Goal: Task Accomplishment & Management: Use online tool/utility

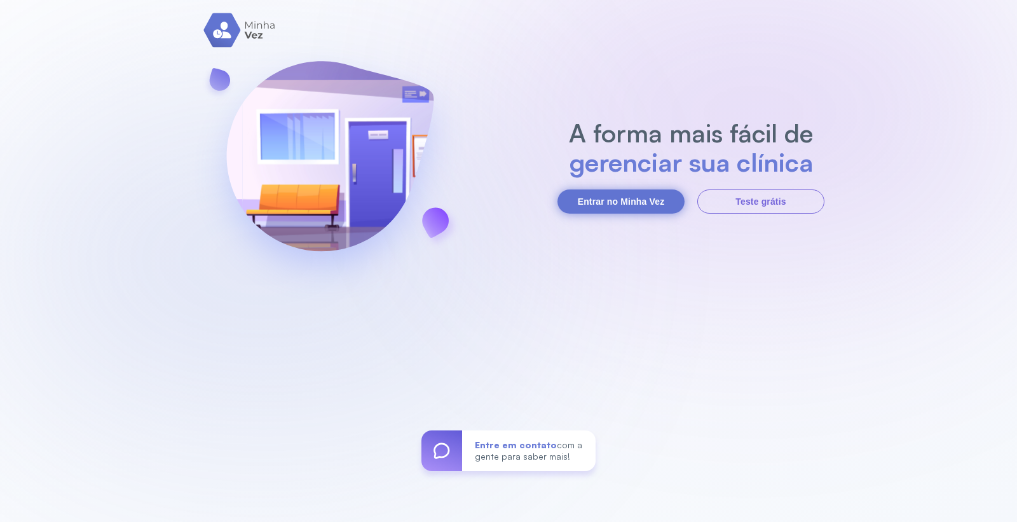
click at [641, 199] on button "Entrar no Minha Vez" at bounding box center [620, 201] width 127 height 24
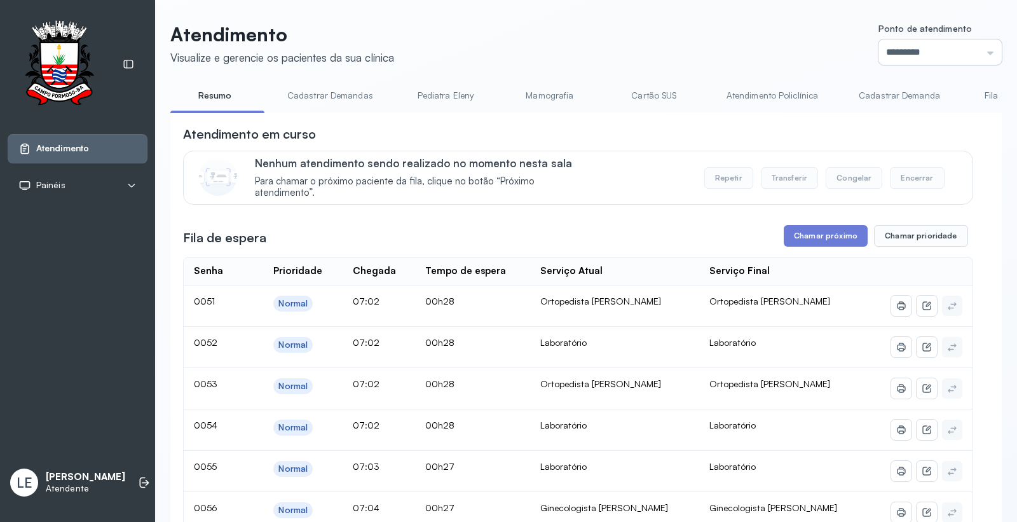
click at [915, 39] on input "*********" at bounding box center [939, 51] width 123 height 25
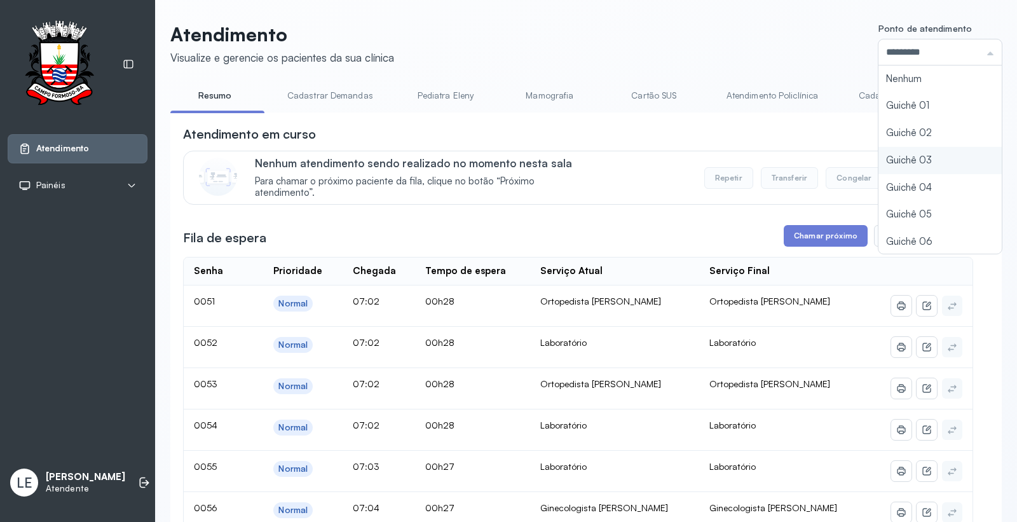
type input "*********"
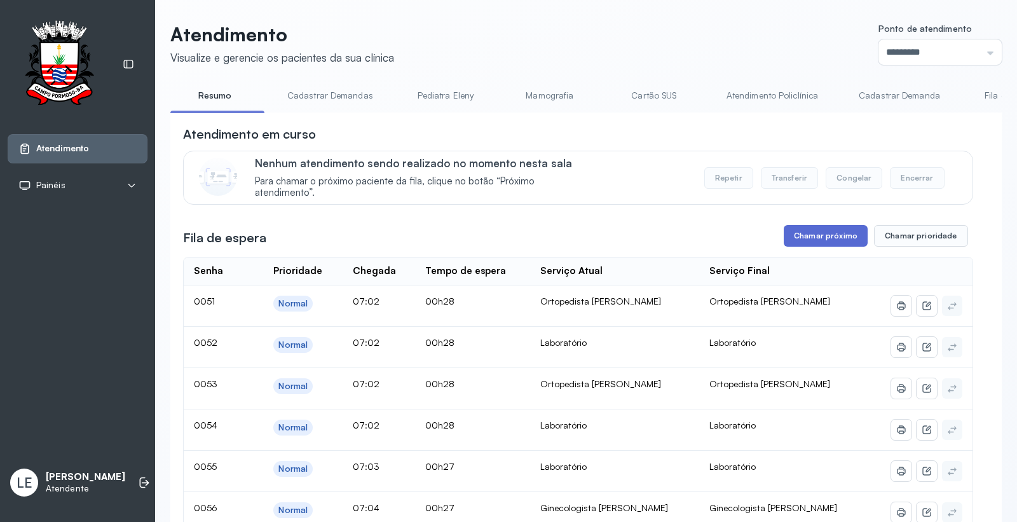
click at [849, 237] on button "Chamar próximo" at bounding box center [826, 236] width 84 height 22
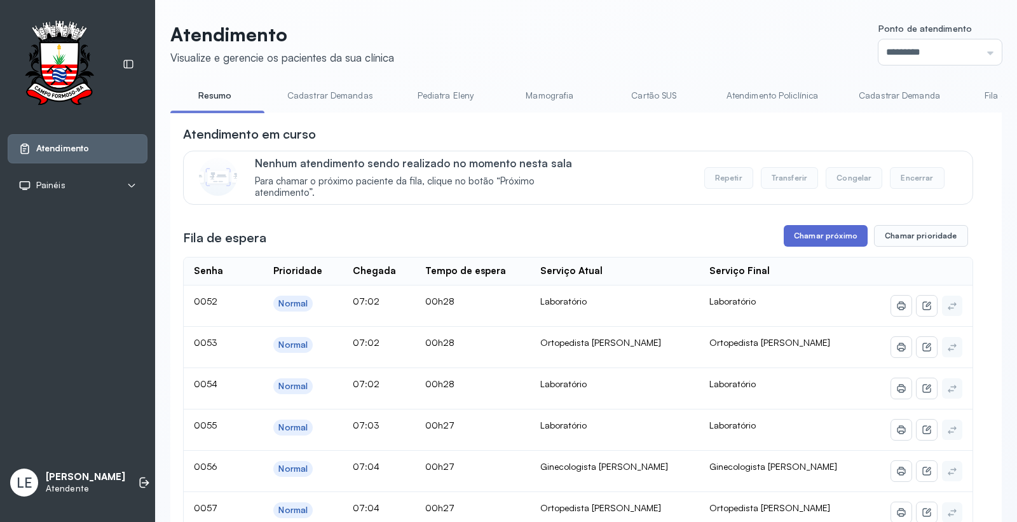
click at [842, 238] on button "Chamar próximo" at bounding box center [826, 236] width 84 height 22
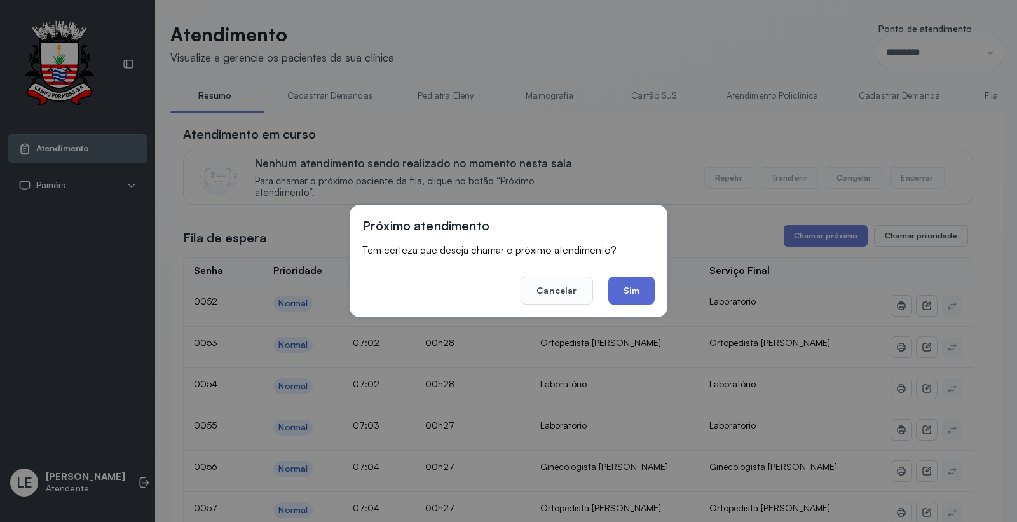
click at [633, 287] on button "Sim" at bounding box center [631, 290] width 46 height 28
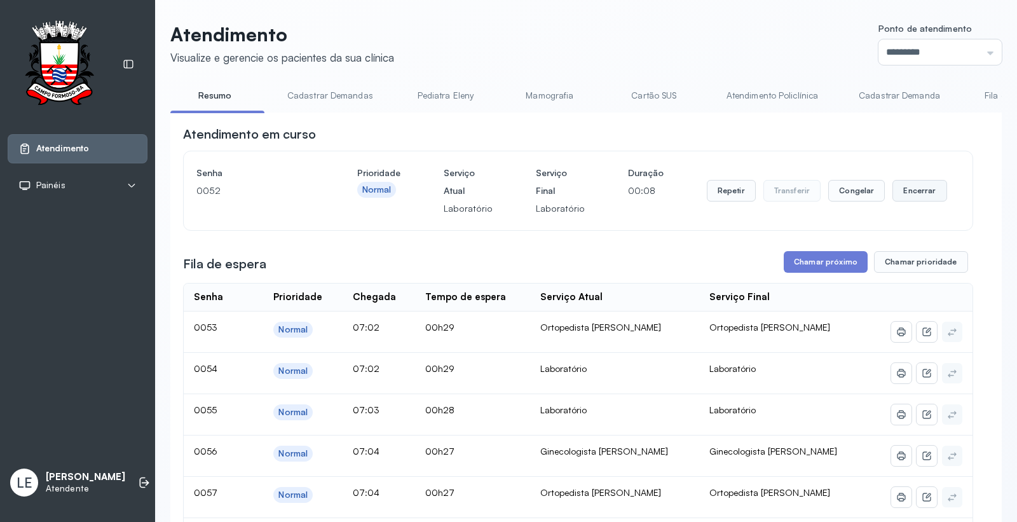
click at [899, 196] on button "Encerrar" at bounding box center [919, 191] width 54 height 22
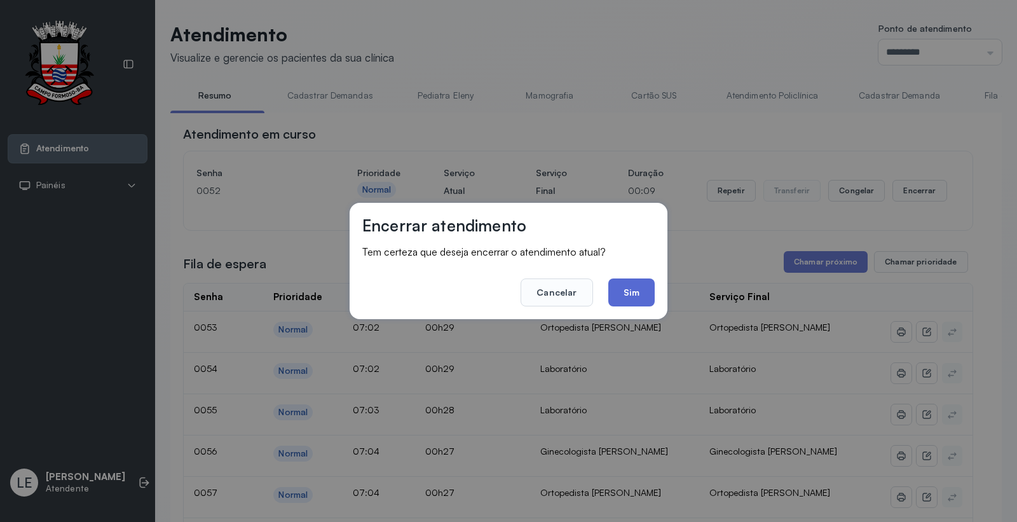
click at [639, 292] on button "Sim" at bounding box center [631, 292] width 46 height 28
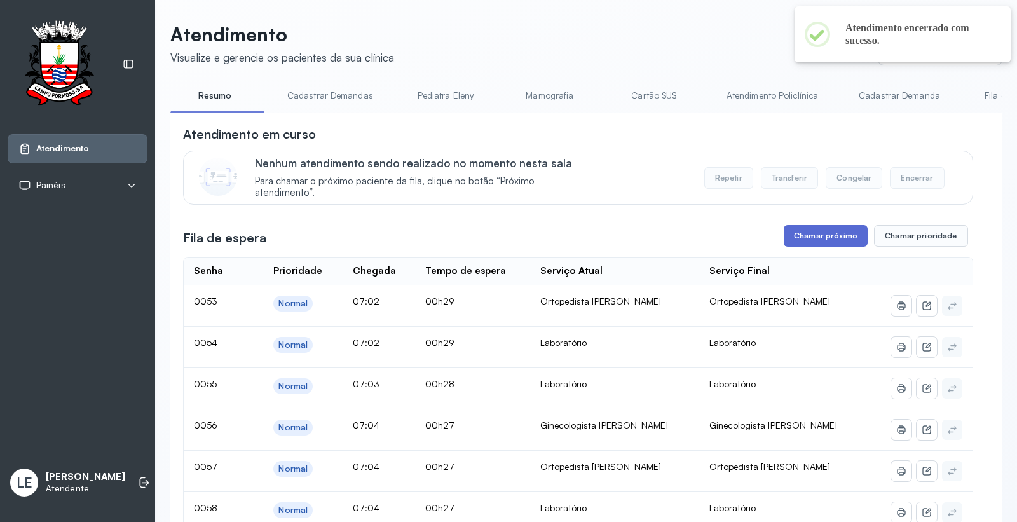
click at [805, 231] on button "Chamar próximo" at bounding box center [826, 236] width 84 height 22
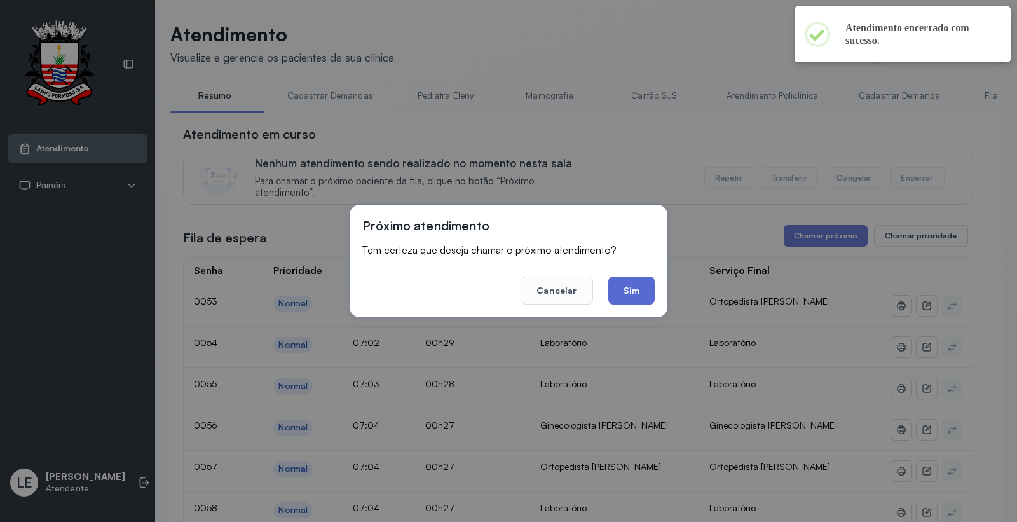
click at [644, 295] on button "Sim" at bounding box center [631, 290] width 46 height 28
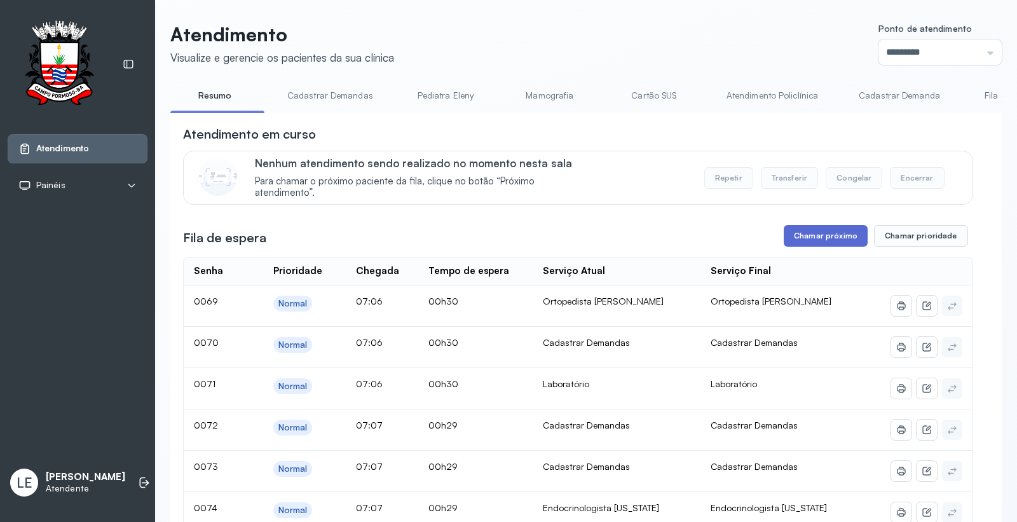
click at [822, 234] on button "Chamar próximo" at bounding box center [826, 236] width 84 height 22
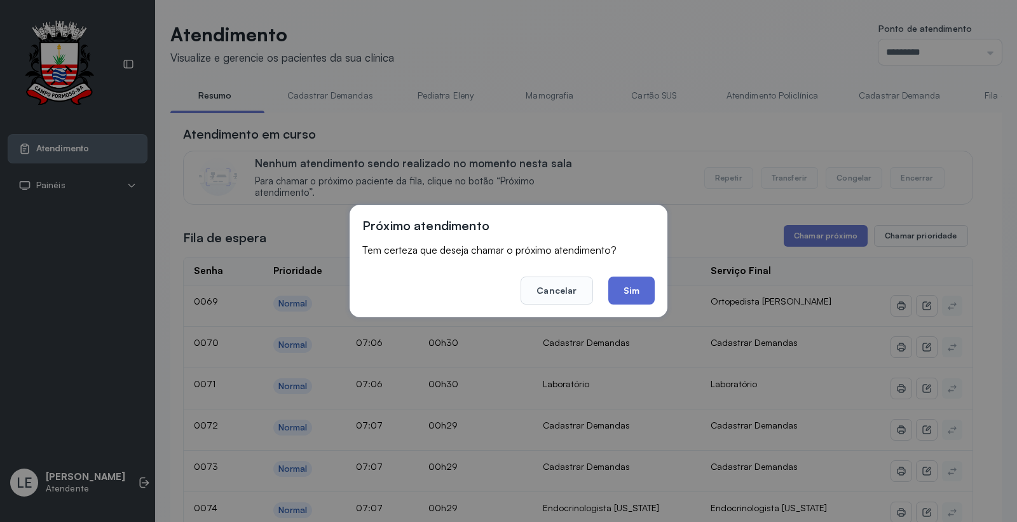
click at [638, 287] on button "Sim" at bounding box center [631, 290] width 46 height 28
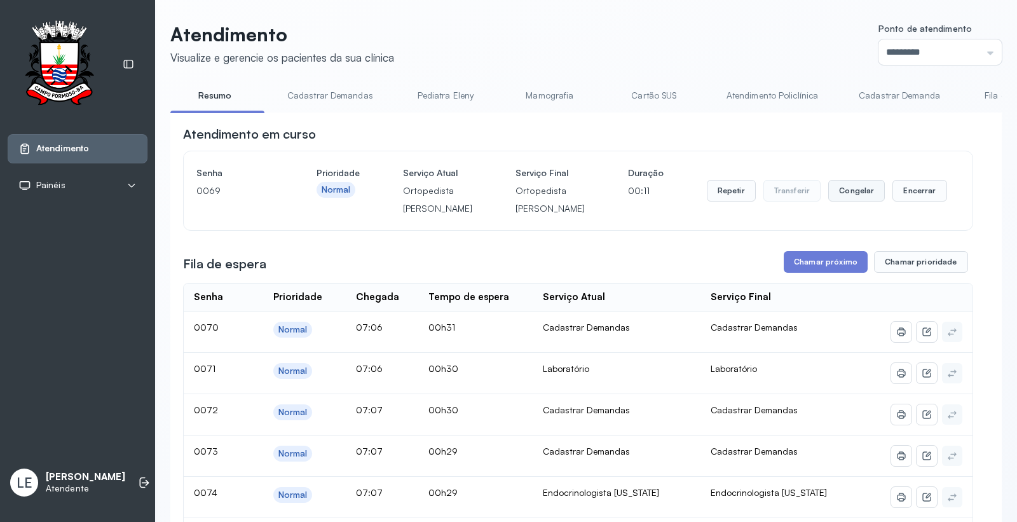
click at [858, 201] on button "Congelar" at bounding box center [856, 191] width 57 height 22
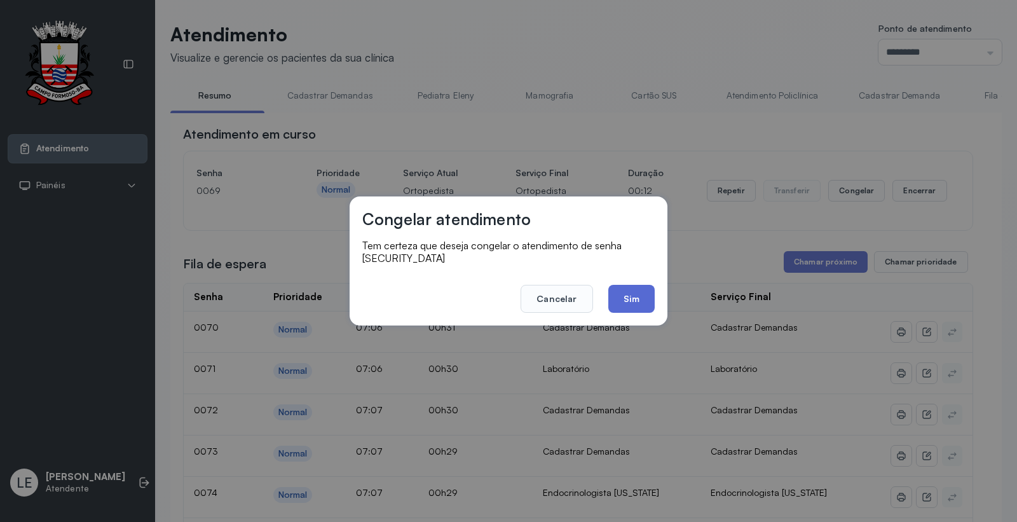
click at [644, 289] on button "Sim" at bounding box center [631, 299] width 46 height 28
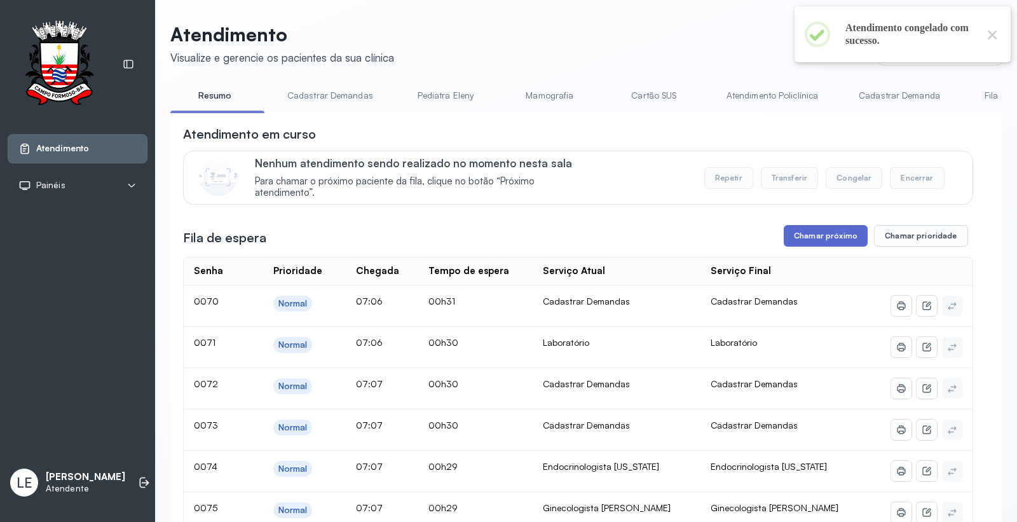
click at [831, 233] on button "Chamar próximo" at bounding box center [826, 236] width 84 height 22
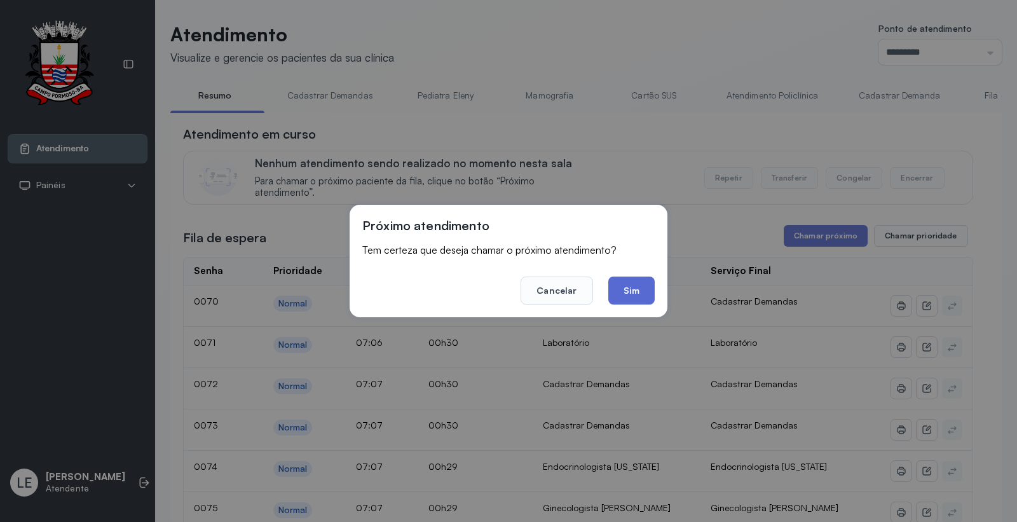
click at [643, 292] on button "Sim" at bounding box center [631, 290] width 46 height 28
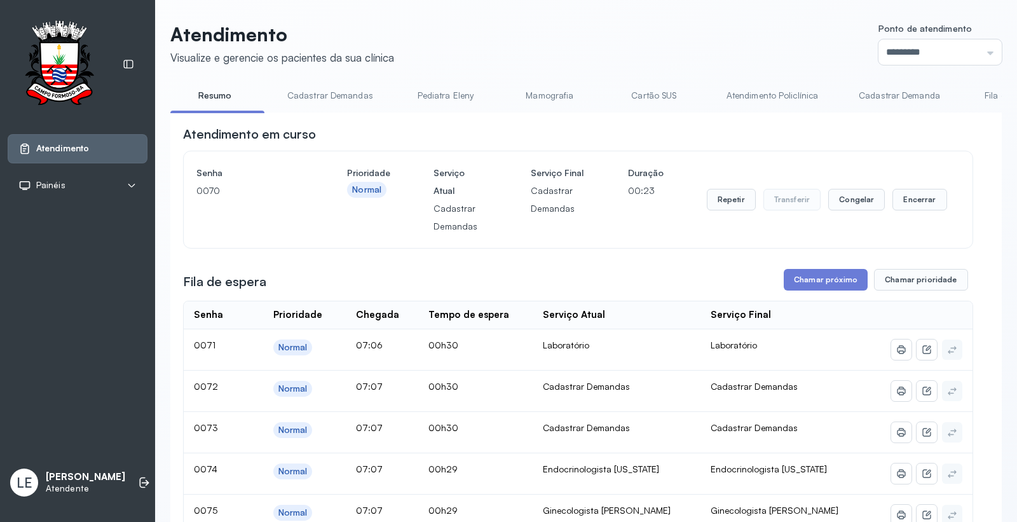
click at [45, 182] on span "Painéis" at bounding box center [50, 185] width 29 height 11
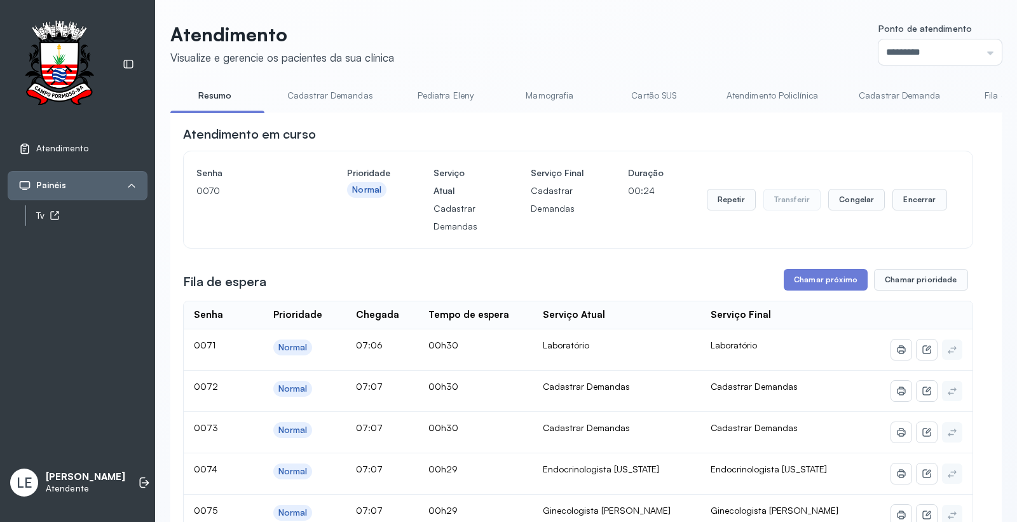
click at [50, 210] on link "Tv" at bounding box center [91, 216] width 111 height 16
click at [852, 205] on button "Congelar" at bounding box center [856, 200] width 57 height 22
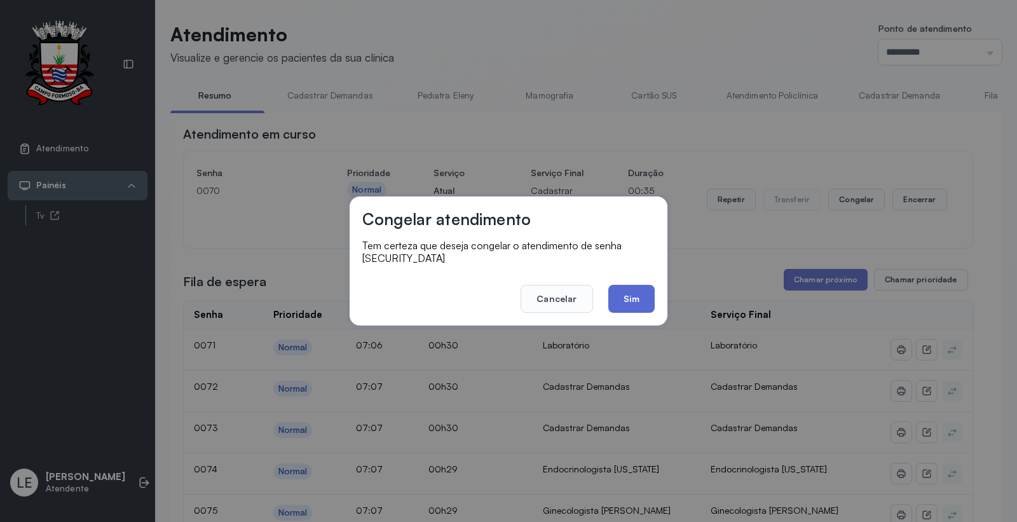
click at [625, 293] on button "Sim" at bounding box center [631, 299] width 46 height 28
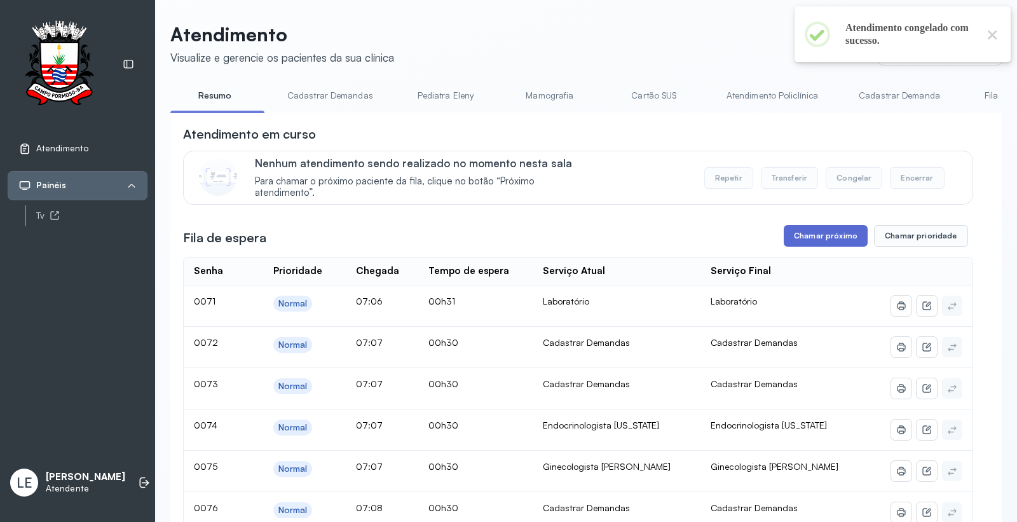
click at [818, 239] on button "Chamar próximo" at bounding box center [826, 236] width 84 height 22
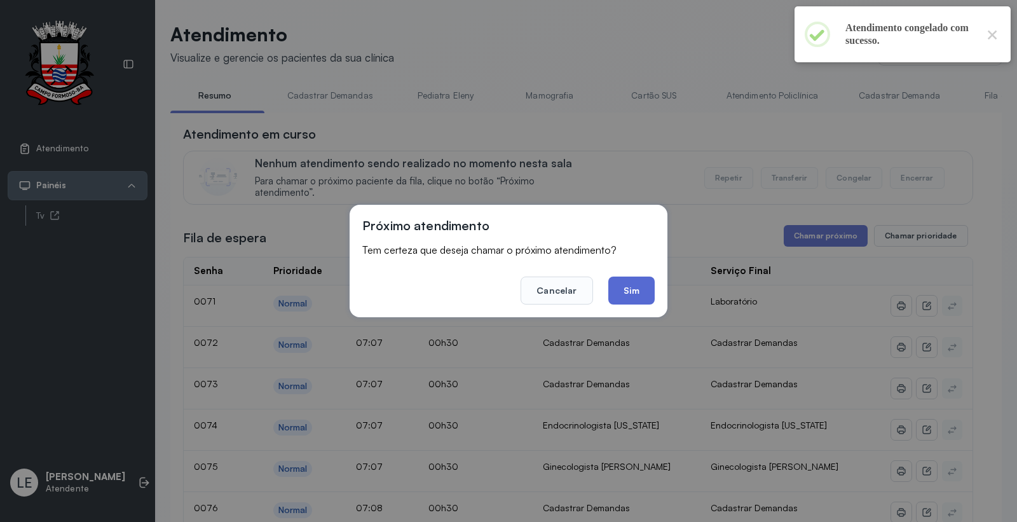
click at [636, 293] on button "Sim" at bounding box center [631, 290] width 46 height 28
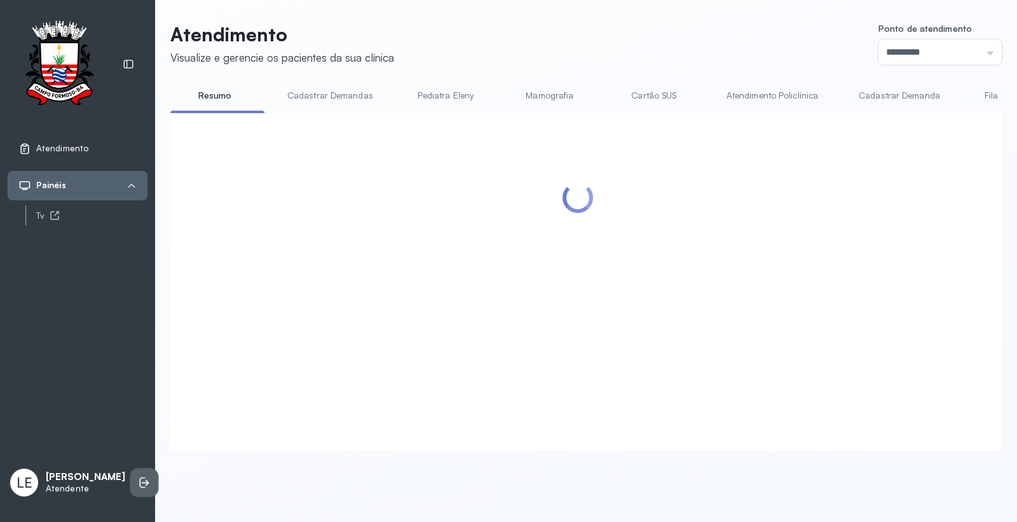
click at [138, 469] on icon at bounding box center [144, 482] width 13 height 13
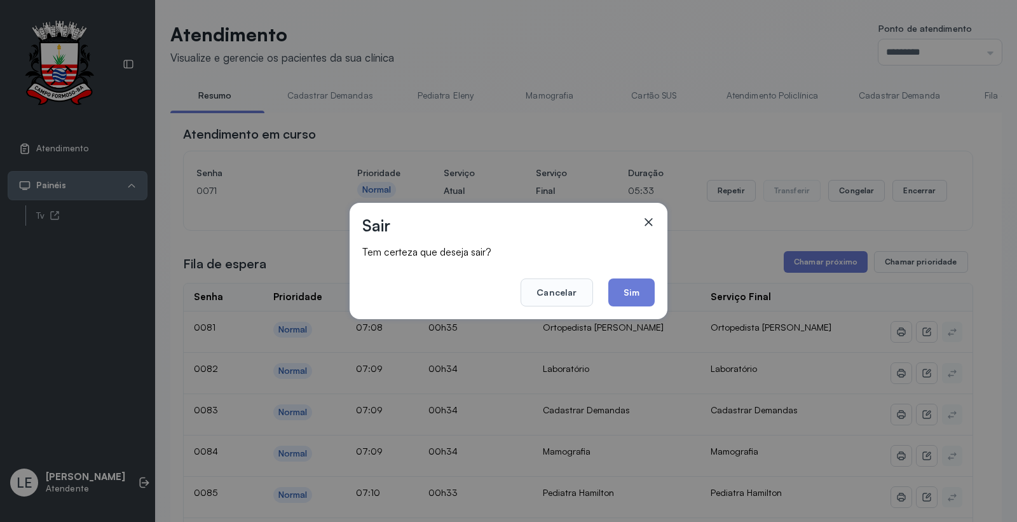
click at [133, 469] on div "Sair Tem certeza que deseja sair? Cancelar Sim" at bounding box center [508, 261] width 1017 height 522
click at [644, 295] on button "Sim" at bounding box center [631, 292] width 46 height 28
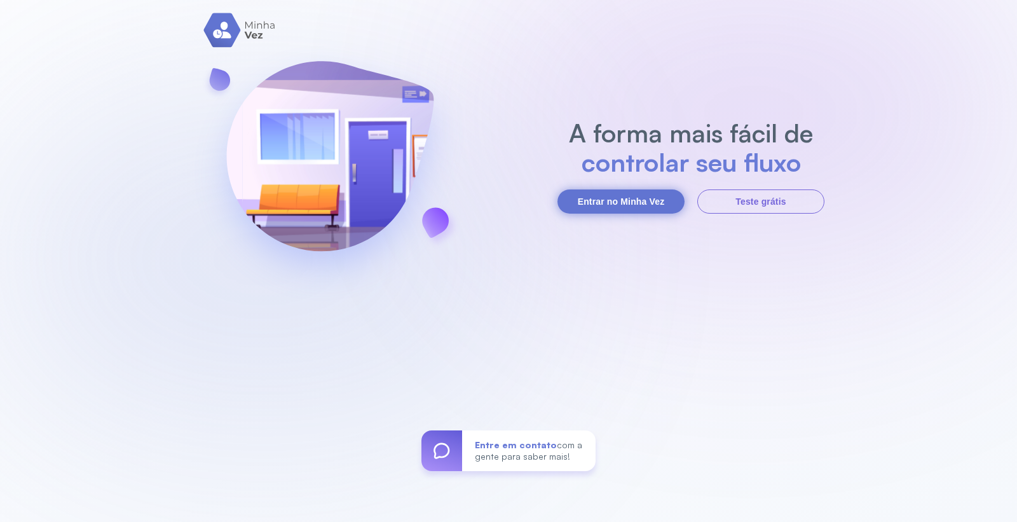
click at [587, 201] on button "Entrar no Minha Vez" at bounding box center [620, 201] width 127 height 24
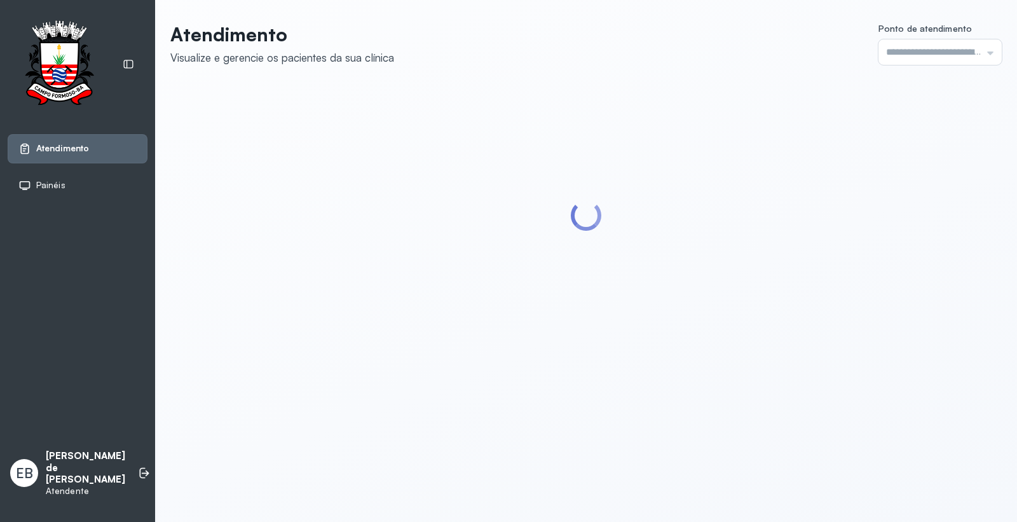
type input "*********"
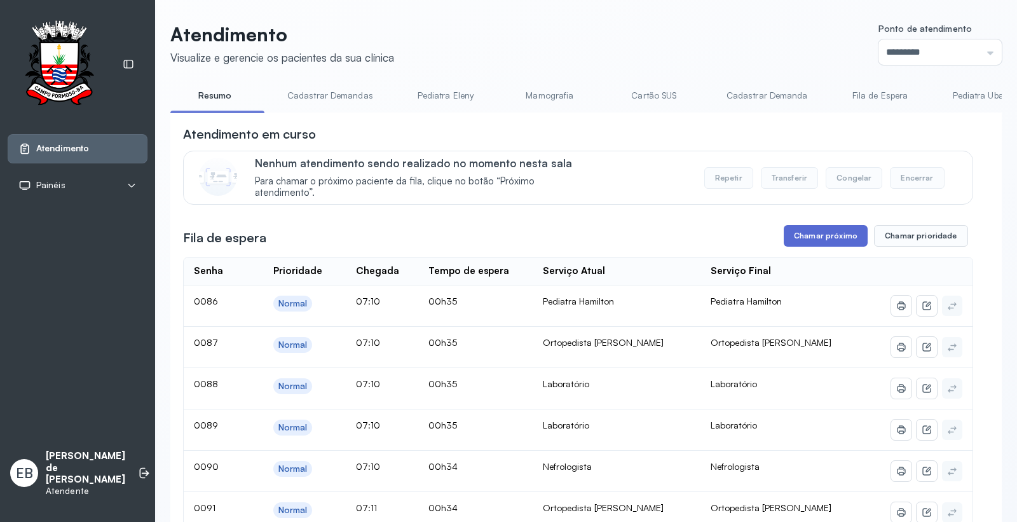
click at [825, 238] on button "Chamar próximo" at bounding box center [826, 236] width 84 height 22
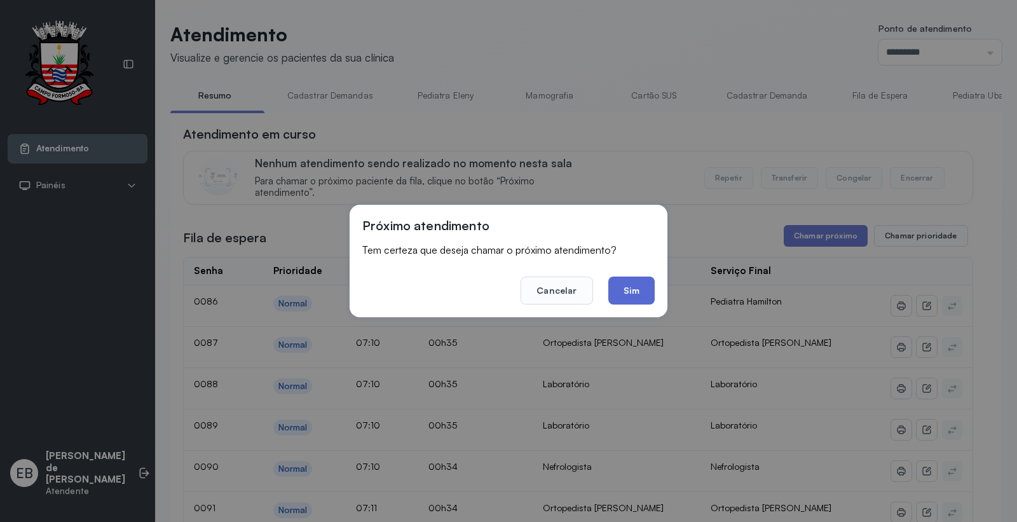
click at [644, 287] on button "Sim" at bounding box center [631, 290] width 46 height 28
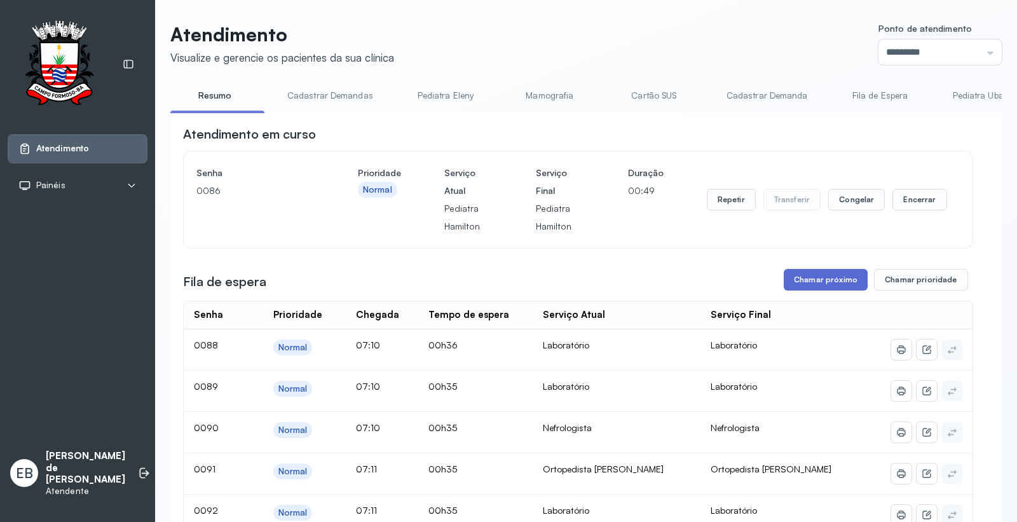
click at [840, 284] on button "Chamar próximo" at bounding box center [826, 280] width 84 height 22
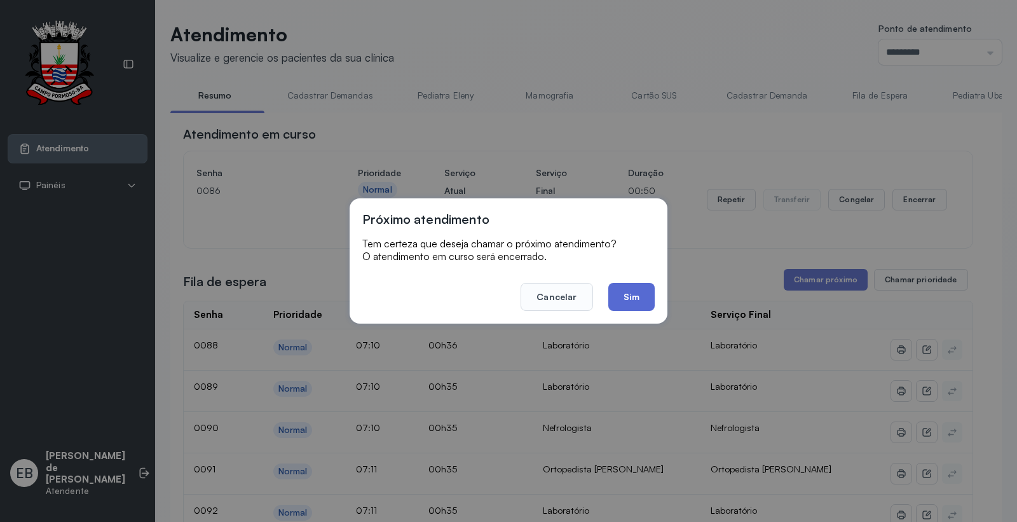
click at [651, 303] on button "Sim" at bounding box center [631, 297] width 46 height 28
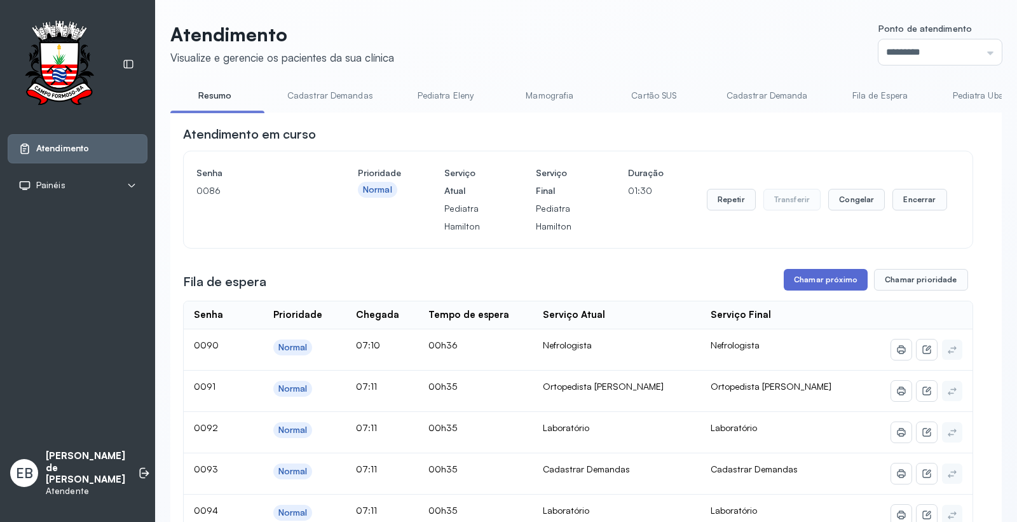
click at [829, 280] on button "Chamar próximo" at bounding box center [826, 280] width 84 height 22
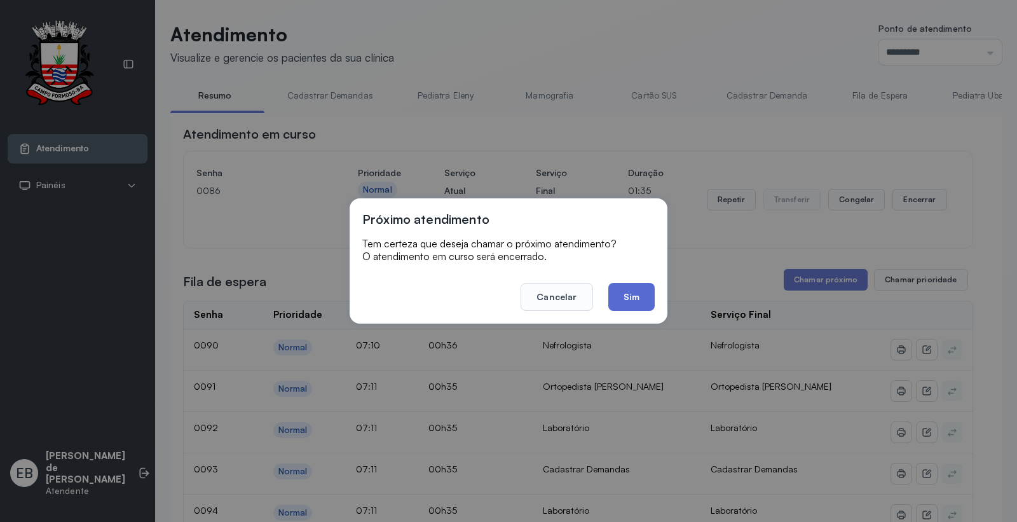
click at [625, 300] on button "Sim" at bounding box center [631, 297] width 46 height 28
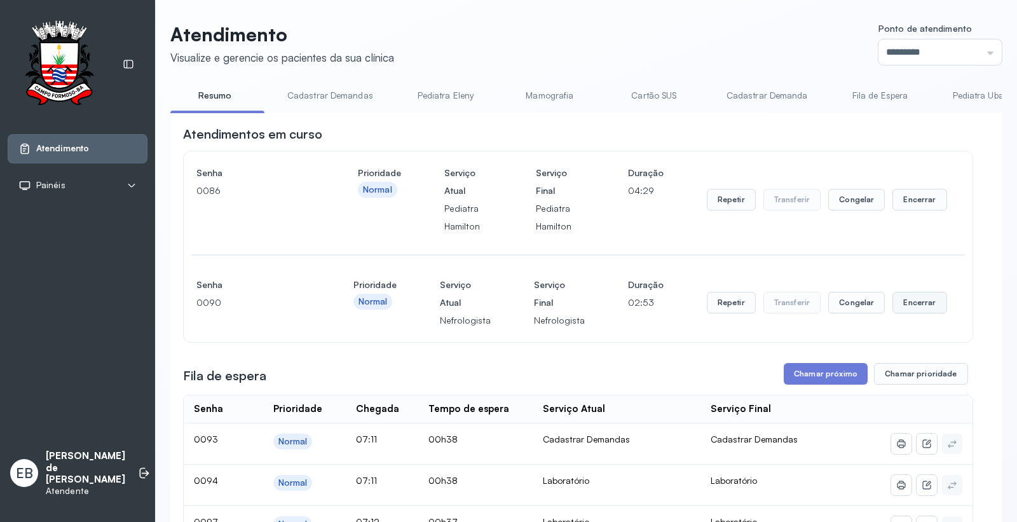
click at [899, 311] on button "Encerrar" at bounding box center [919, 303] width 54 height 22
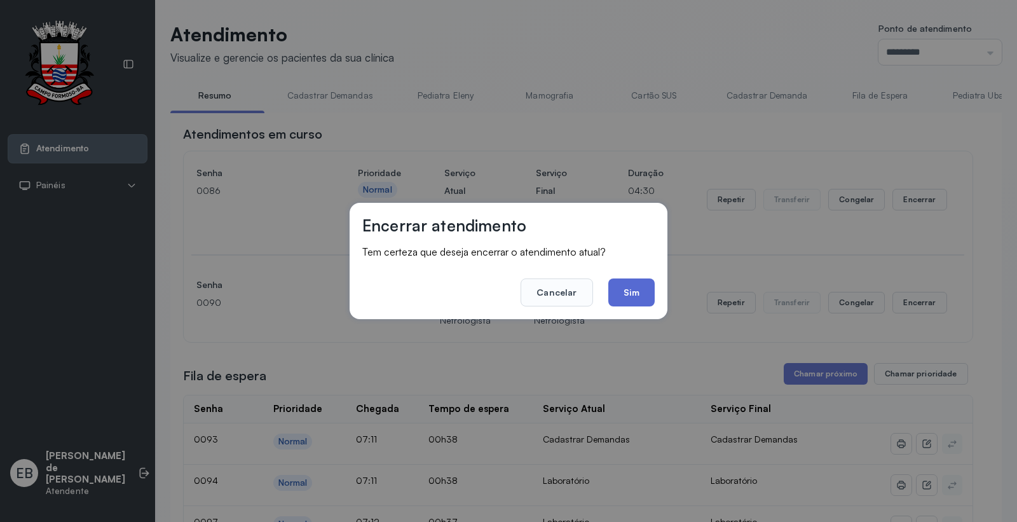
click at [638, 284] on button "Sim" at bounding box center [631, 292] width 46 height 28
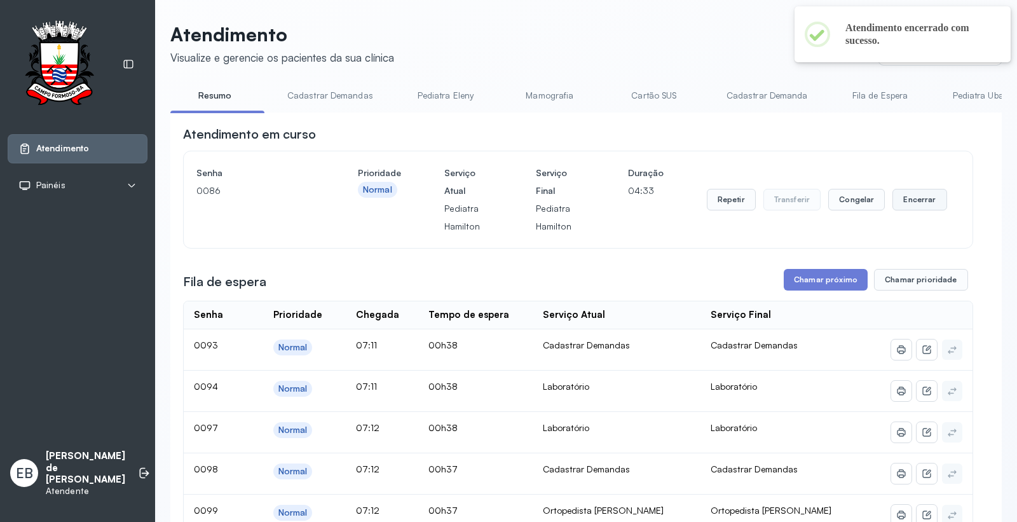
click at [908, 210] on button "Encerrar" at bounding box center [919, 200] width 54 height 22
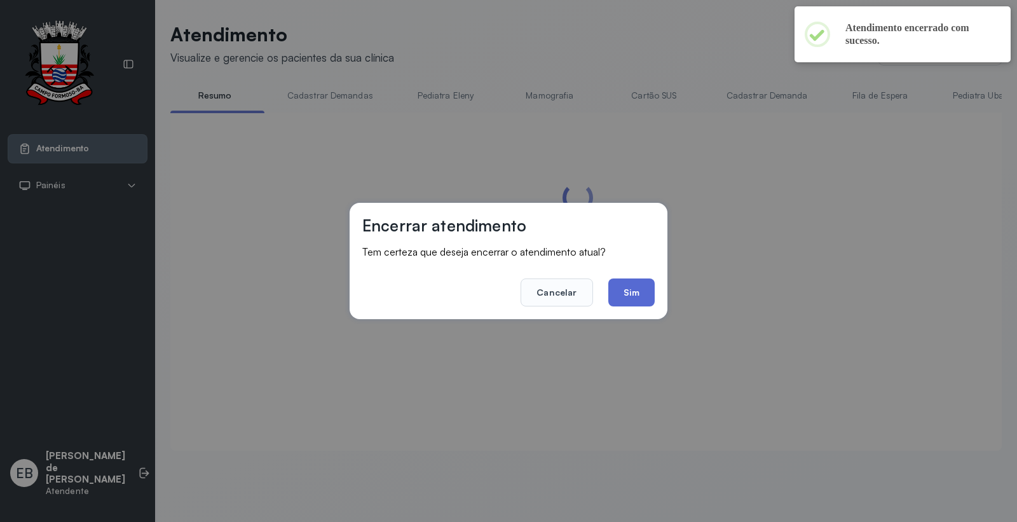
click at [638, 288] on button "Sim" at bounding box center [631, 292] width 46 height 28
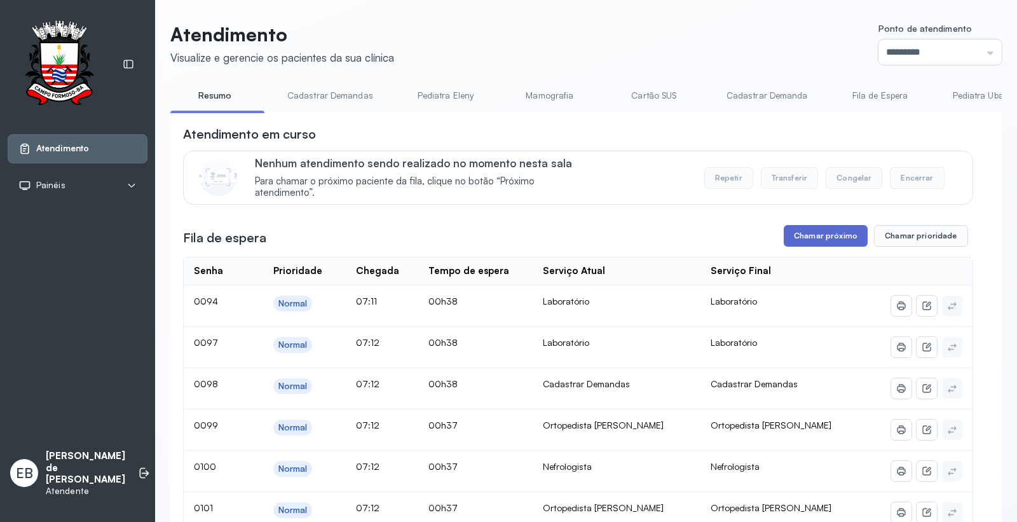
click at [812, 243] on button "Chamar próximo" at bounding box center [826, 236] width 84 height 22
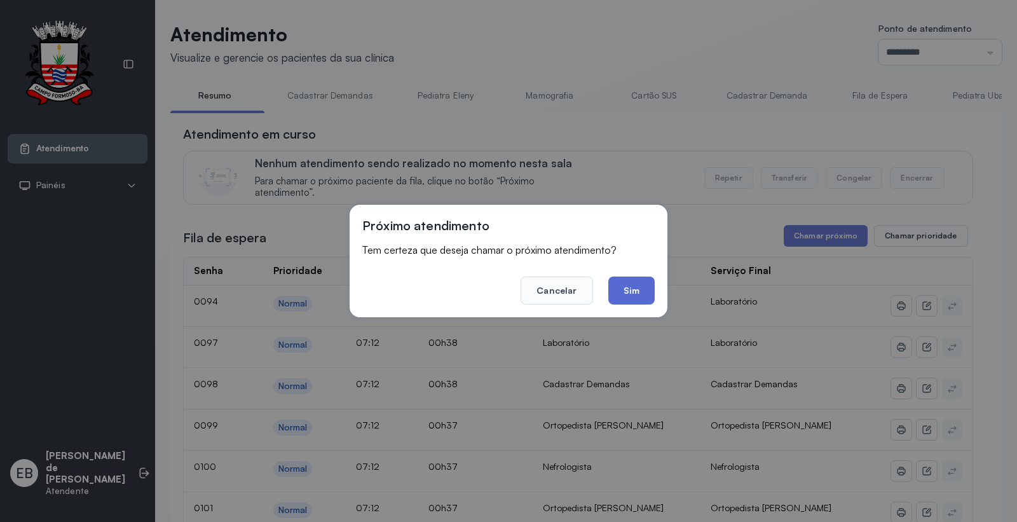
click at [647, 297] on button "Sim" at bounding box center [631, 290] width 46 height 28
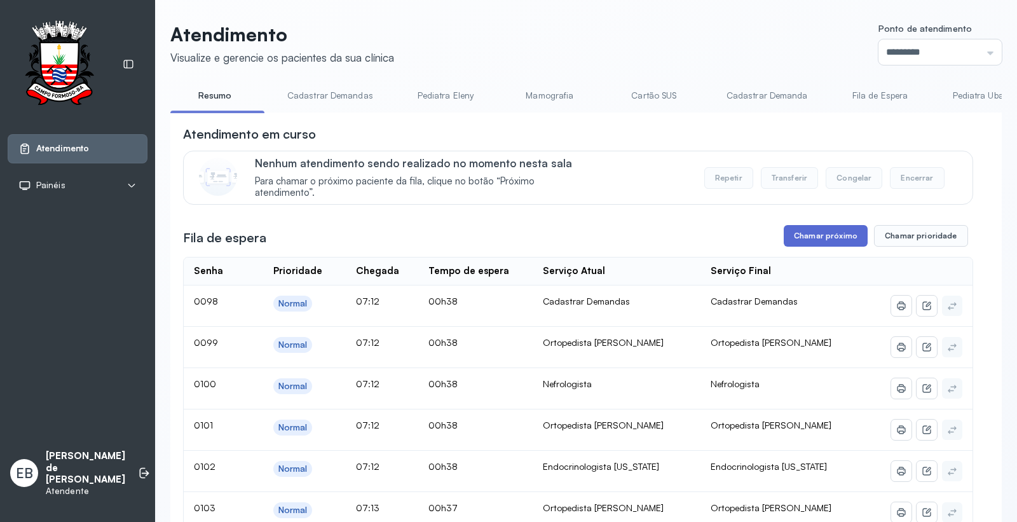
click at [827, 242] on button "Chamar próximo" at bounding box center [826, 236] width 84 height 22
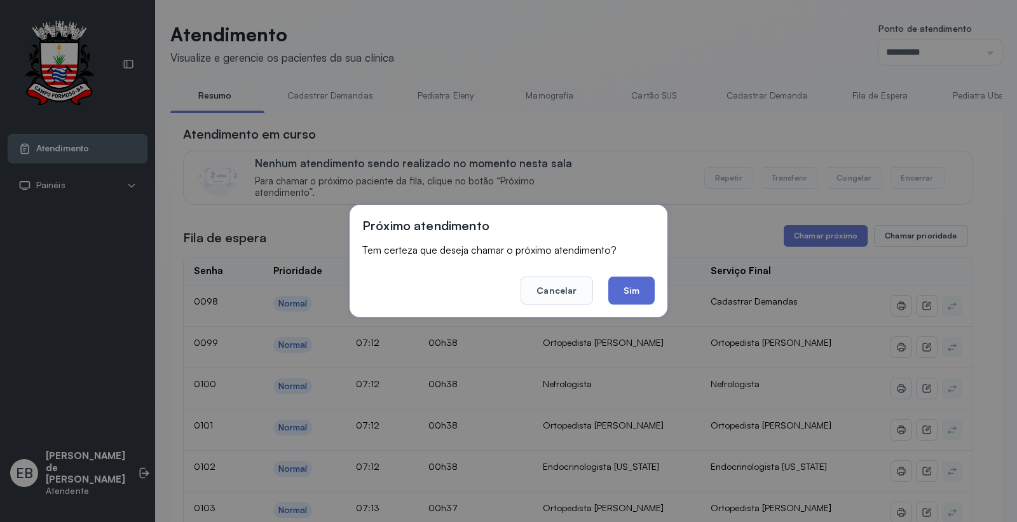
click at [643, 304] on button "Sim" at bounding box center [631, 290] width 46 height 28
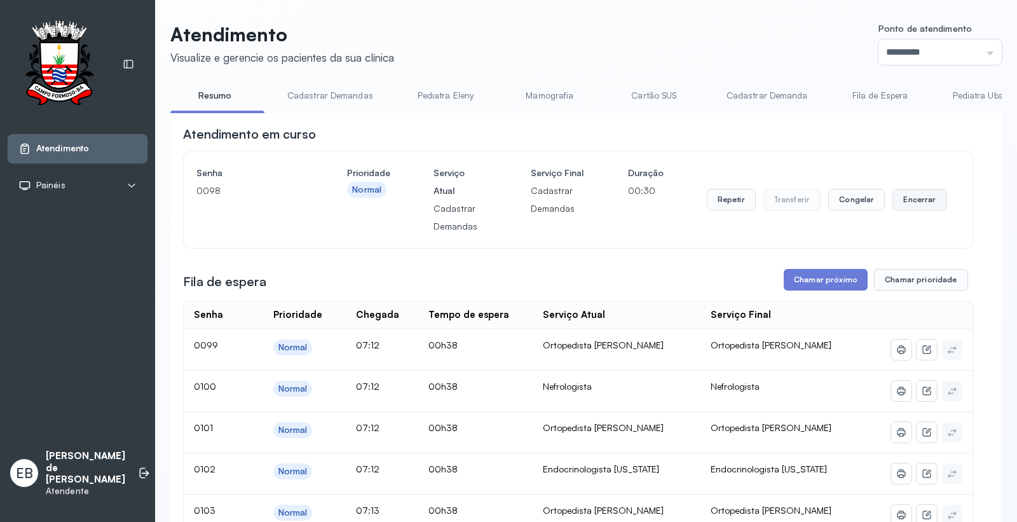
click at [905, 208] on button "Encerrar" at bounding box center [919, 200] width 54 height 22
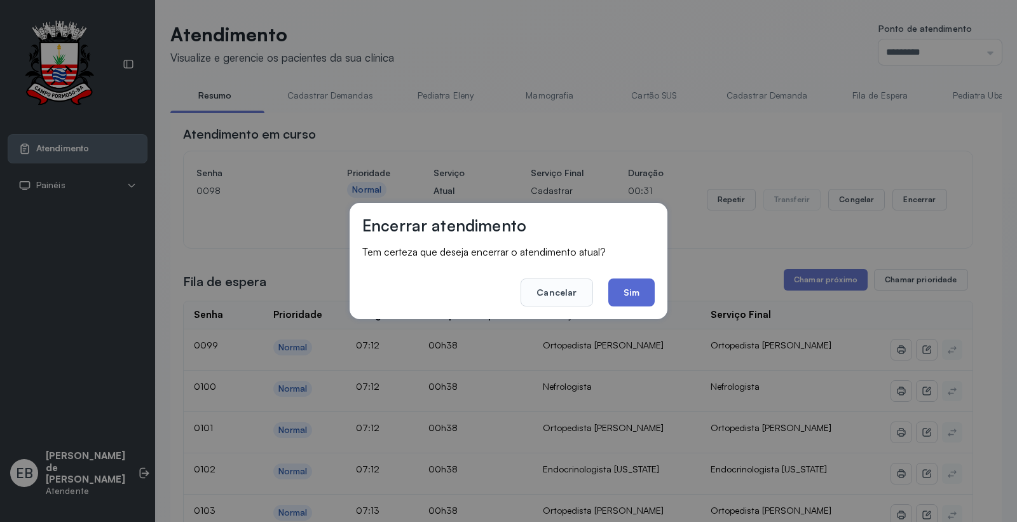
click at [632, 290] on button "Sim" at bounding box center [631, 292] width 46 height 28
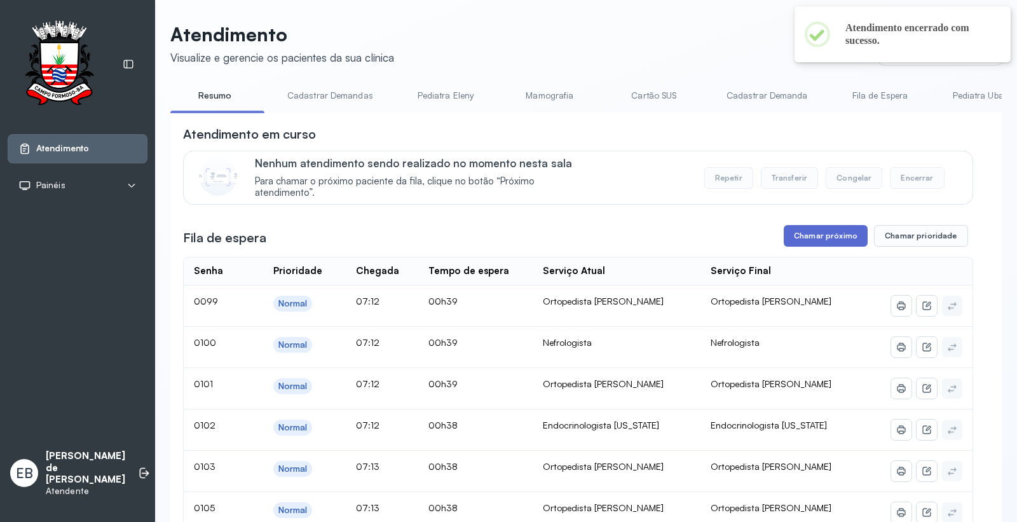
click at [801, 237] on button "Chamar próximo" at bounding box center [826, 236] width 84 height 22
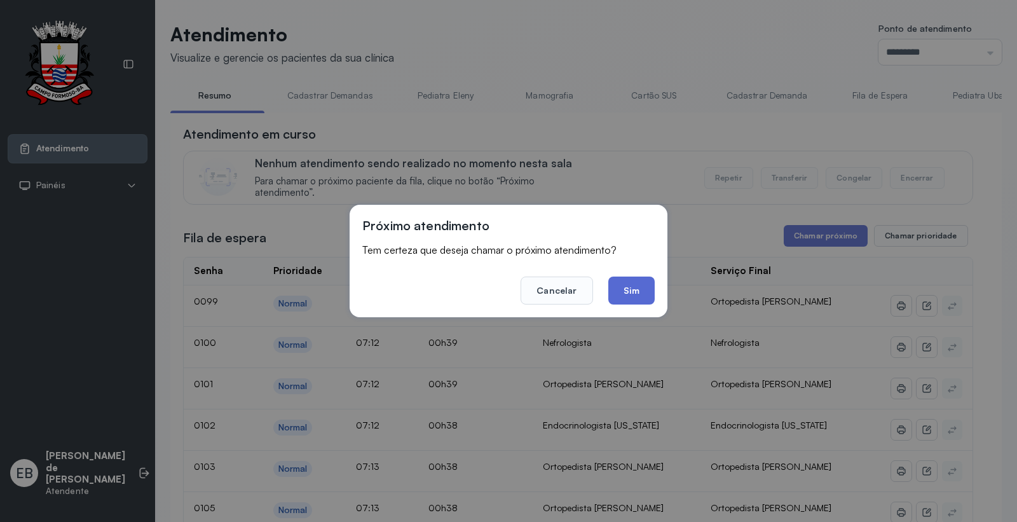
click at [644, 290] on button "Sim" at bounding box center [631, 290] width 46 height 28
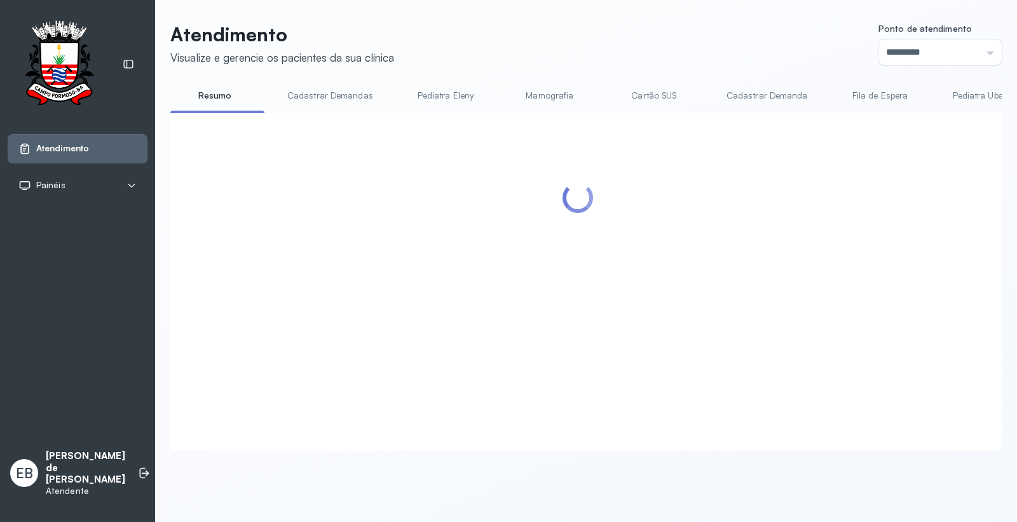
click at [894, 201] on div at bounding box center [578, 266] width 790 height 282
click at [915, 196] on div at bounding box center [578, 266] width 790 height 282
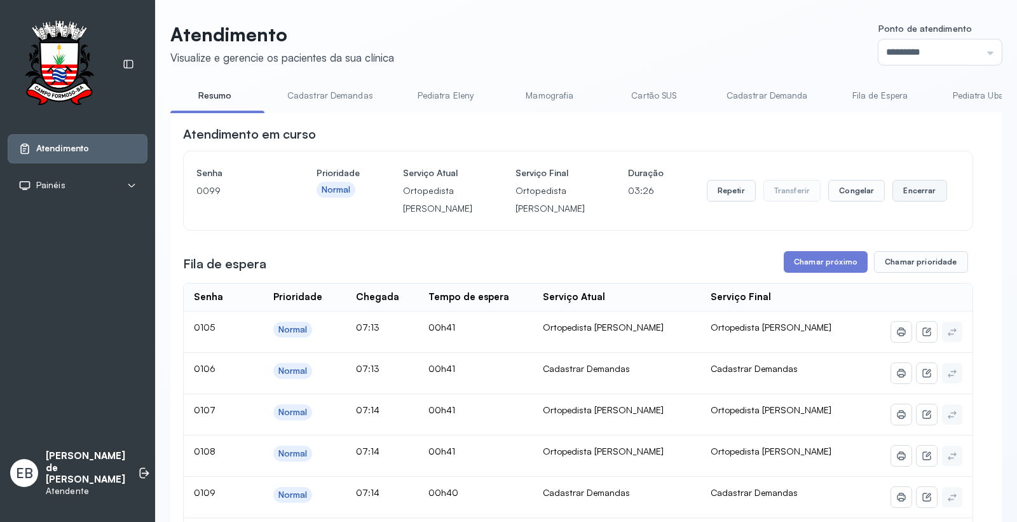
click at [907, 201] on button "Encerrar" at bounding box center [919, 191] width 54 height 22
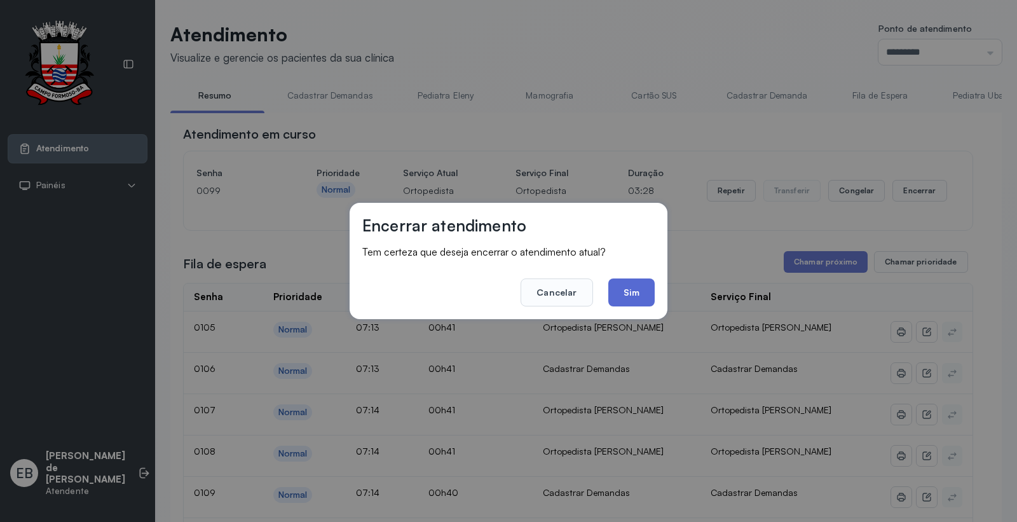
click at [632, 282] on button "Sim" at bounding box center [631, 292] width 46 height 28
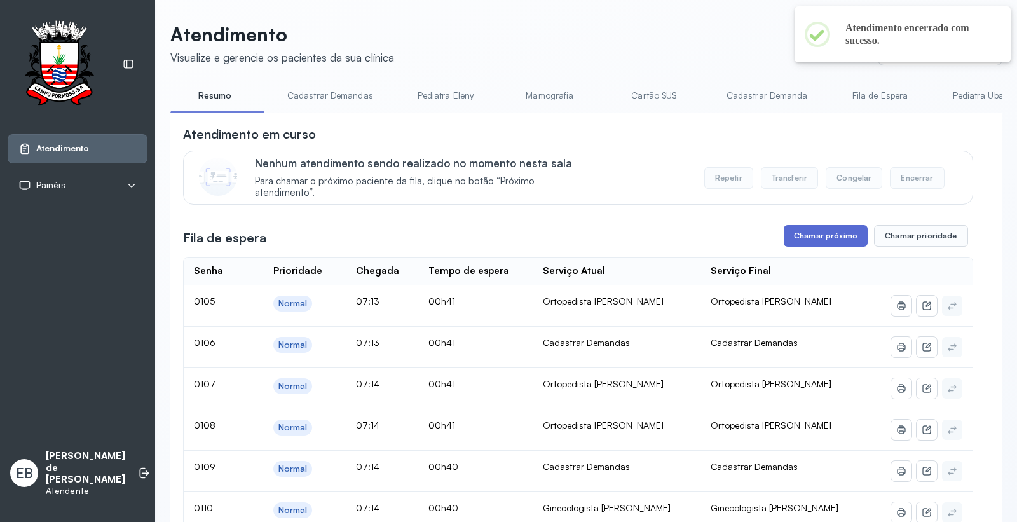
click at [793, 233] on button "Chamar próximo" at bounding box center [826, 236] width 84 height 22
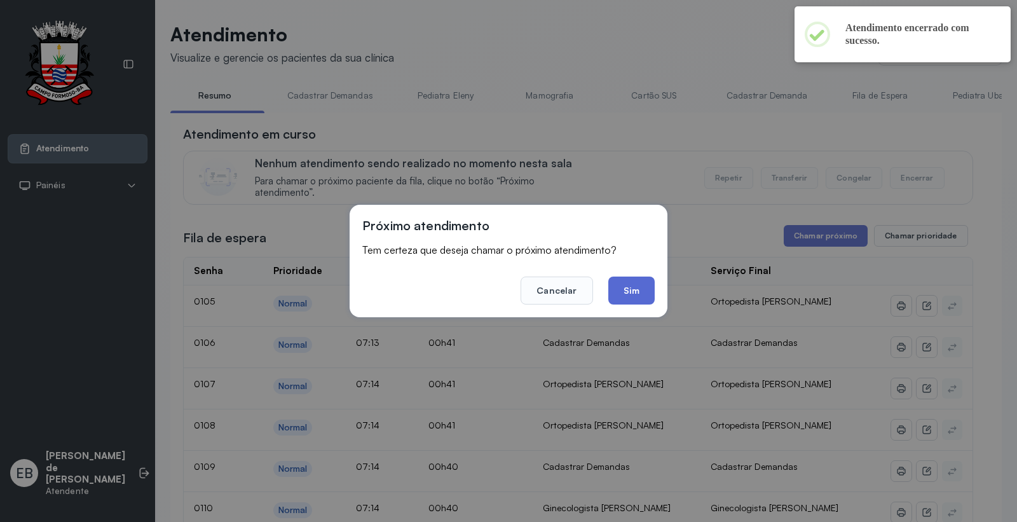
click at [646, 289] on button "Sim" at bounding box center [631, 290] width 46 height 28
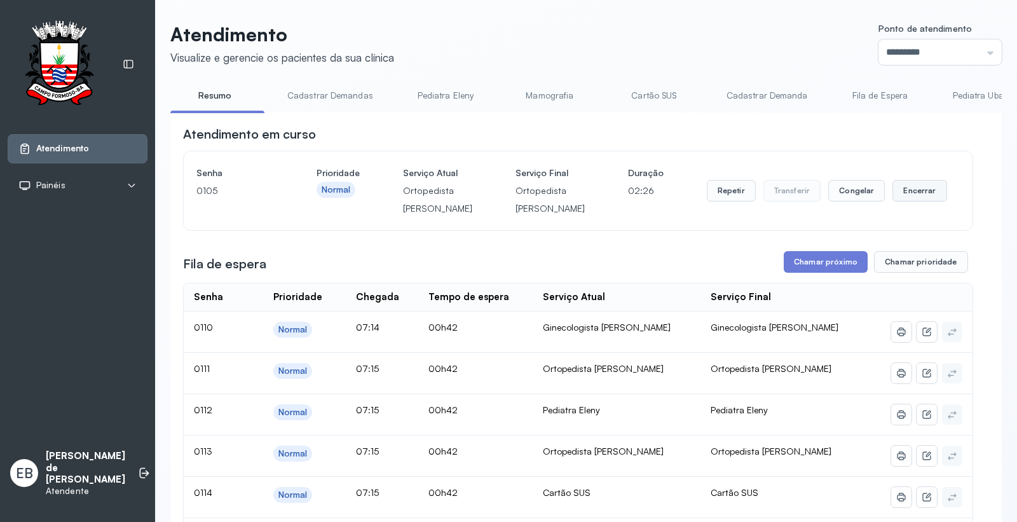
click at [904, 196] on button "Encerrar" at bounding box center [919, 191] width 54 height 22
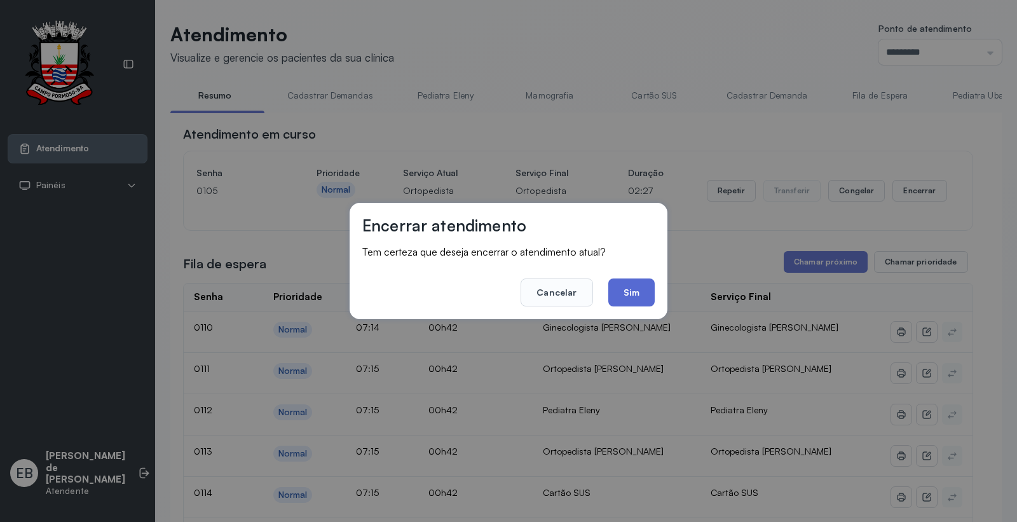
click at [625, 295] on button "Sim" at bounding box center [631, 292] width 46 height 28
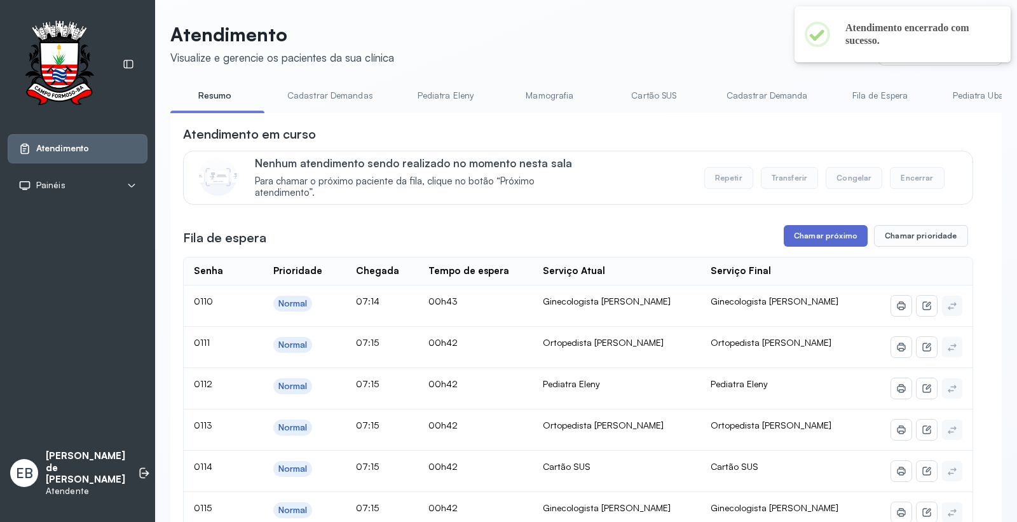
click at [831, 240] on button "Chamar próximo" at bounding box center [826, 236] width 84 height 22
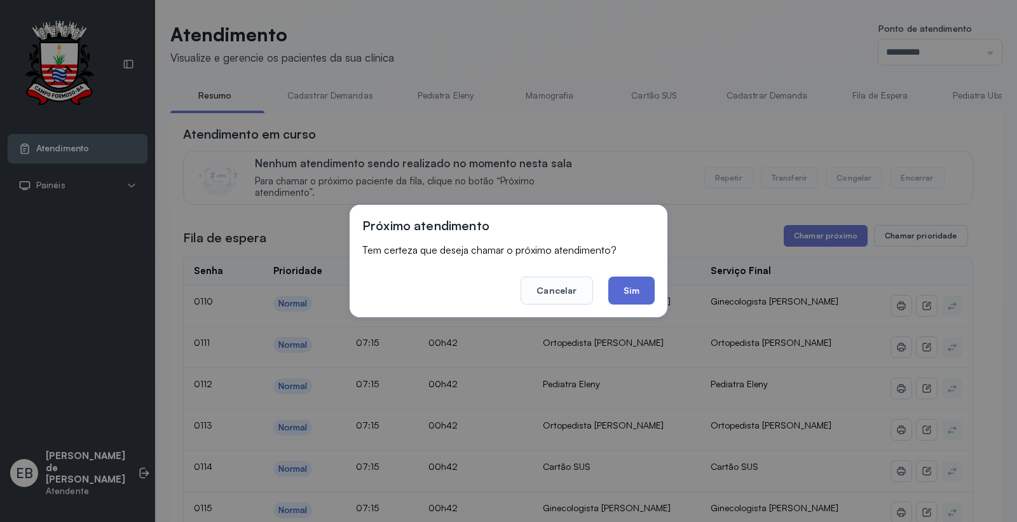
click at [628, 293] on button "Sim" at bounding box center [631, 290] width 46 height 28
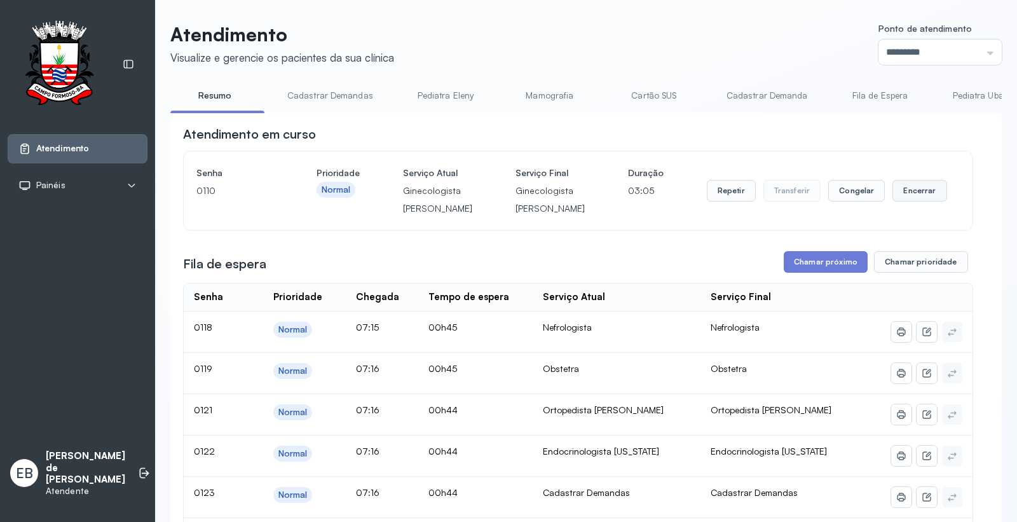
click at [915, 201] on button "Encerrar" at bounding box center [919, 191] width 54 height 22
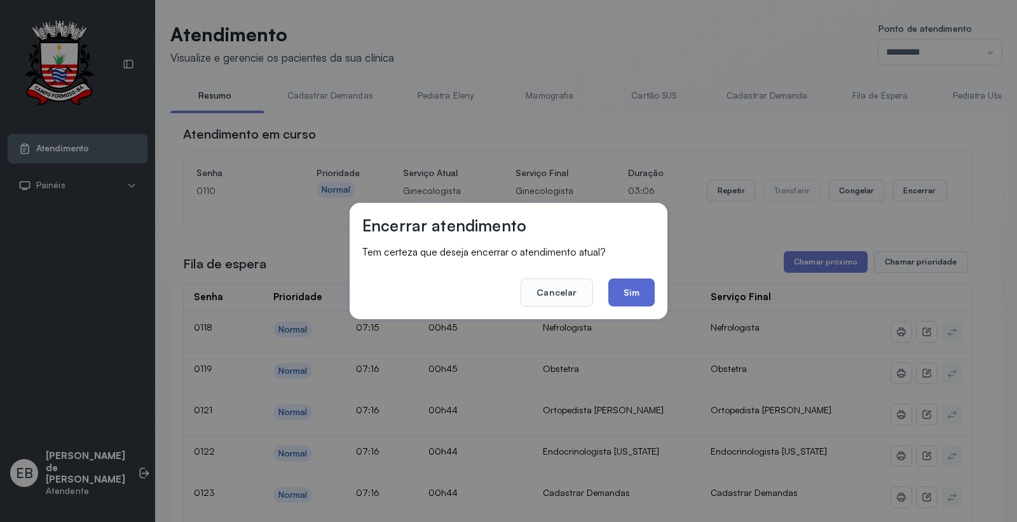
click at [636, 297] on button "Sim" at bounding box center [631, 292] width 46 height 28
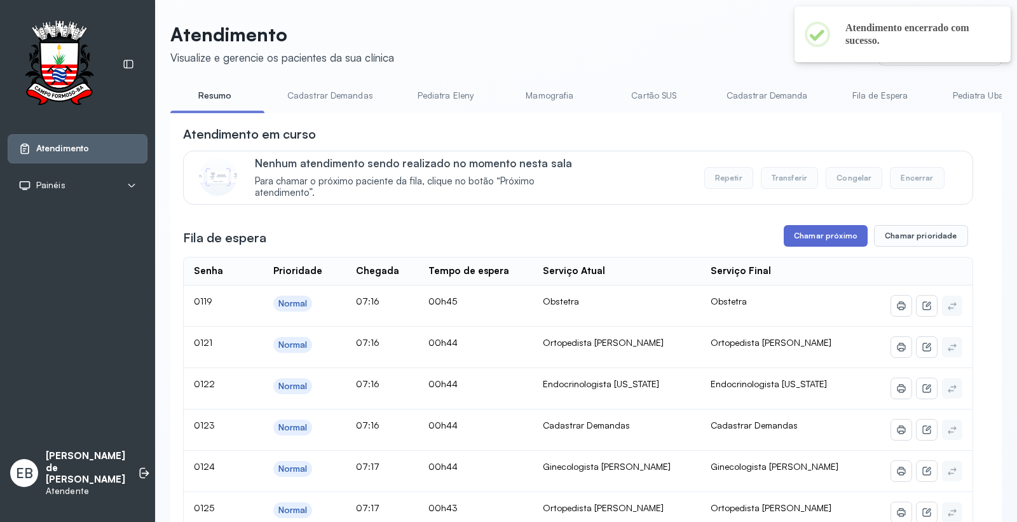
click at [816, 242] on button "Chamar próximo" at bounding box center [826, 236] width 84 height 22
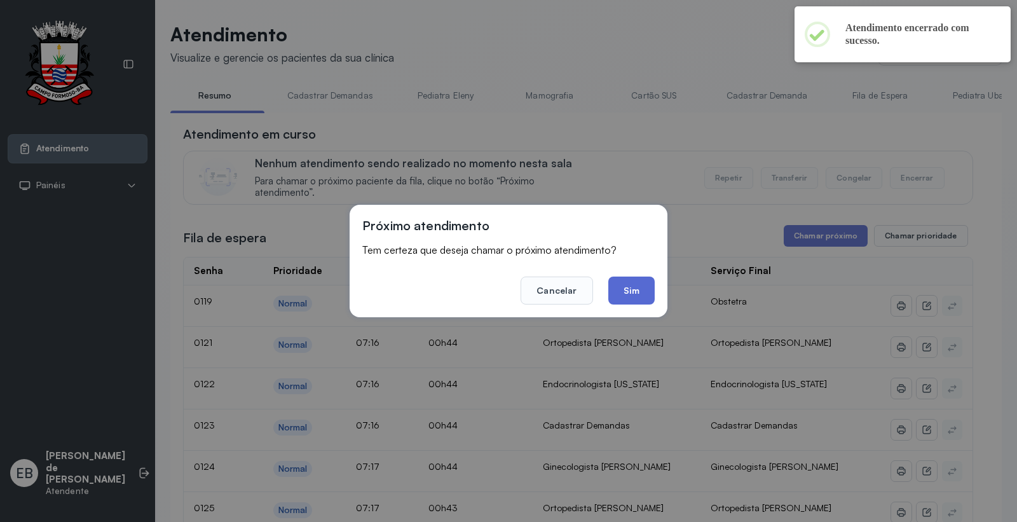
click at [632, 295] on button "Sim" at bounding box center [631, 290] width 46 height 28
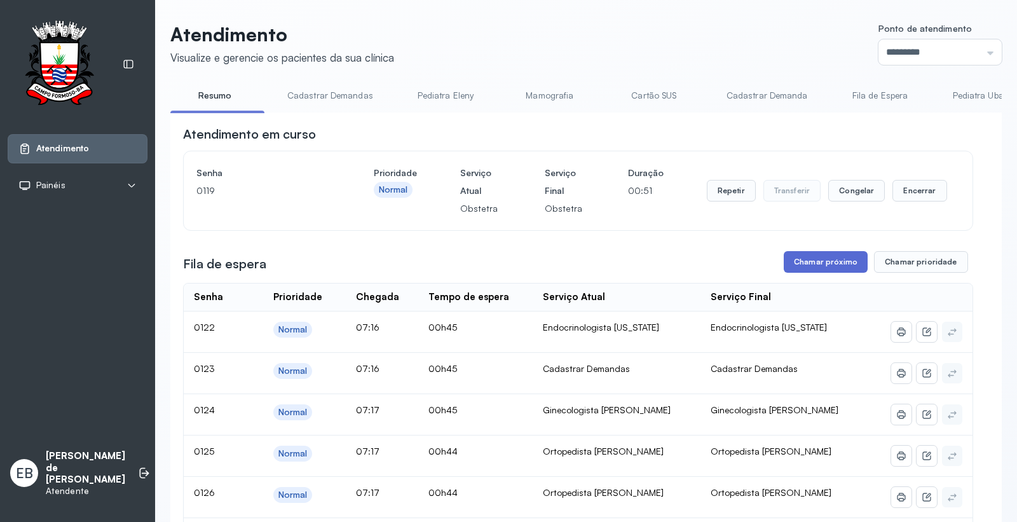
click at [815, 266] on button "Chamar próximo" at bounding box center [826, 262] width 84 height 22
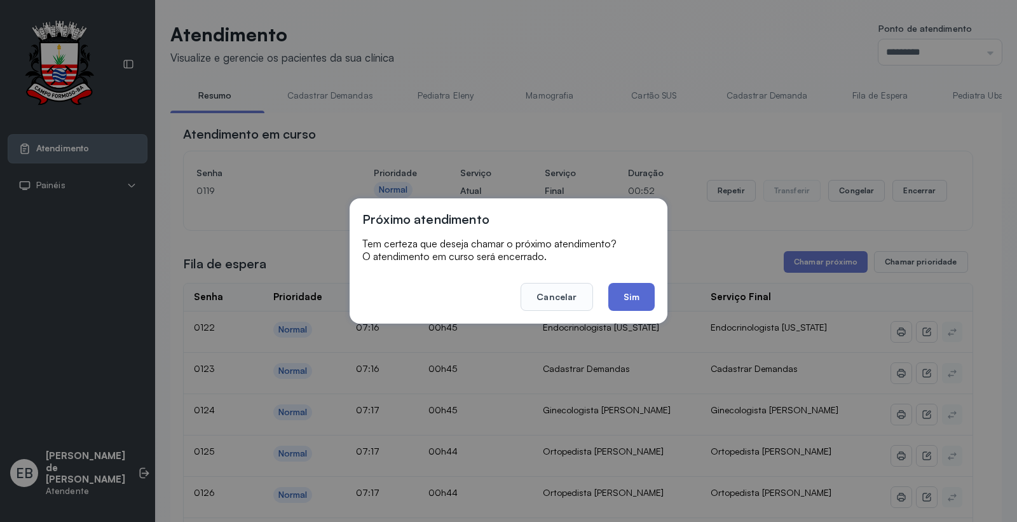
click at [636, 288] on button "Sim" at bounding box center [631, 297] width 46 height 28
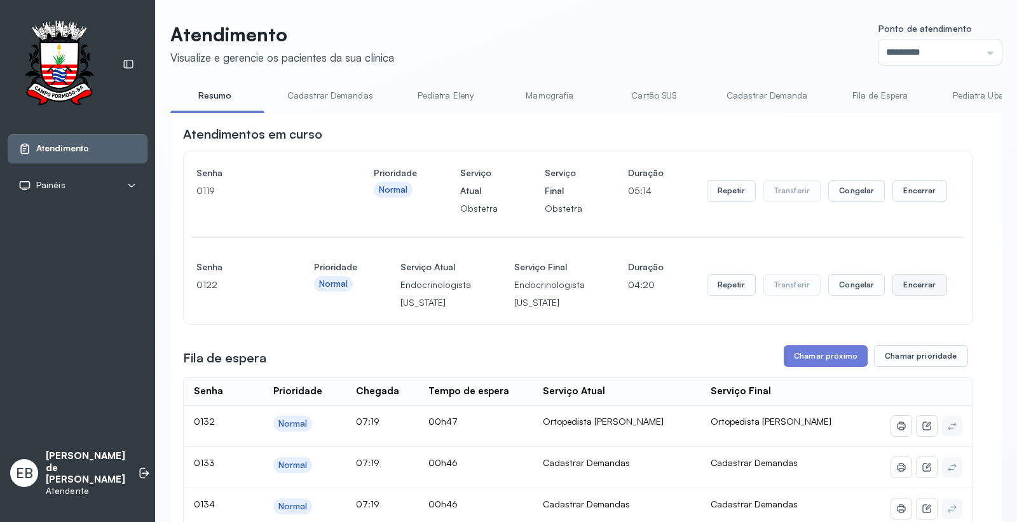
click at [899, 285] on button "Encerrar" at bounding box center [919, 285] width 54 height 22
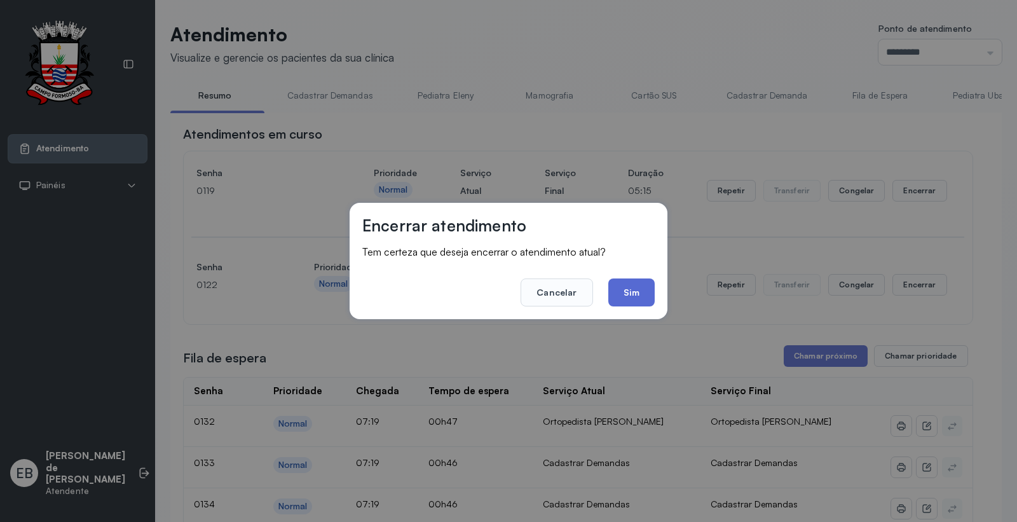
drag, startPoint x: 631, startPoint y: 289, endPoint x: 669, endPoint y: 276, distance: 40.0
click at [630, 287] on button "Sim" at bounding box center [631, 292] width 46 height 28
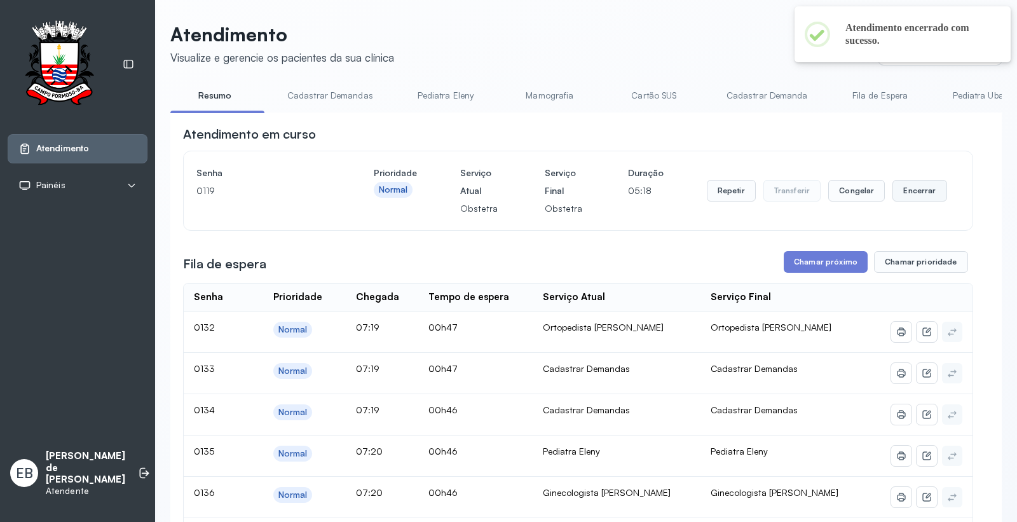
click at [899, 194] on button "Encerrar" at bounding box center [919, 191] width 54 height 22
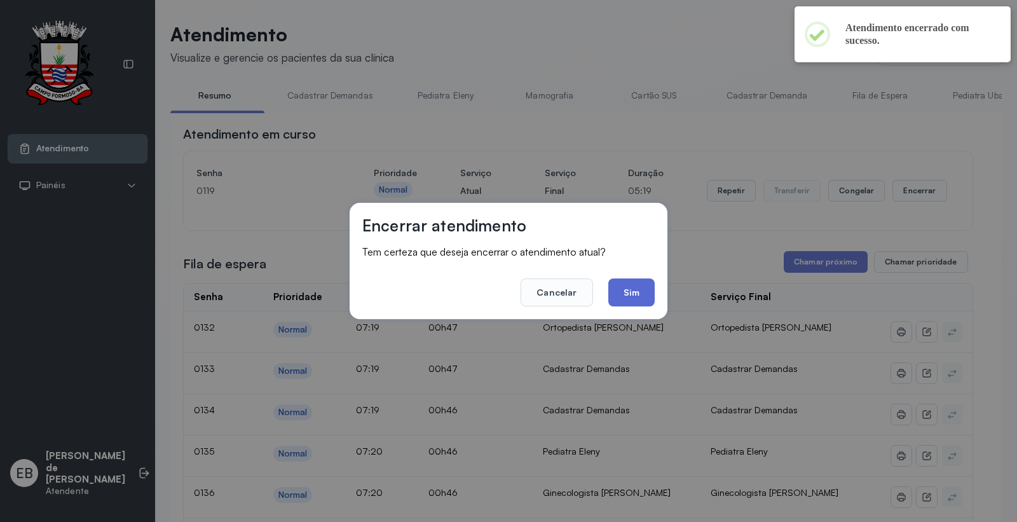
click at [636, 301] on button "Sim" at bounding box center [631, 292] width 46 height 28
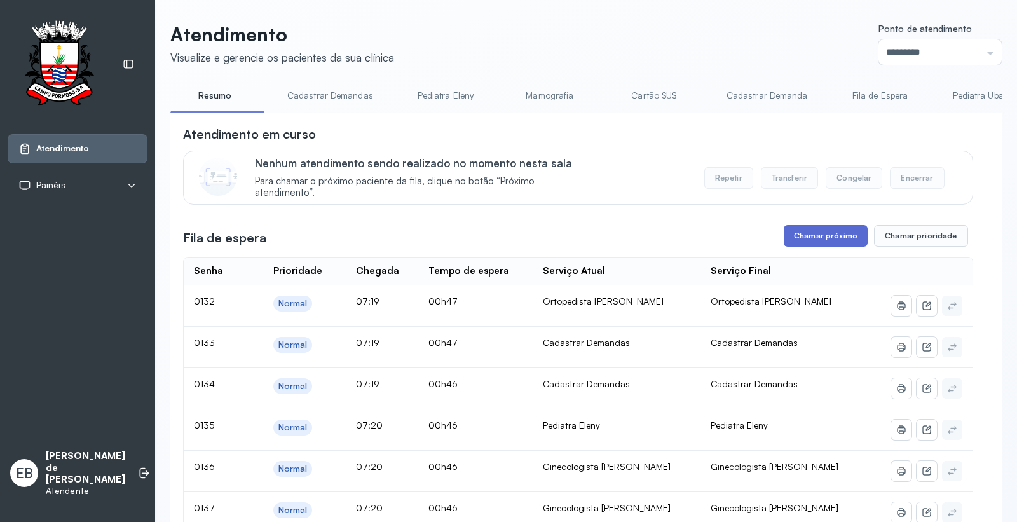
click at [815, 243] on button "Chamar próximo" at bounding box center [826, 236] width 84 height 22
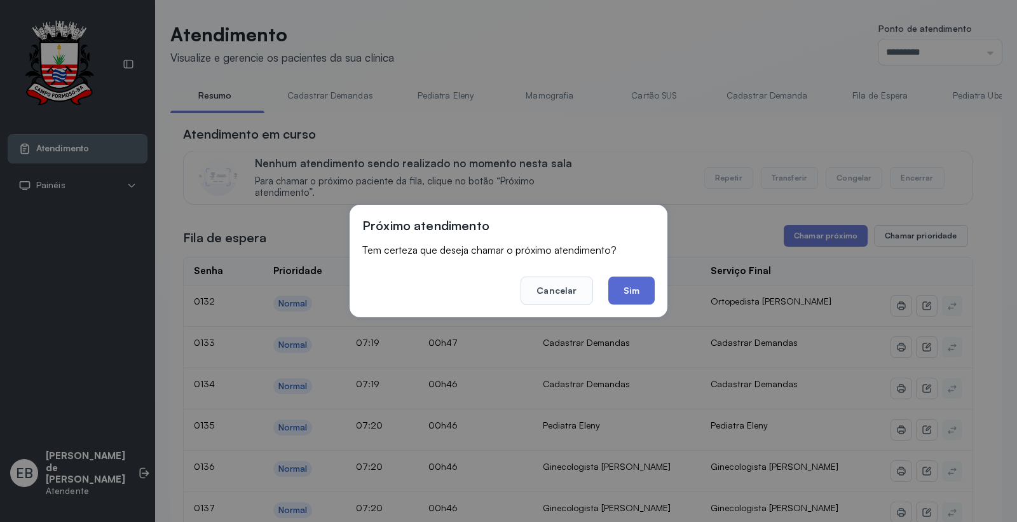
click at [633, 289] on button "Sim" at bounding box center [631, 290] width 46 height 28
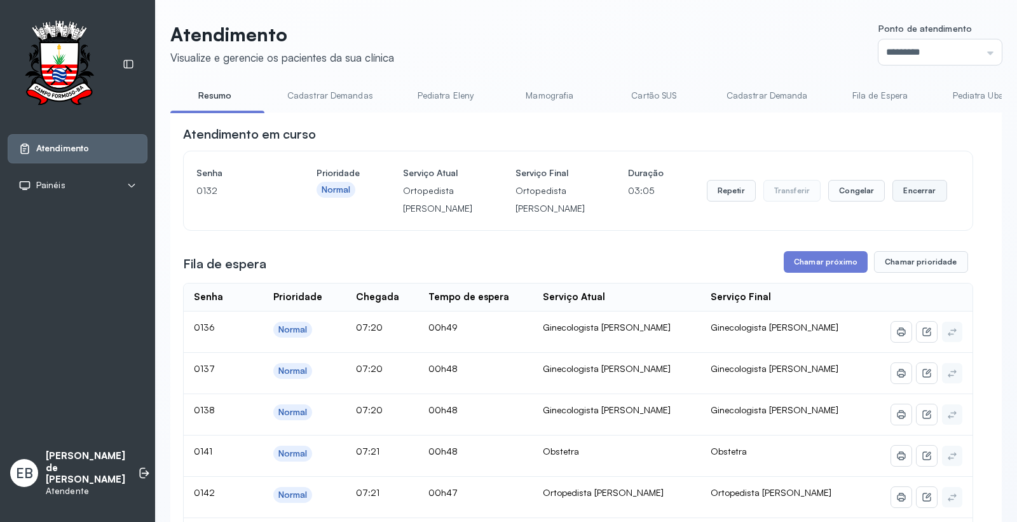
click at [909, 201] on button "Encerrar" at bounding box center [919, 191] width 54 height 22
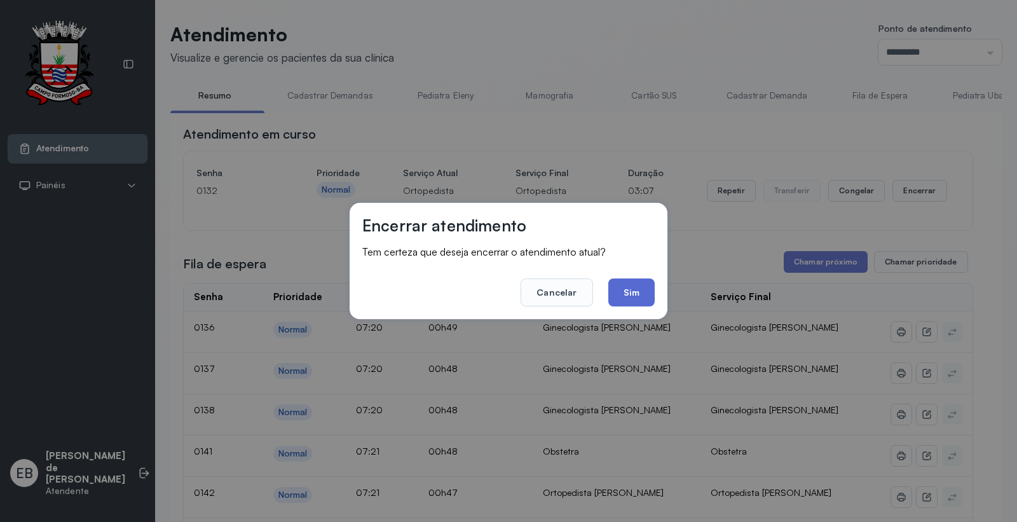
click at [630, 295] on button "Sim" at bounding box center [631, 292] width 46 height 28
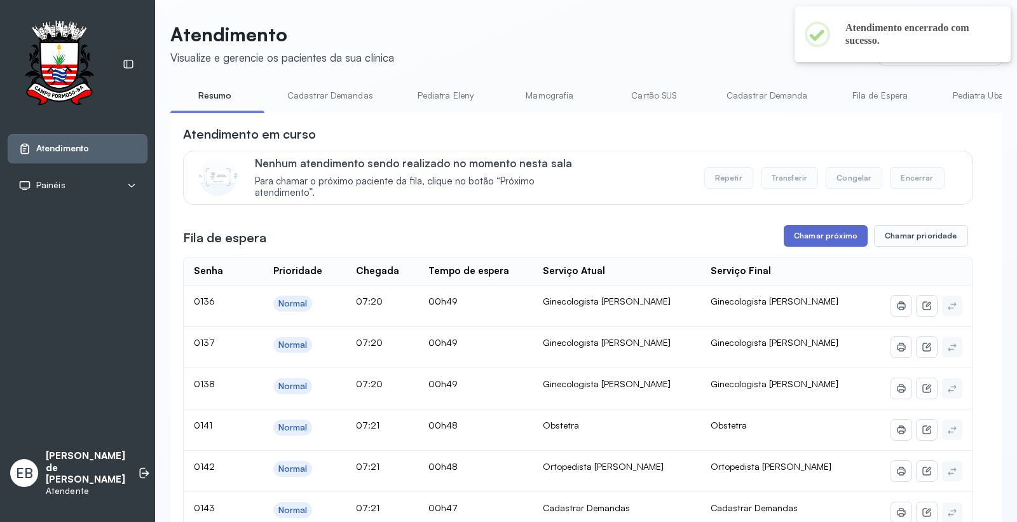
click at [831, 234] on button "Chamar próximo" at bounding box center [826, 236] width 84 height 22
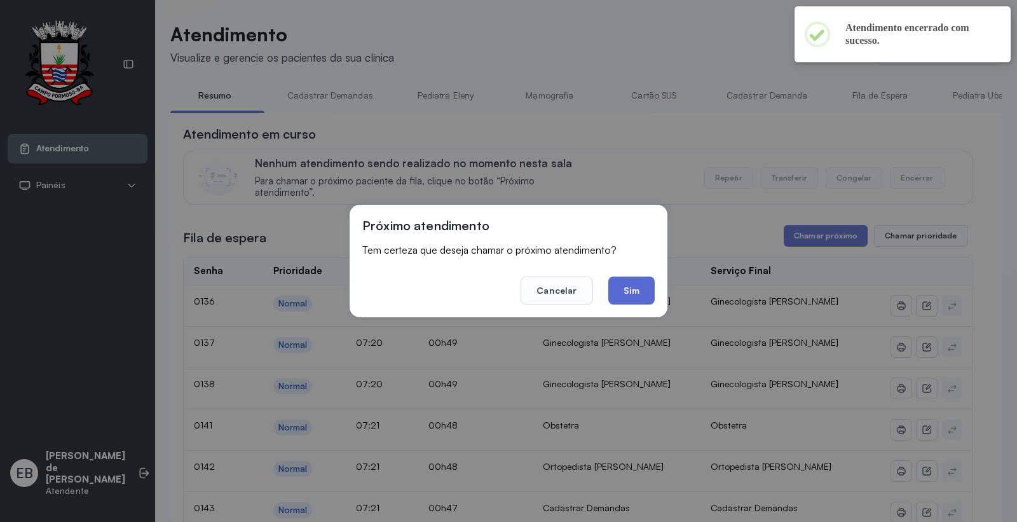
click at [627, 290] on button "Sim" at bounding box center [631, 290] width 46 height 28
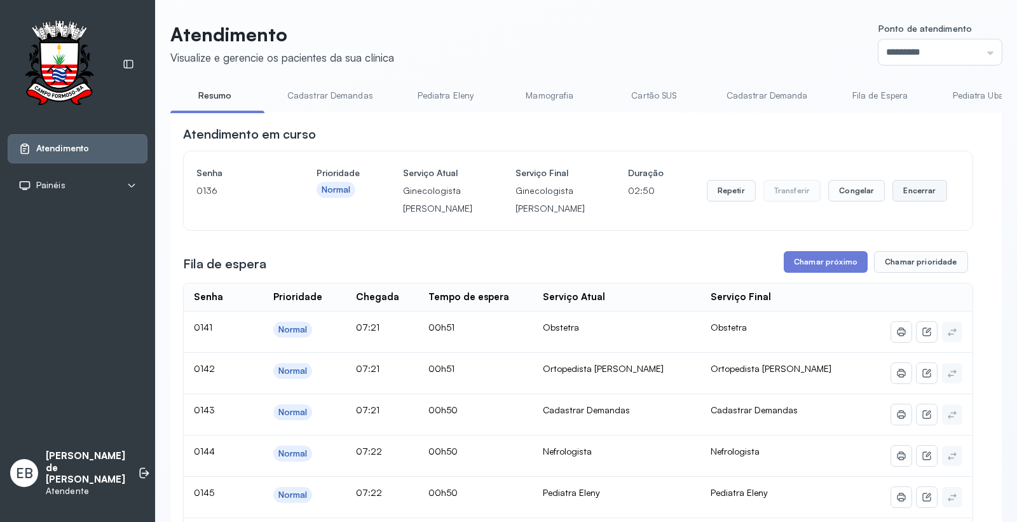
click at [908, 199] on button "Encerrar" at bounding box center [919, 191] width 54 height 22
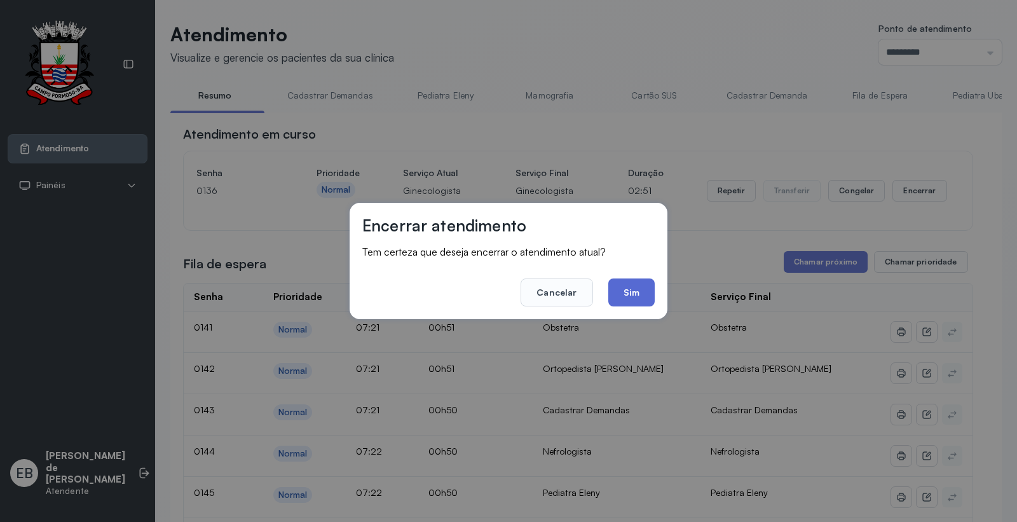
click at [644, 291] on button "Sim" at bounding box center [631, 292] width 46 height 28
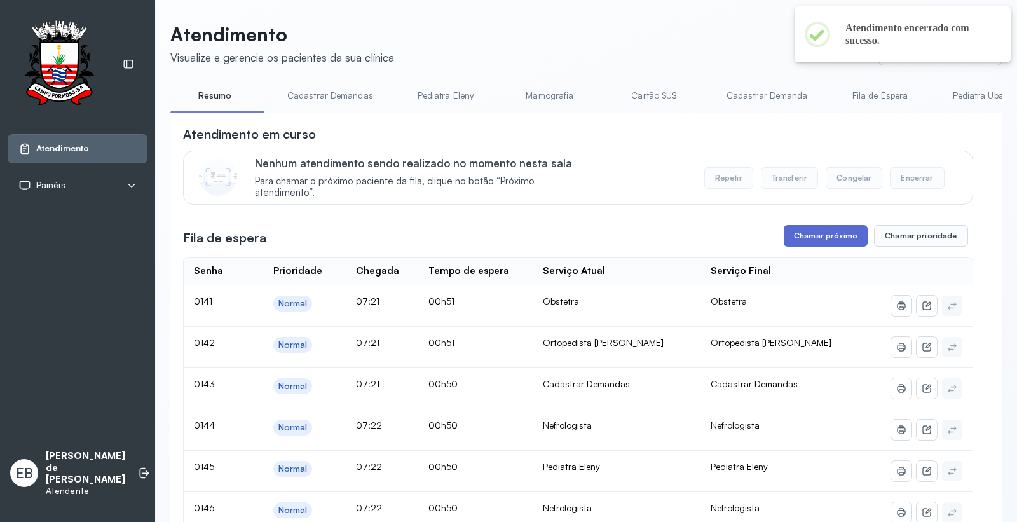
click at [829, 242] on button "Chamar próximo" at bounding box center [826, 236] width 84 height 22
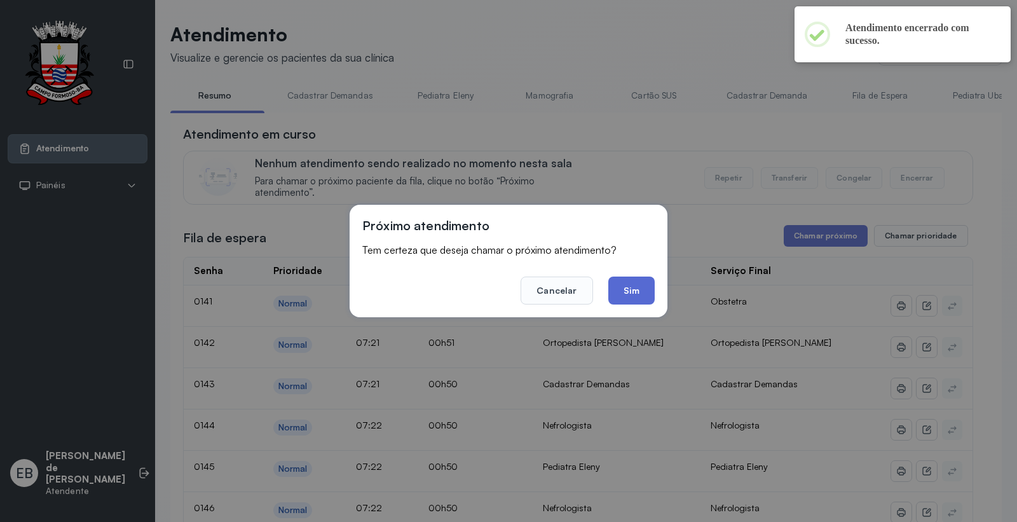
click at [644, 290] on button "Sim" at bounding box center [631, 290] width 46 height 28
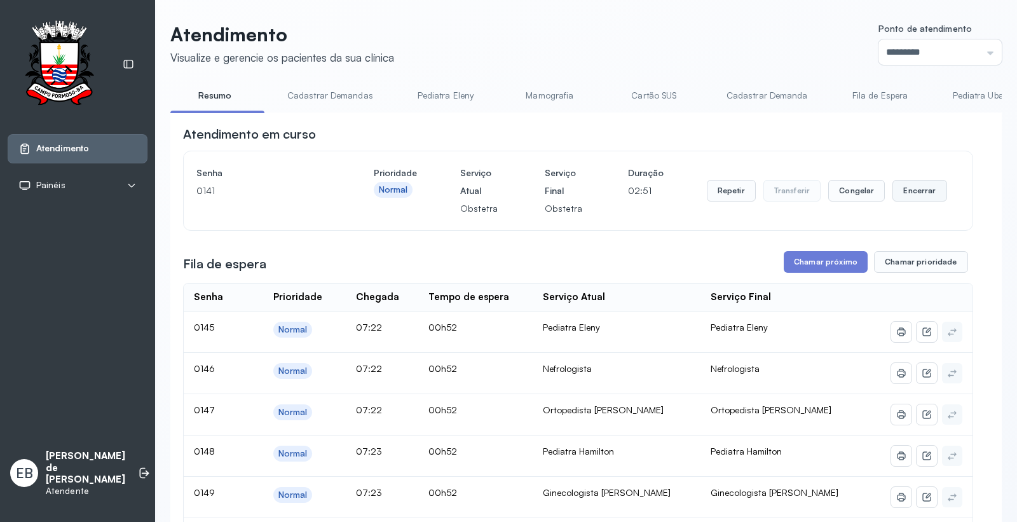
click at [904, 196] on button "Encerrar" at bounding box center [919, 191] width 54 height 22
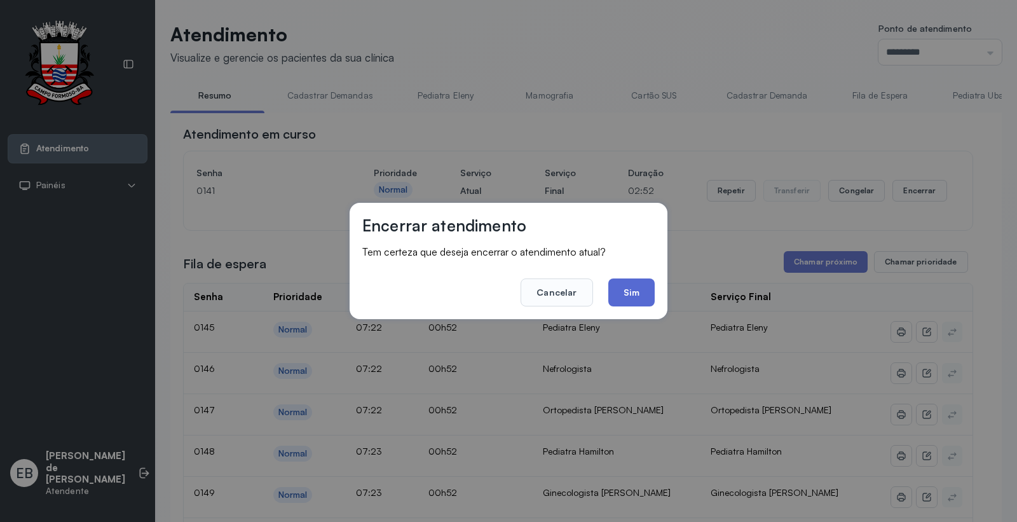
click at [646, 296] on button "Sim" at bounding box center [631, 292] width 46 height 28
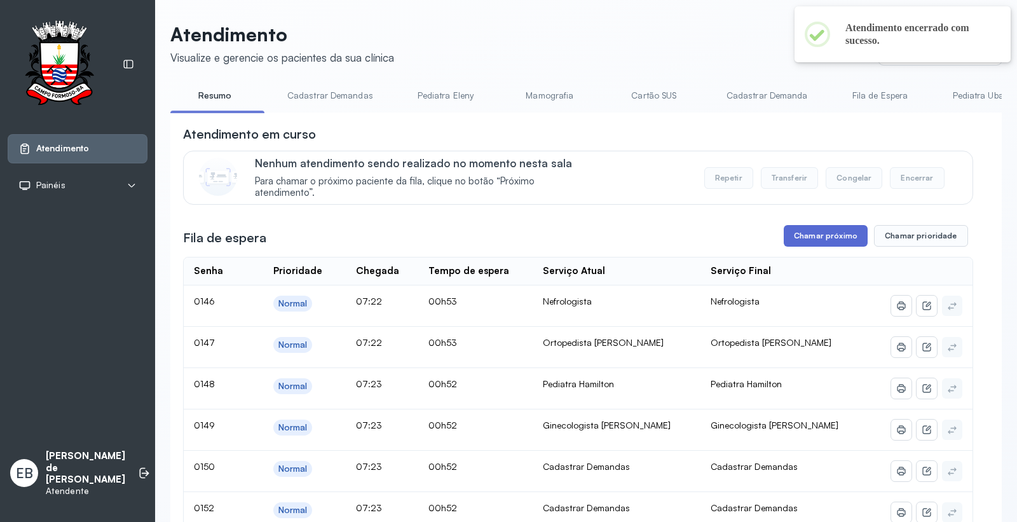
click at [812, 240] on button "Chamar próximo" at bounding box center [826, 236] width 84 height 22
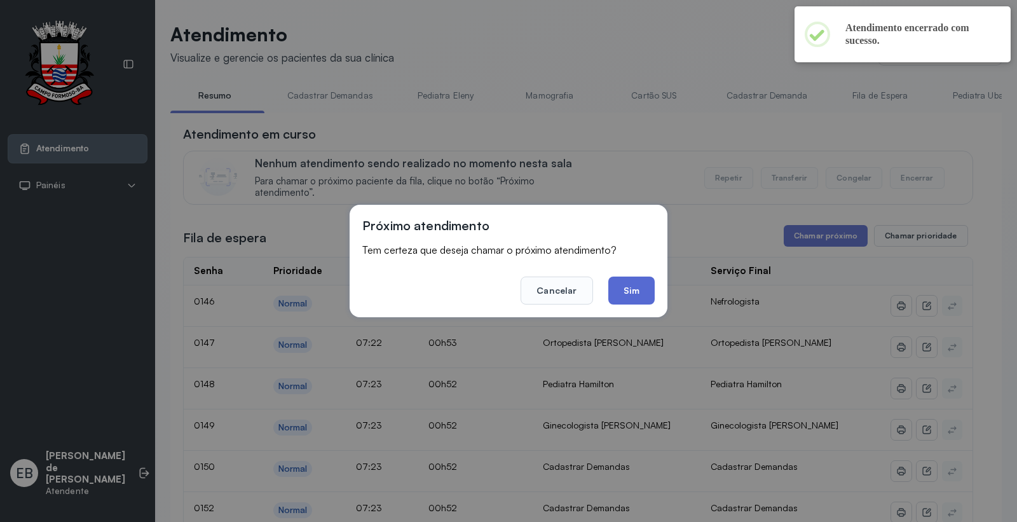
click at [620, 284] on button "Sim" at bounding box center [631, 290] width 46 height 28
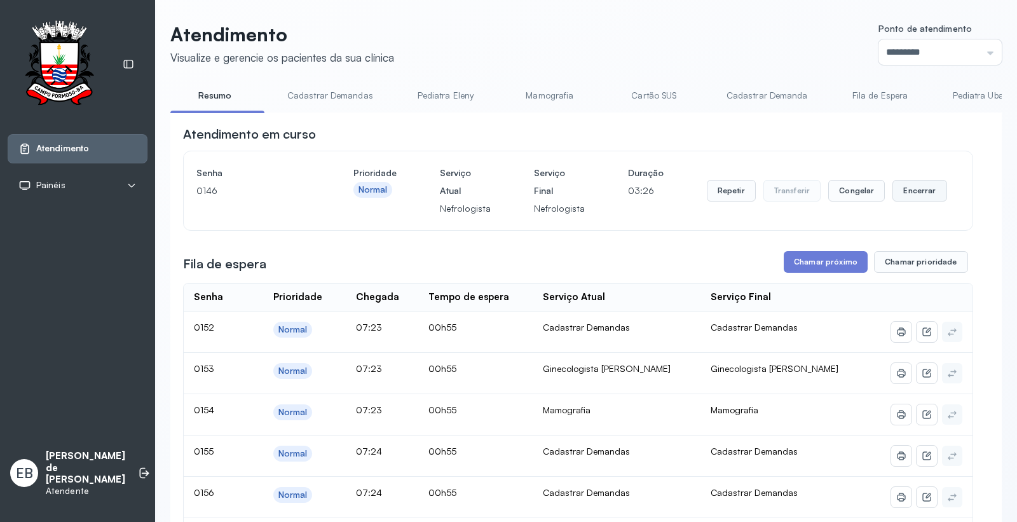
click at [898, 196] on button "Encerrar" at bounding box center [919, 191] width 54 height 22
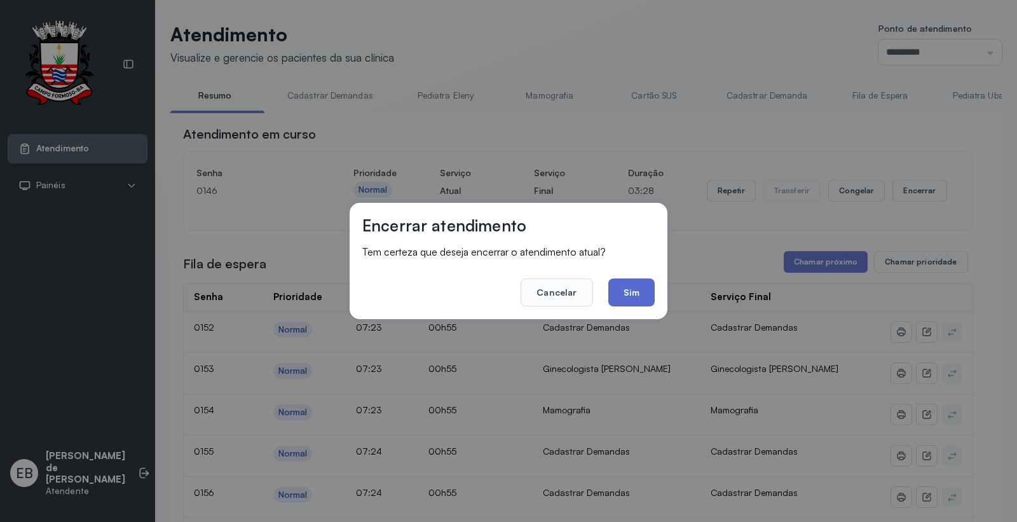
click at [630, 296] on button "Sim" at bounding box center [631, 292] width 46 height 28
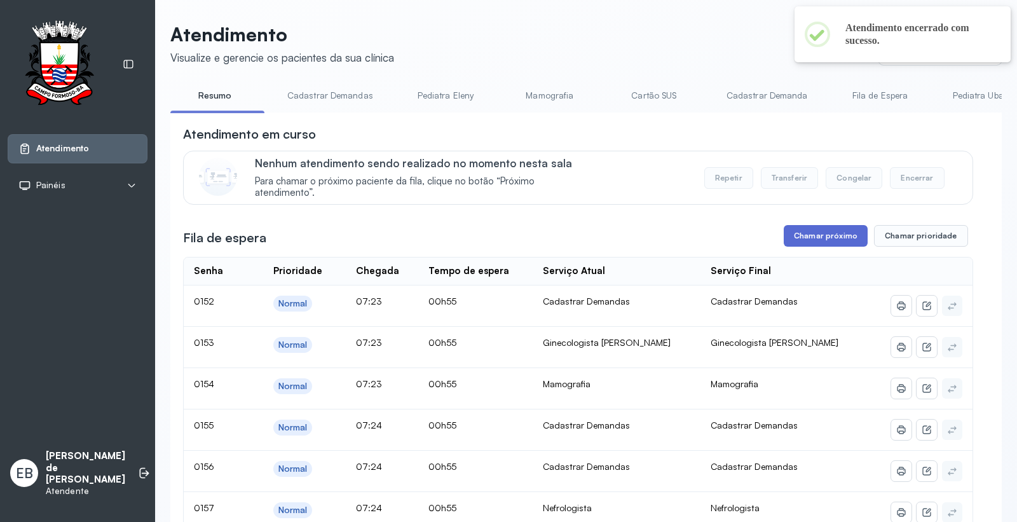
click at [792, 242] on button "Chamar próximo" at bounding box center [826, 236] width 84 height 22
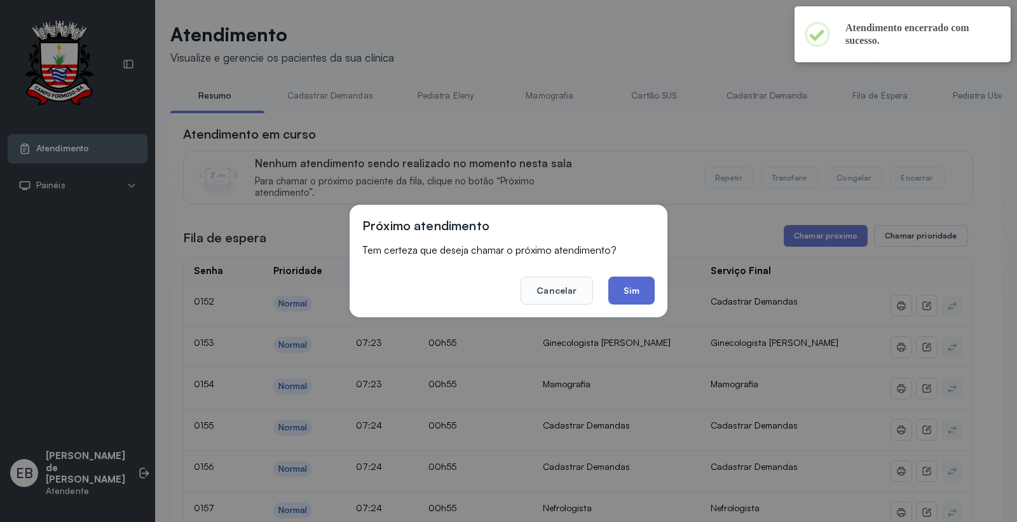
click at [637, 286] on button "Sim" at bounding box center [631, 290] width 46 height 28
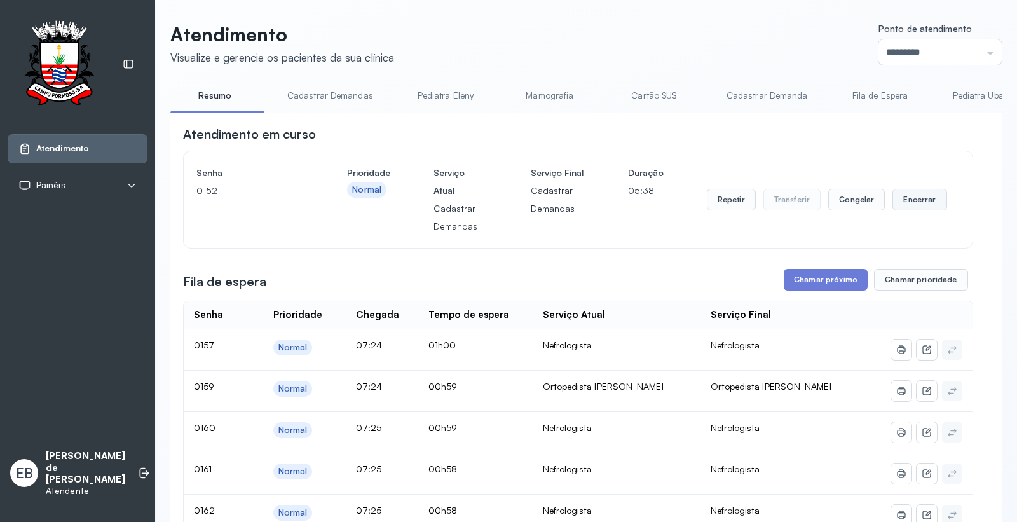
click at [906, 201] on button "Encerrar" at bounding box center [919, 200] width 54 height 22
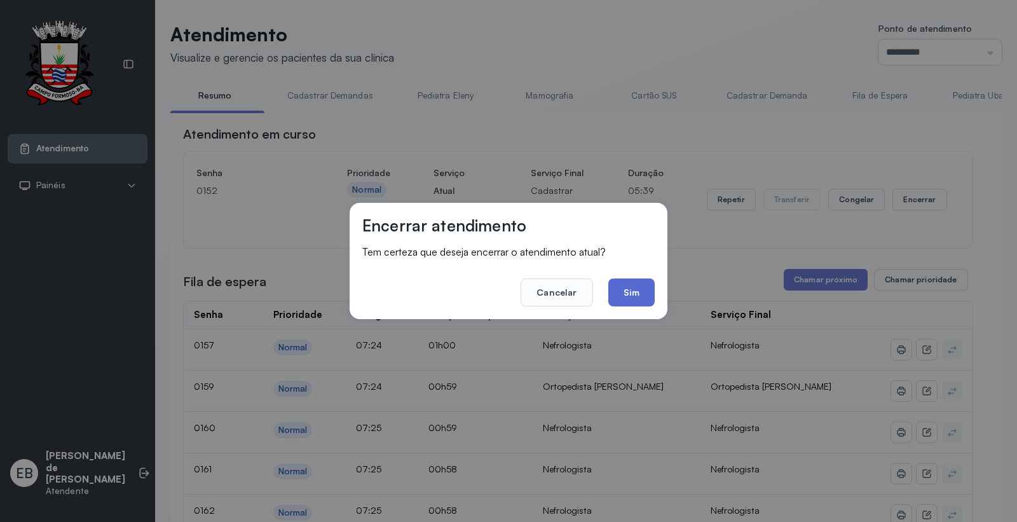
click at [631, 290] on button "Sim" at bounding box center [631, 292] width 46 height 28
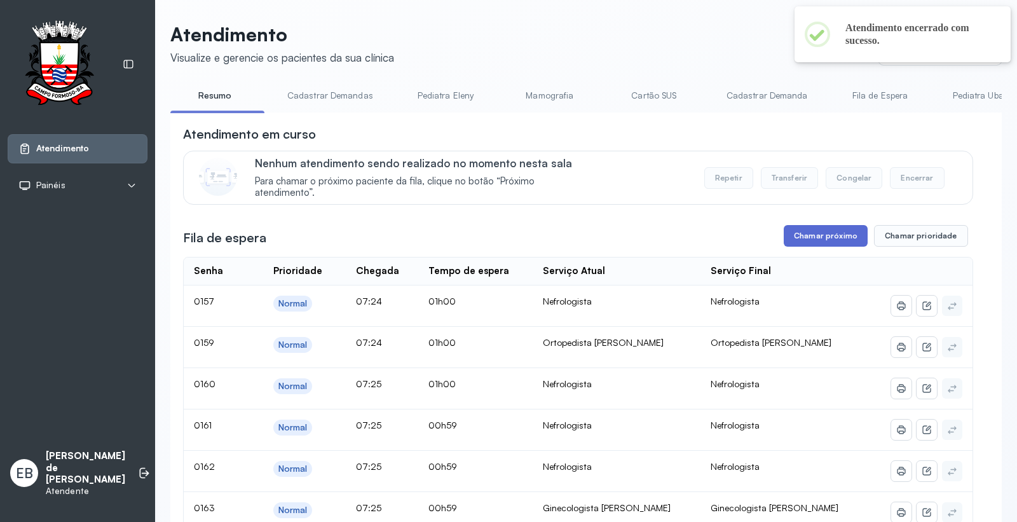
click at [817, 246] on button "Chamar próximo" at bounding box center [826, 236] width 84 height 22
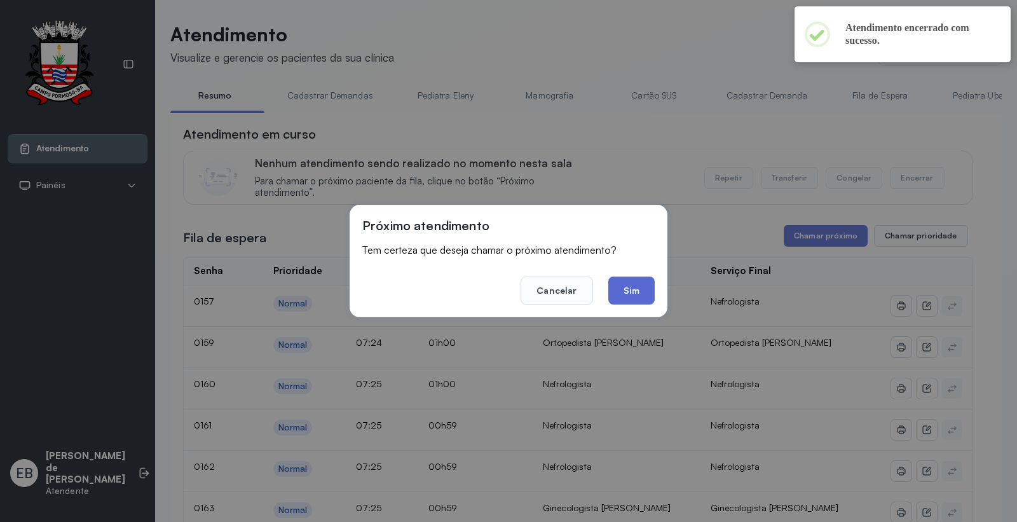
click at [637, 291] on button "Sim" at bounding box center [631, 290] width 46 height 28
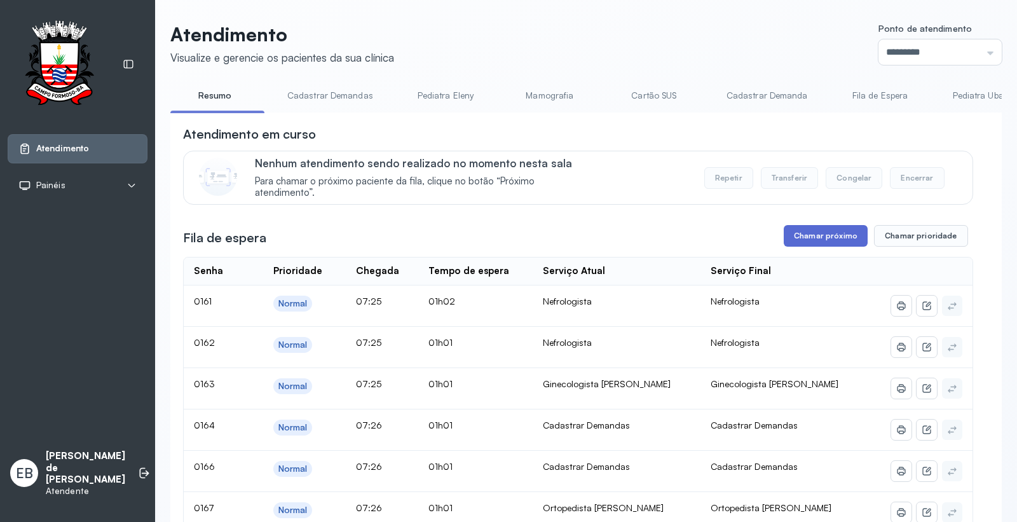
click at [836, 230] on button "Chamar próximo" at bounding box center [826, 236] width 84 height 22
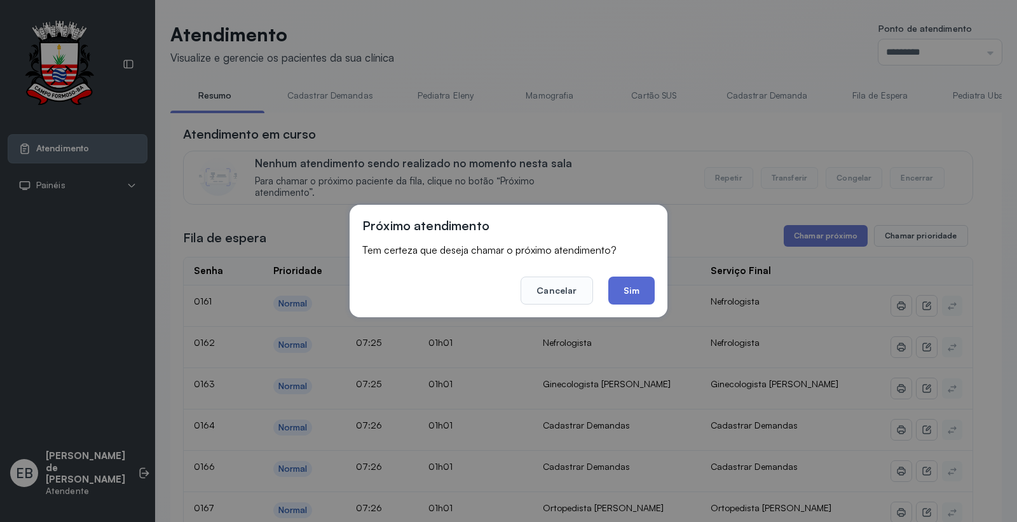
click at [639, 297] on button "Sim" at bounding box center [631, 290] width 46 height 28
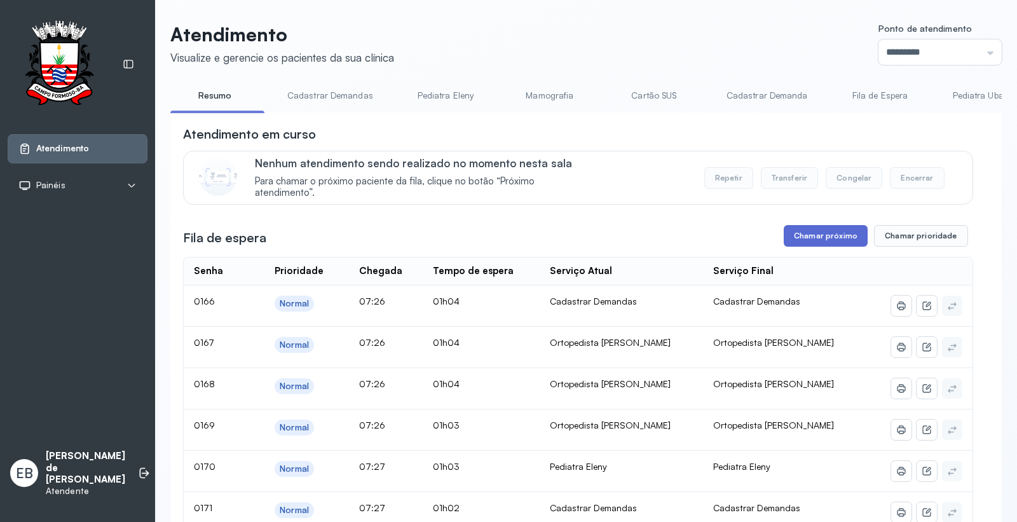
click at [810, 245] on button "Chamar próximo" at bounding box center [826, 236] width 84 height 22
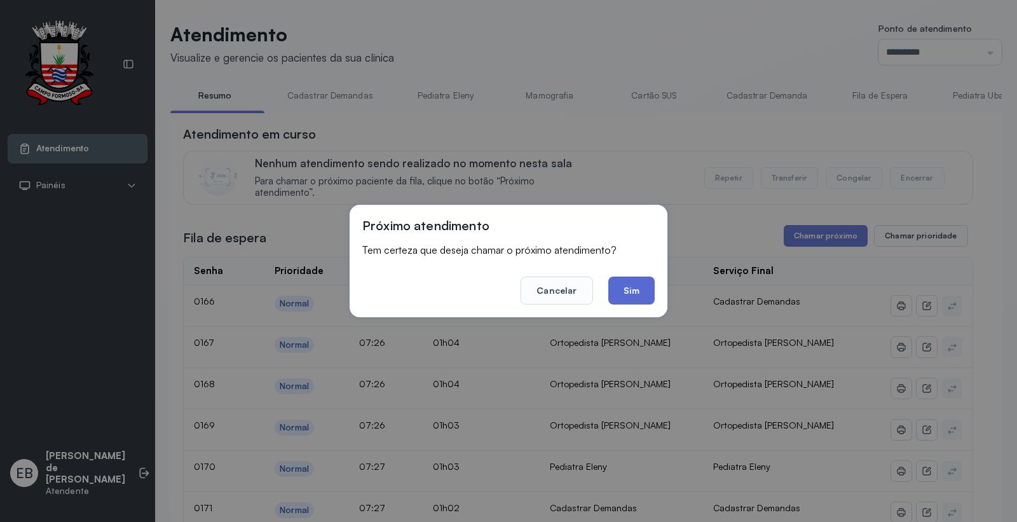
click at [625, 287] on button "Sim" at bounding box center [631, 290] width 46 height 28
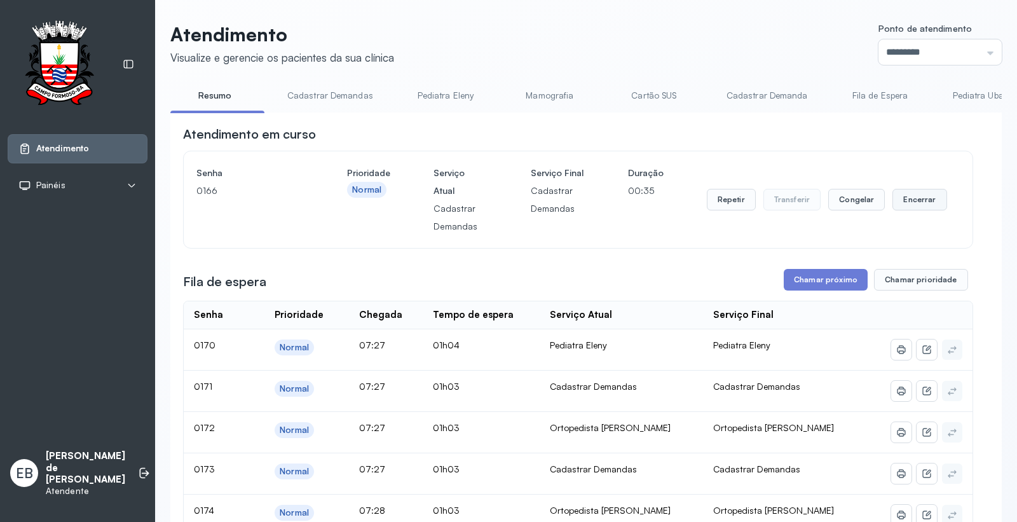
click at [901, 206] on button "Encerrar" at bounding box center [919, 200] width 54 height 22
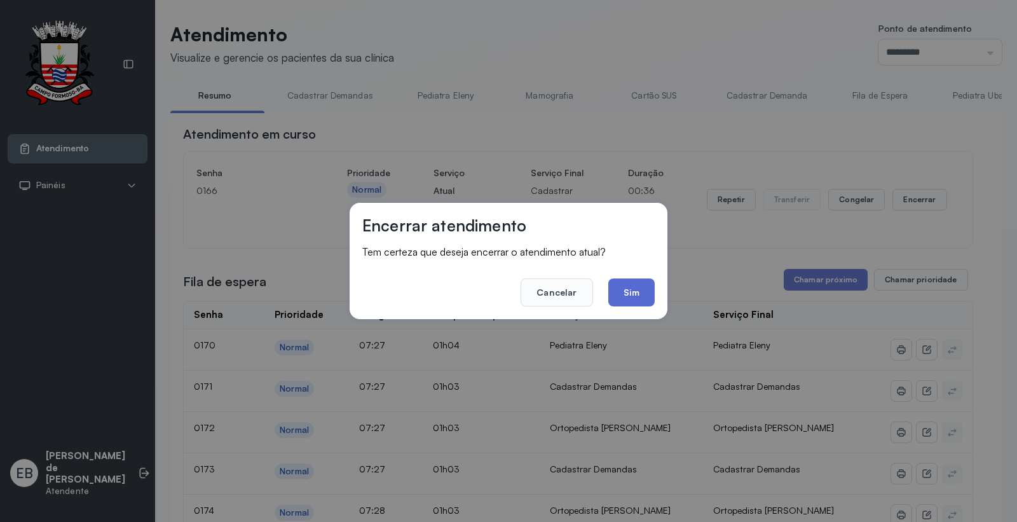
click at [636, 295] on button "Sim" at bounding box center [631, 292] width 46 height 28
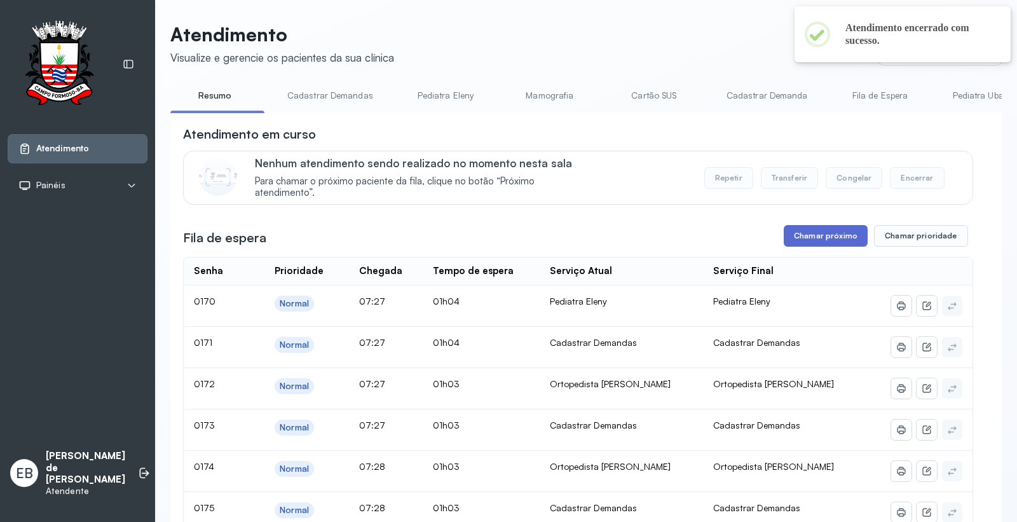
click at [817, 240] on button "Chamar próximo" at bounding box center [826, 236] width 84 height 22
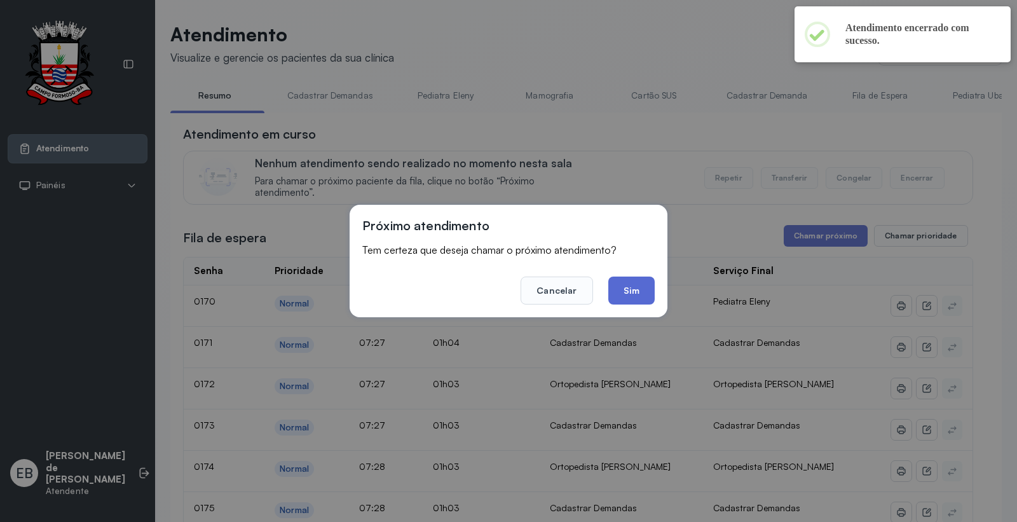
click at [630, 281] on button "Sim" at bounding box center [631, 290] width 46 height 28
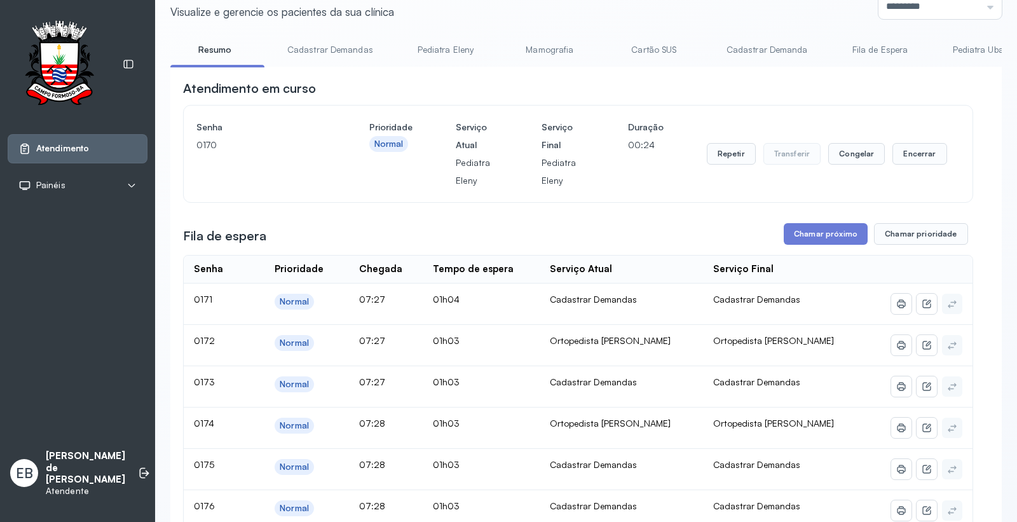
scroll to position [71, 0]
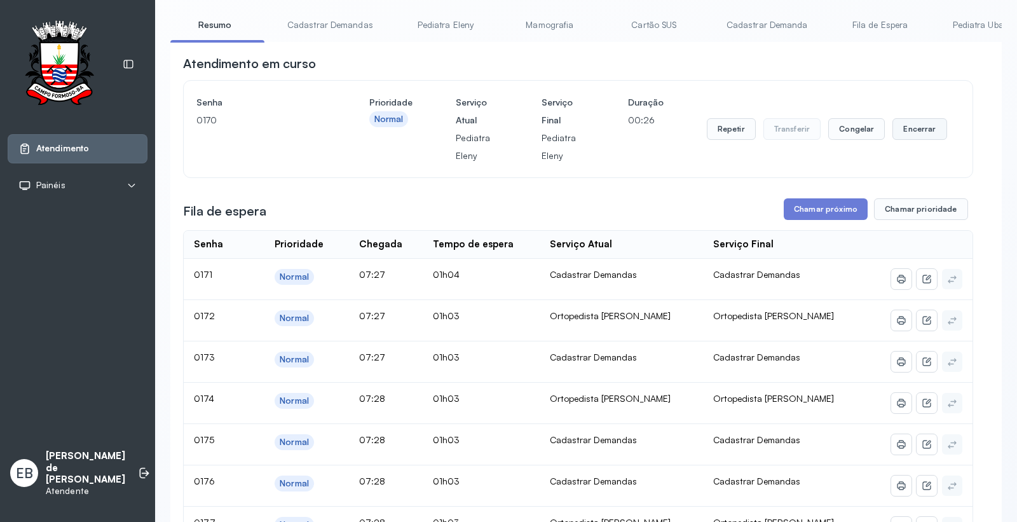
click at [904, 134] on button "Encerrar" at bounding box center [919, 129] width 54 height 22
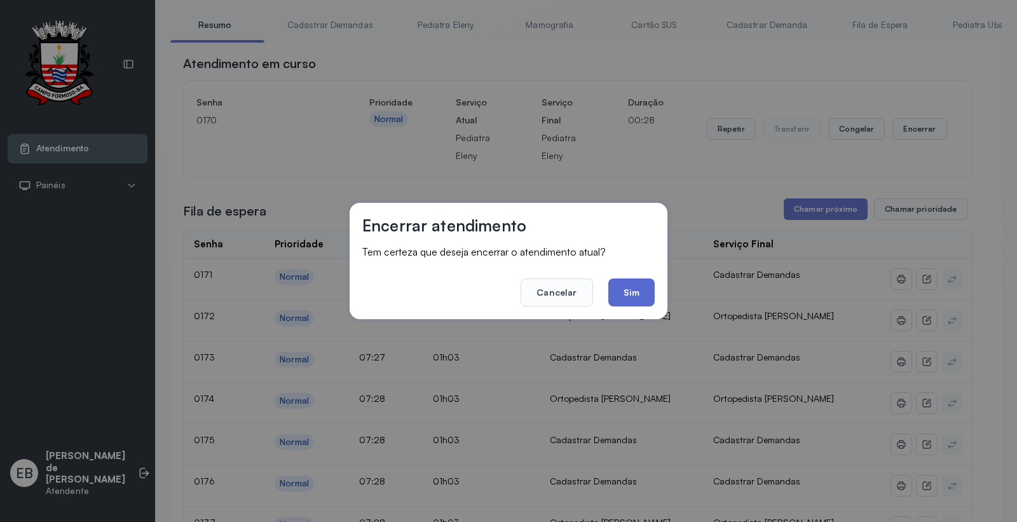
click at [630, 285] on button "Sim" at bounding box center [631, 292] width 46 height 28
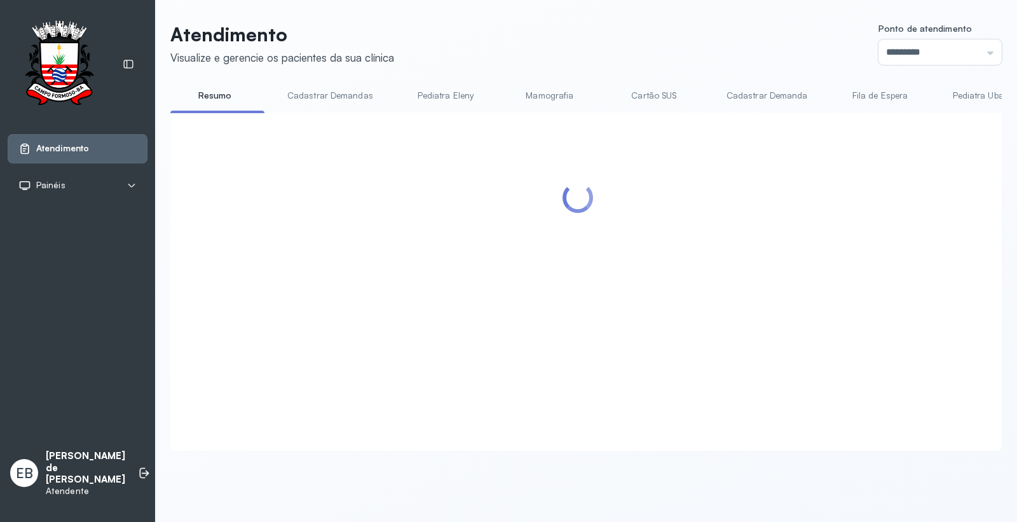
scroll to position [0, 0]
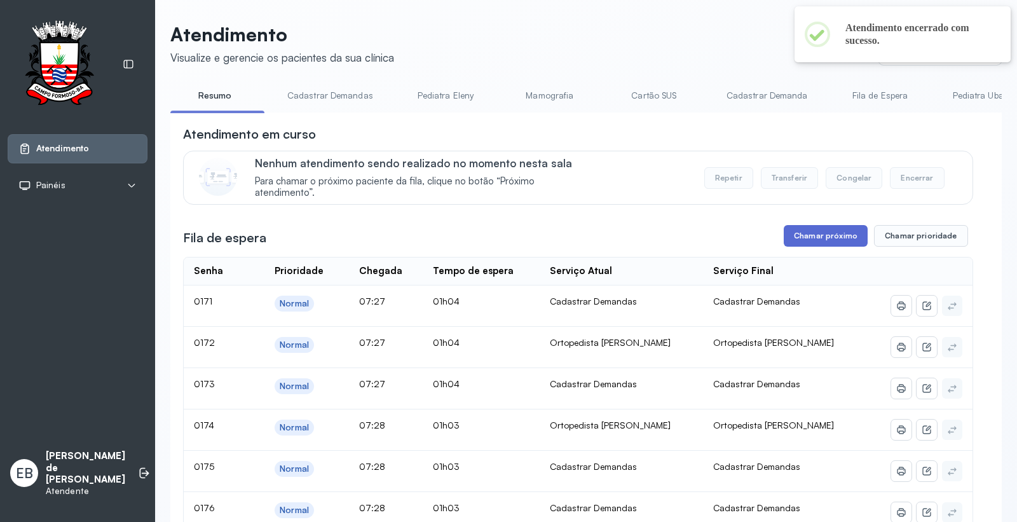
click at [811, 239] on button "Chamar próximo" at bounding box center [826, 236] width 84 height 22
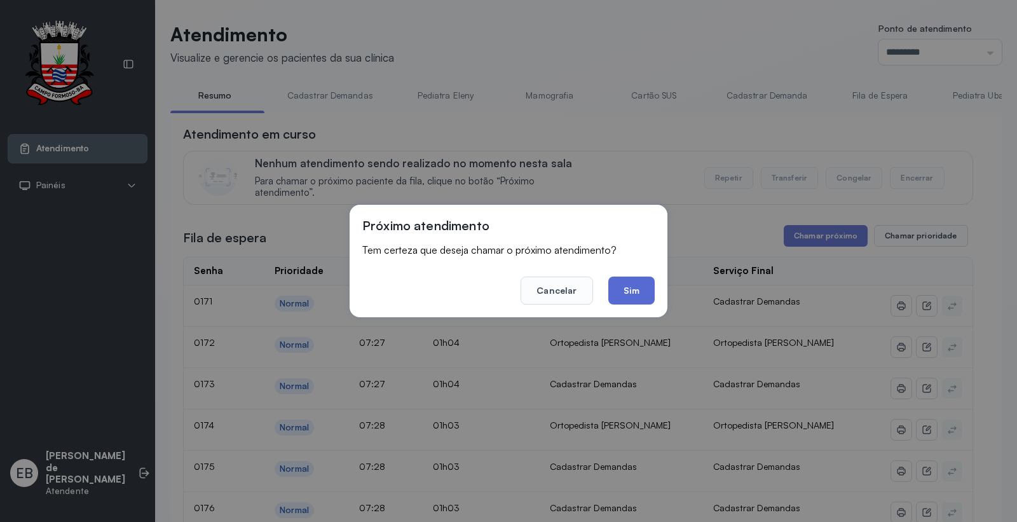
click at [646, 290] on button "Sim" at bounding box center [631, 290] width 46 height 28
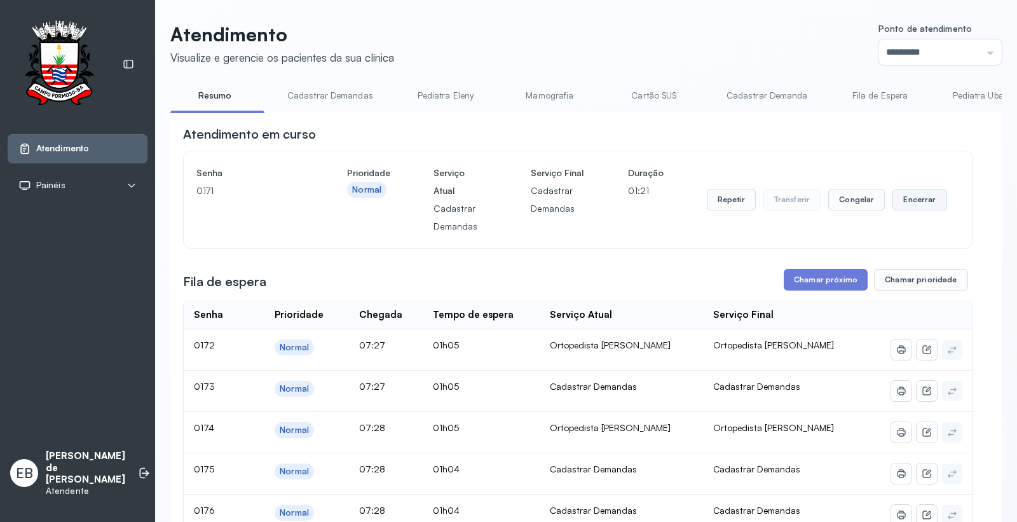
click at [899, 205] on button "Encerrar" at bounding box center [919, 200] width 54 height 22
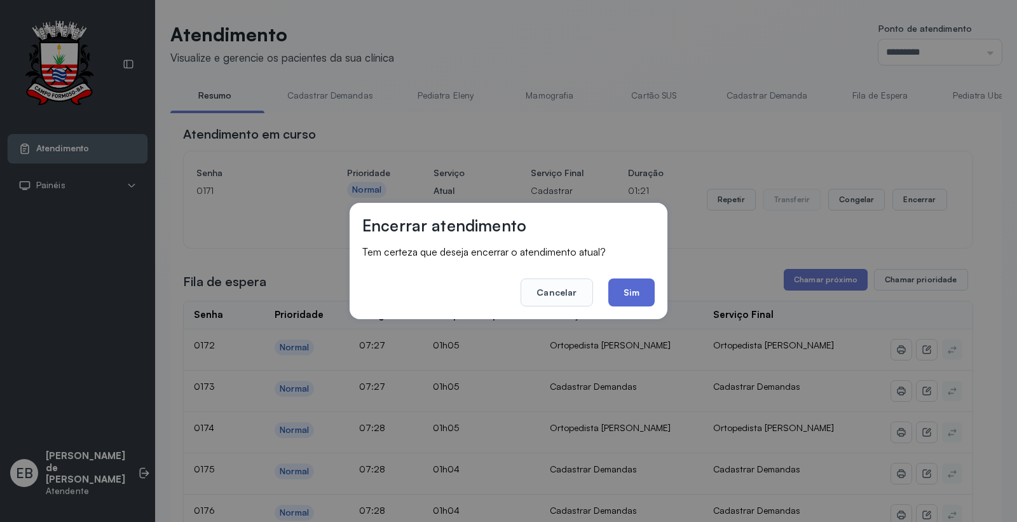
click at [632, 289] on button "Sim" at bounding box center [631, 292] width 46 height 28
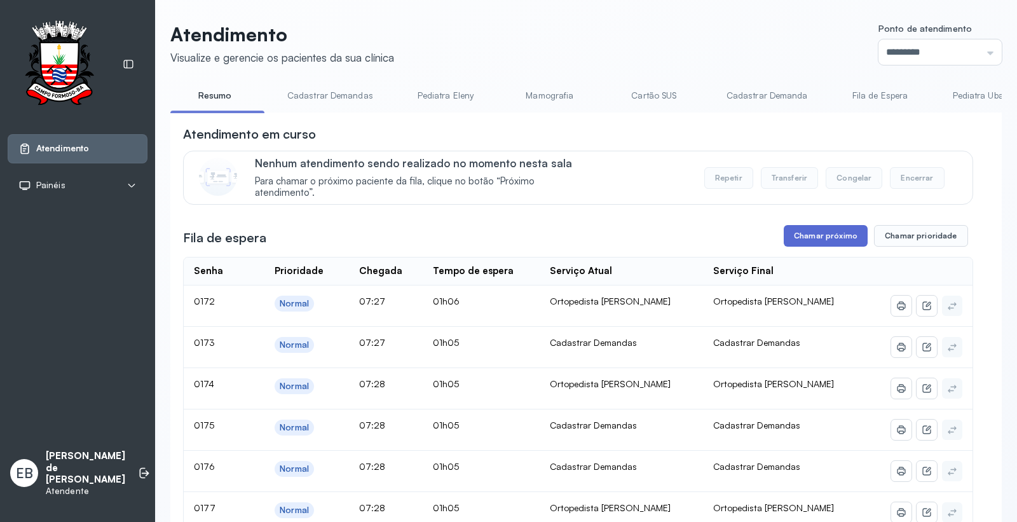
click at [826, 242] on button "Chamar próximo" at bounding box center [826, 236] width 84 height 22
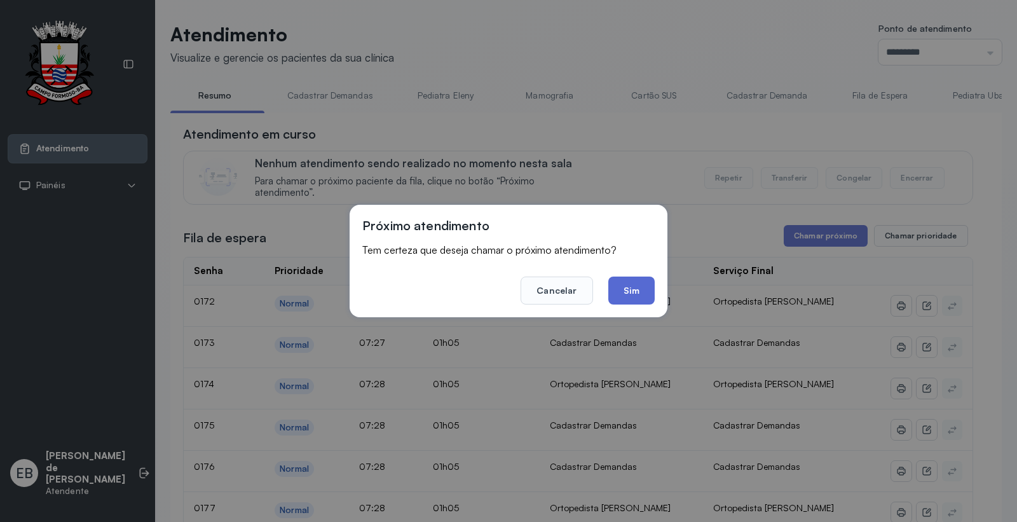
click at [639, 302] on button "Sim" at bounding box center [631, 290] width 46 height 28
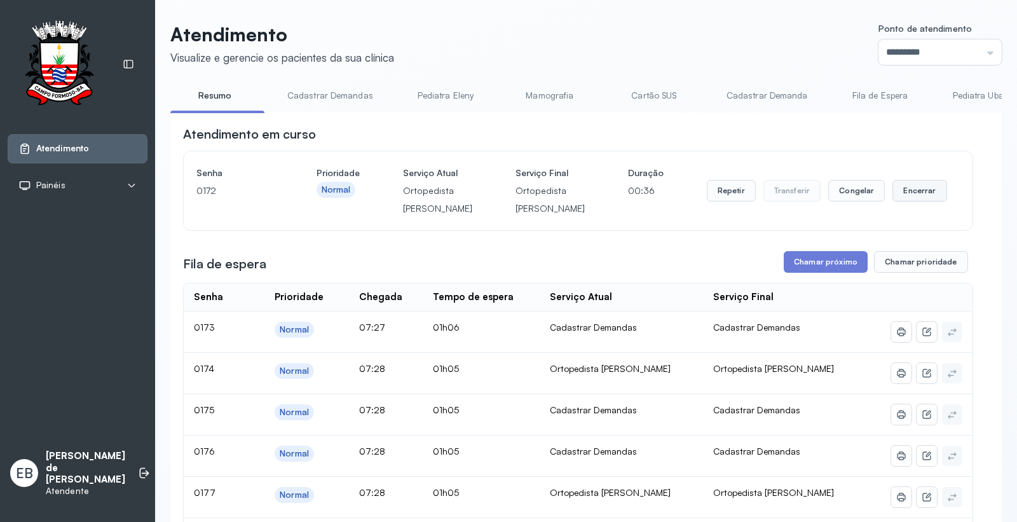
click at [914, 200] on button "Encerrar" at bounding box center [919, 191] width 54 height 22
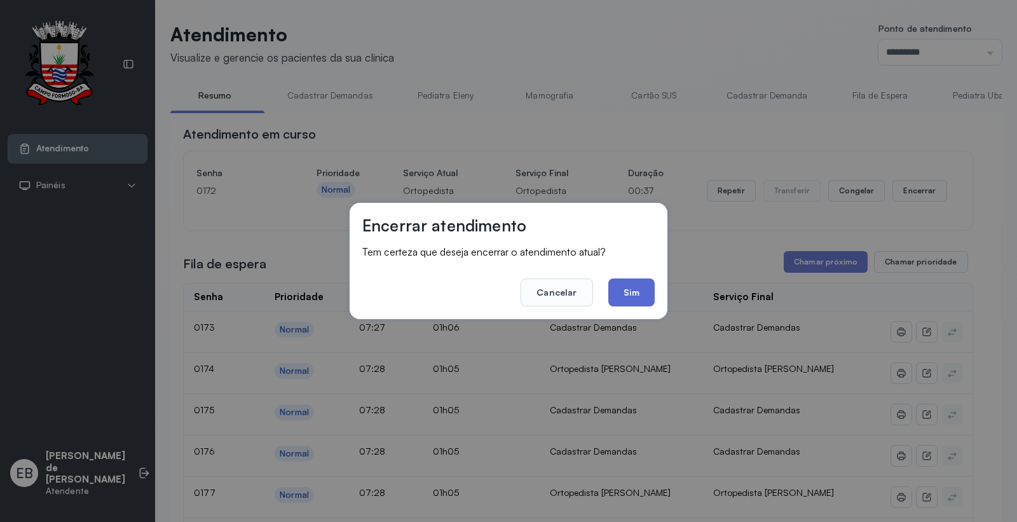
click at [620, 294] on button "Sim" at bounding box center [631, 292] width 46 height 28
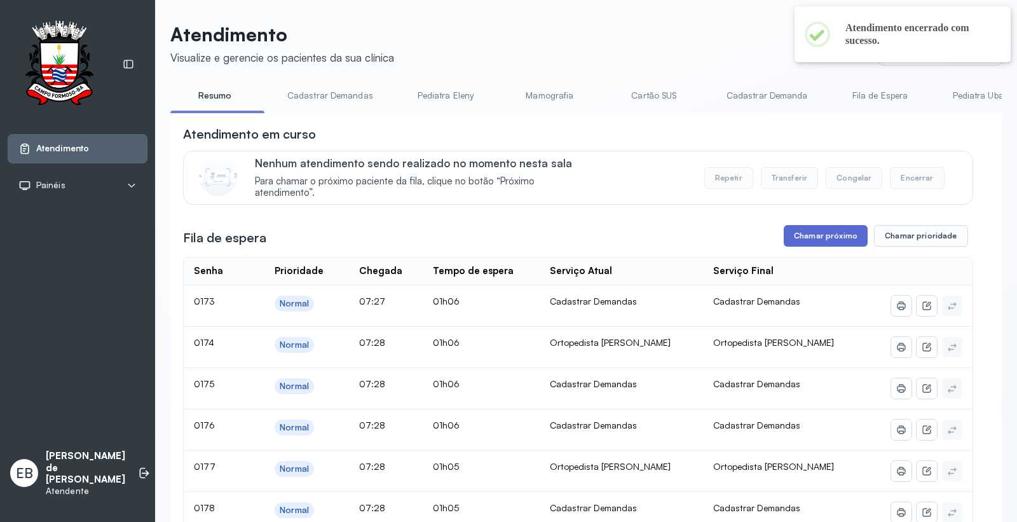
click at [791, 243] on button "Chamar próximo" at bounding box center [826, 236] width 84 height 22
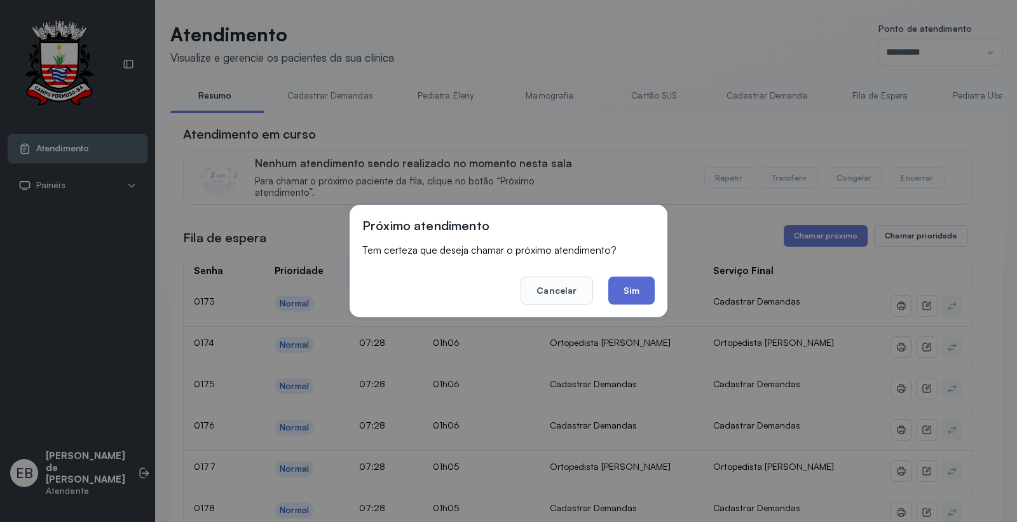
click at [630, 284] on button "Sim" at bounding box center [631, 290] width 46 height 28
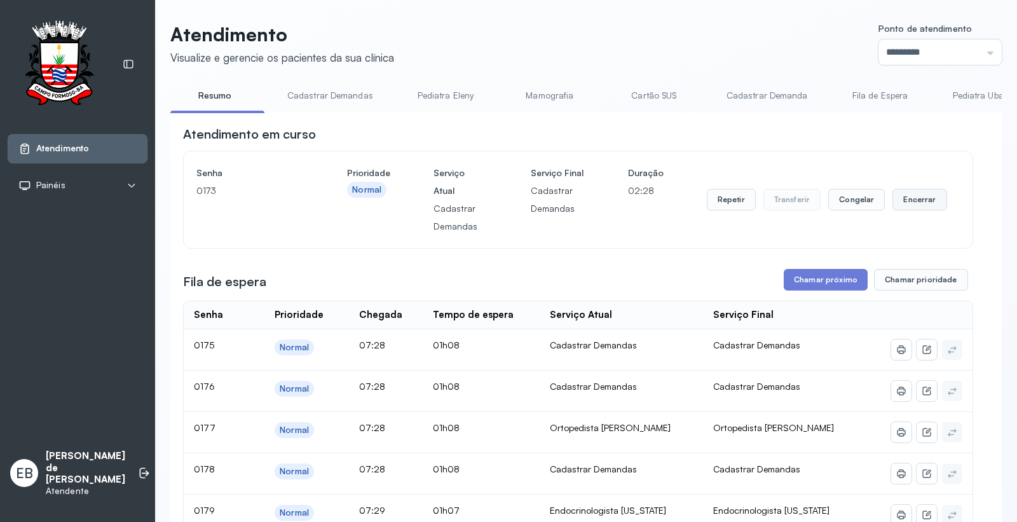
click at [919, 202] on button "Encerrar" at bounding box center [919, 200] width 54 height 22
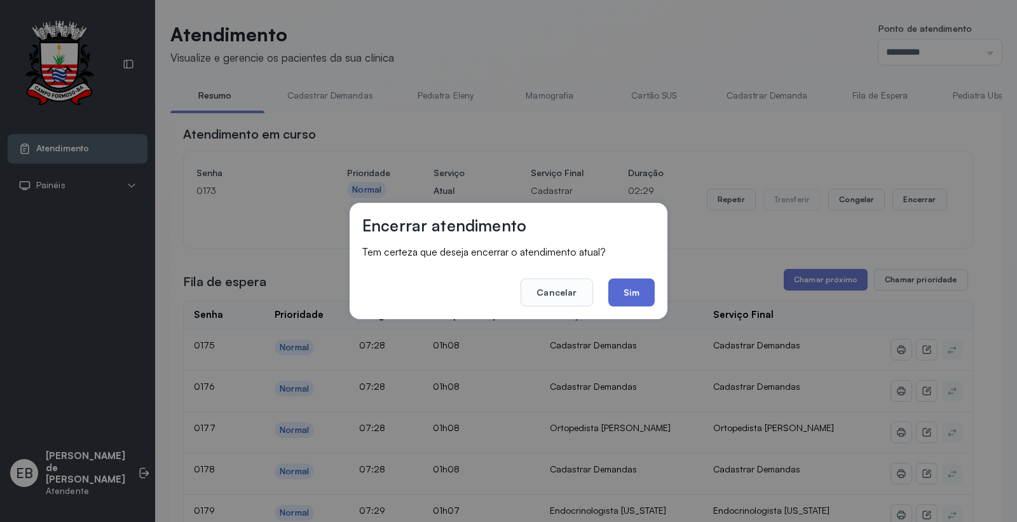
click at [627, 297] on button "Sim" at bounding box center [631, 292] width 46 height 28
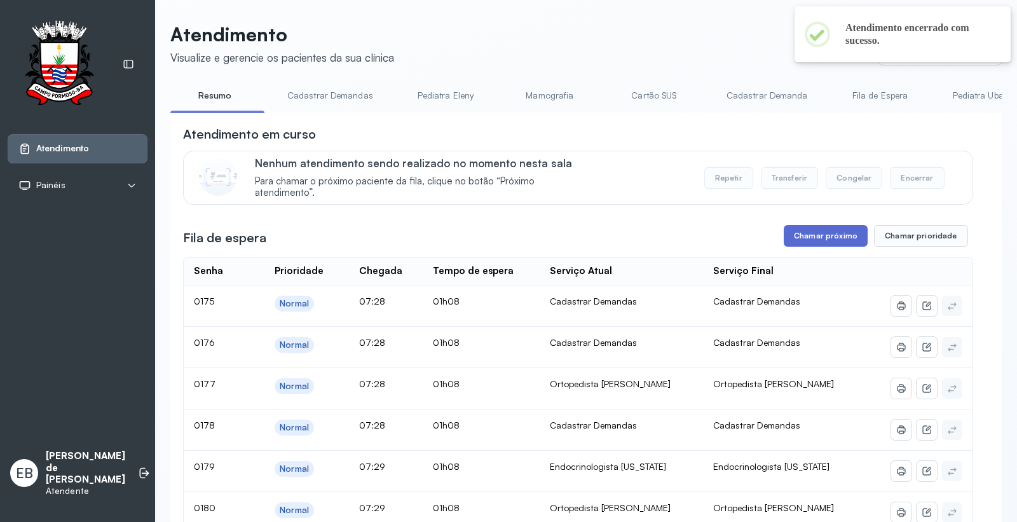
click at [843, 240] on button "Chamar próximo" at bounding box center [826, 236] width 84 height 22
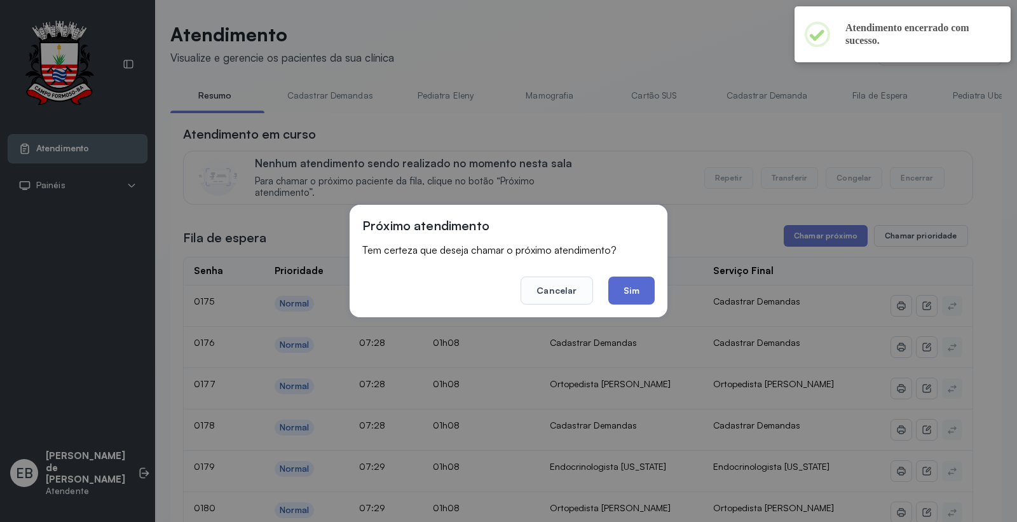
click at [642, 292] on button "Sim" at bounding box center [631, 290] width 46 height 28
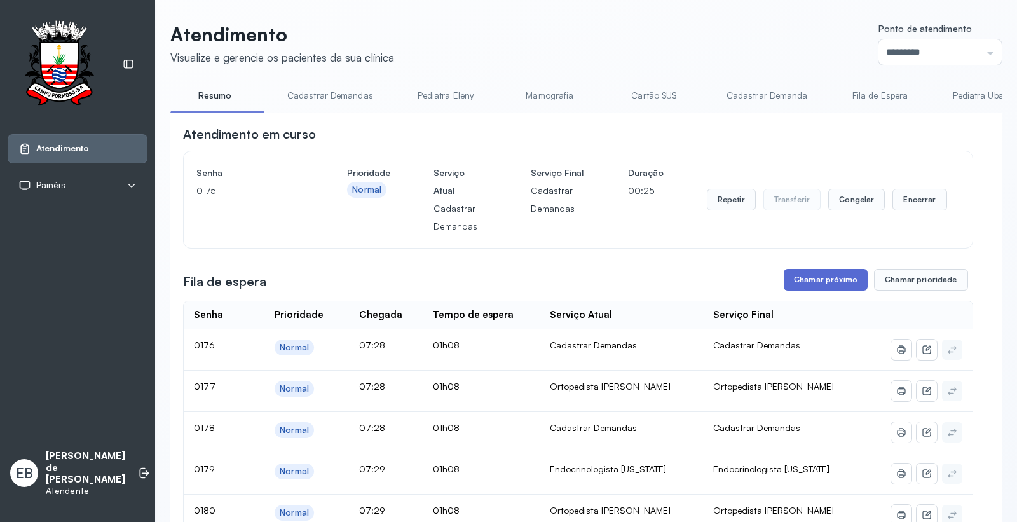
click at [821, 283] on button "Chamar próximo" at bounding box center [826, 280] width 84 height 22
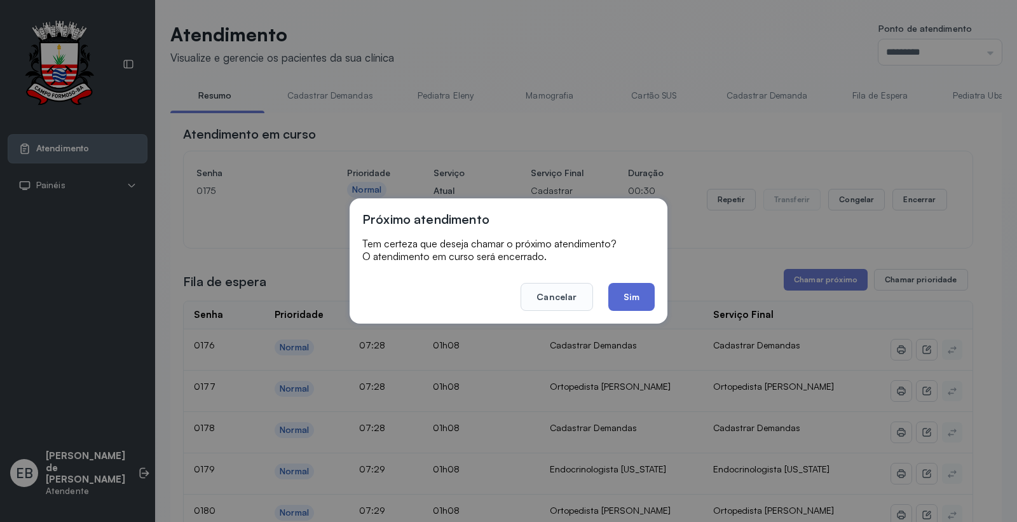
click at [634, 289] on button "Sim" at bounding box center [631, 297] width 46 height 28
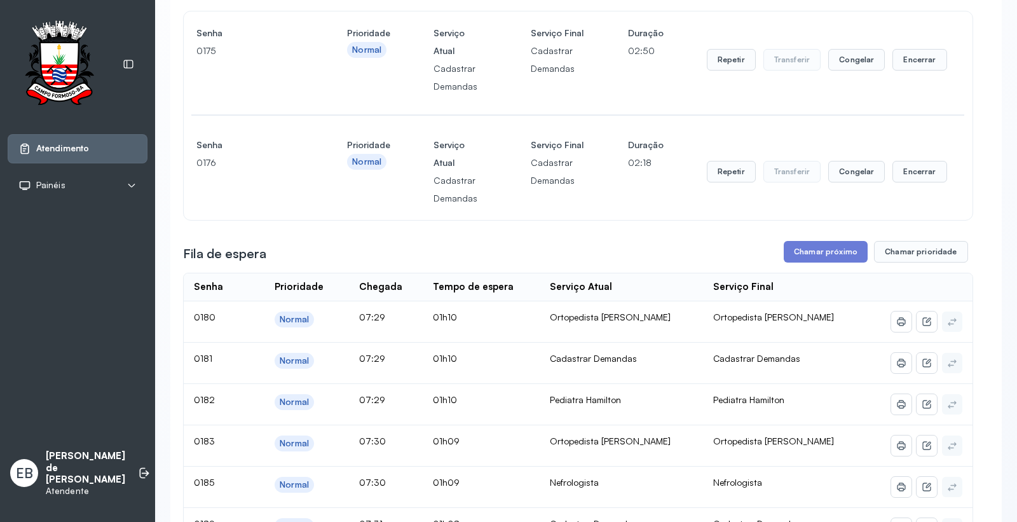
scroll to position [141, 0]
click at [916, 163] on button "Encerrar" at bounding box center [919, 171] width 54 height 22
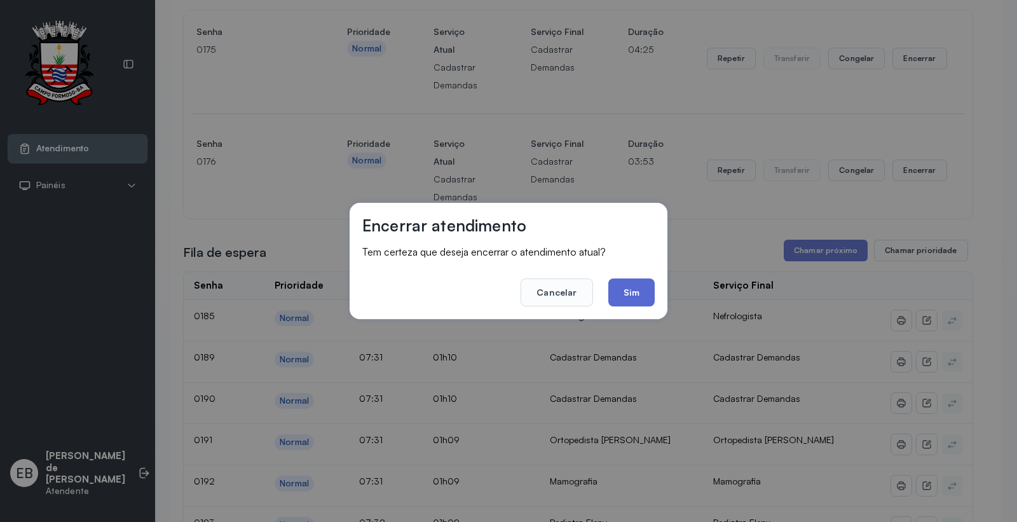
click at [633, 289] on button "Sim" at bounding box center [631, 292] width 46 height 28
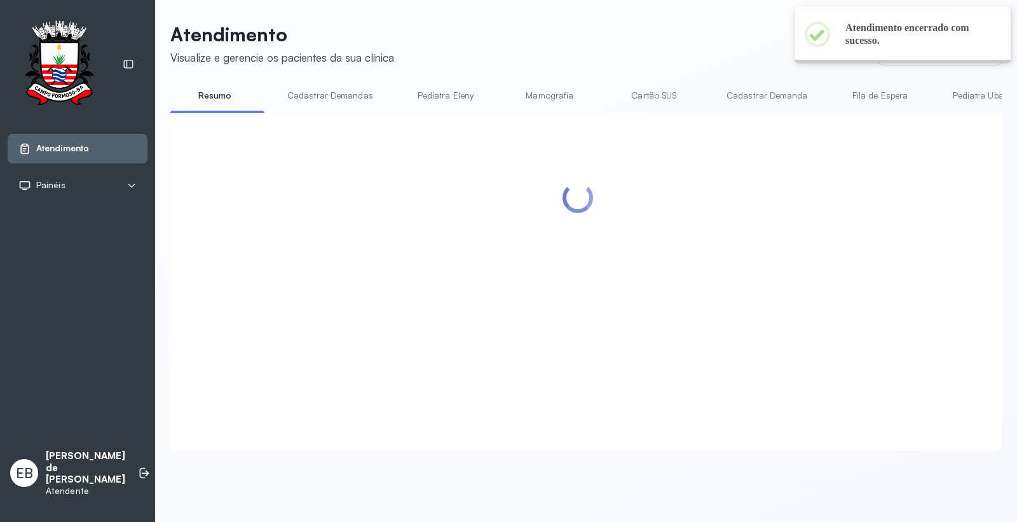
scroll to position [0, 0]
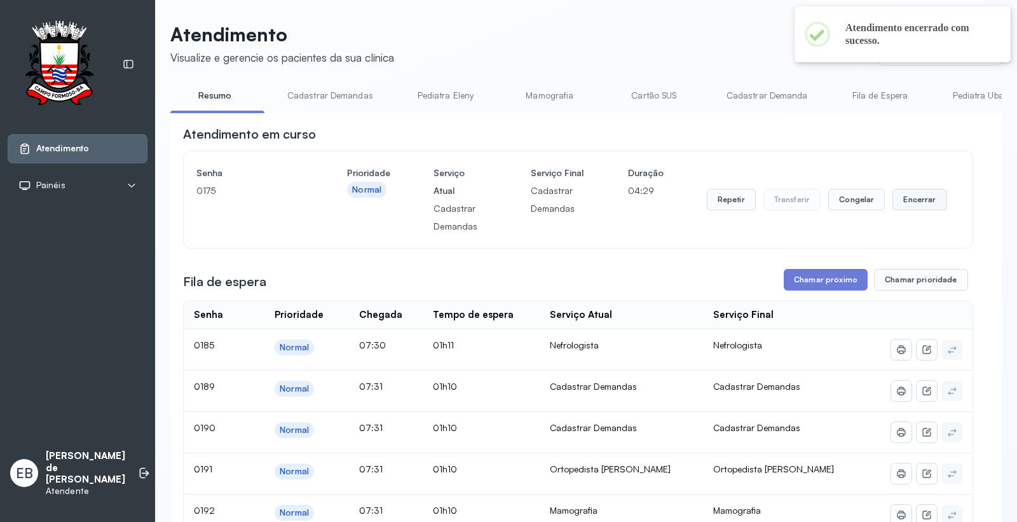
click at [919, 198] on button "Encerrar" at bounding box center [919, 200] width 54 height 22
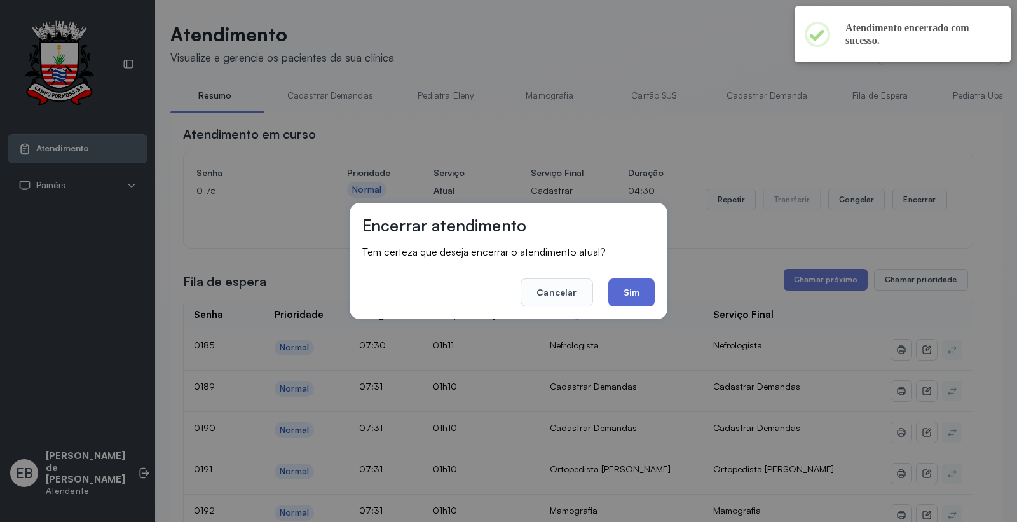
click at [640, 302] on button "Sim" at bounding box center [631, 292] width 46 height 28
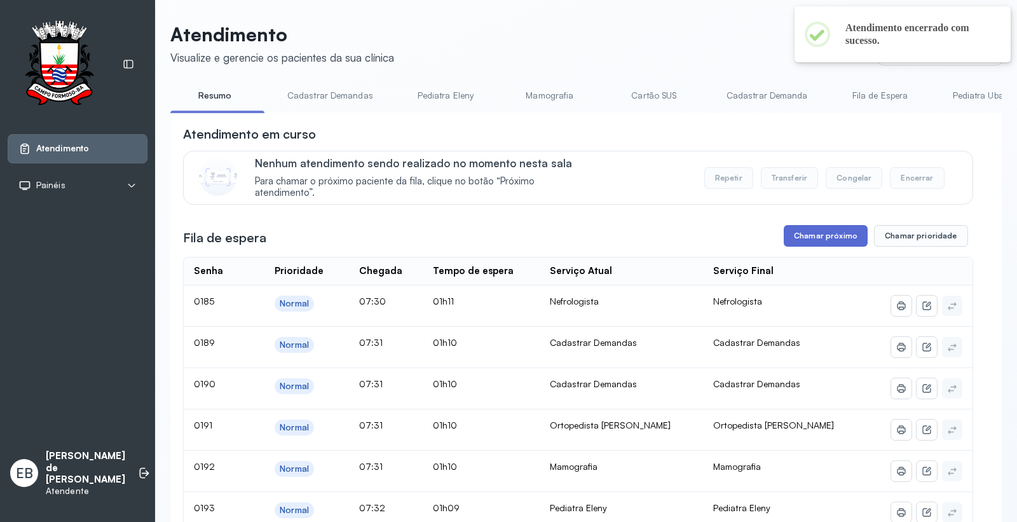
click at [824, 238] on button "Chamar próximo" at bounding box center [826, 236] width 84 height 22
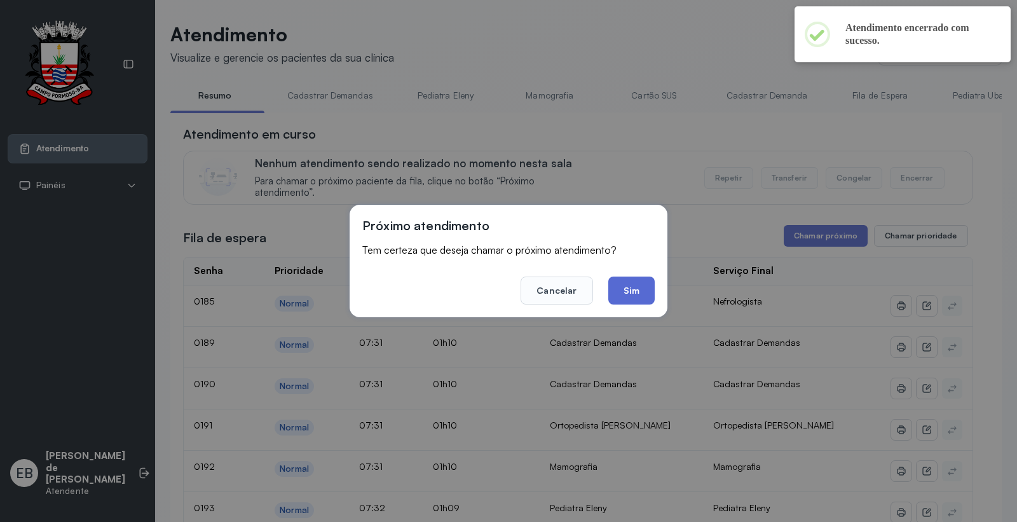
click at [634, 301] on button "Sim" at bounding box center [631, 290] width 46 height 28
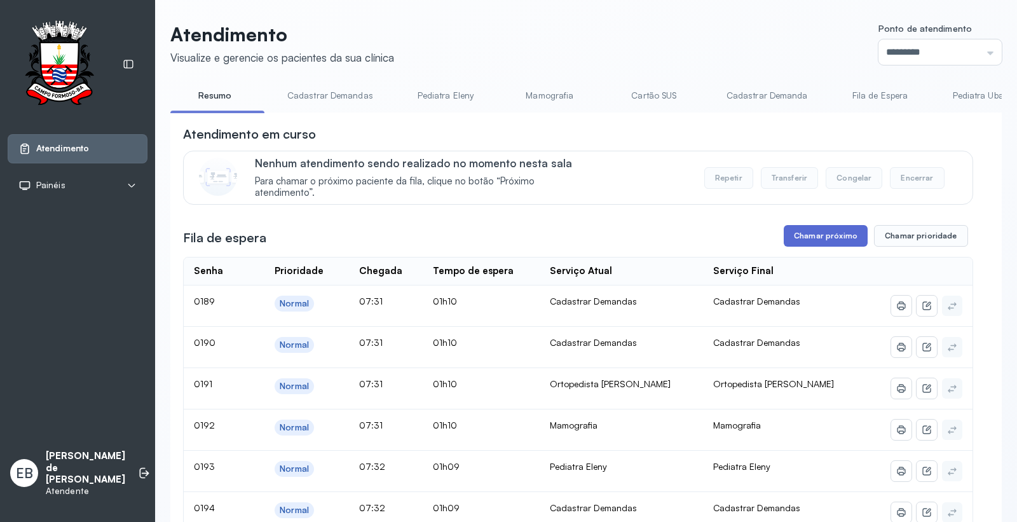
click at [835, 242] on button "Chamar próximo" at bounding box center [826, 236] width 84 height 22
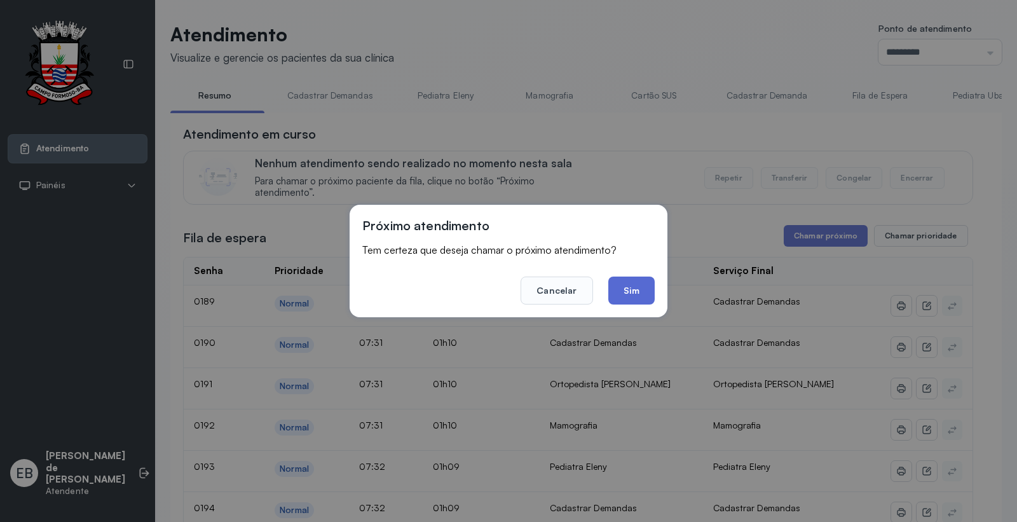
click at [630, 291] on button "Sim" at bounding box center [631, 290] width 46 height 28
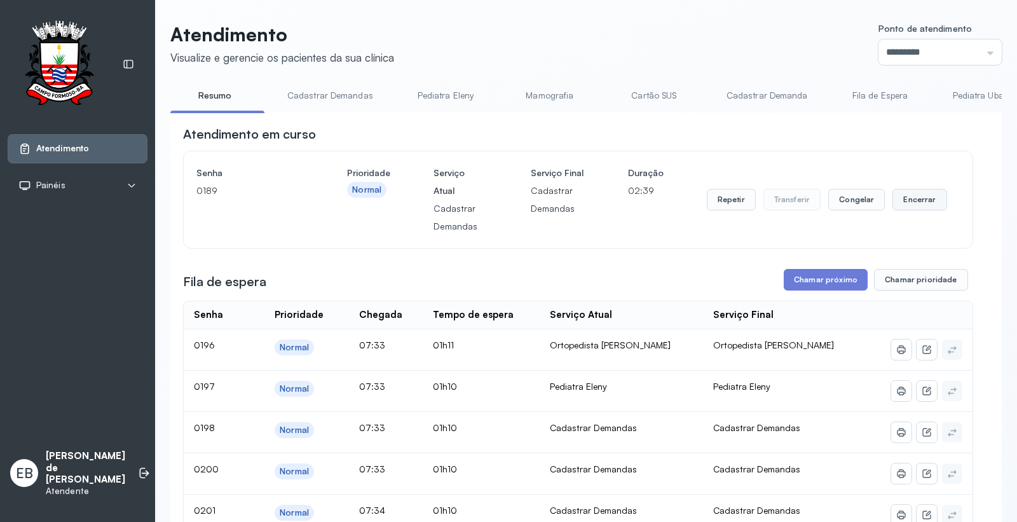
click at [894, 203] on button "Encerrar" at bounding box center [919, 200] width 54 height 22
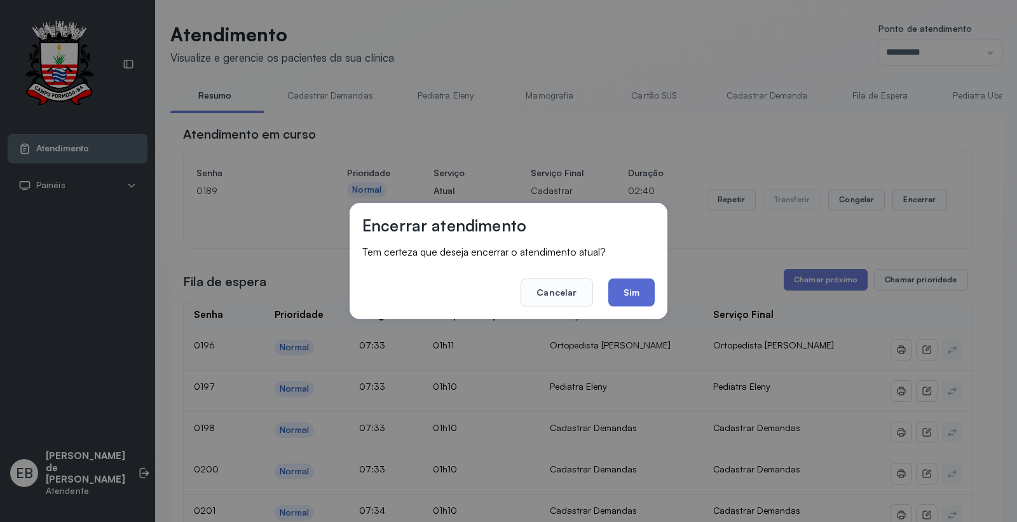
click at [638, 289] on button "Sim" at bounding box center [631, 292] width 46 height 28
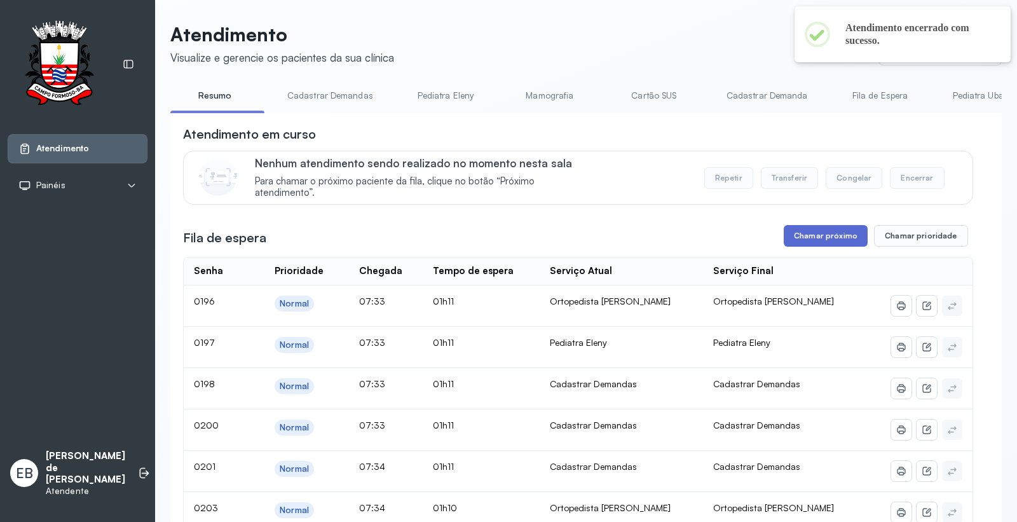
click at [800, 238] on button "Chamar próximo" at bounding box center [826, 236] width 84 height 22
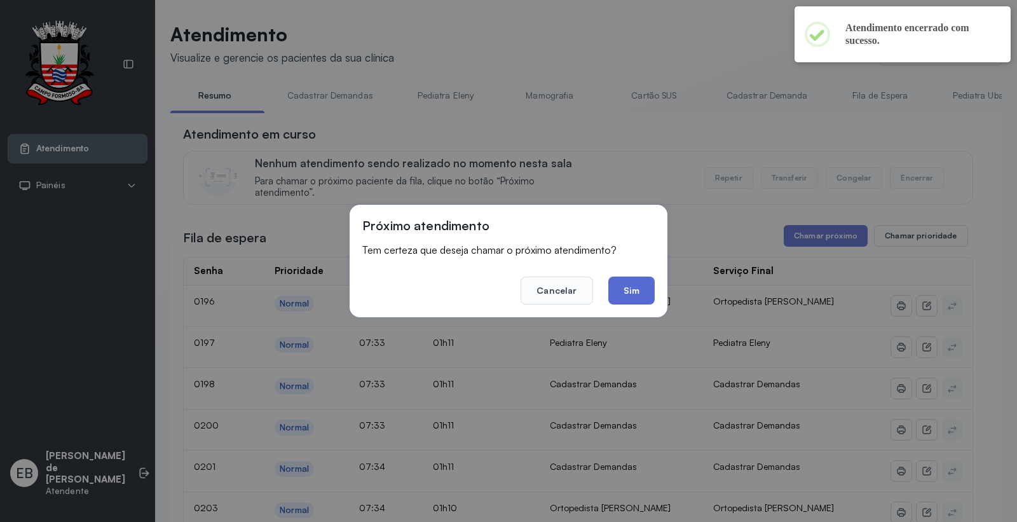
click at [634, 284] on button "Sim" at bounding box center [631, 290] width 46 height 28
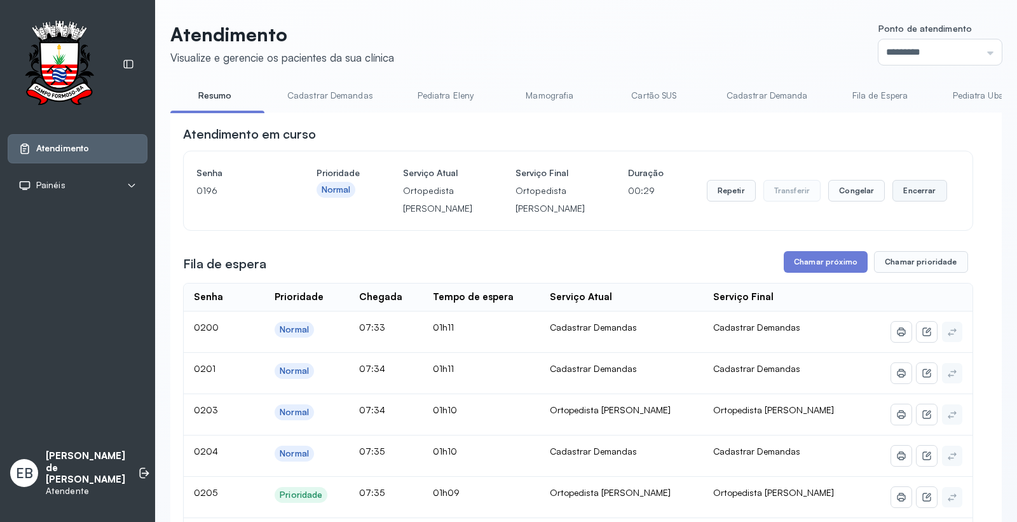
click at [892, 200] on button "Encerrar" at bounding box center [919, 191] width 54 height 22
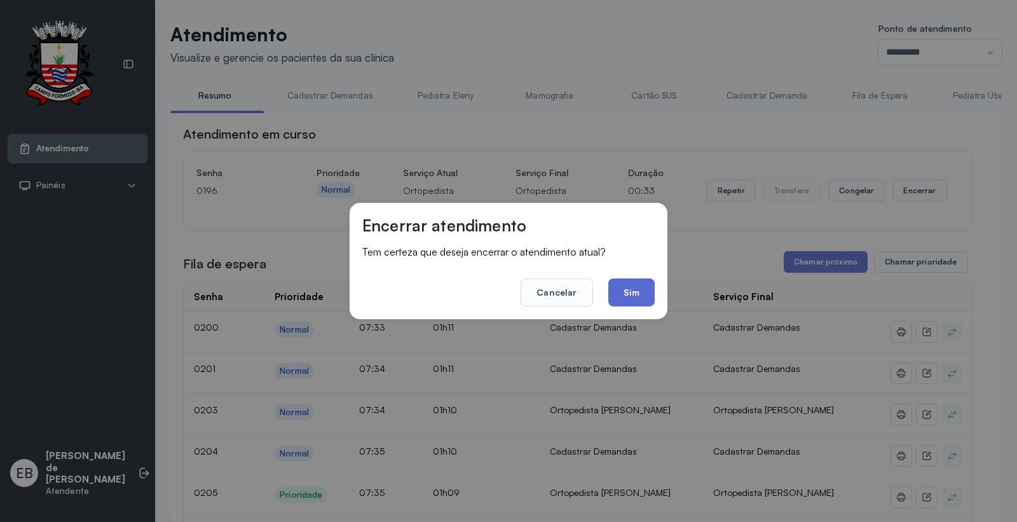
click at [634, 285] on button "Sim" at bounding box center [631, 292] width 46 height 28
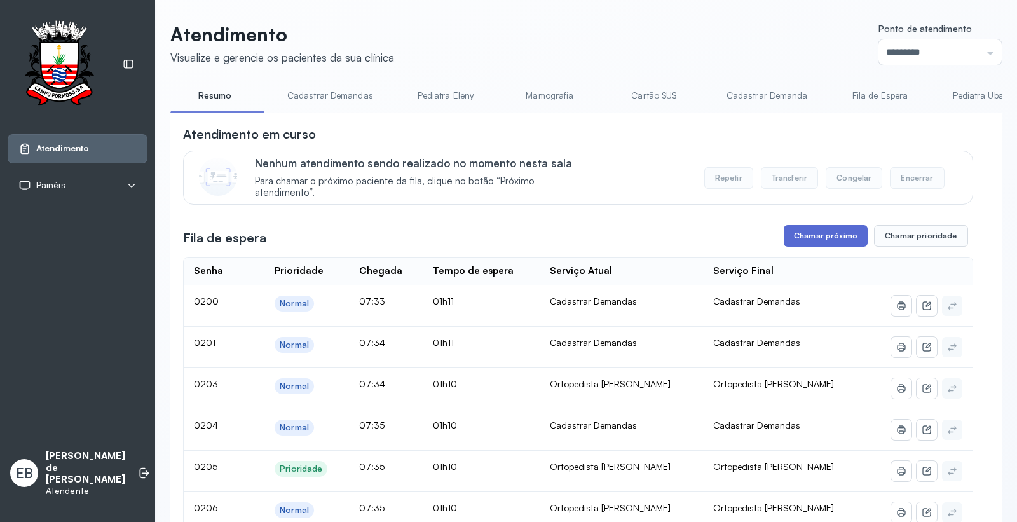
click at [805, 235] on button "Chamar próximo" at bounding box center [826, 236] width 84 height 22
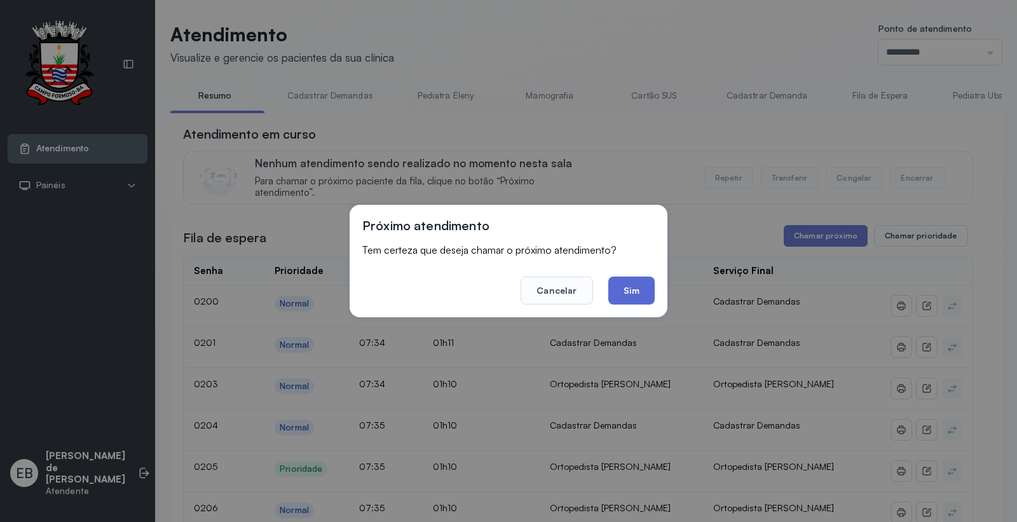
click at [644, 295] on button "Sim" at bounding box center [631, 290] width 46 height 28
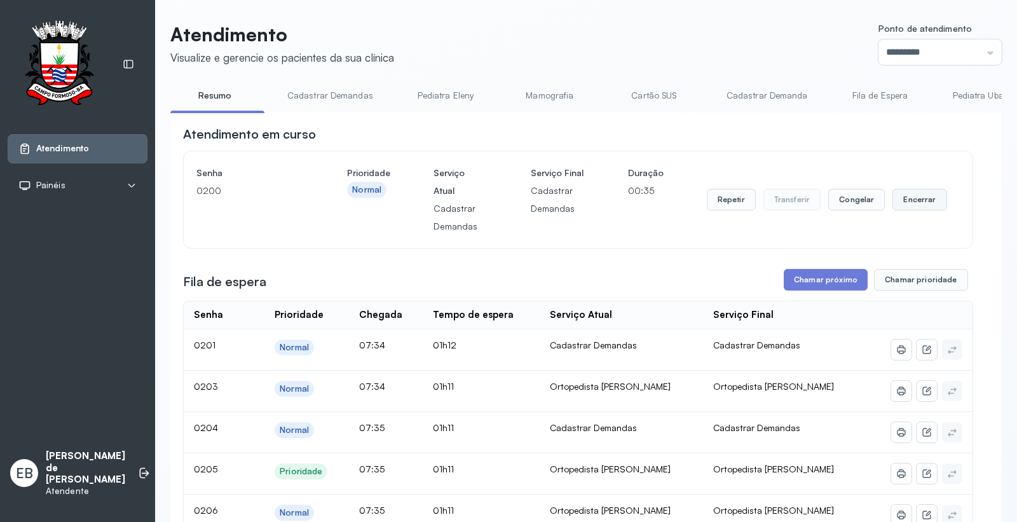
click at [907, 200] on button "Encerrar" at bounding box center [919, 200] width 54 height 22
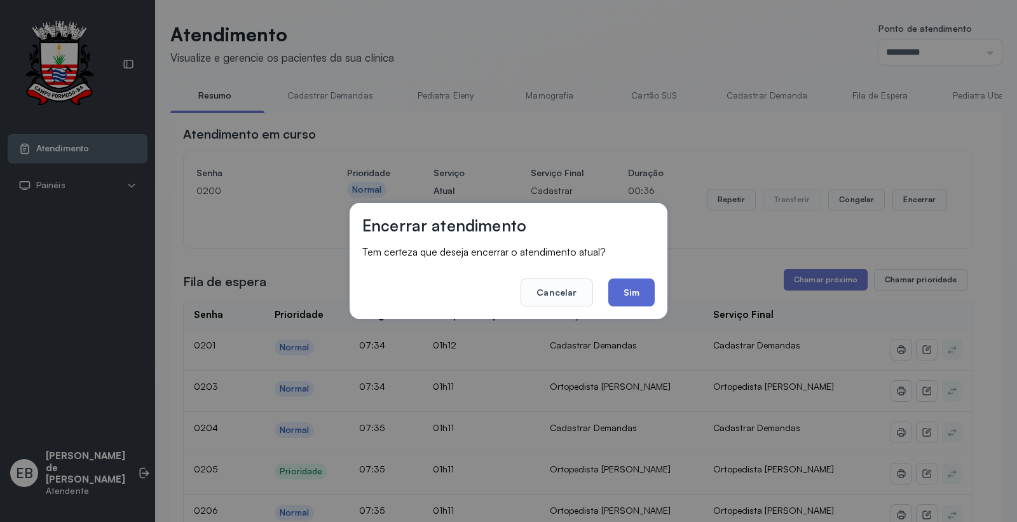
click at [636, 291] on button "Sim" at bounding box center [631, 292] width 46 height 28
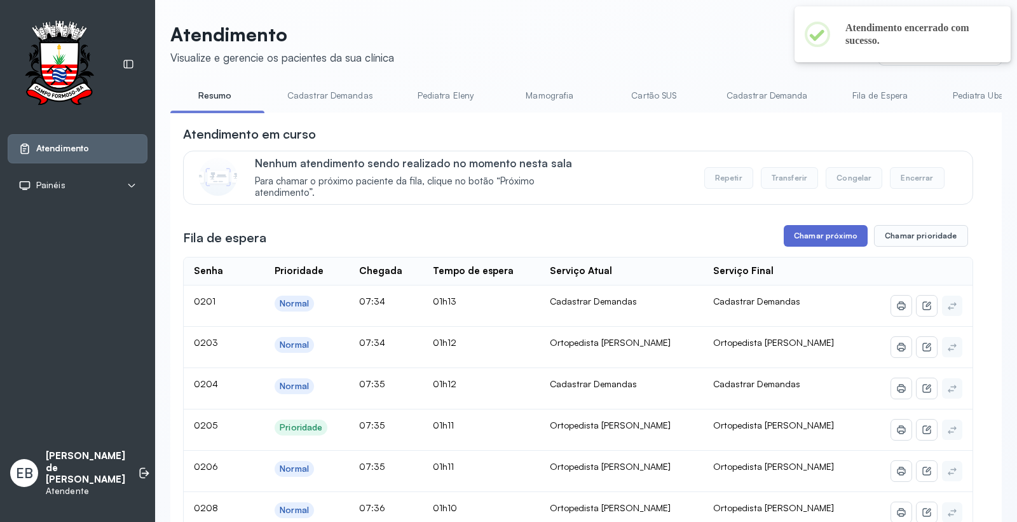
click at [829, 237] on button "Chamar próximo" at bounding box center [826, 236] width 84 height 22
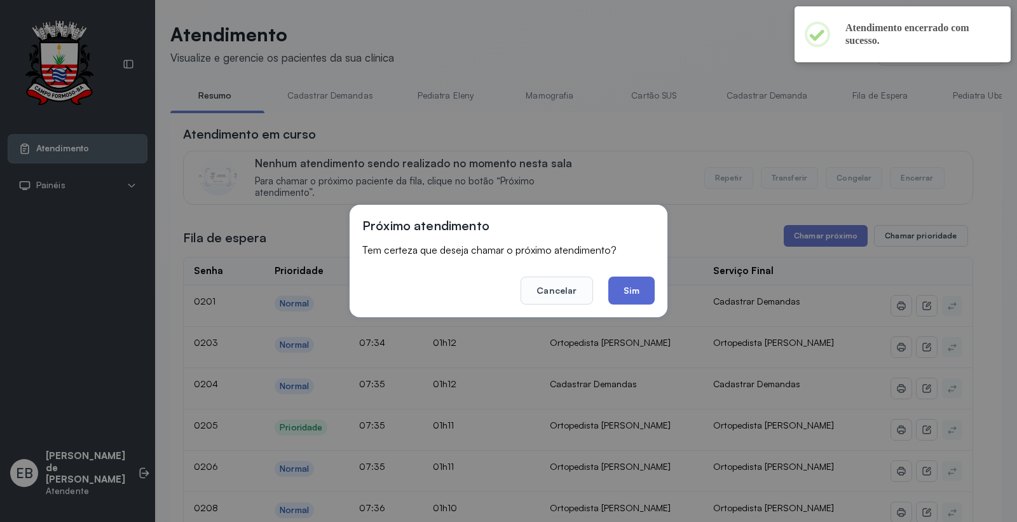
click at [637, 284] on button "Sim" at bounding box center [631, 290] width 46 height 28
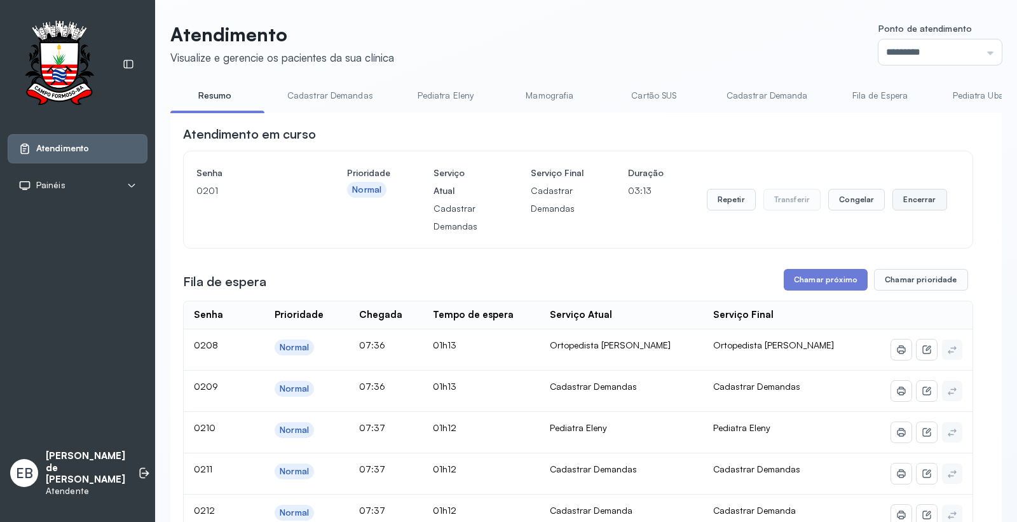
click at [916, 200] on button "Encerrar" at bounding box center [919, 200] width 54 height 22
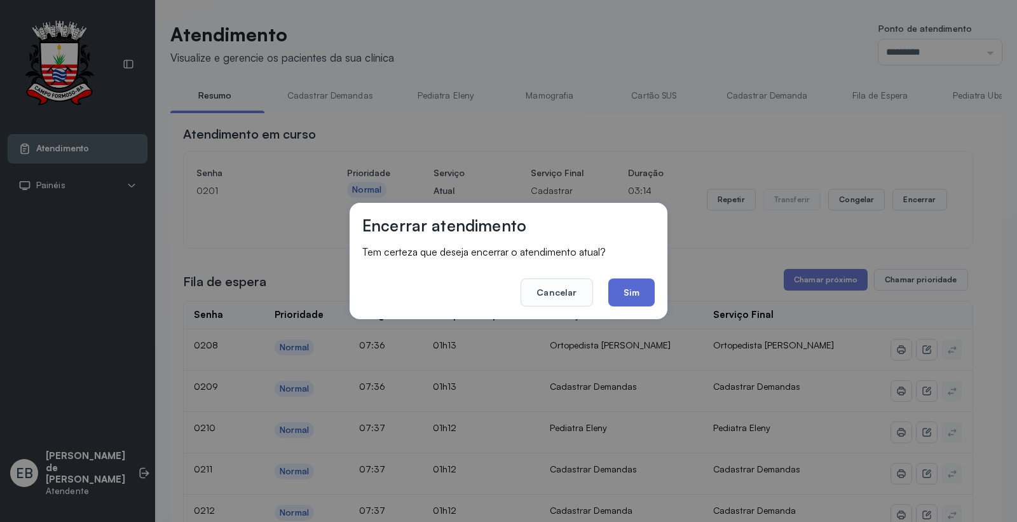
click at [633, 290] on button "Sim" at bounding box center [631, 292] width 46 height 28
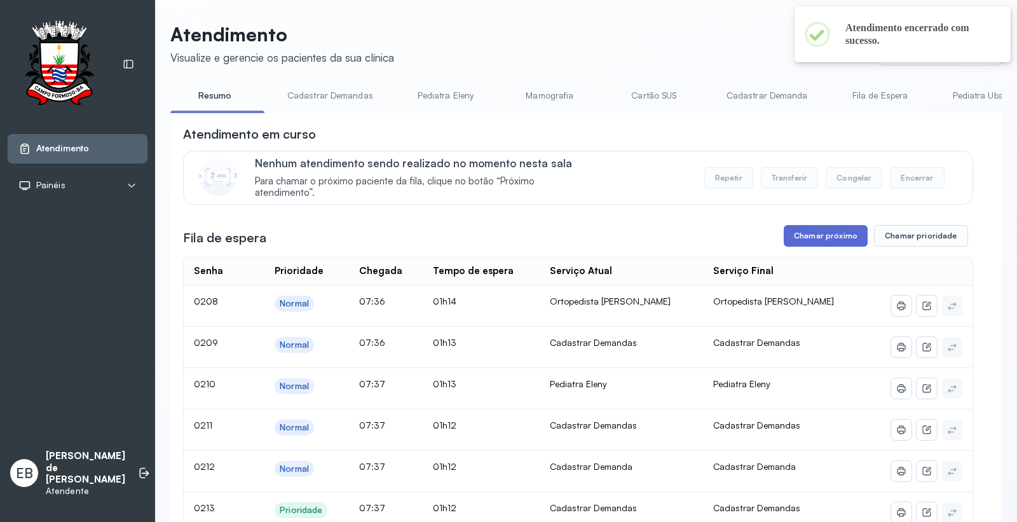
click at [795, 235] on button "Chamar próximo" at bounding box center [826, 236] width 84 height 22
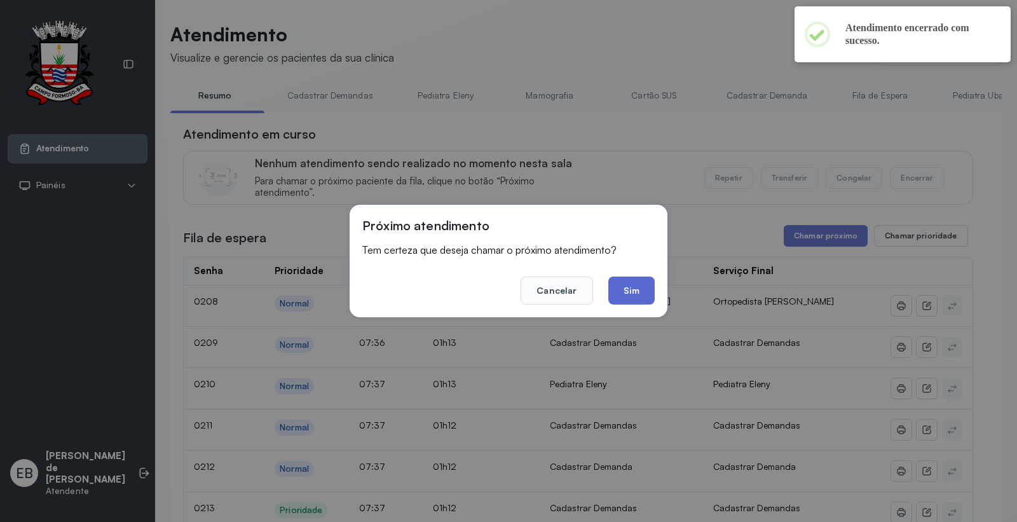
click at [645, 283] on button "Sim" at bounding box center [631, 290] width 46 height 28
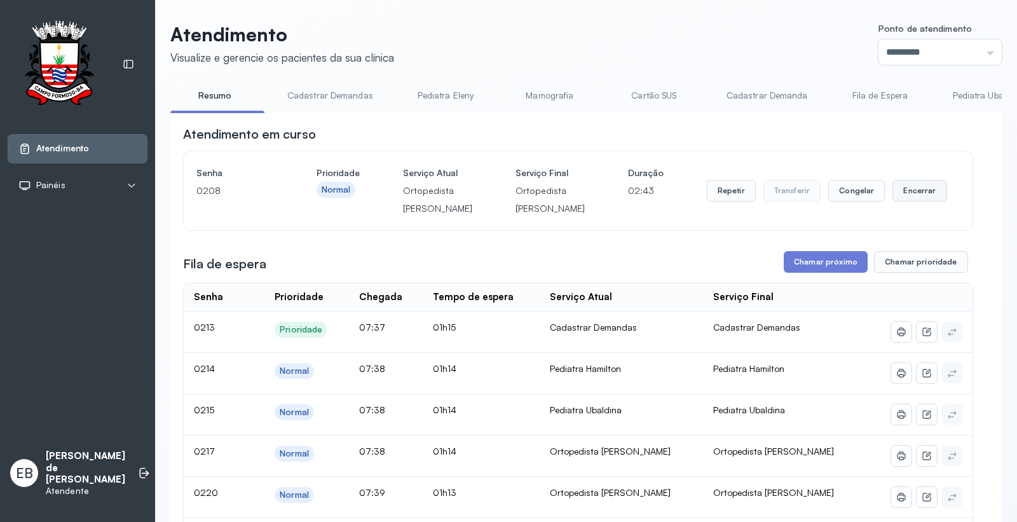
click at [904, 194] on button "Encerrar" at bounding box center [919, 191] width 54 height 22
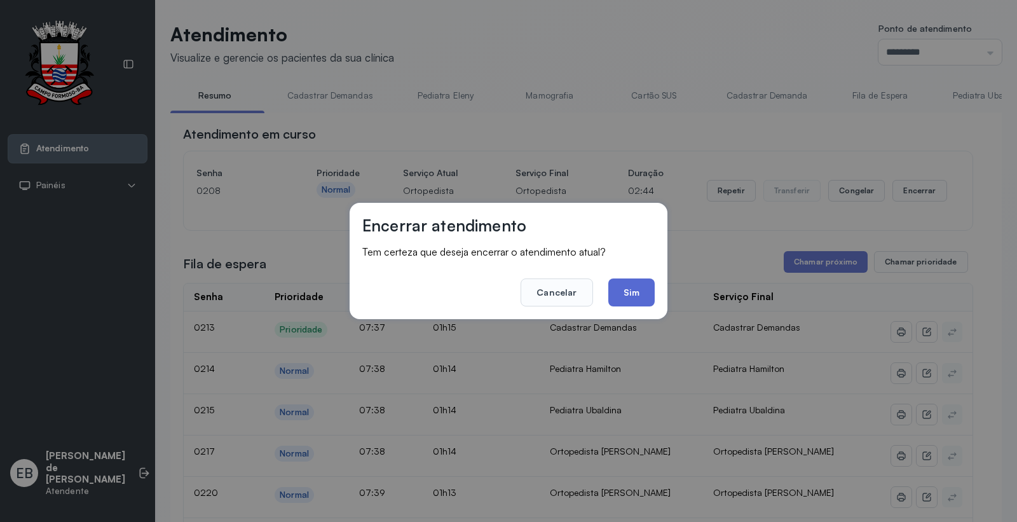
click at [629, 287] on button "Sim" at bounding box center [631, 292] width 46 height 28
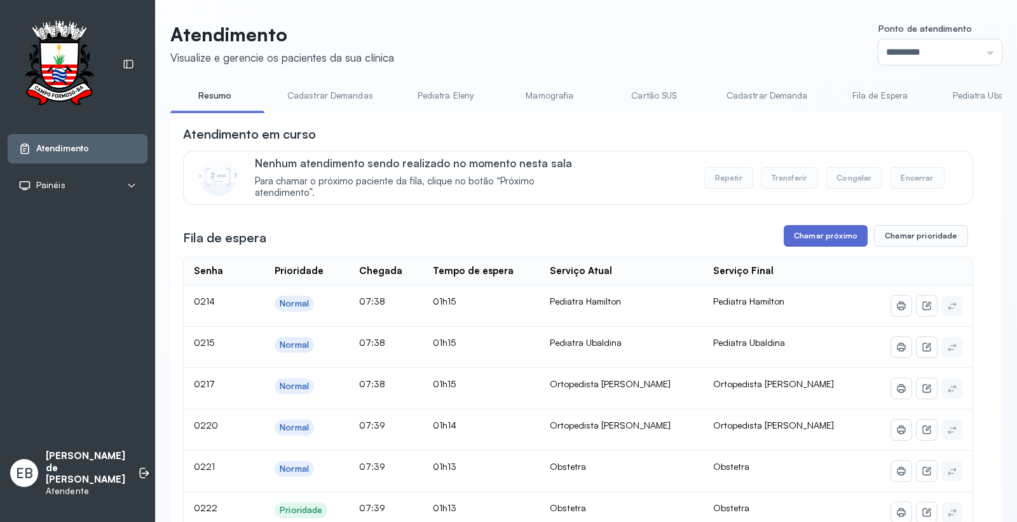
click at [833, 233] on button "Chamar próximo" at bounding box center [826, 236] width 84 height 22
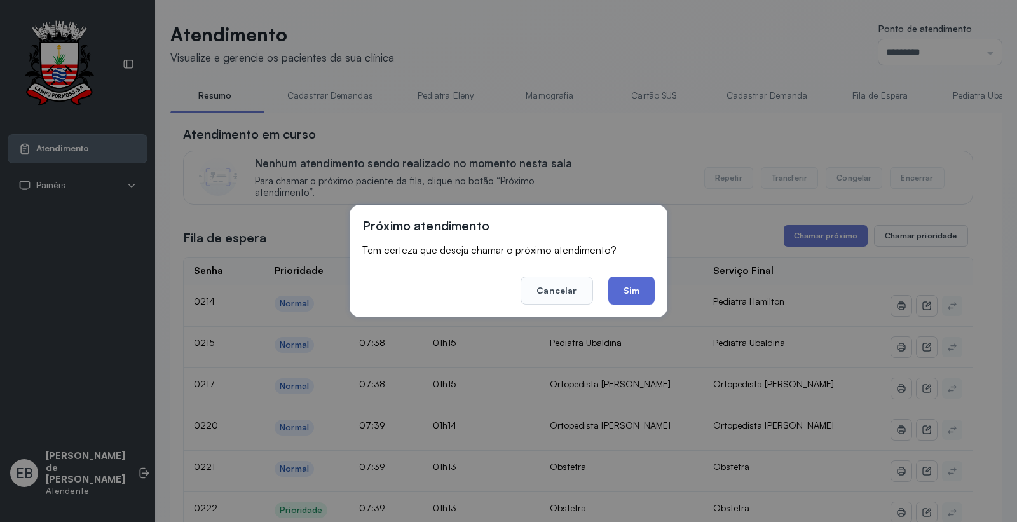
click at [630, 285] on button "Sim" at bounding box center [631, 290] width 46 height 28
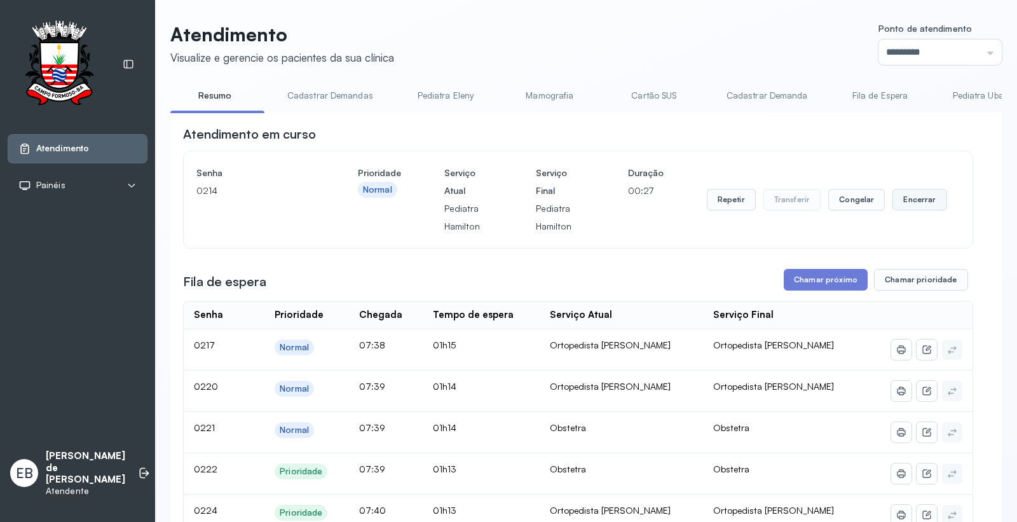
click at [908, 197] on button "Encerrar" at bounding box center [919, 200] width 54 height 22
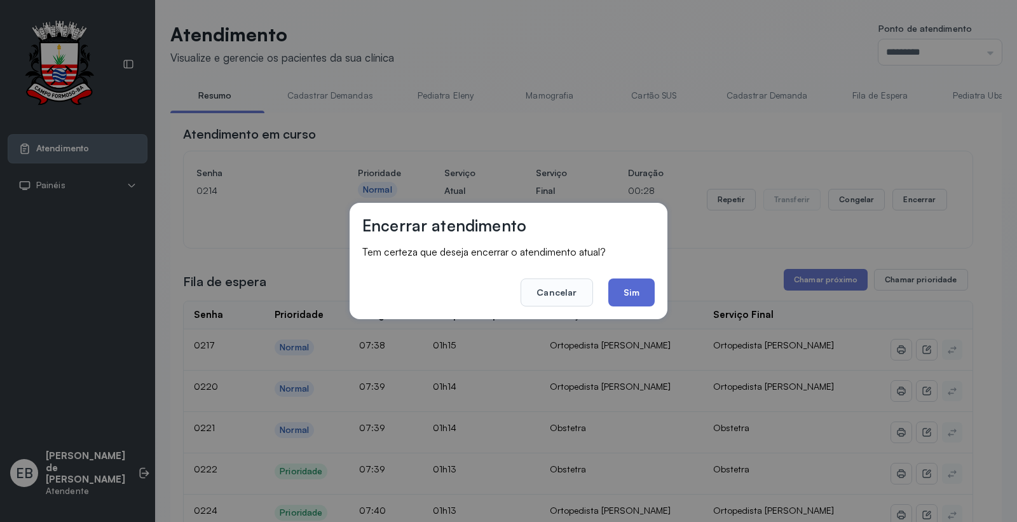
click at [626, 284] on button "Sim" at bounding box center [631, 292] width 46 height 28
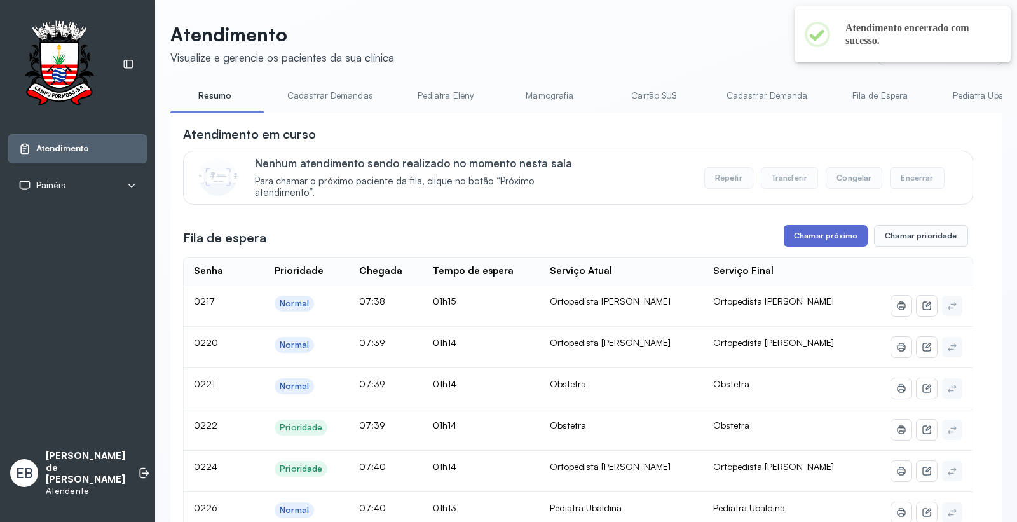
click at [815, 235] on button "Chamar próximo" at bounding box center [826, 236] width 84 height 22
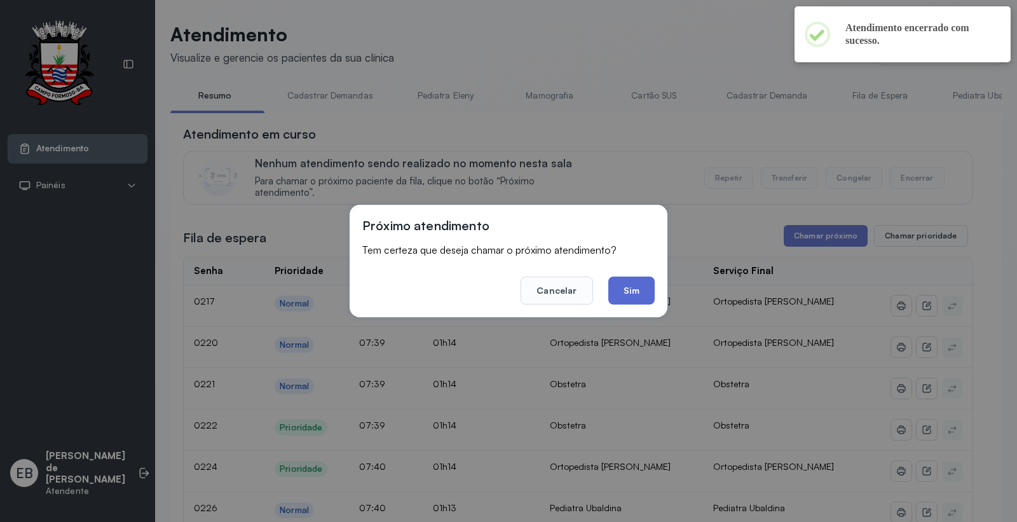
click at [632, 281] on button "Sim" at bounding box center [631, 290] width 46 height 28
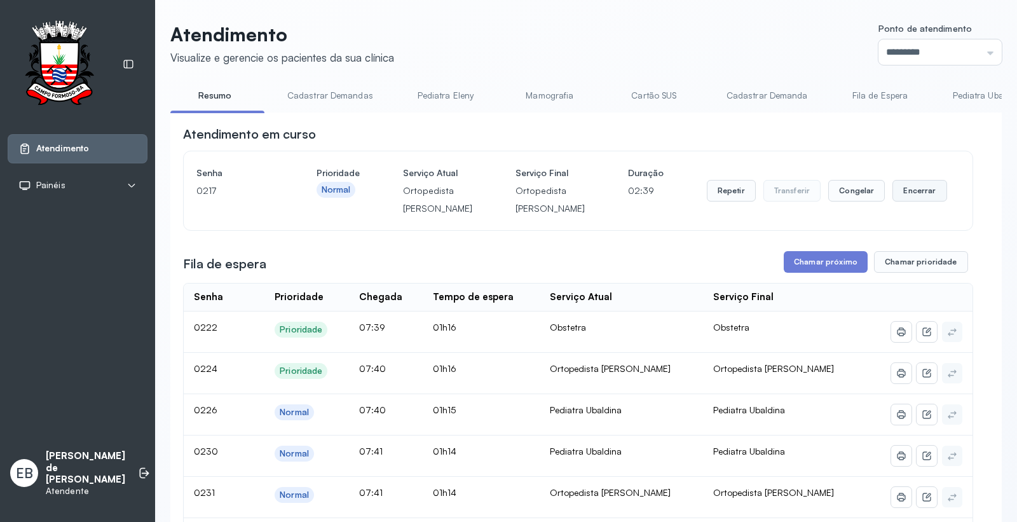
click at [909, 201] on button "Encerrar" at bounding box center [919, 191] width 54 height 22
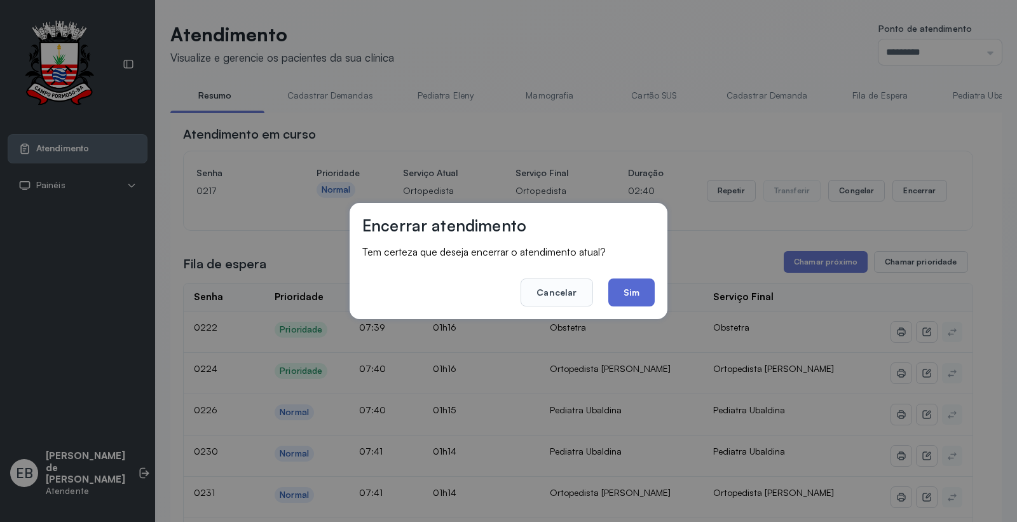
click at [637, 290] on button "Sim" at bounding box center [631, 292] width 46 height 28
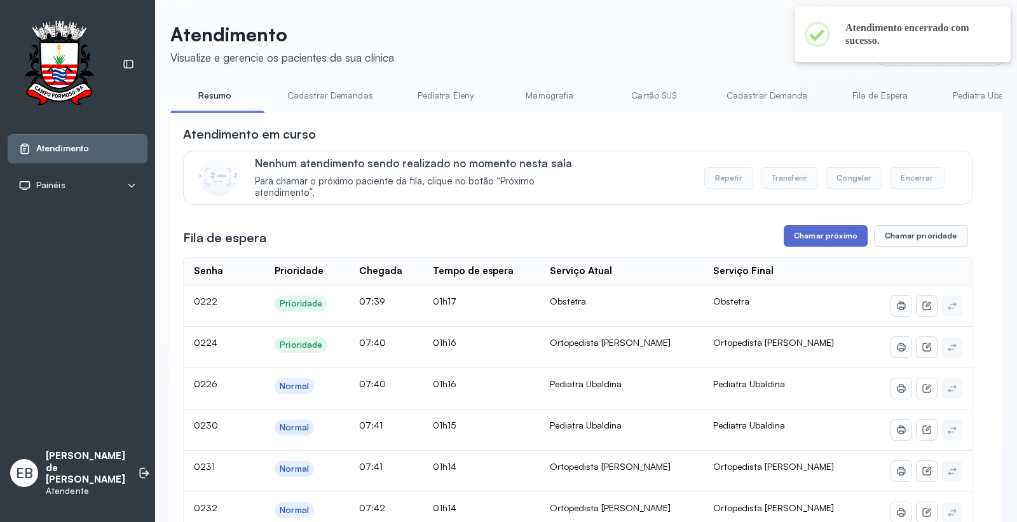
click at [811, 238] on button "Chamar próximo" at bounding box center [826, 236] width 84 height 22
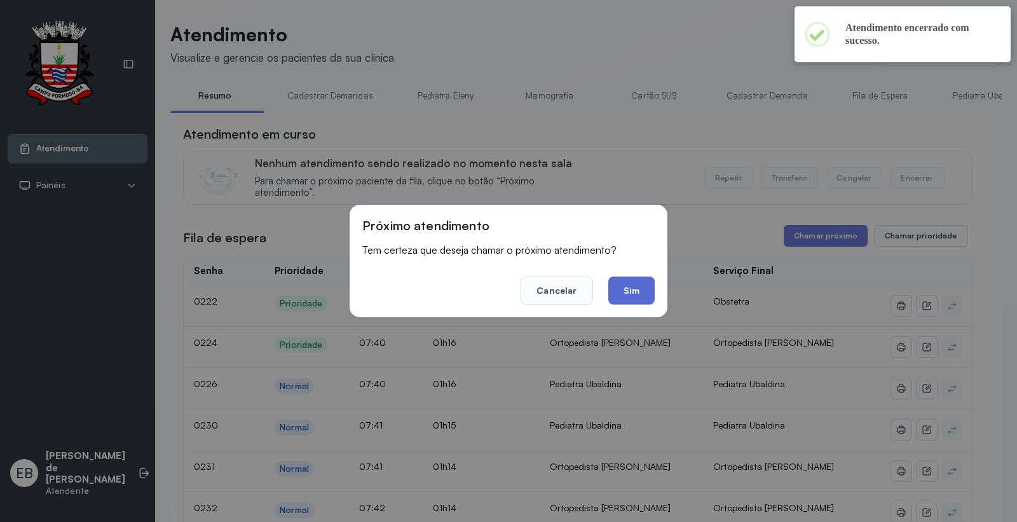
click at [647, 287] on button "Sim" at bounding box center [631, 290] width 46 height 28
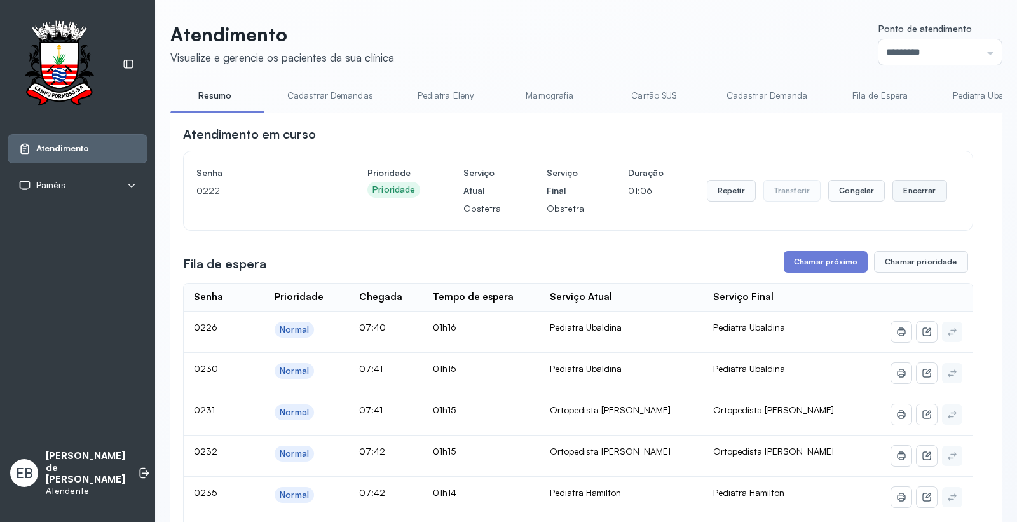
click at [903, 196] on button "Encerrar" at bounding box center [919, 191] width 54 height 22
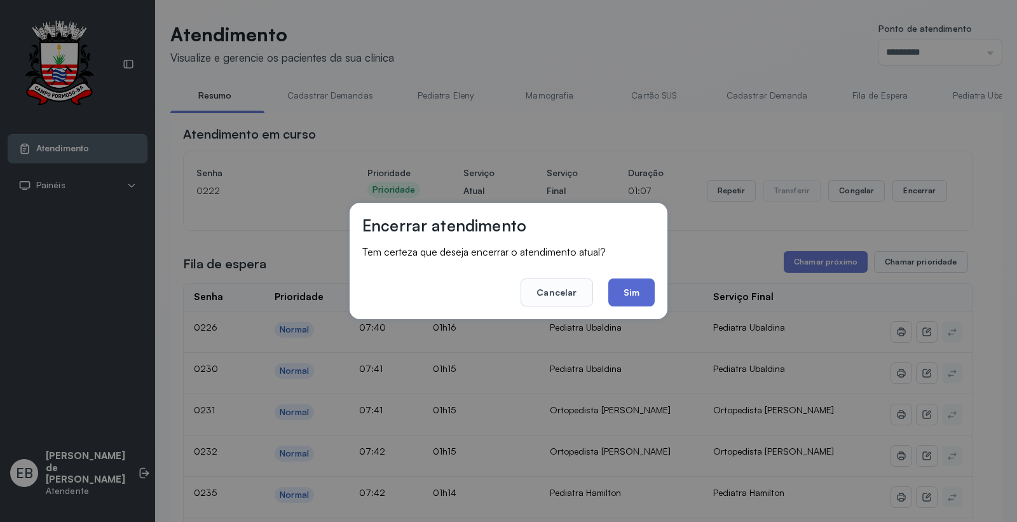
click at [620, 299] on button "Sim" at bounding box center [631, 292] width 46 height 28
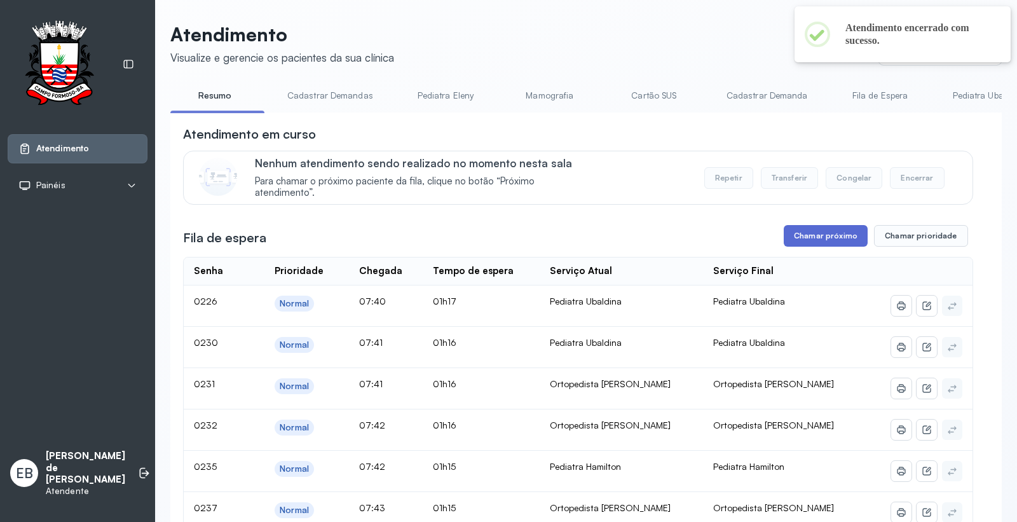
click at [809, 238] on button "Chamar próximo" at bounding box center [826, 236] width 84 height 22
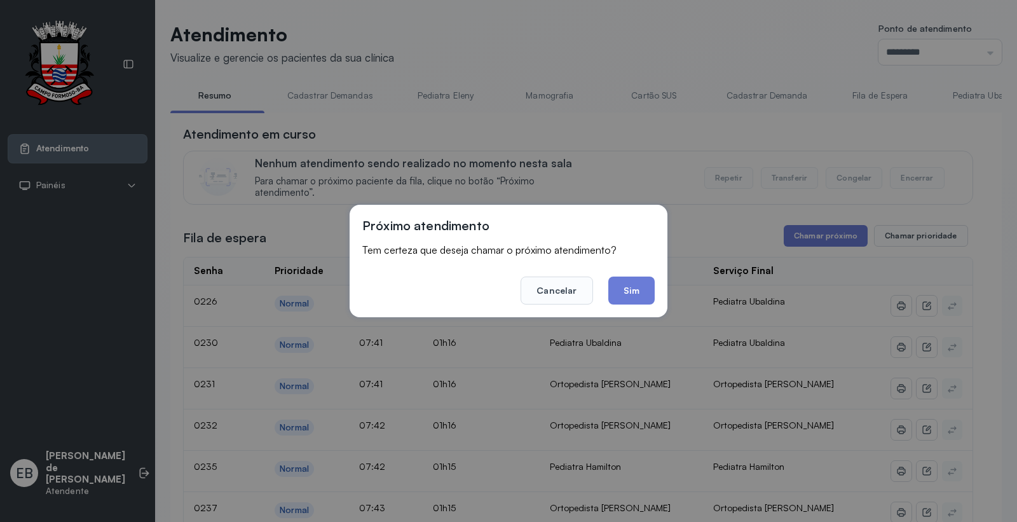
drag, startPoint x: 617, startPoint y: 290, endPoint x: 614, endPoint y: 302, distance: 11.9
click at [619, 287] on button "Sim" at bounding box center [631, 290] width 46 height 28
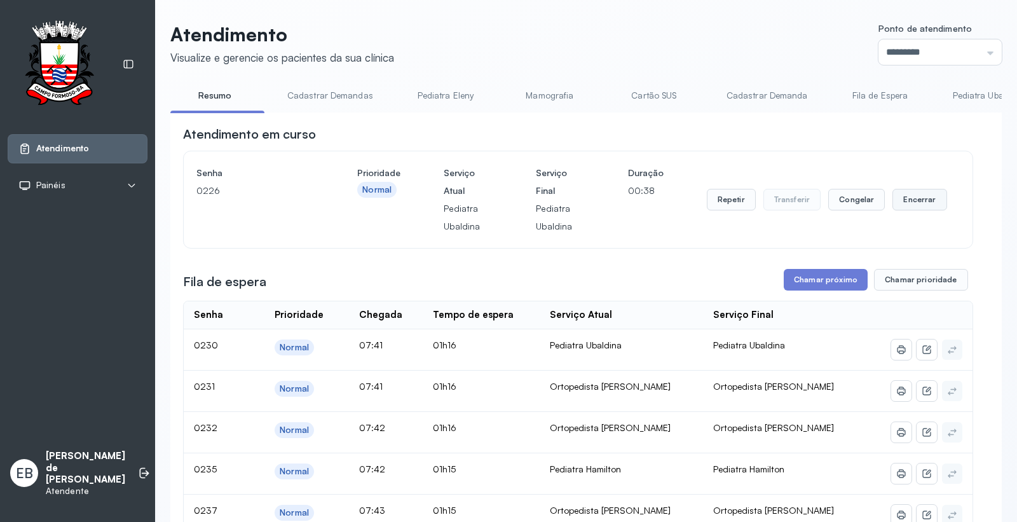
click at [930, 210] on button "Encerrar" at bounding box center [919, 200] width 54 height 22
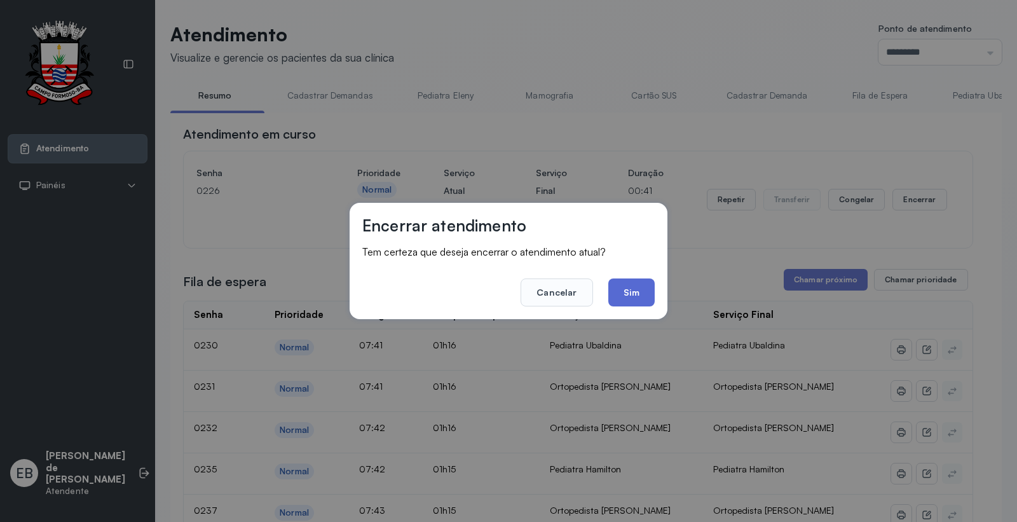
click at [636, 299] on button "Sim" at bounding box center [631, 292] width 46 height 28
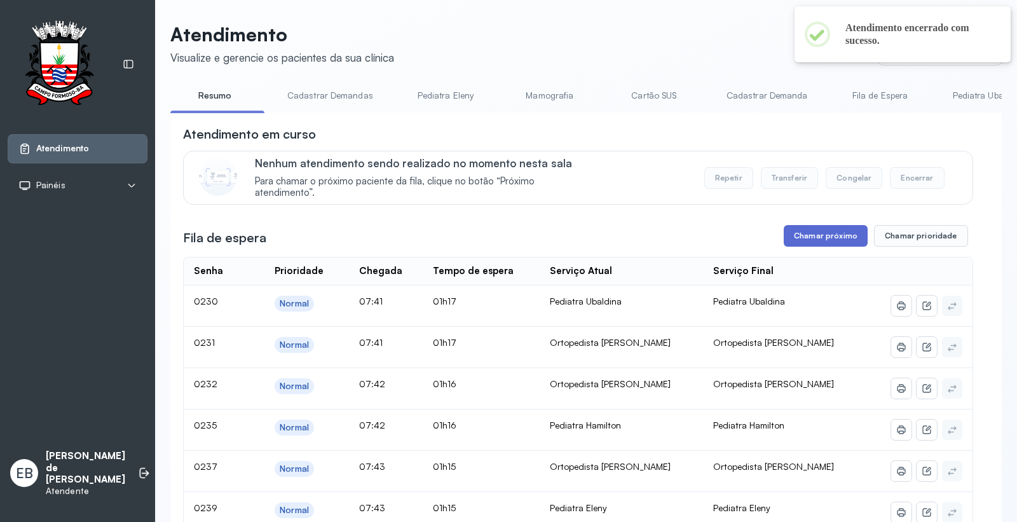
click at [801, 233] on button "Chamar próximo" at bounding box center [826, 236] width 84 height 22
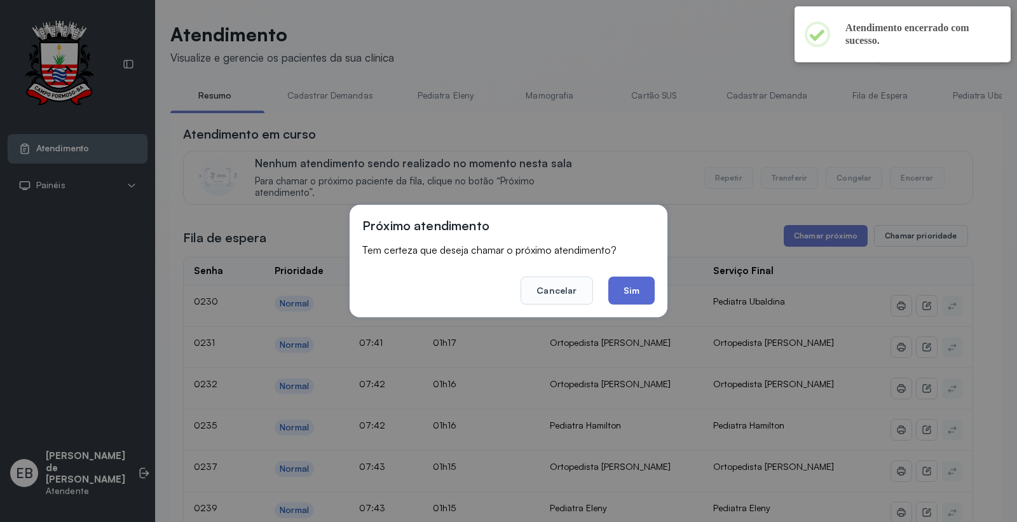
click at [618, 282] on button "Sim" at bounding box center [631, 290] width 46 height 28
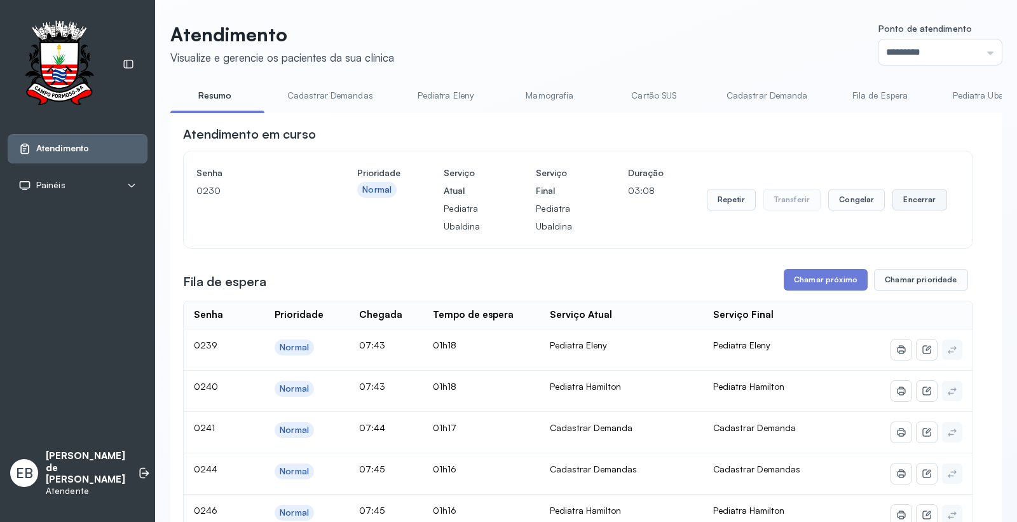
click at [897, 207] on button "Encerrar" at bounding box center [919, 200] width 54 height 22
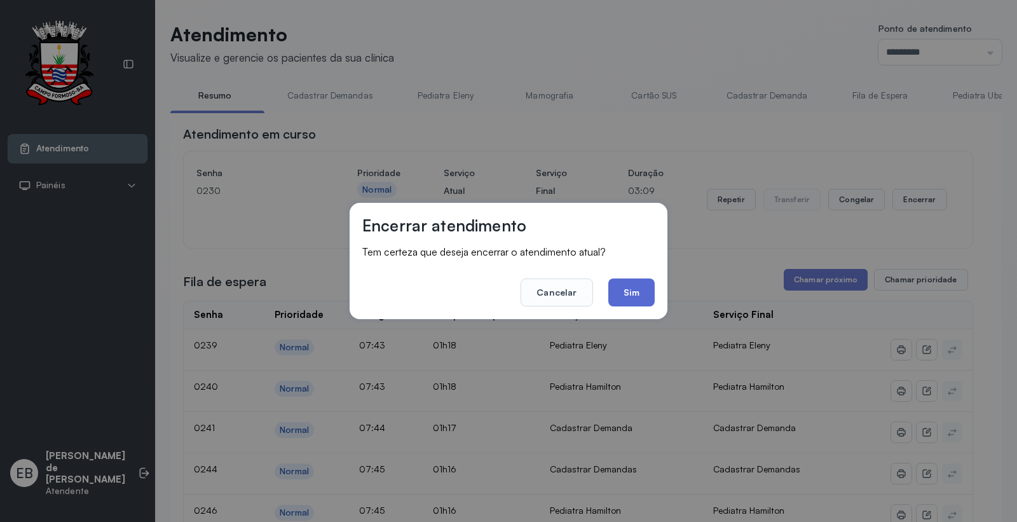
click at [638, 288] on button "Sim" at bounding box center [631, 292] width 46 height 28
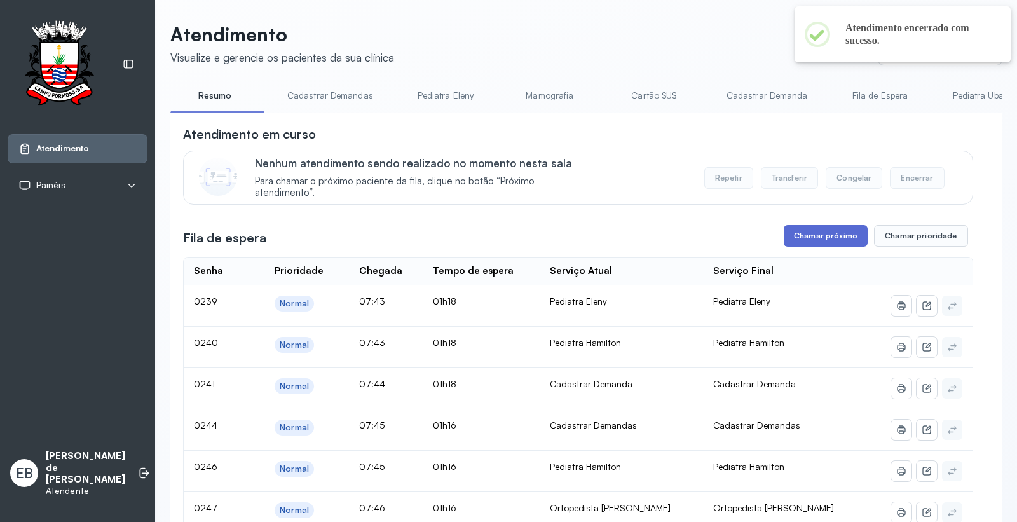
click at [829, 239] on button "Chamar próximo" at bounding box center [826, 236] width 84 height 22
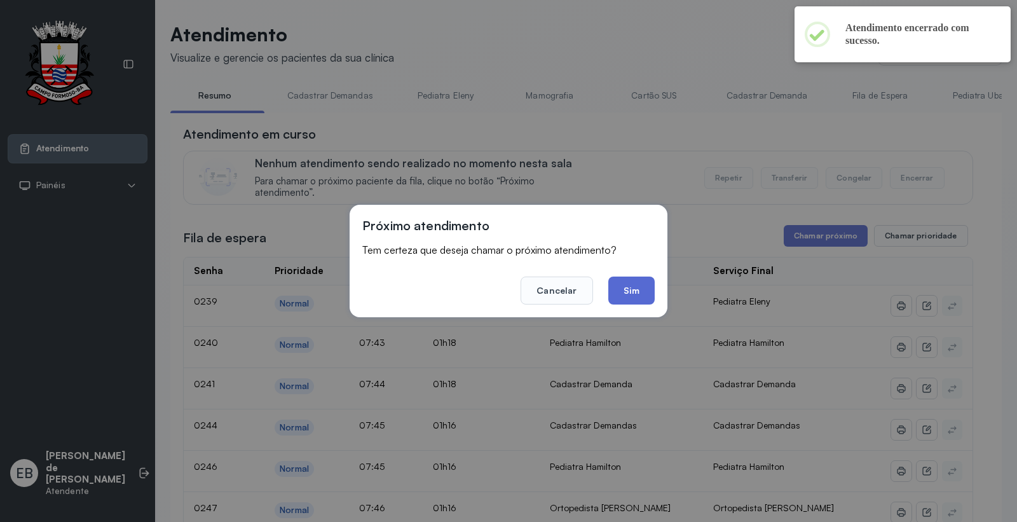
click at [643, 296] on button "Sim" at bounding box center [631, 290] width 46 height 28
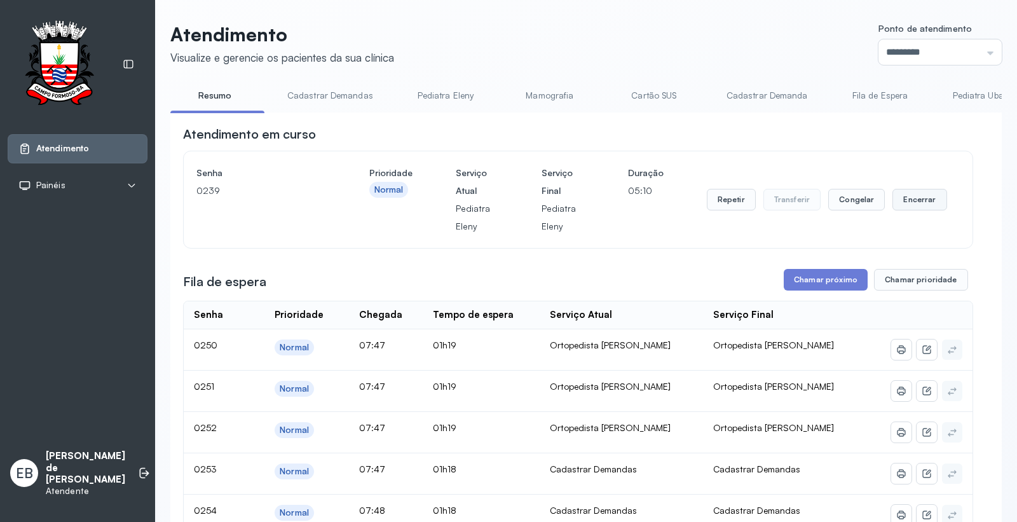
click at [907, 201] on button "Encerrar" at bounding box center [919, 200] width 54 height 22
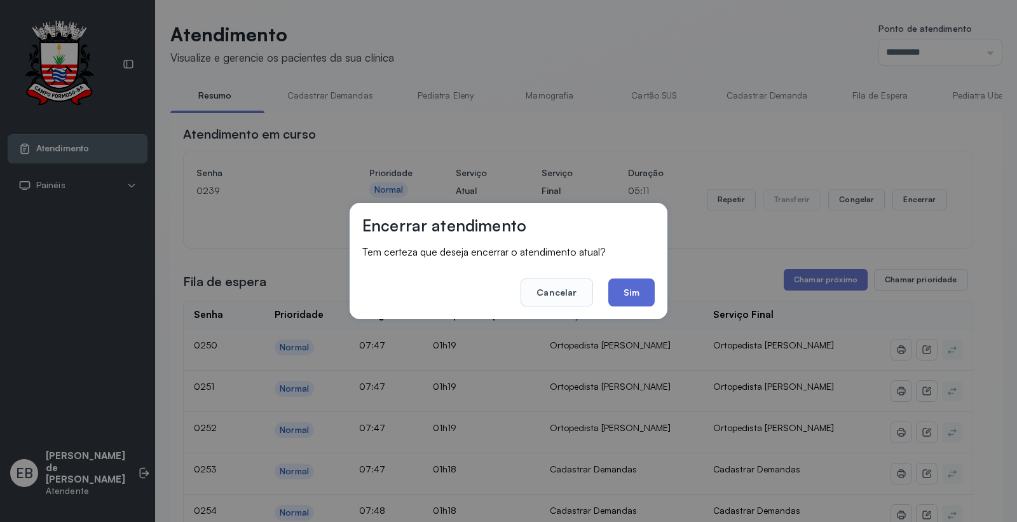
click at [621, 293] on button "Sim" at bounding box center [631, 292] width 46 height 28
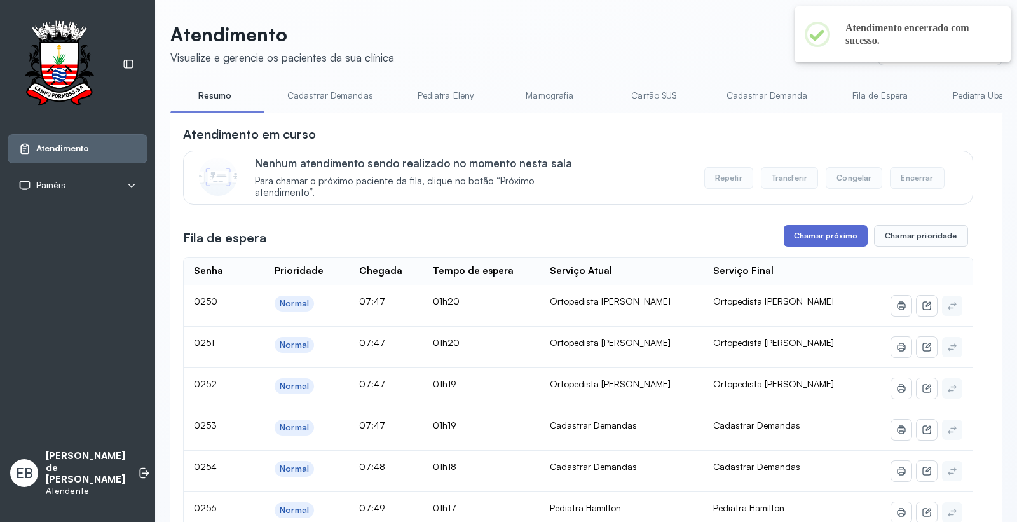
click at [829, 238] on button "Chamar próximo" at bounding box center [826, 236] width 84 height 22
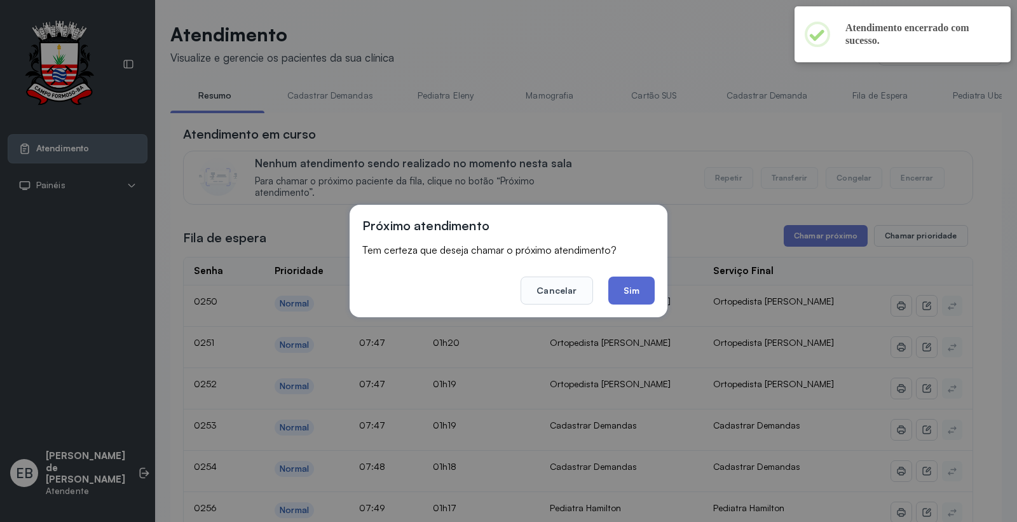
click at [637, 290] on button "Sim" at bounding box center [631, 290] width 46 height 28
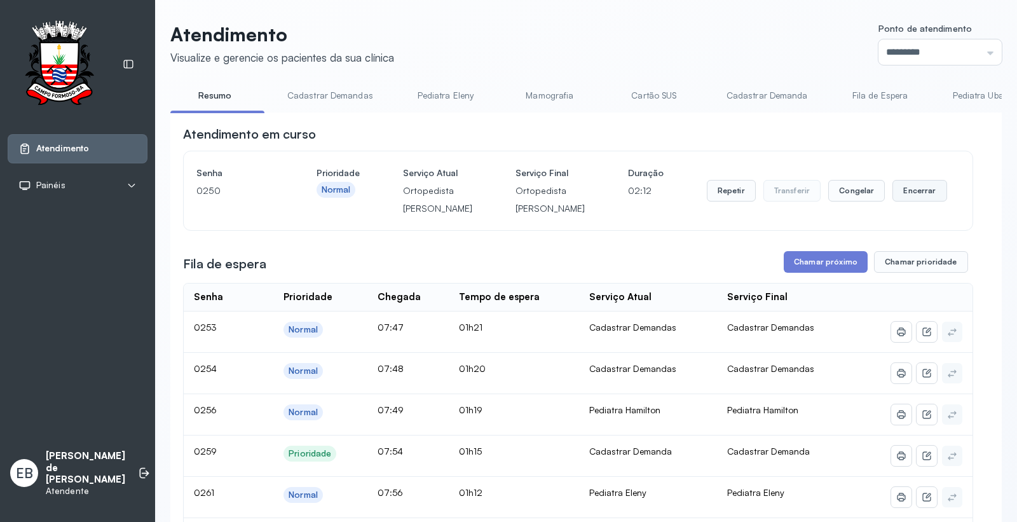
click at [898, 200] on button "Encerrar" at bounding box center [919, 191] width 54 height 22
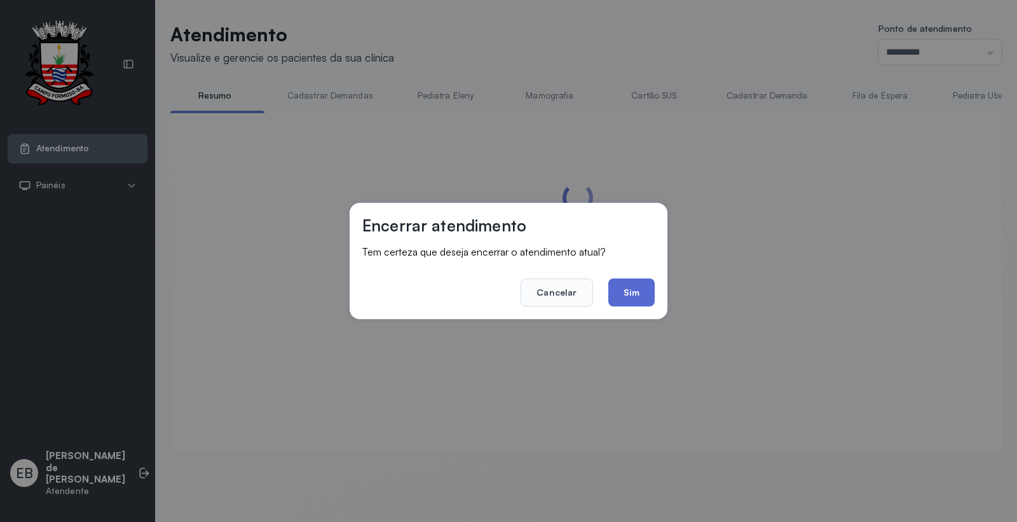
click at [636, 290] on button "Sim" at bounding box center [631, 292] width 46 height 28
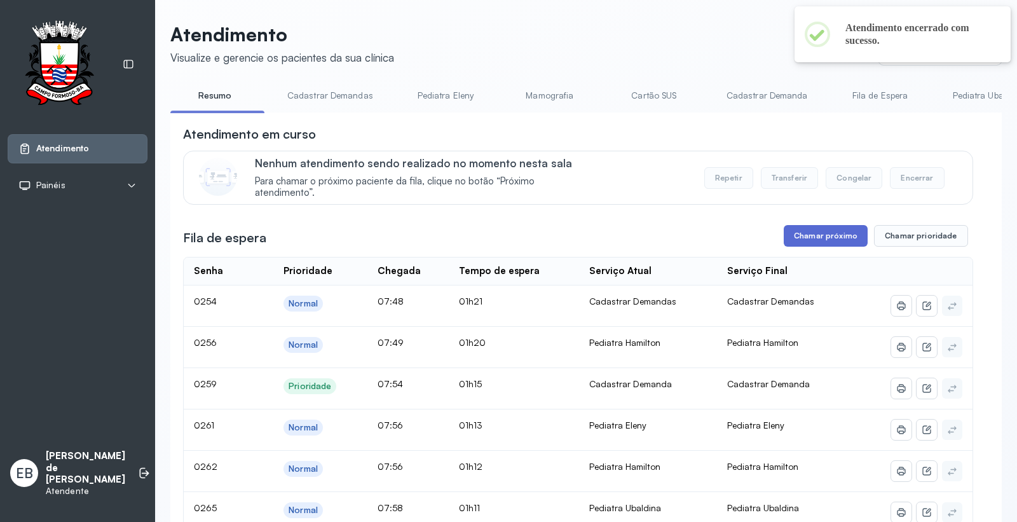
click at [812, 240] on button "Chamar próximo" at bounding box center [826, 236] width 84 height 22
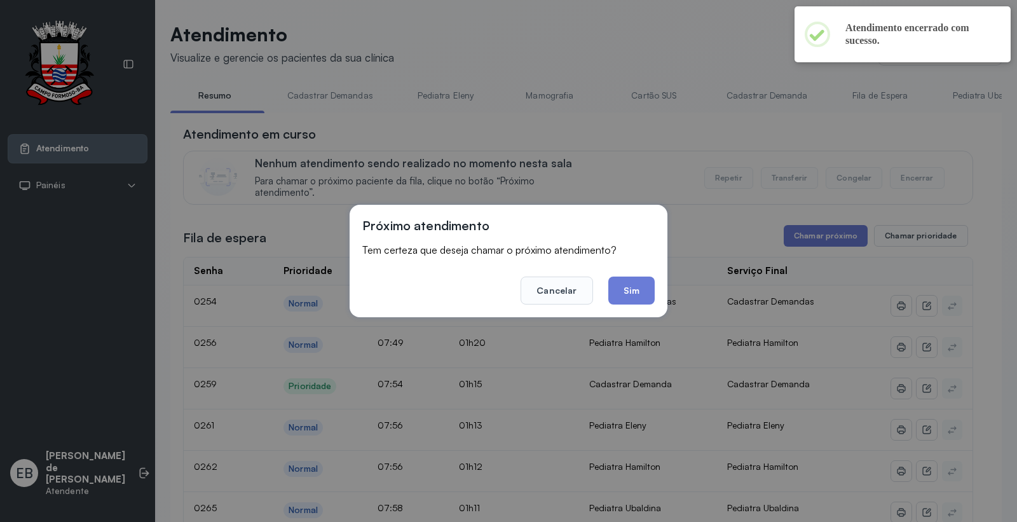
click at [626, 287] on button "Sim" at bounding box center [631, 290] width 46 height 28
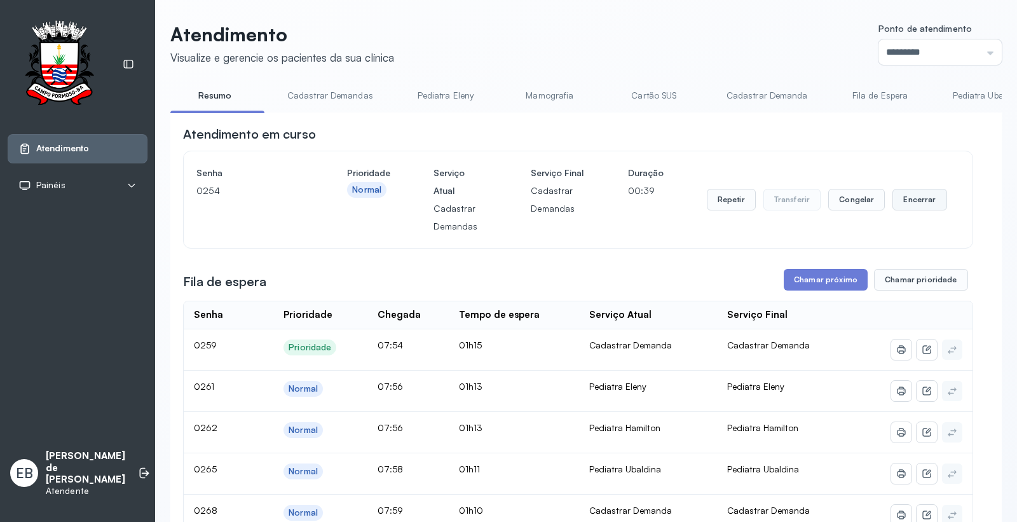
click at [899, 196] on button "Encerrar" at bounding box center [919, 200] width 54 height 22
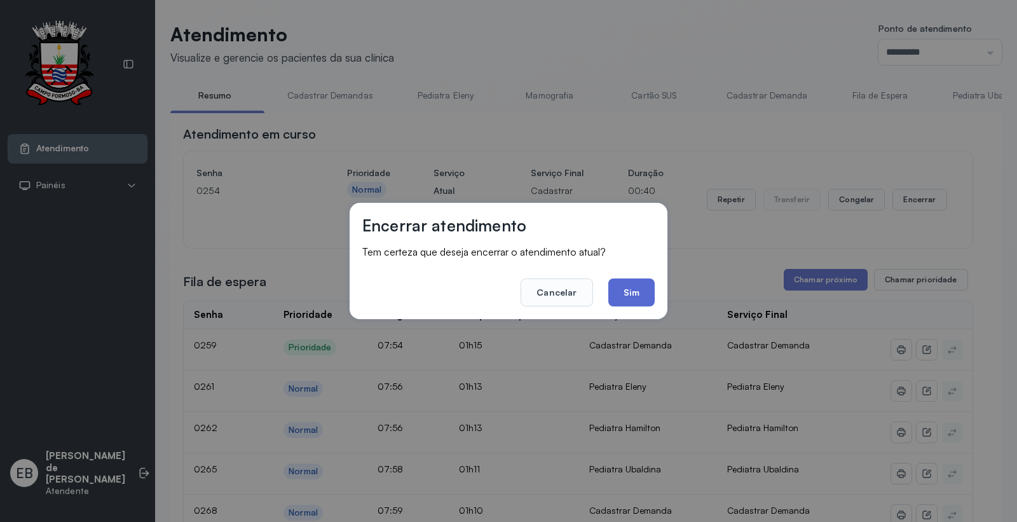
click at [636, 294] on button "Sim" at bounding box center [631, 292] width 46 height 28
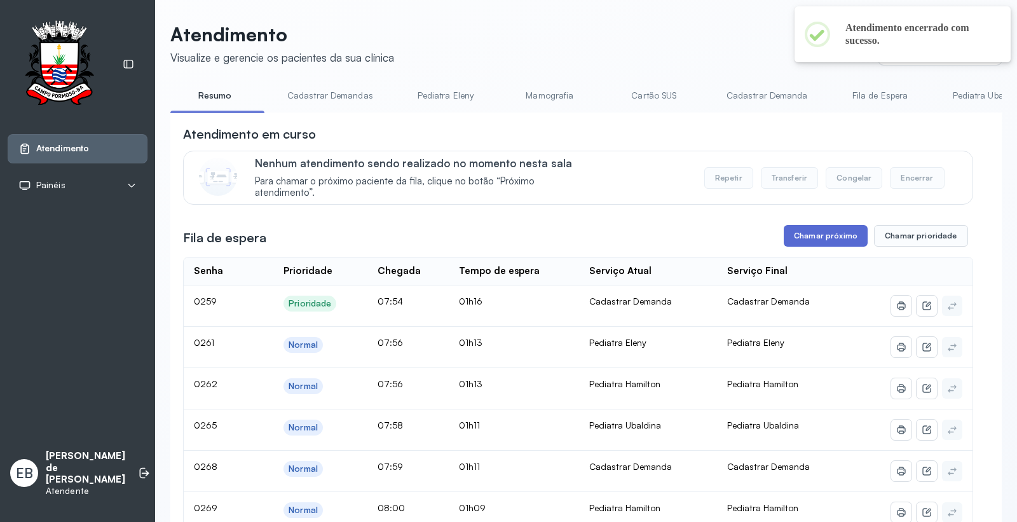
click at [831, 236] on button "Chamar próximo" at bounding box center [826, 236] width 84 height 22
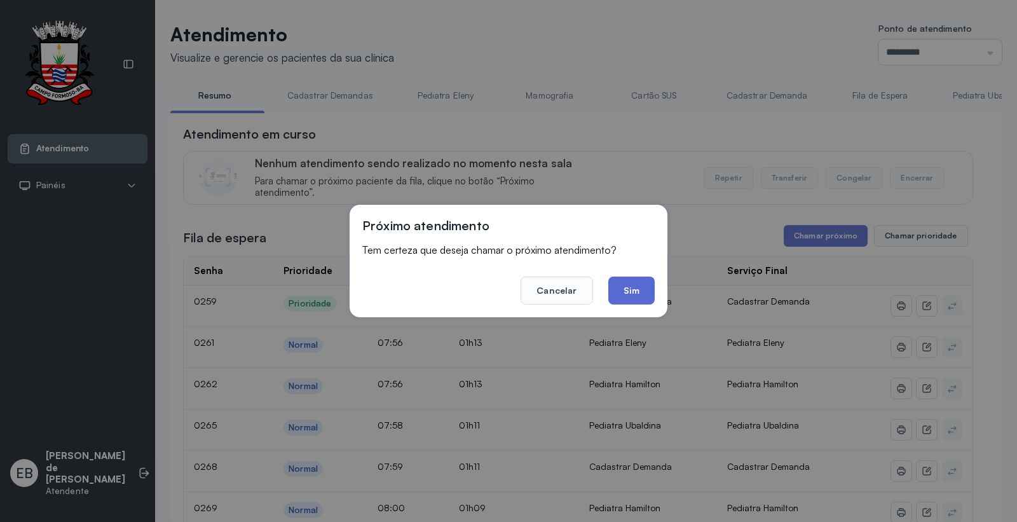
click at [642, 285] on button "Sim" at bounding box center [631, 290] width 46 height 28
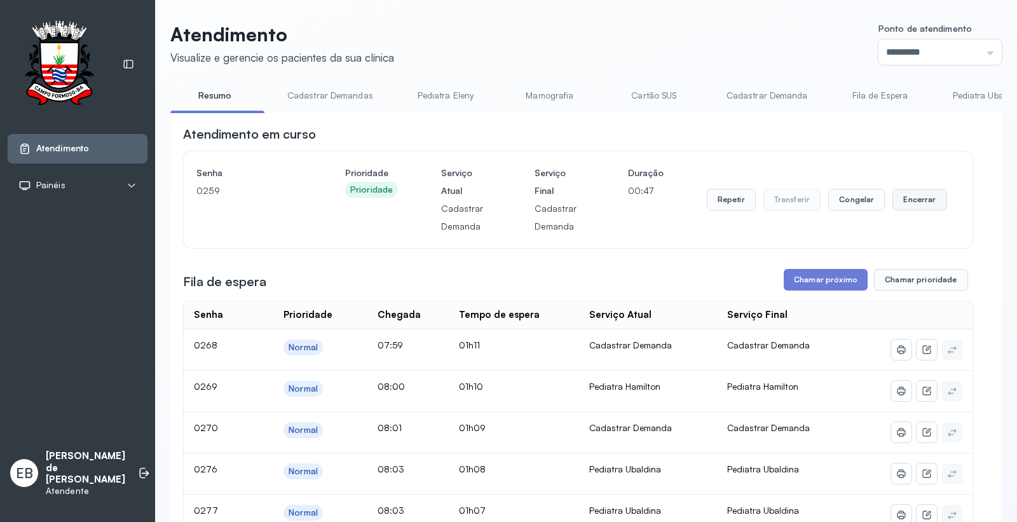
click at [916, 202] on button "Encerrar" at bounding box center [919, 200] width 54 height 22
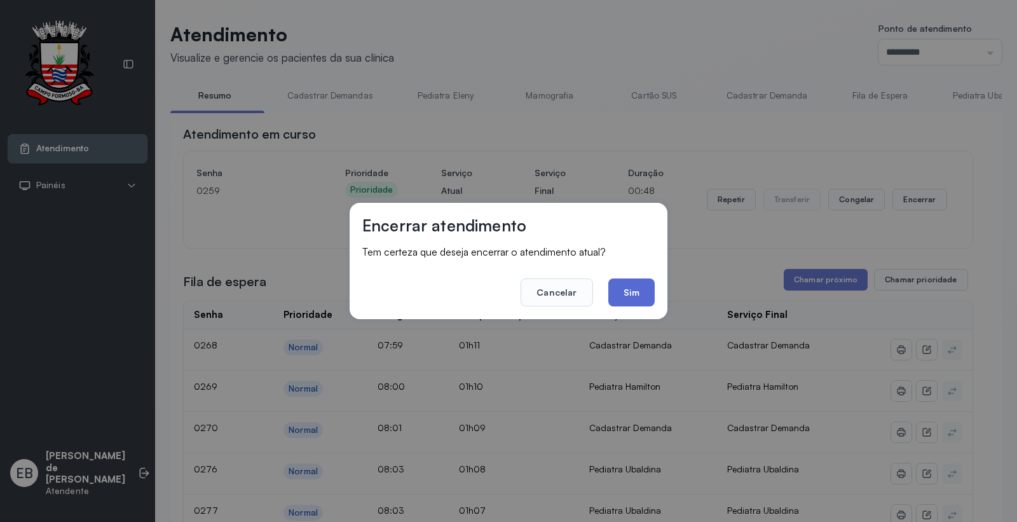
click at [630, 293] on button "Sim" at bounding box center [631, 292] width 46 height 28
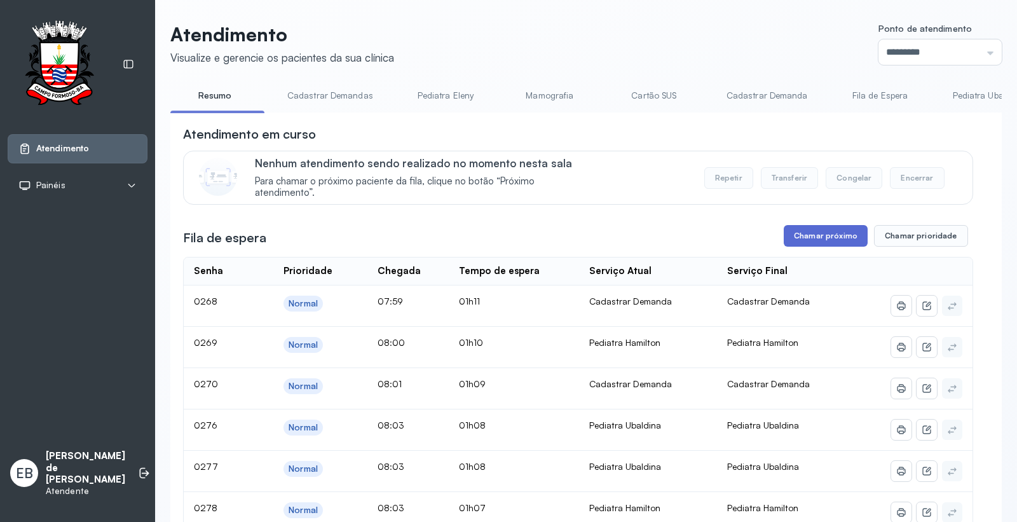
click at [834, 238] on button "Chamar próximo" at bounding box center [826, 236] width 84 height 22
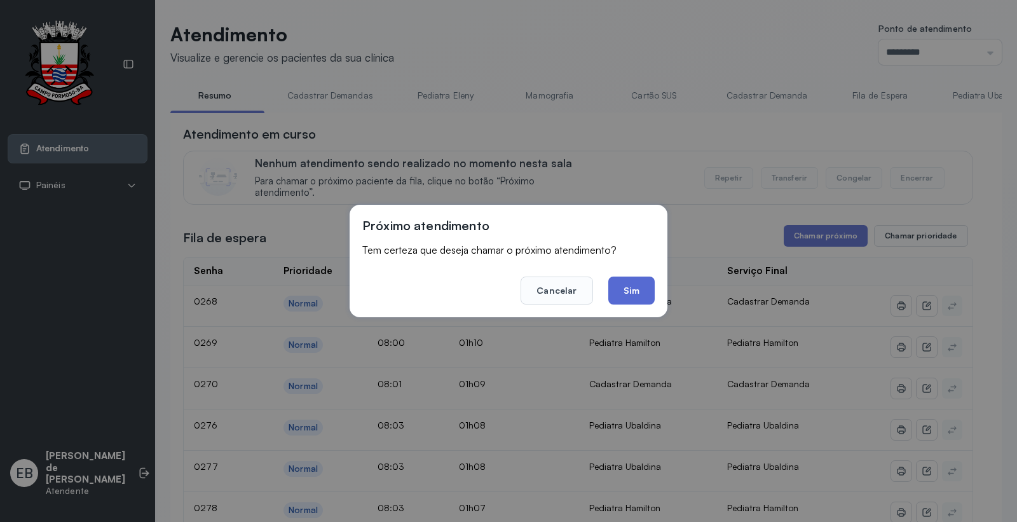
click at [631, 290] on button "Sim" at bounding box center [631, 290] width 46 height 28
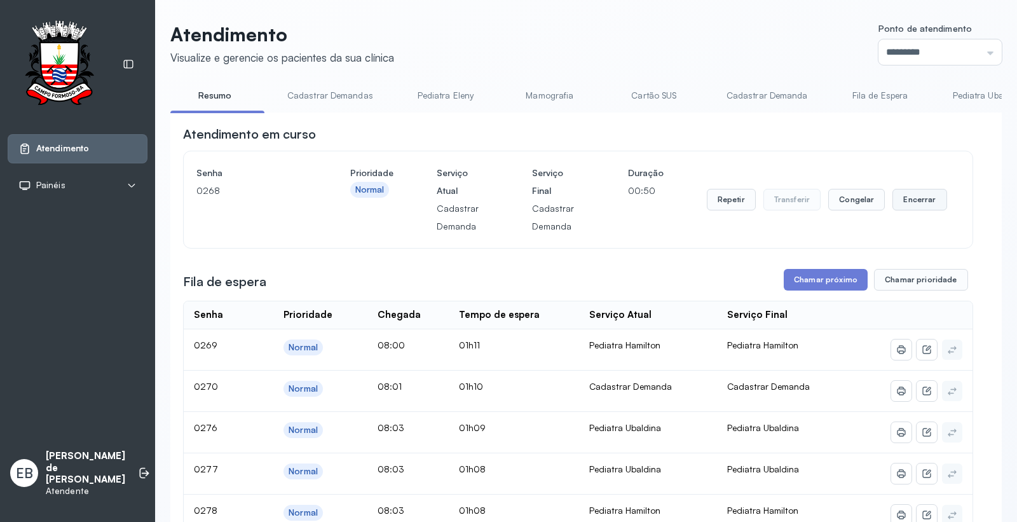
click at [901, 201] on button "Encerrar" at bounding box center [919, 200] width 54 height 22
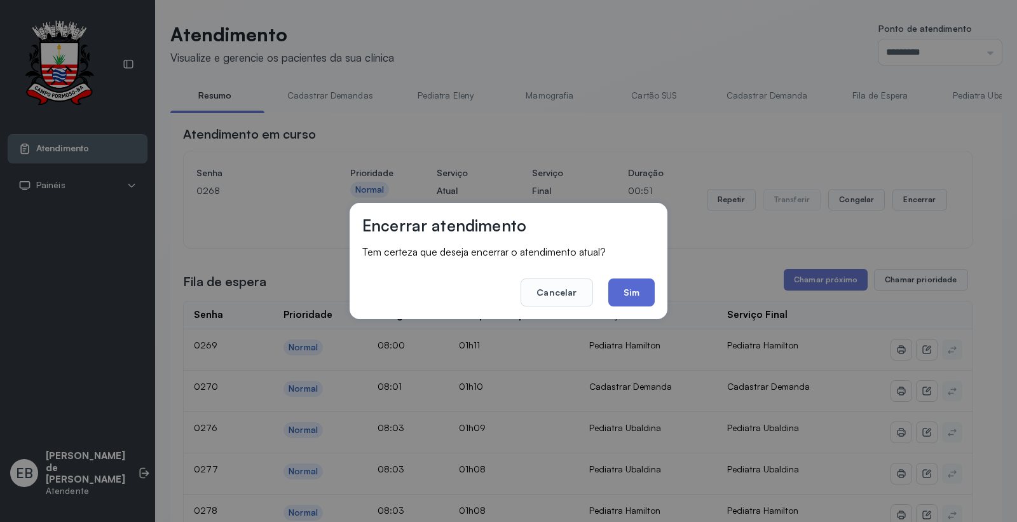
click at [646, 292] on button "Sim" at bounding box center [631, 292] width 46 height 28
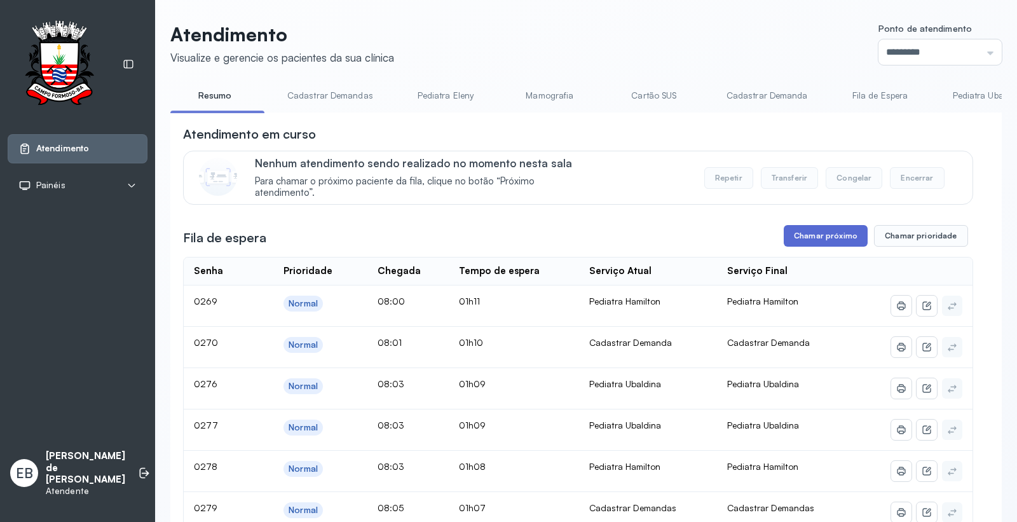
click at [811, 236] on button "Chamar próximo" at bounding box center [826, 236] width 84 height 22
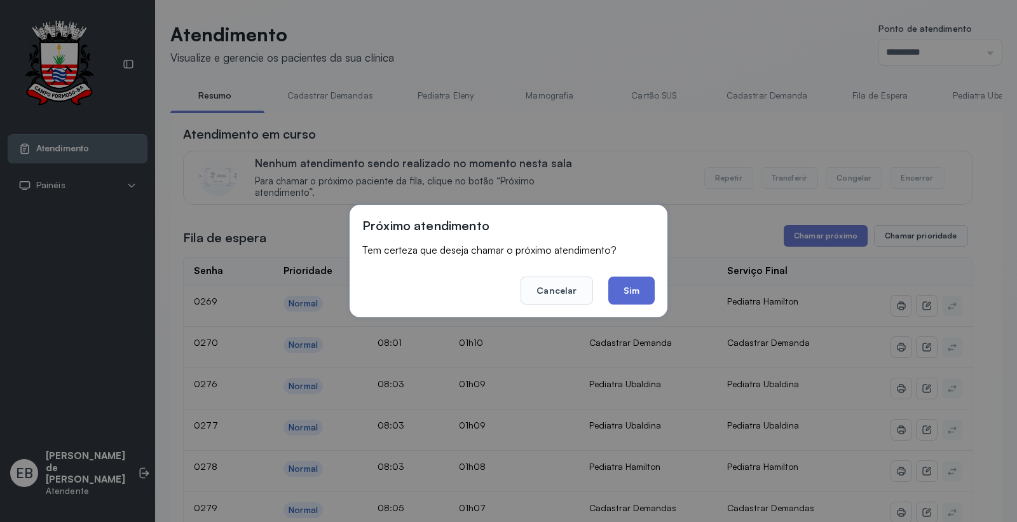
click at [638, 280] on button "Sim" at bounding box center [631, 290] width 46 height 28
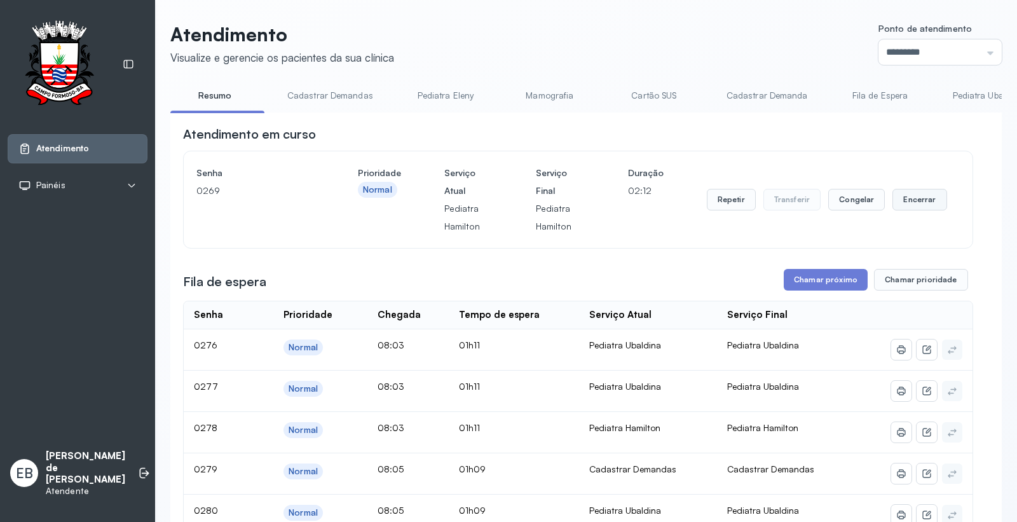
click at [909, 205] on button "Encerrar" at bounding box center [919, 200] width 54 height 22
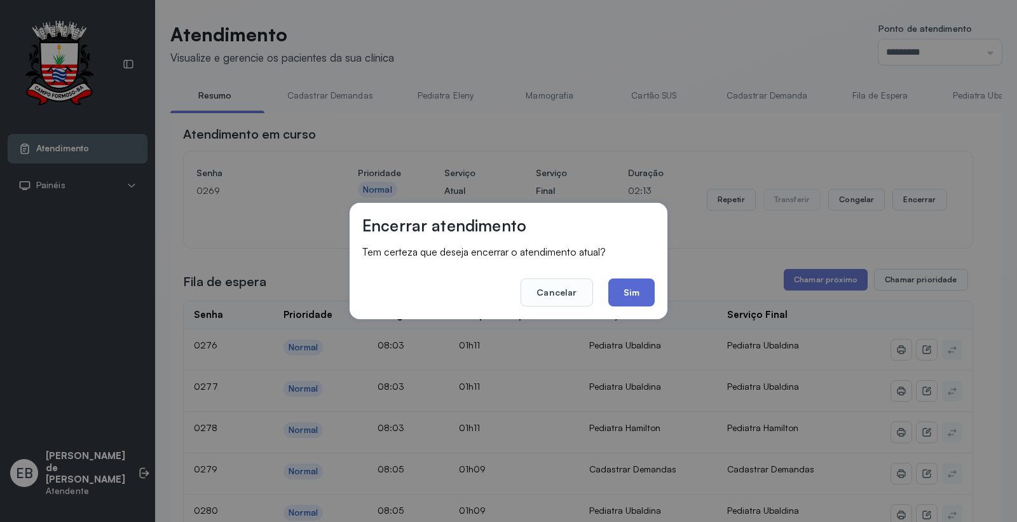
click at [620, 283] on button "Sim" at bounding box center [631, 292] width 46 height 28
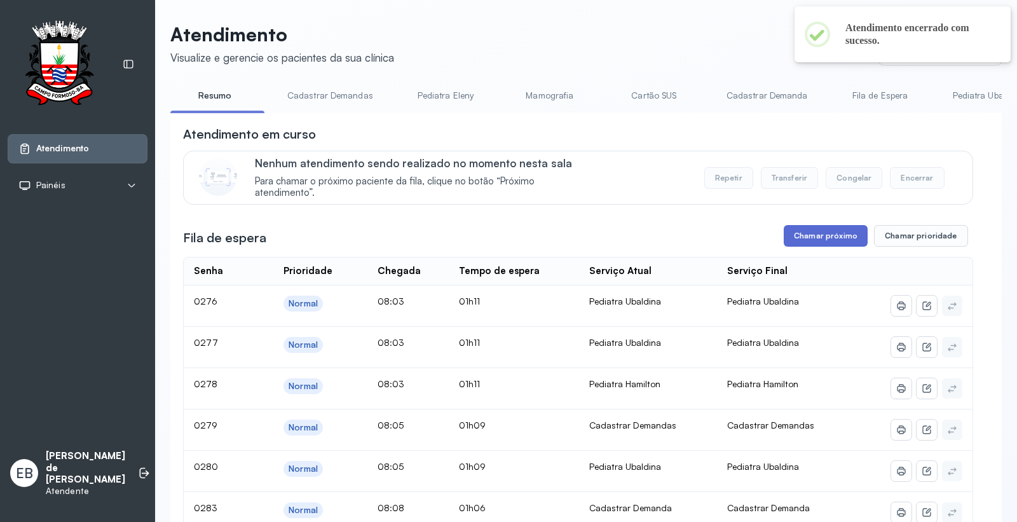
click at [806, 243] on button "Chamar próximo" at bounding box center [826, 236] width 84 height 22
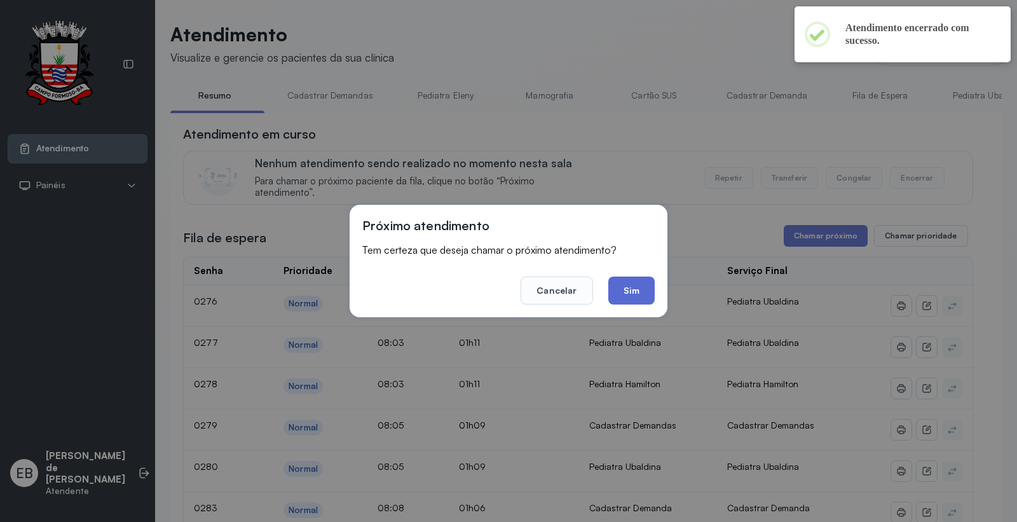
click at [639, 289] on button "Sim" at bounding box center [631, 290] width 46 height 28
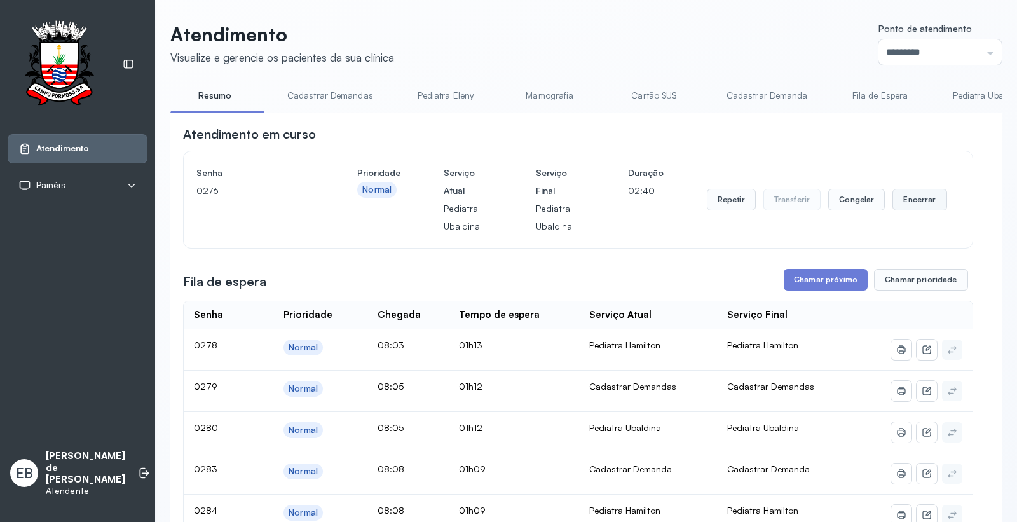
click at [892, 202] on button "Encerrar" at bounding box center [919, 200] width 54 height 22
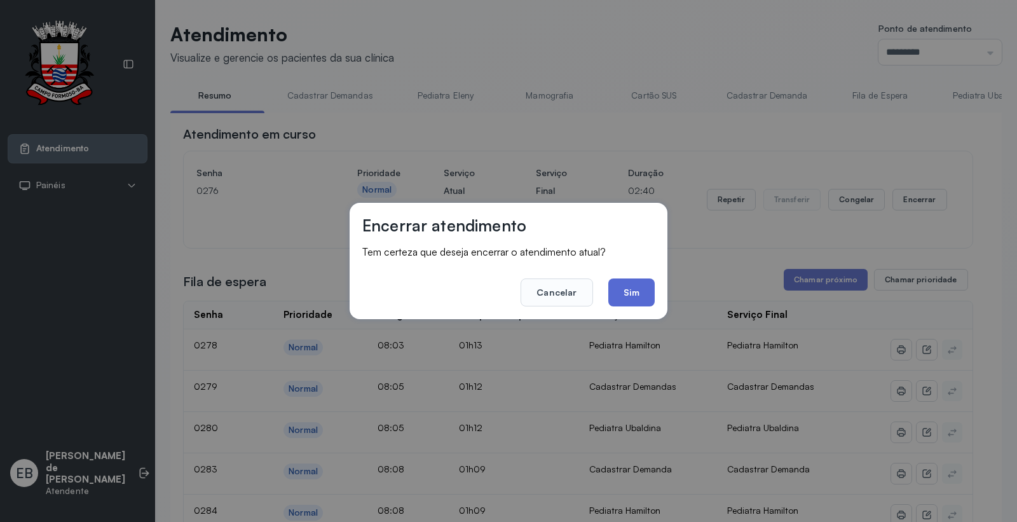
click at [638, 288] on button "Sim" at bounding box center [631, 292] width 46 height 28
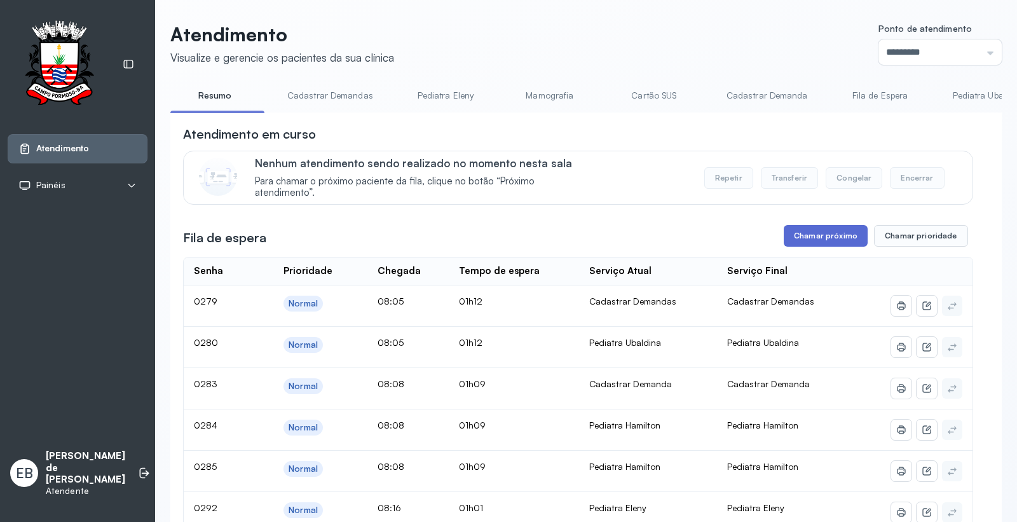
click at [825, 240] on button "Chamar próximo" at bounding box center [826, 236] width 84 height 22
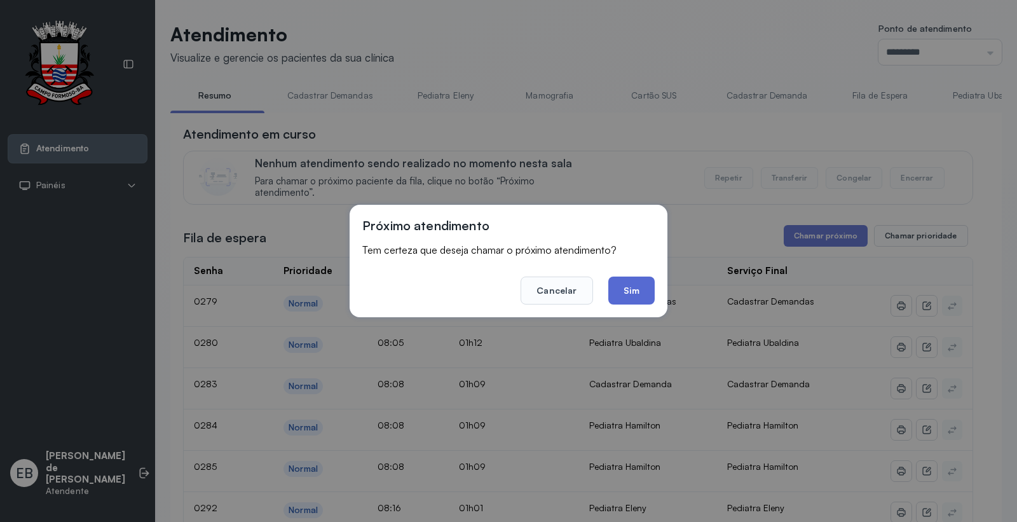
click at [625, 289] on button "Sim" at bounding box center [631, 290] width 46 height 28
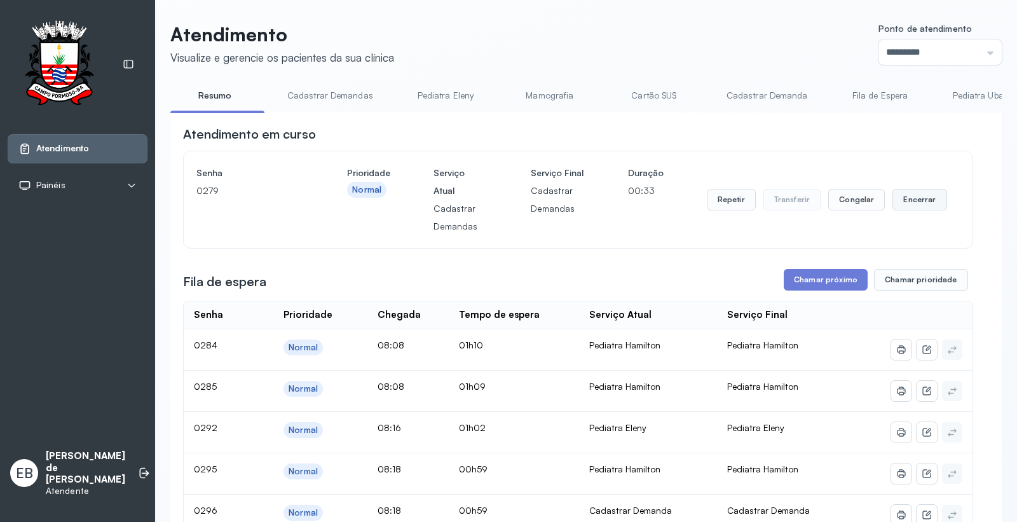
click at [905, 205] on button "Encerrar" at bounding box center [919, 200] width 54 height 22
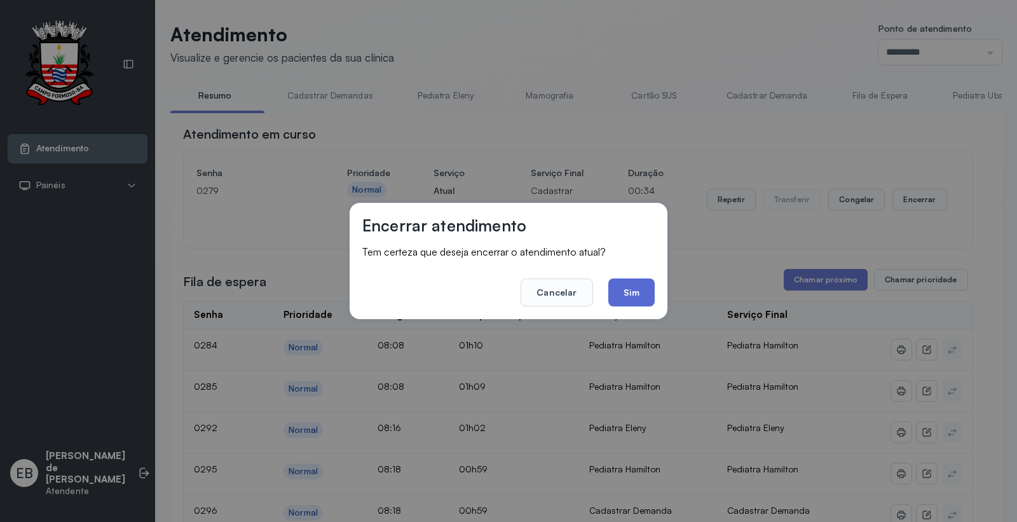
click at [636, 282] on button "Sim" at bounding box center [631, 292] width 46 height 28
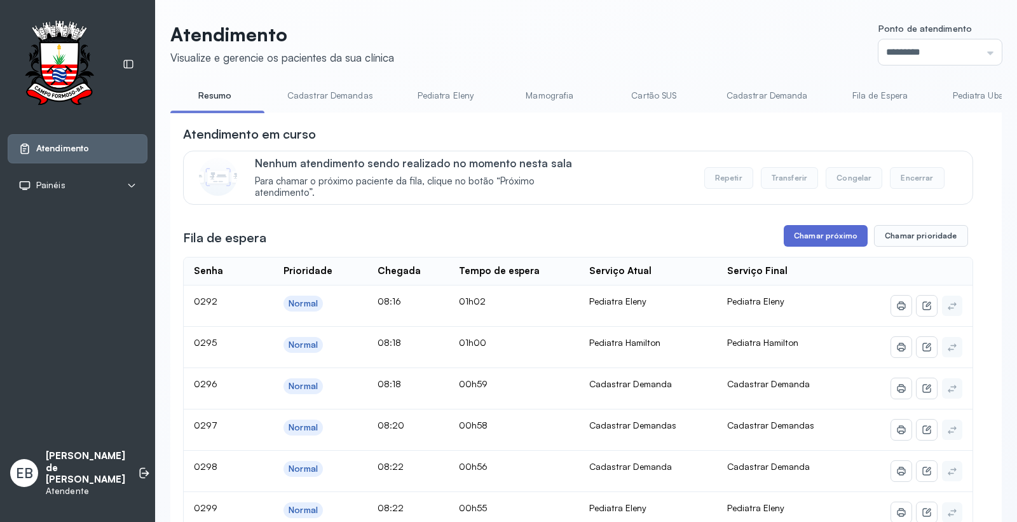
click at [831, 243] on button "Chamar próximo" at bounding box center [826, 236] width 84 height 22
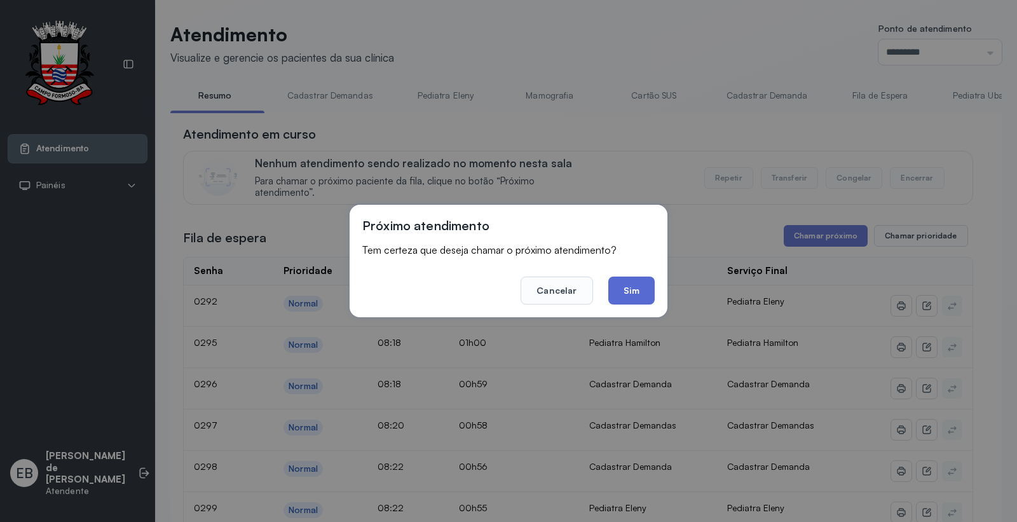
click at [629, 286] on button "Sim" at bounding box center [631, 290] width 46 height 28
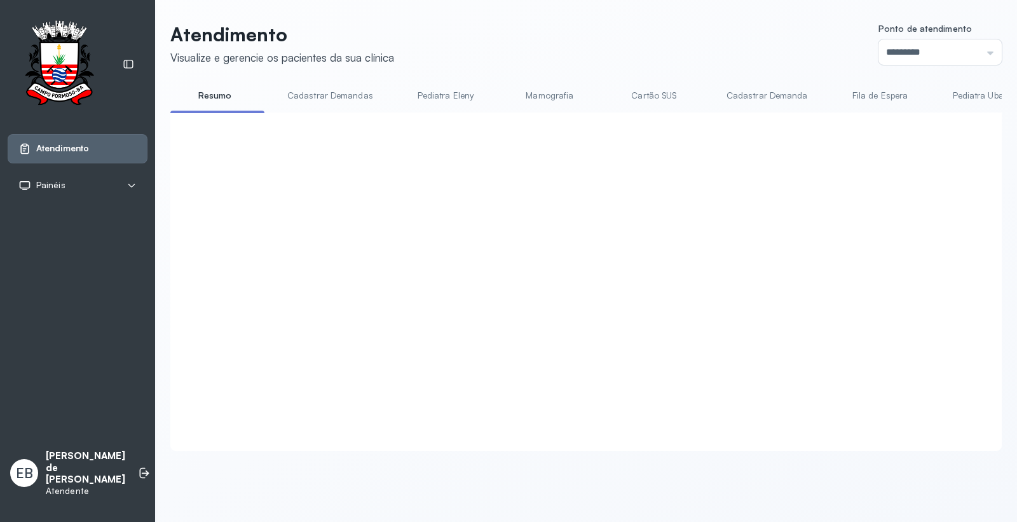
click button "Encerrar"
click button "Sim"
click button "Chamar próximo"
click button "Sim"
click button "Encerrar"
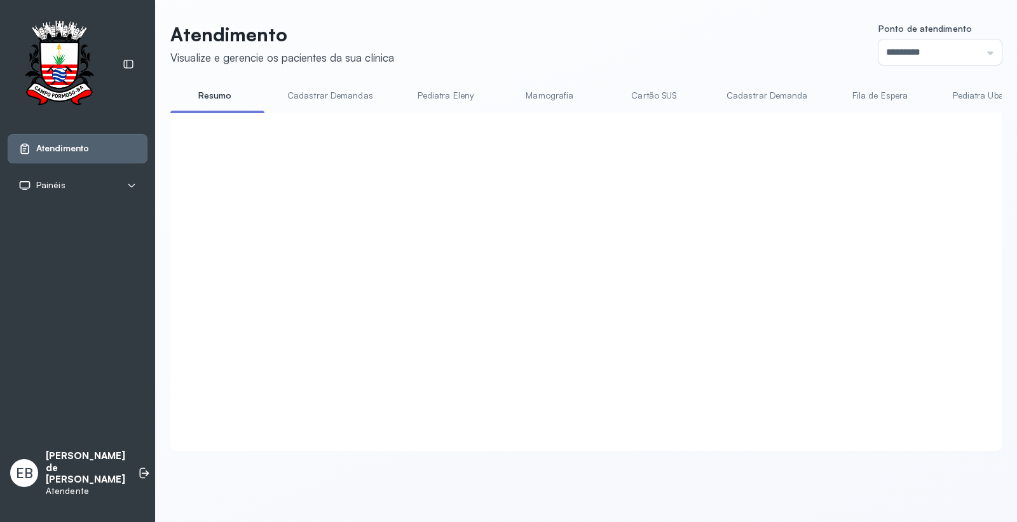
click button "Sim"
click button "Chamar próximo"
click button "Sim"
click button "Encerrar"
click button "Sim"
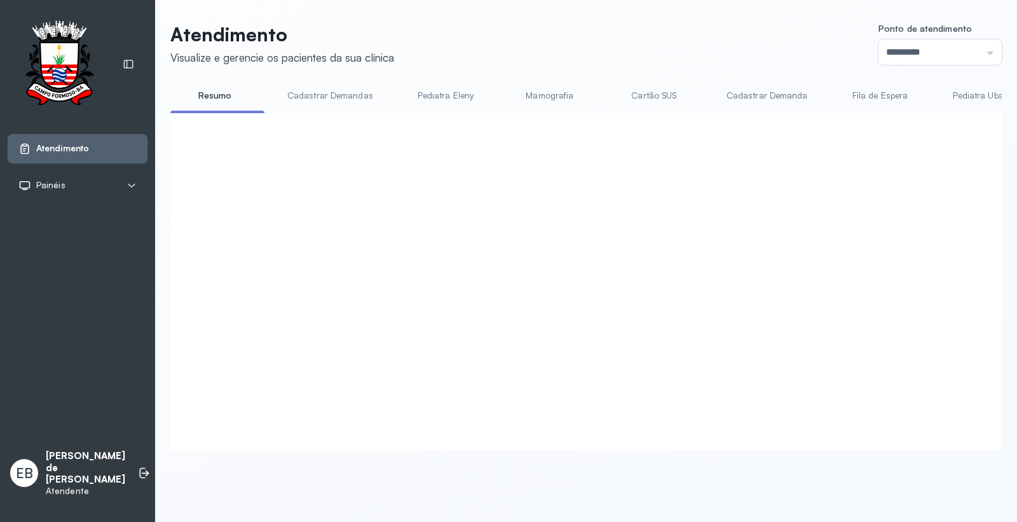
click button "Chamar próximo"
click button "Sim"
click button "Chamar próximo"
drag, startPoint x: 638, startPoint y: 283, endPoint x: 653, endPoint y: 287, distance: 15.7
click button "Sim"
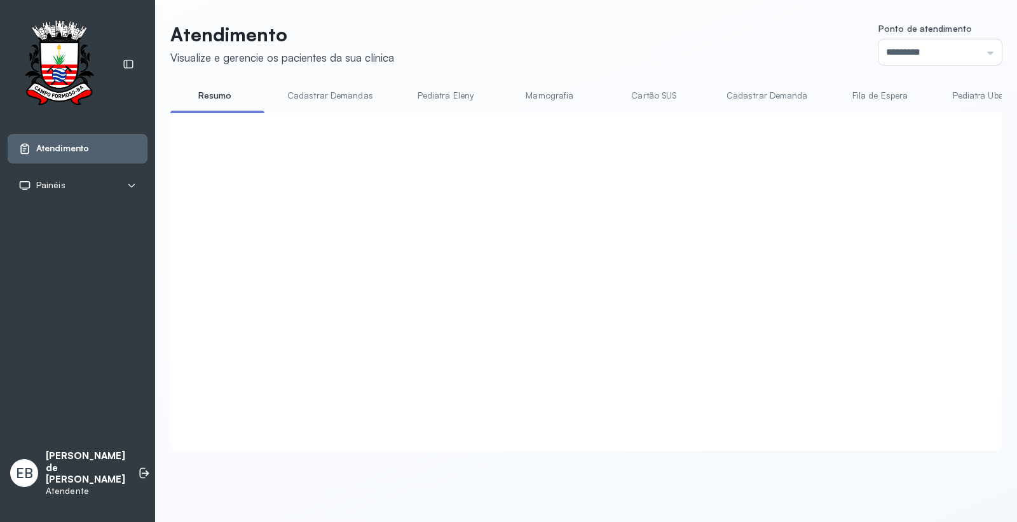
click button "Encerrar"
click button "Sim"
click button "Chamar próximo"
click button "Sim"
click button "Encerrar"
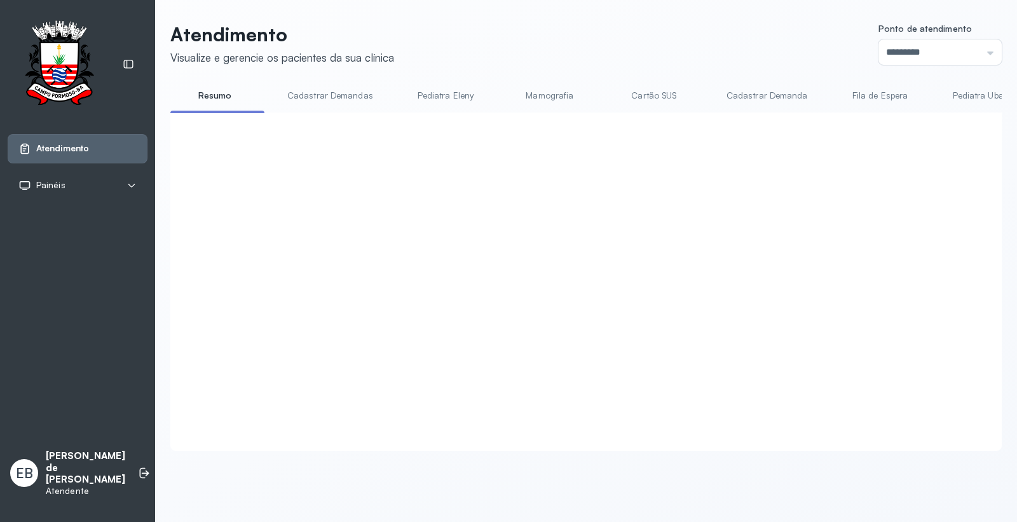
click button "Sim"
click button "Chamar próximo"
click button "Sim"
click button "Chamar próximo"
click button "Sim"
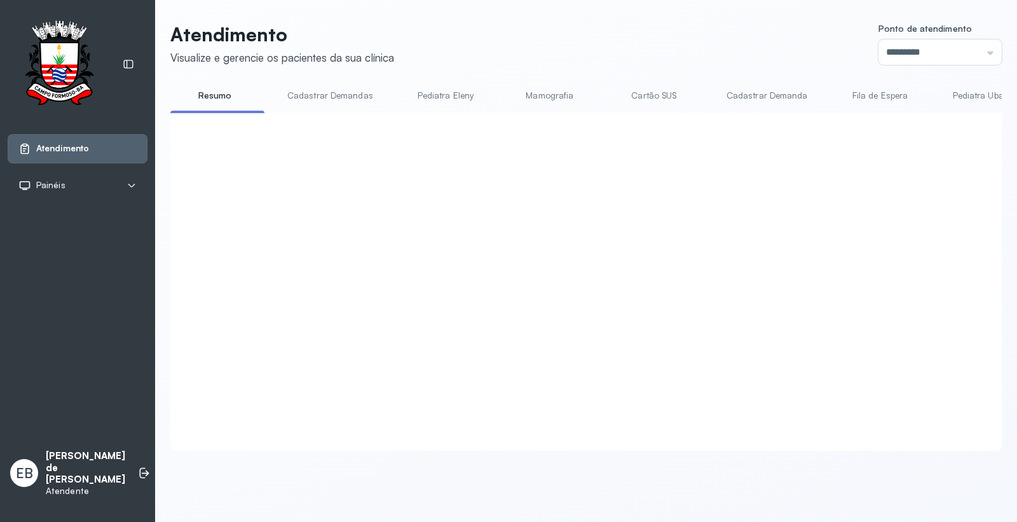
click button "Chamar próximo"
click button "Sim"
click button "Encerrar"
click button "Sim"
click button "Chamar próximo"
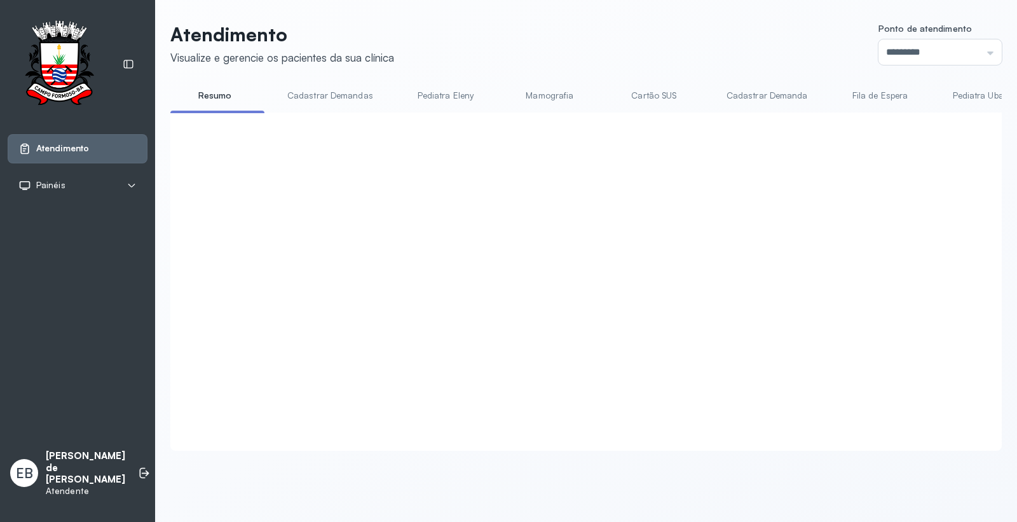
click button "Sim"
click button "Encerrar"
click button "Sim"
click button "Chamar próximo"
click button "Sim"
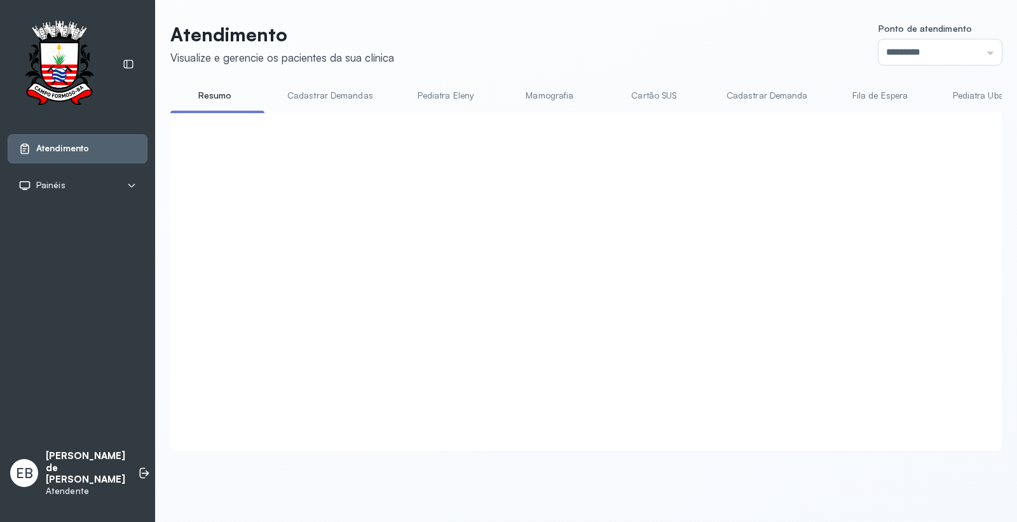
scroll to position [71, 0]
click button "Chamar próximo"
click button "Sim"
click button "Encerrar"
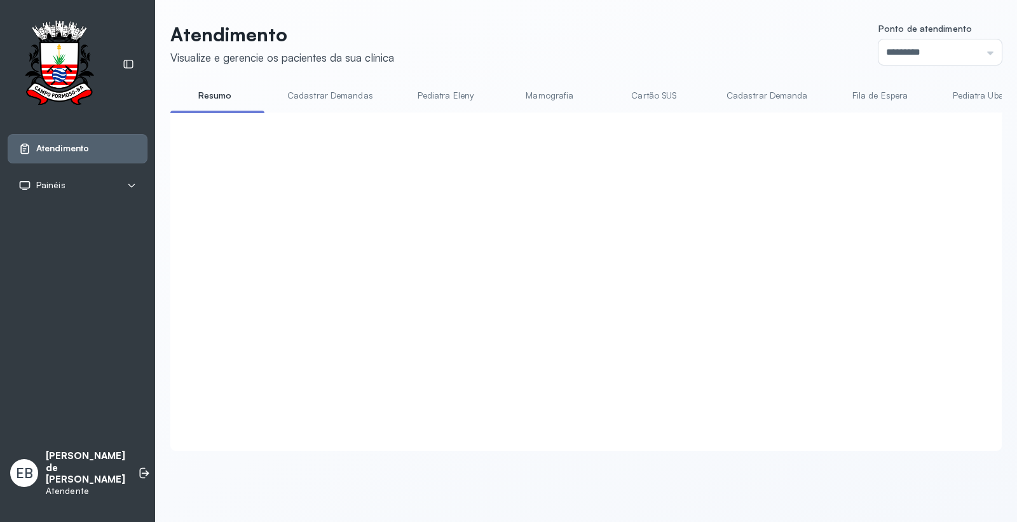
drag, startPoint x: 632, startPoint y: 287, endPoint x: 593, endPoint y: 289, distance: 39.4
click button "Sim"
click button "Chamar próximo"
drag, startPoint x: 639, startPoint y: 291, endPoint x: 624, endPoint y: 304, distance: 19.4
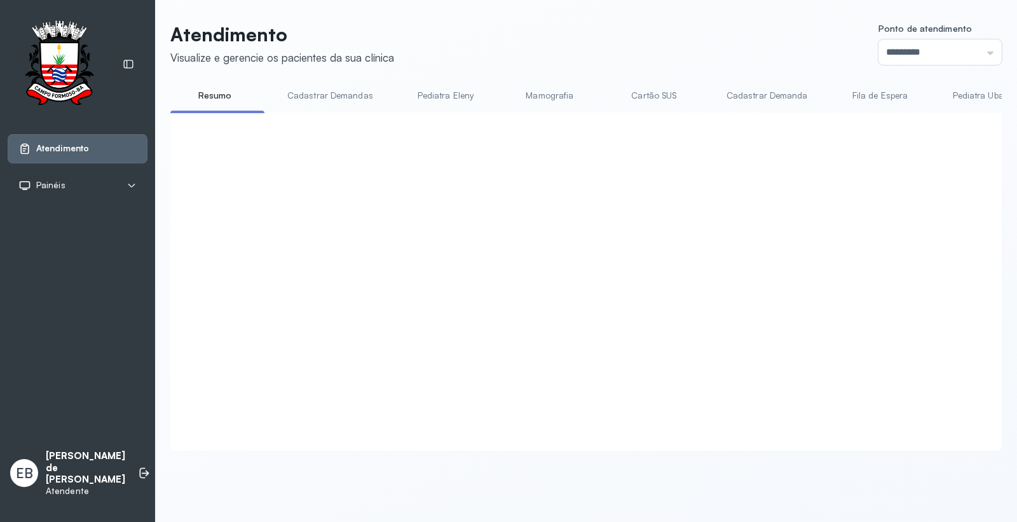
click button "Sim"
click button "Encerrar"
click button "Sim"
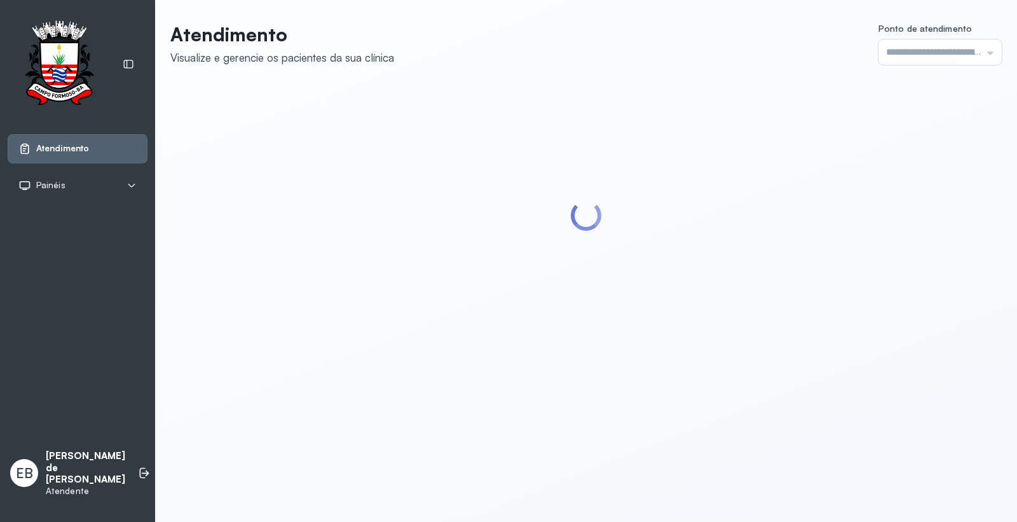
type input "*********"
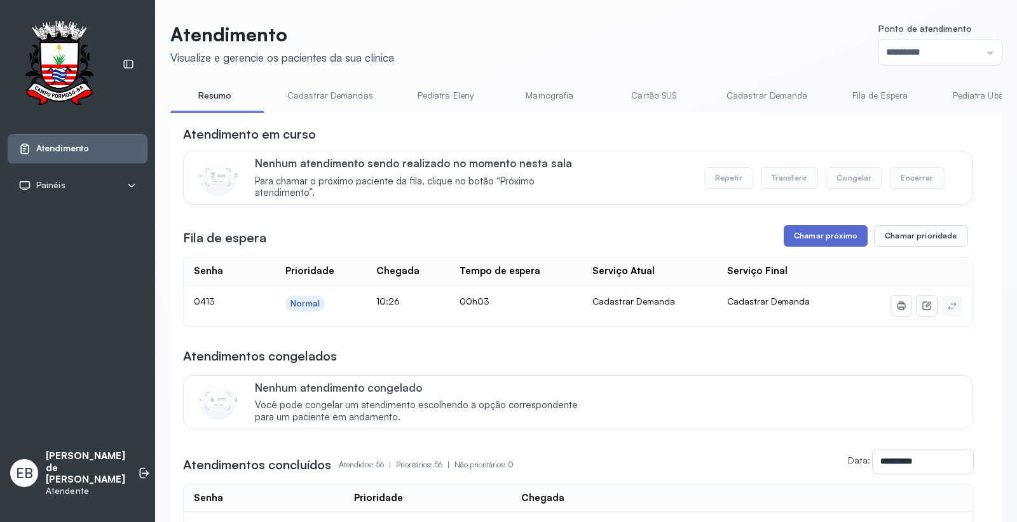
click at [811, 233] on button "Chamar próximo" at bounding box center [826, 236] width 84 height 22
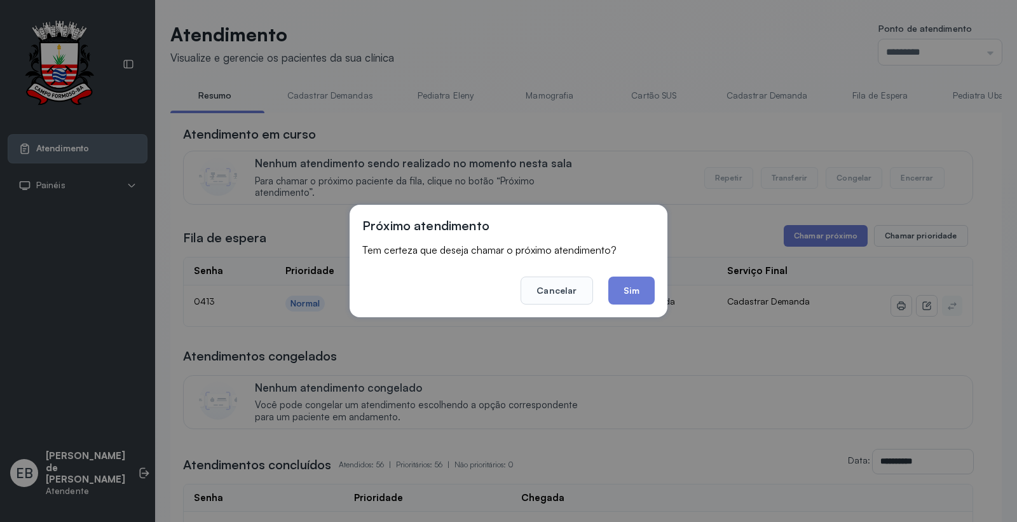
drag, startPoint x: 620, startPoint y: 290, endPoint x: 629, endPoint y: 280, distance: 14.4
click at [620, 290] on button "Sim" at bounding box center [631, 290] width 46 height 28
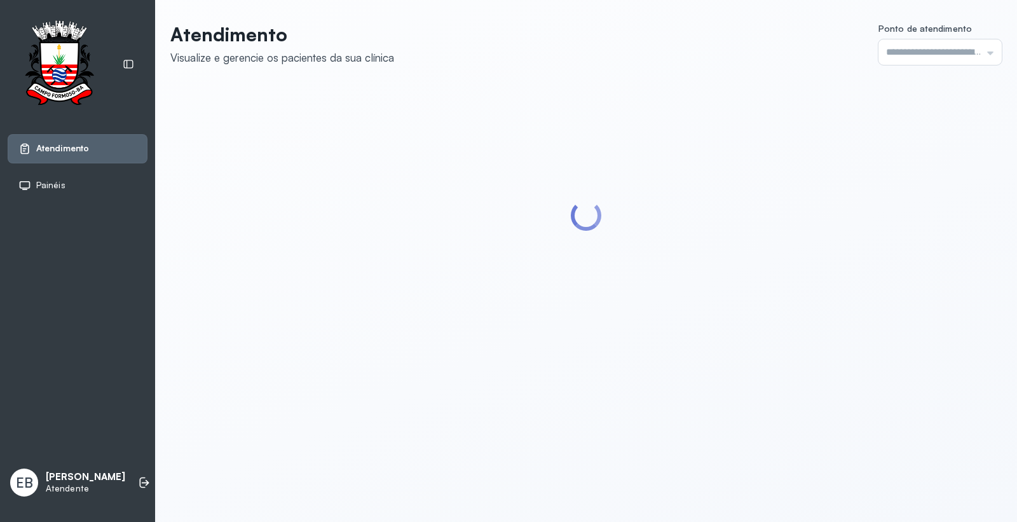
type input "*********"
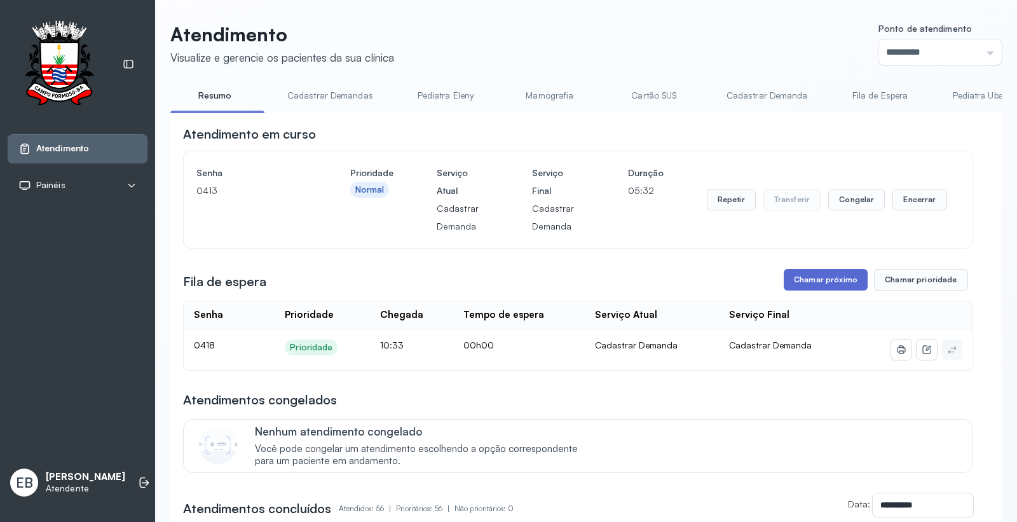
click at [822, 281] on button "Chamar próximo" at bounding box center [826, 280] width 84 height 22
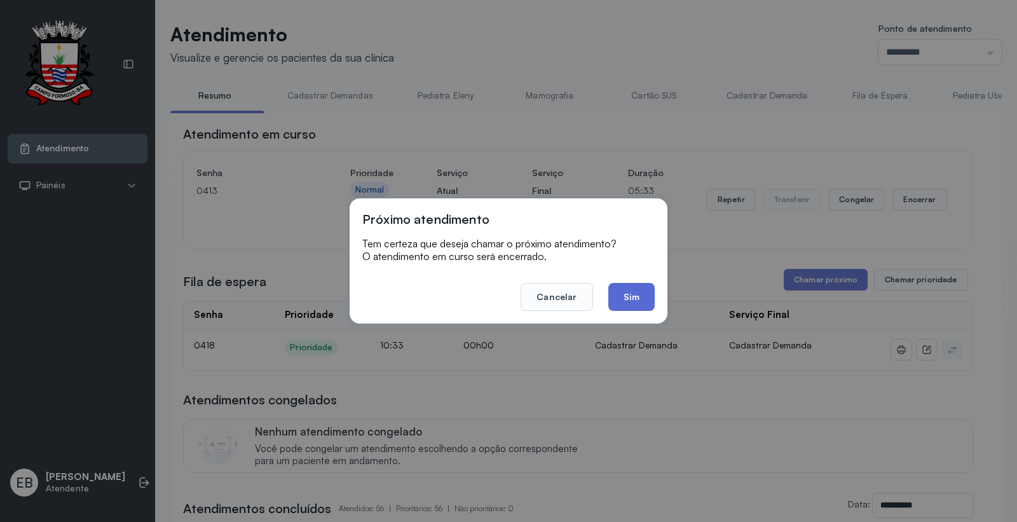
click at [643, 306] on button "Sim" at bounding box center [631, 297] width 46 height 28
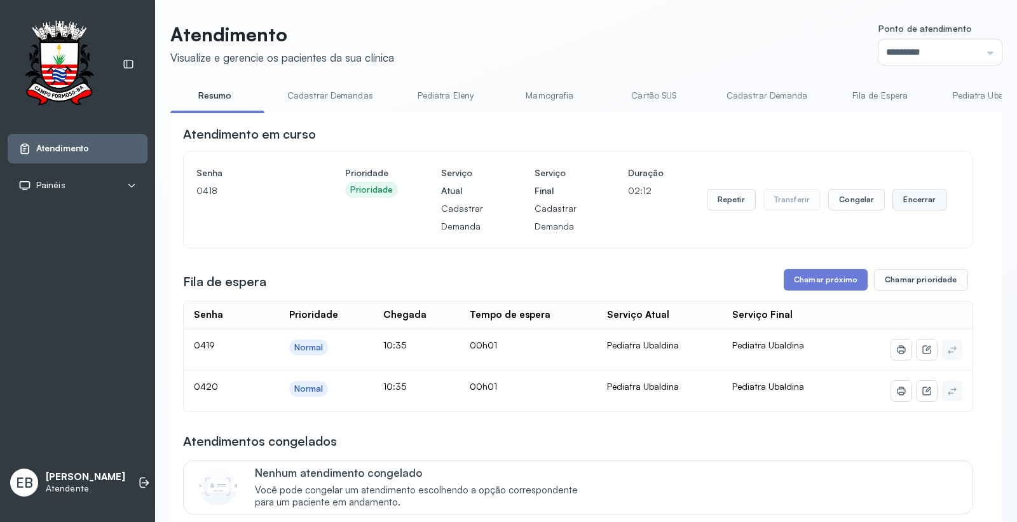
click at [901, 199] on button "Encerrar" at bounding box center [919, 200] width 54 height 22
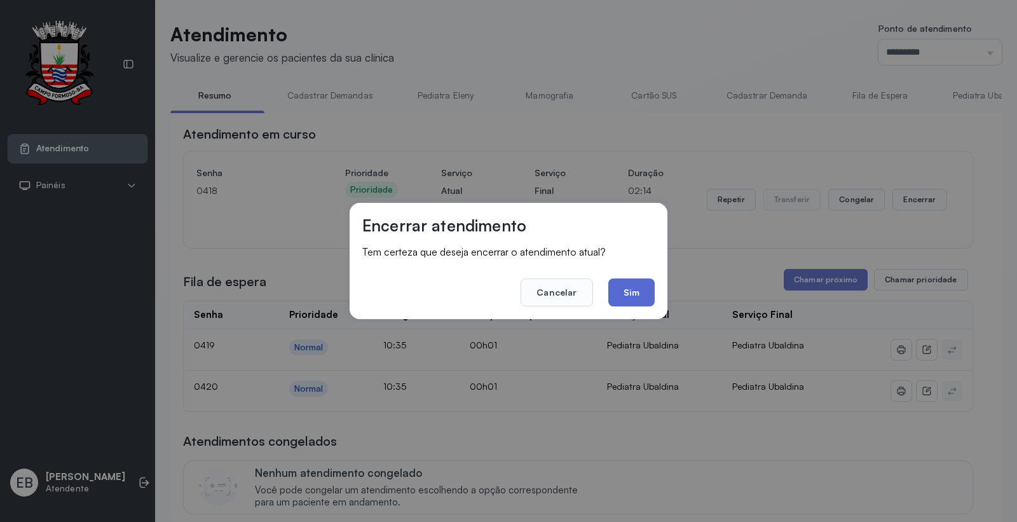
click at [651, 297] on button "Sim" at bounding box center [631, 292] width 46 height 28
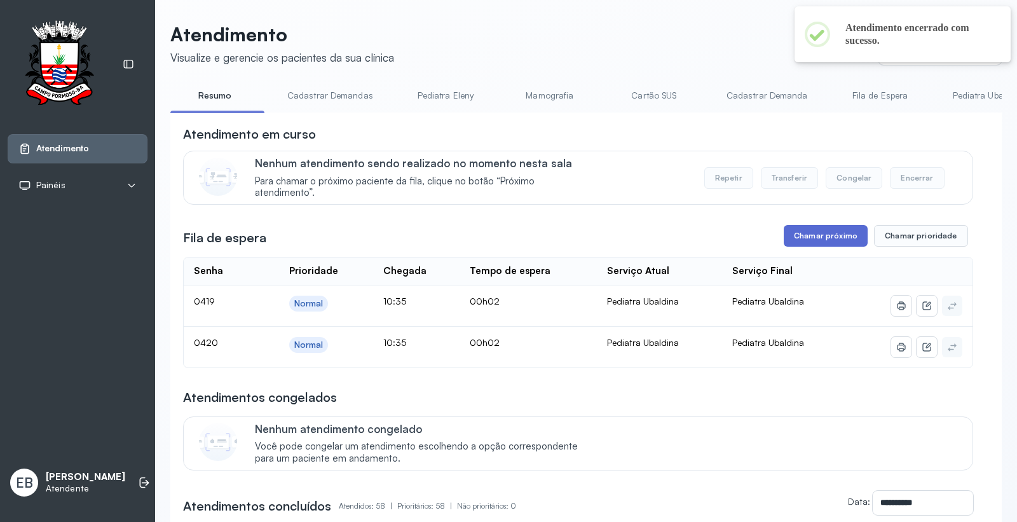
click at [823, 237] on button "Chamar próximo" at bounding box center [826, 236] width 84 height 22
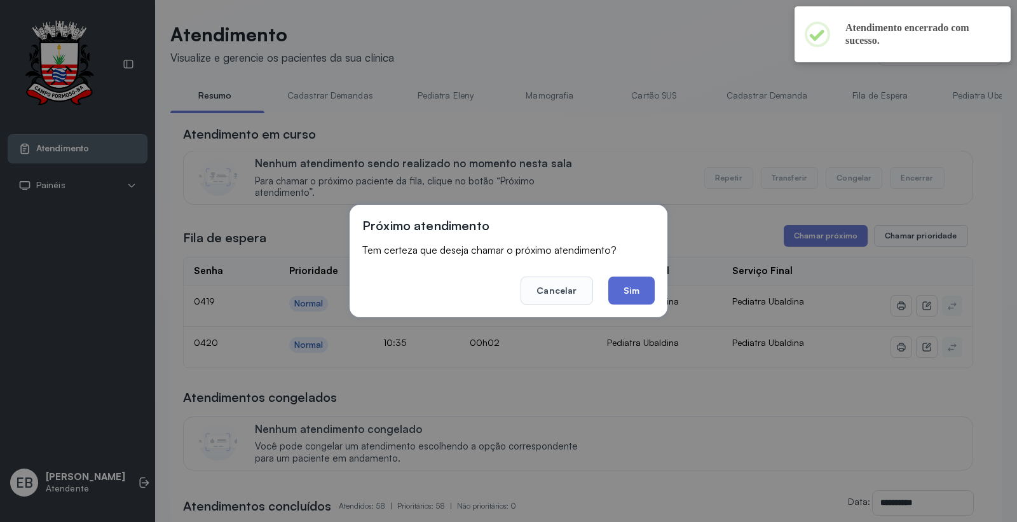
click at [622, 290] on button "Sim" at bounding box center [631, 290] width 46 height 28
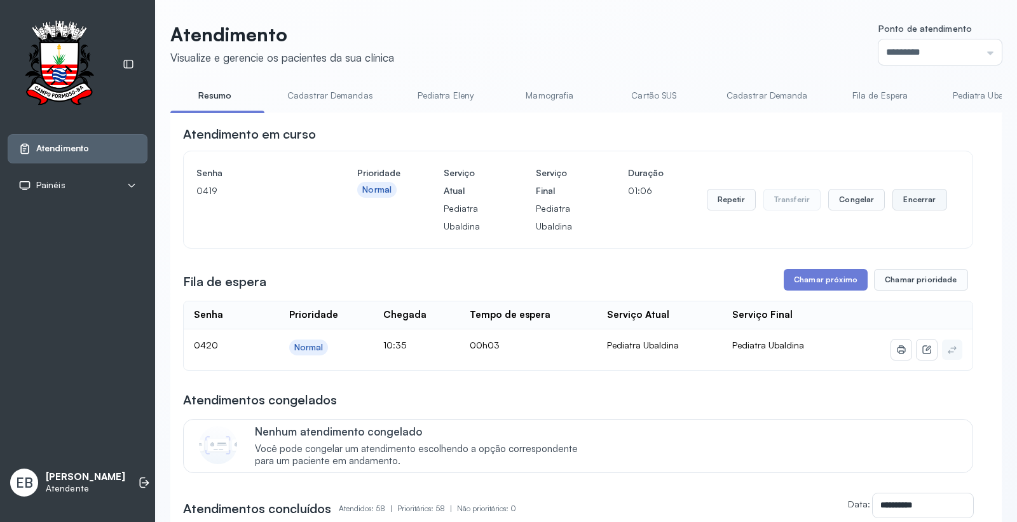
click at [913, 200] on button "Encerrar" at bounding box center [919, 200] width 54 height 22
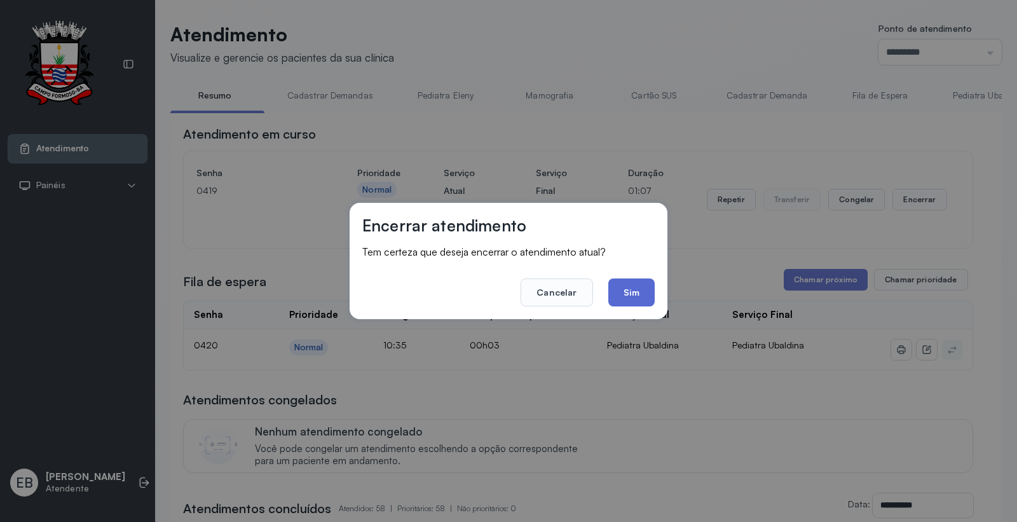
click at [624, 285] on button "Sim" at bounding box center [631, 292] width 46 height 28
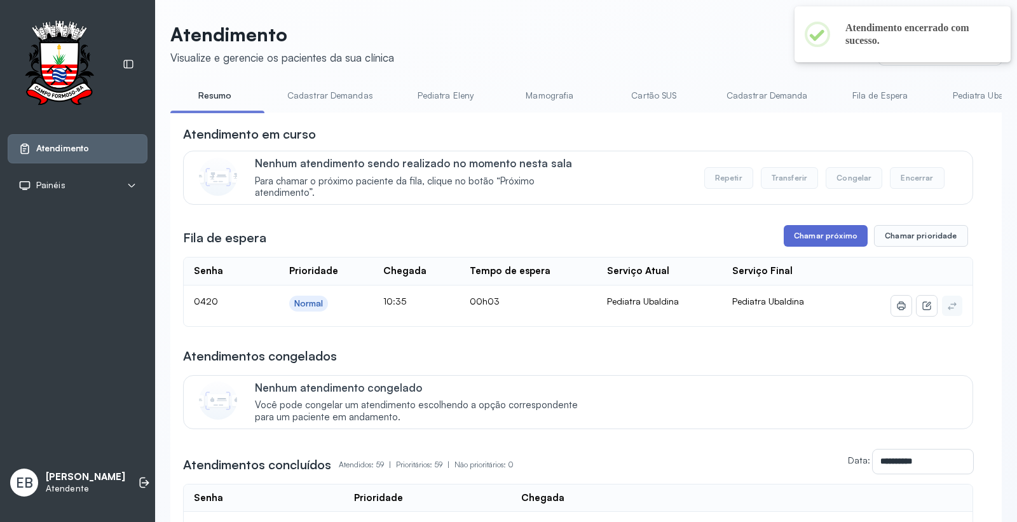
click at [793, 231] on button "Chamar próximo" at bounding box center [826, 236] width 84 height 22
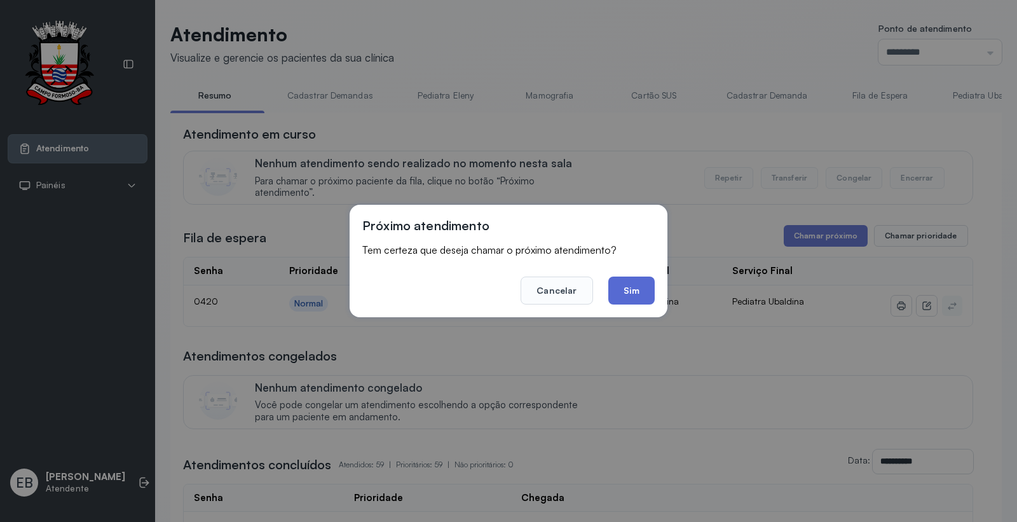
click at [615, 303] on button "Sim" at bounding box center [631, 290] width 46 height 28
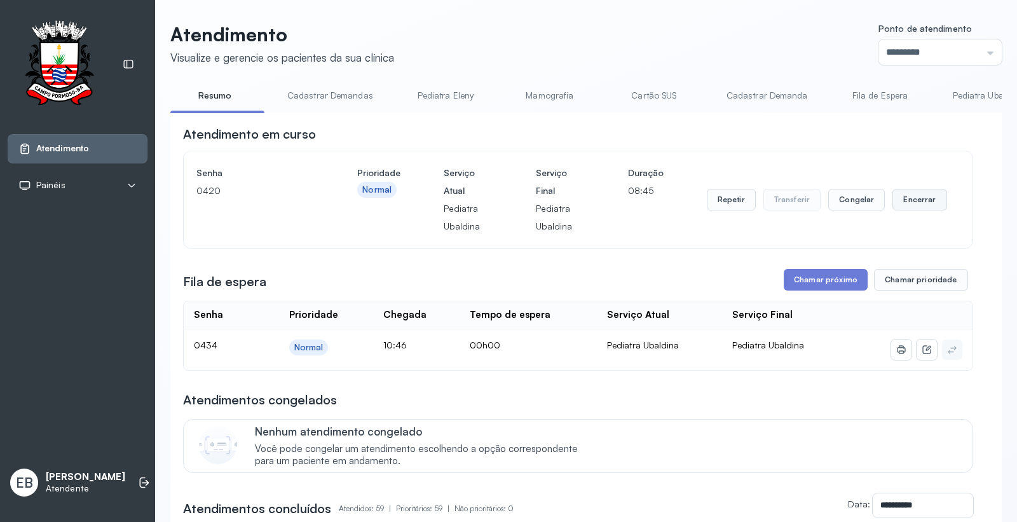
click at [906, 196] on button "Encerrar" at bounding box center [919, 200] width 54 height 22
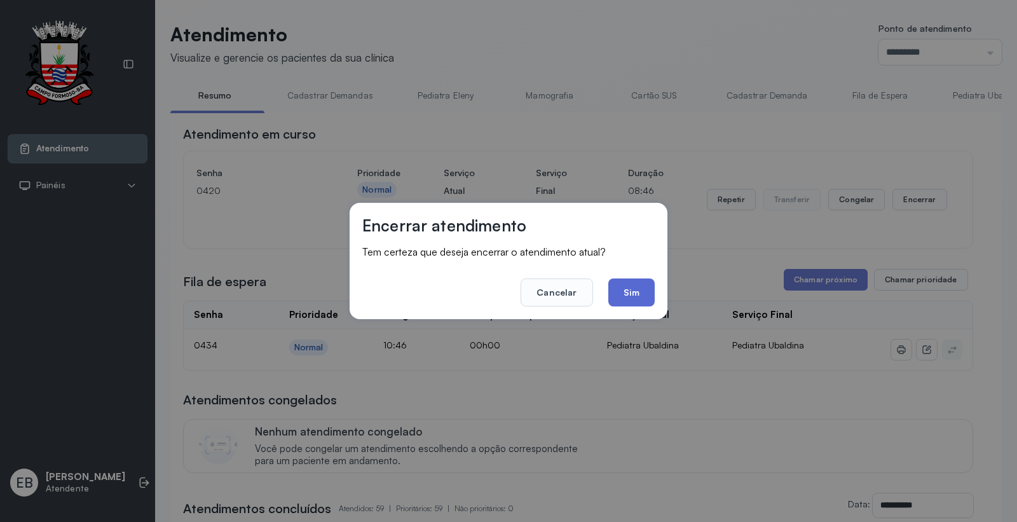
click at [636, 295] on button "Sim" at bounding box center [631, 292] width 46 height 28
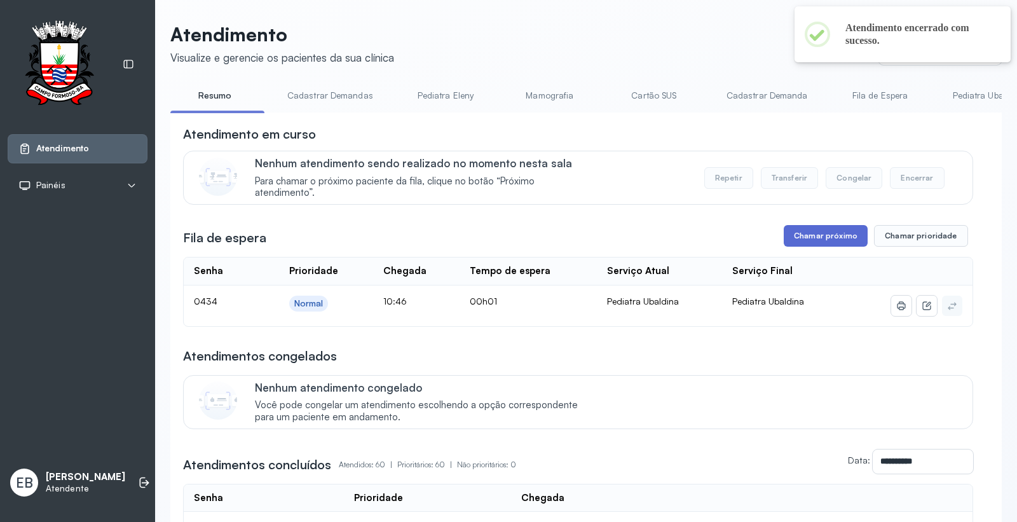
click at [797, 240] on button "Chamar próximo" at bounding box center [826, 236] width 84 height 22
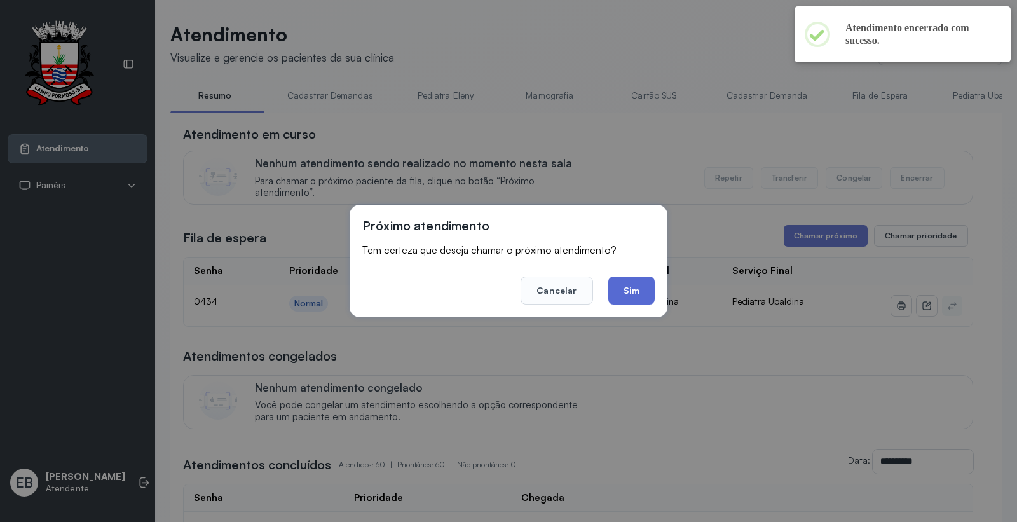
click at [643, 290] on button "Sim" at bounding box center [631, 290] width 46 height 28
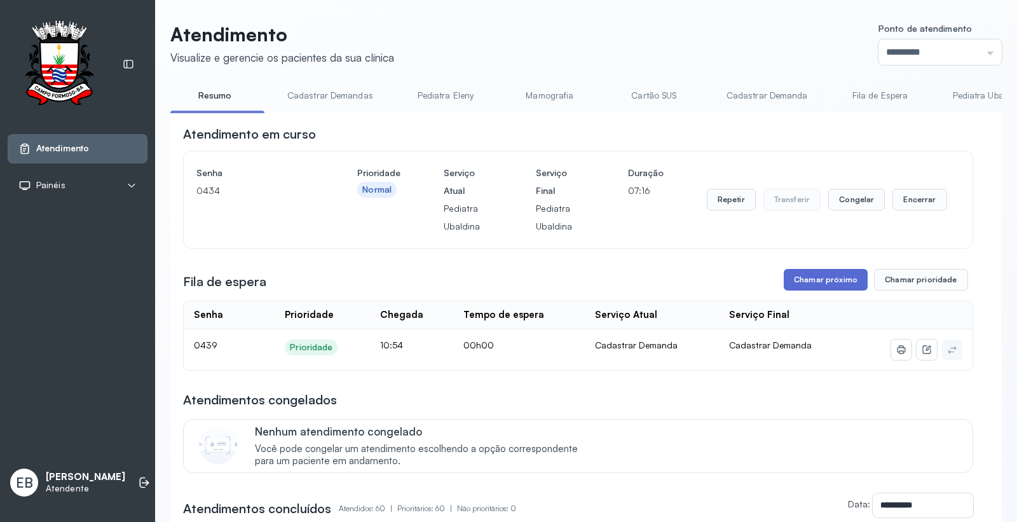
click at [816, 278] on button "Chamar próximo" at bounding box center [826, 280] width 84 height 22
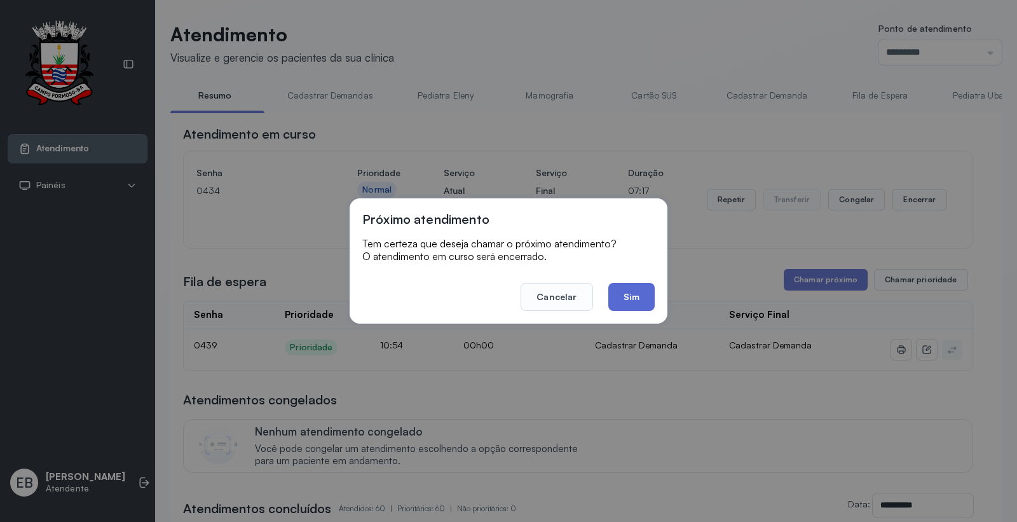
click at [649, 295] on button "Sim" at bounding box center [631, 297] width 46 height 28
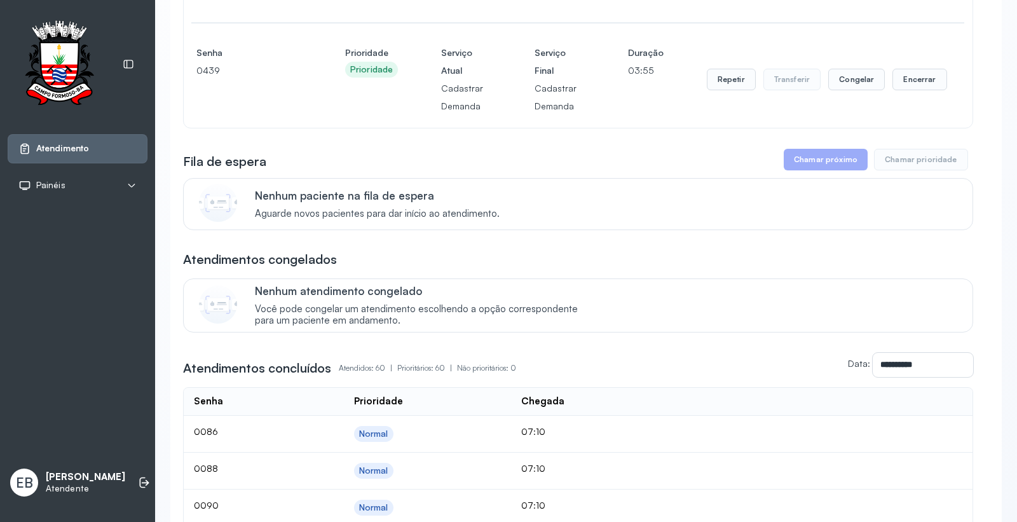
scroll to position [71, 0]
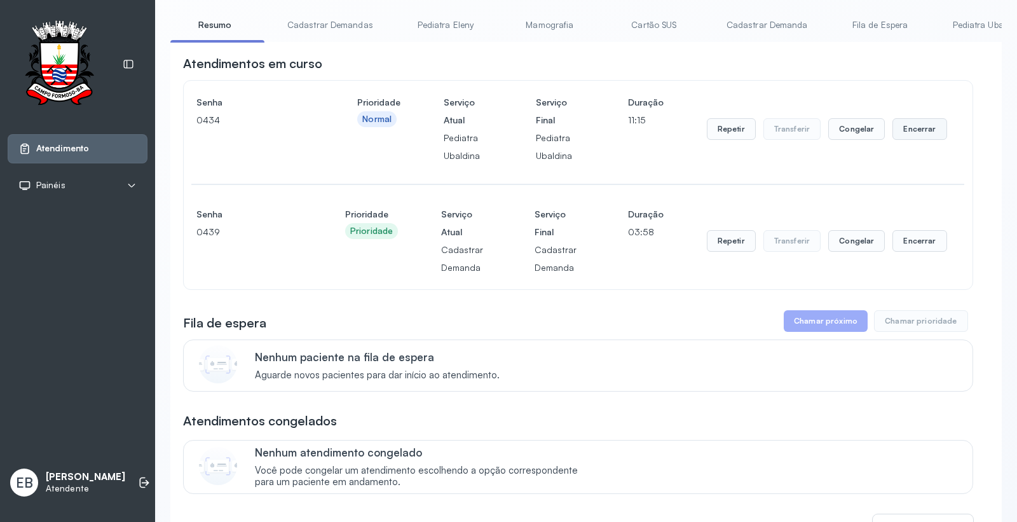
click at [910, 130] on button "Encerrar" at bounding box center [919, 129] width 54 height 22
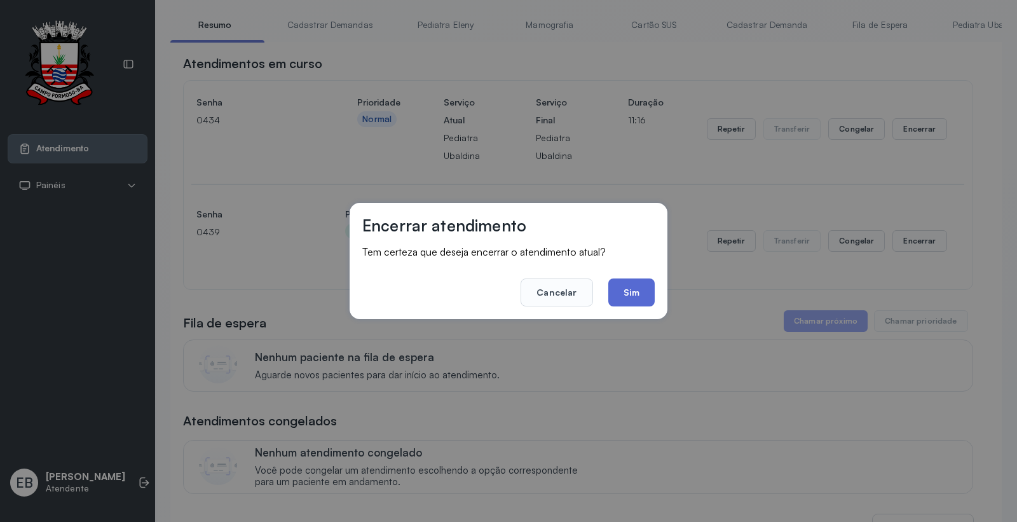
click at [631, 297] on button "Sim" at bounding box center [631, 292] width 46 height 28
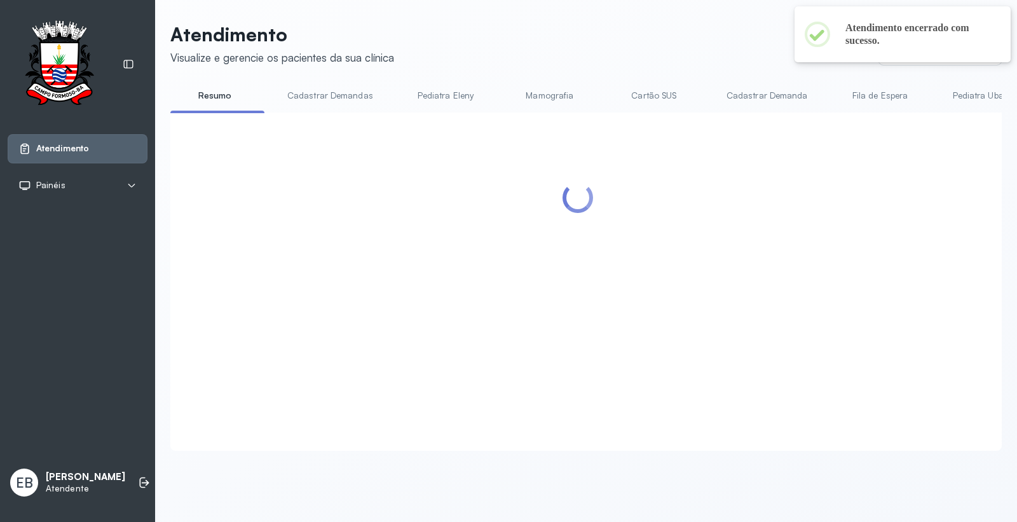
scroll to position [0, 0]
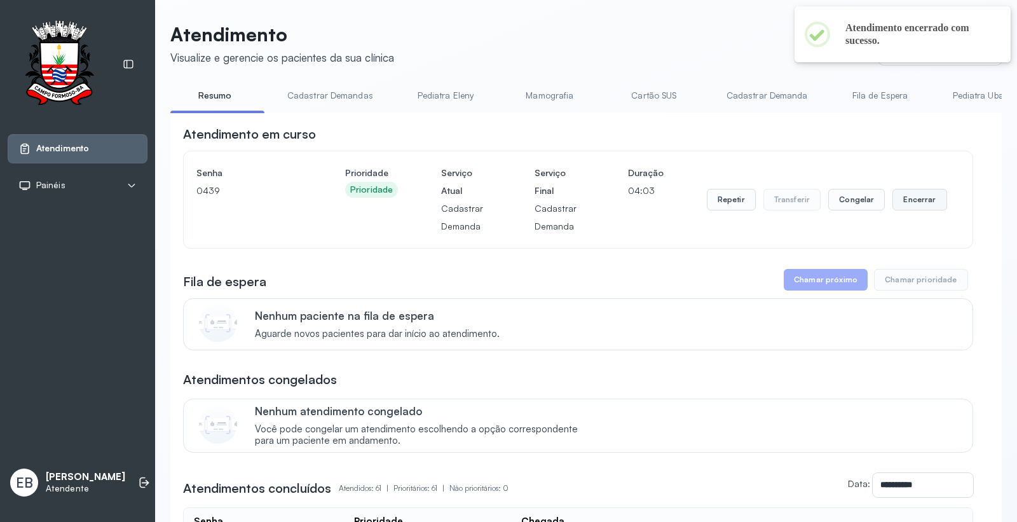
click at [903, 197] on button "Encerrar" at bounding box center [919, 200] width 54 height 22
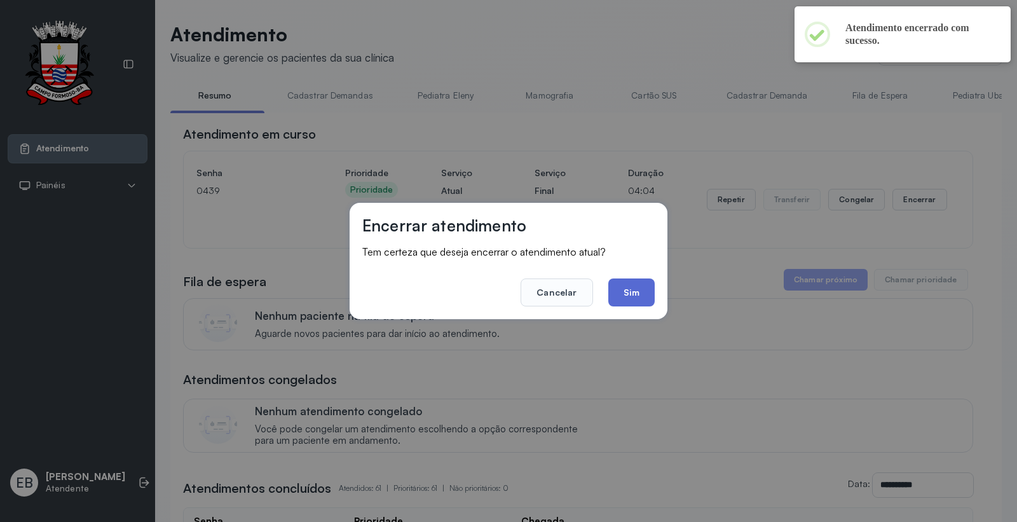
click at [632, 290] on button "Sim" at bounding box center [631, 292] width 46 height 28
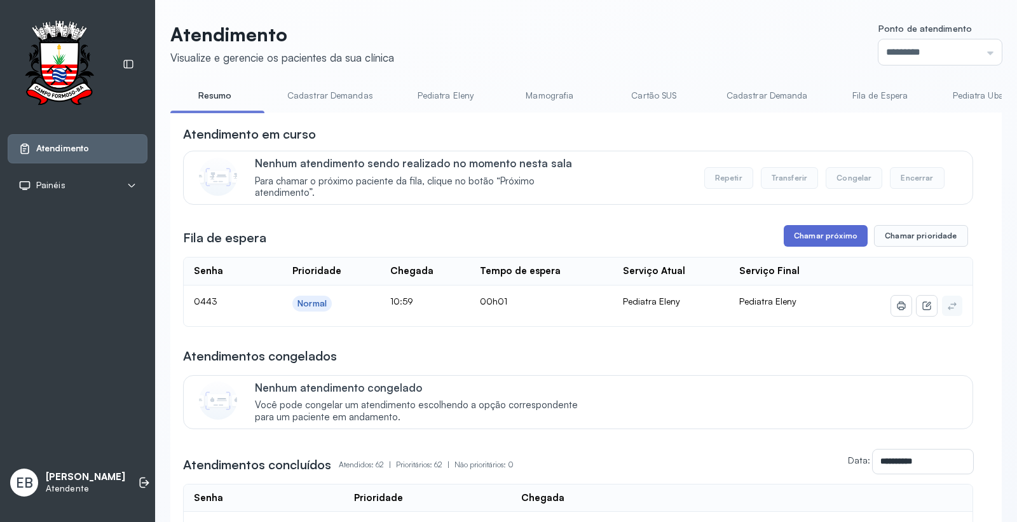
click at [822, 239] on button "Chamar próximo" at bounding box center [826, 236] width 84 height 22
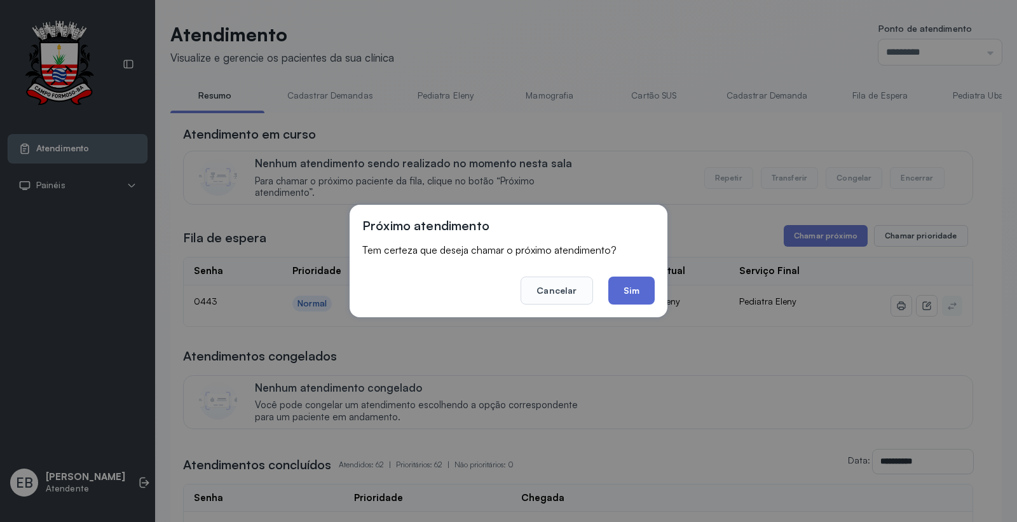
click at [636, 289] on button "Sim" at bounding box center [631, 290] width 46 height 28
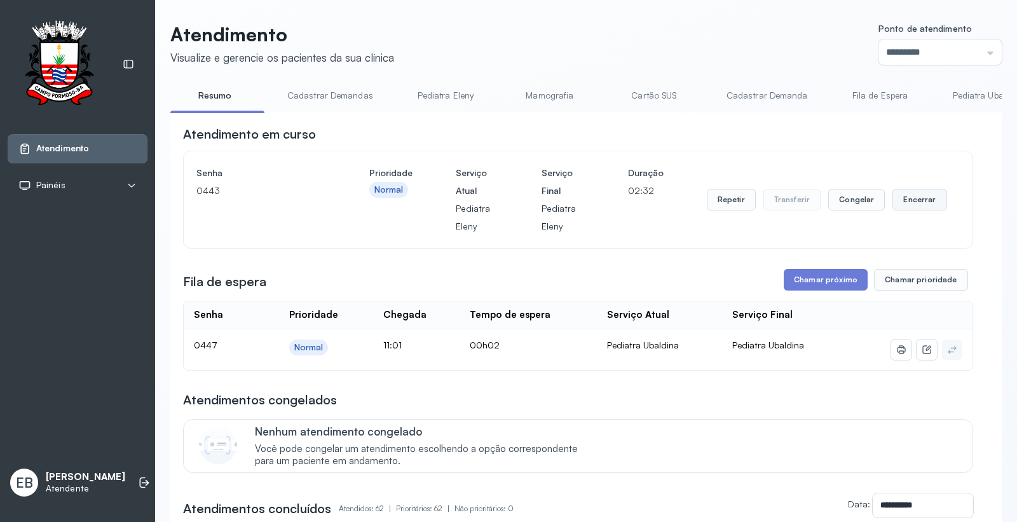
click at [911, 203] on button "Encerrar" at bounding box center [919, 200] width 54 height 22
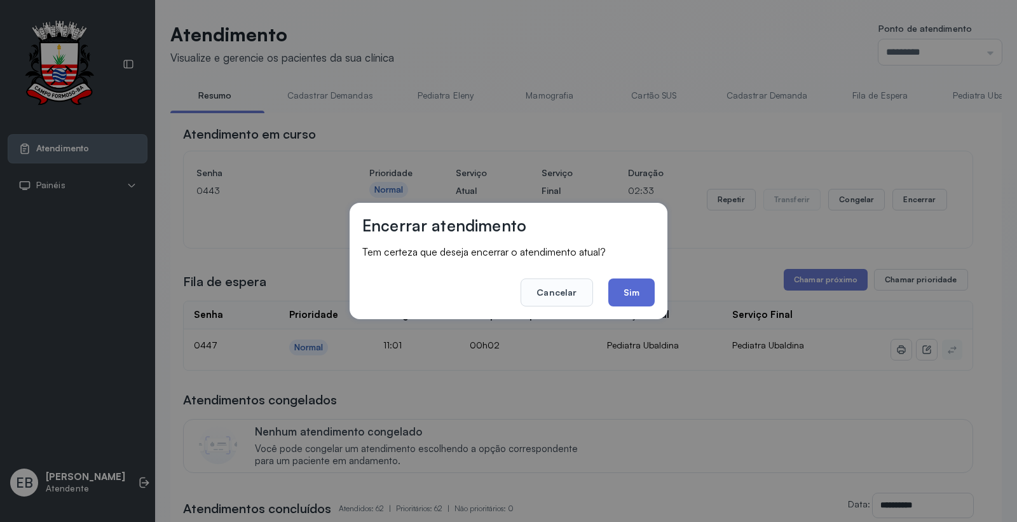
click at [646, 295] on button "Sim" at bounding box center [631, 292] width 46 height 28
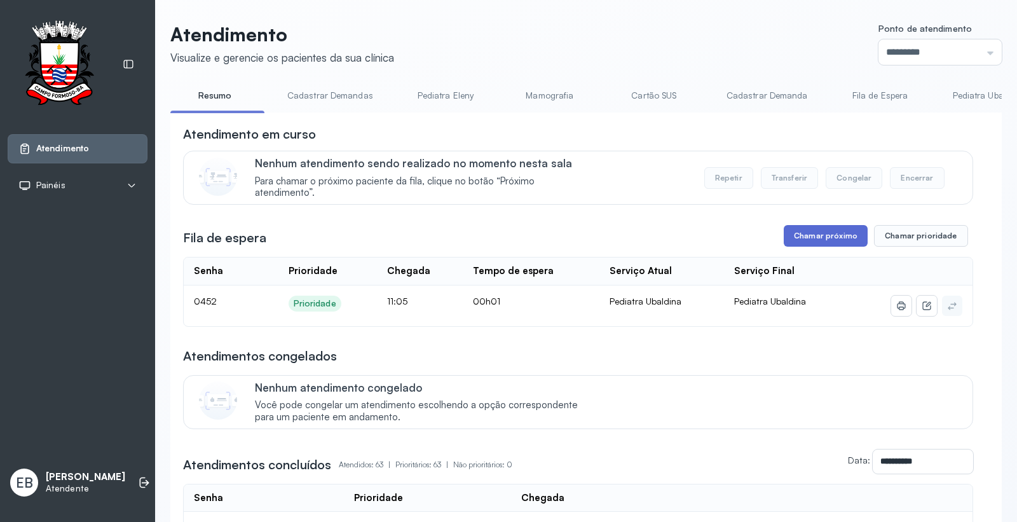
click at [824, 234] on button "Chamar próximo" at bounding box center [826, 236] width 84 height 22
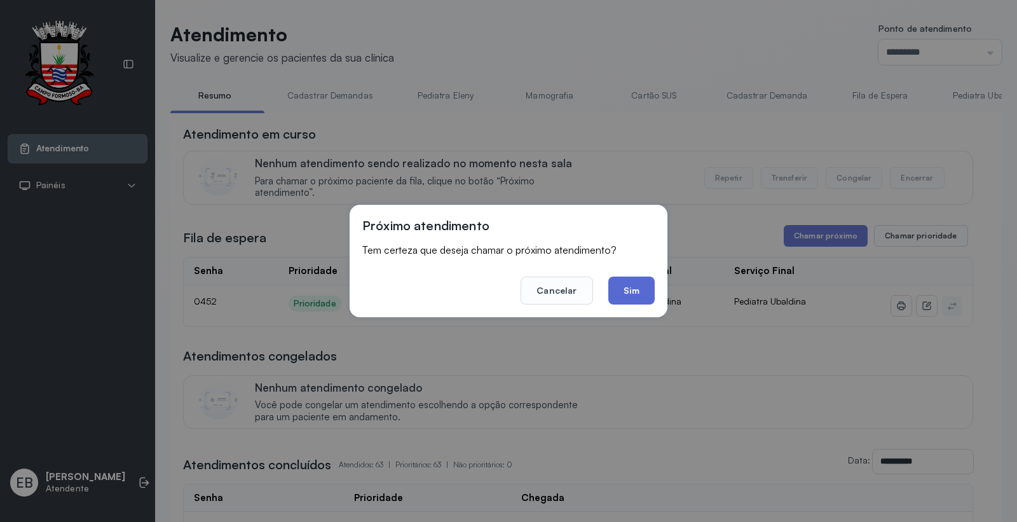
click at [650, 278] on button "Sim" at bounding box center [631, 290] width 46 height 28
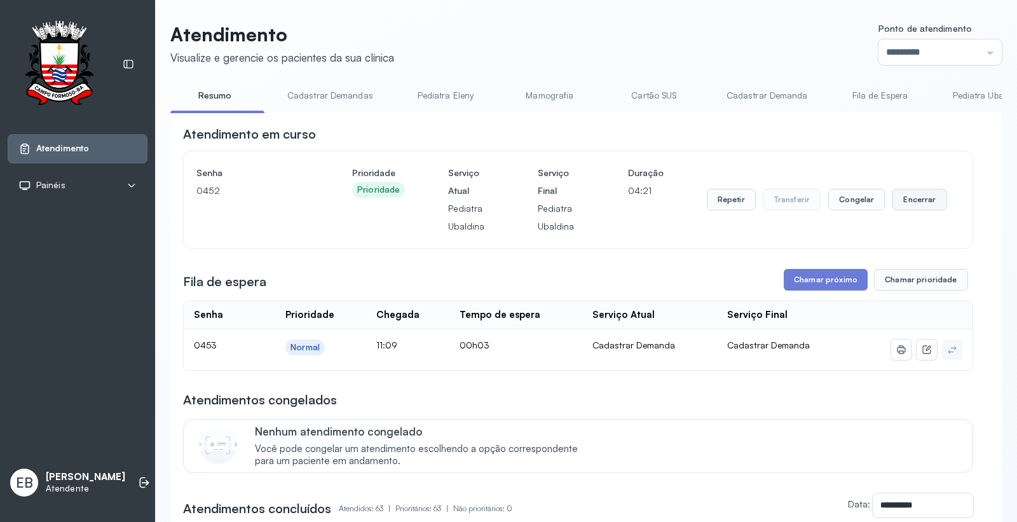
click at [916, 200] on button "Encerrar" at bounding box center [919, 200] width 54 height 22
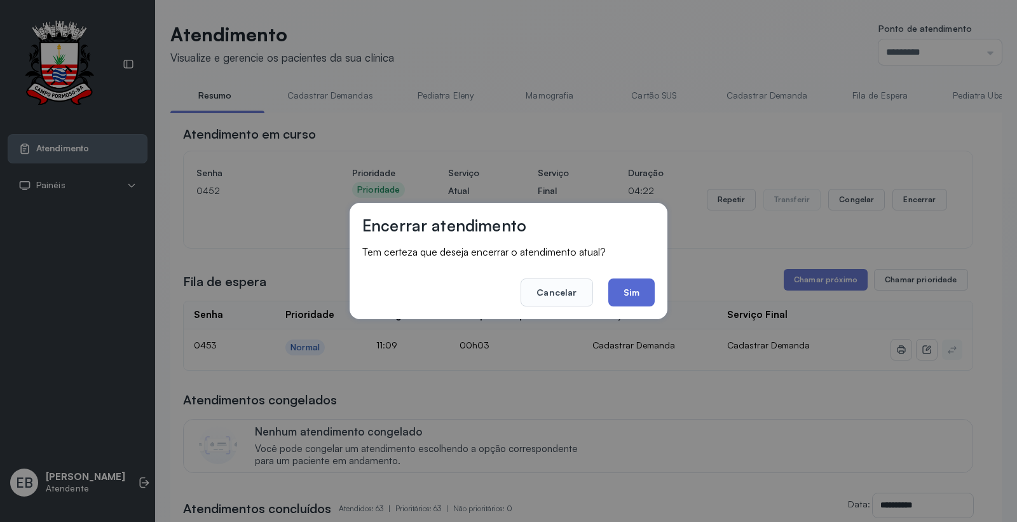
click at [640, 301] on button "Sim" at bounding box center [631, 292] width 46 height 28
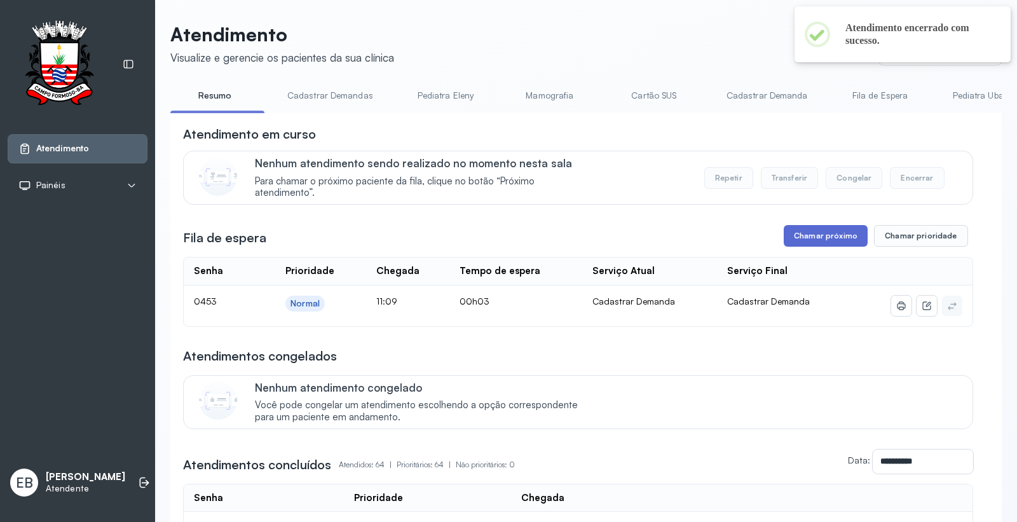
click at [811, 234] on button "Chamar próximo" at bounding box center [826, 236] width 84 height 22
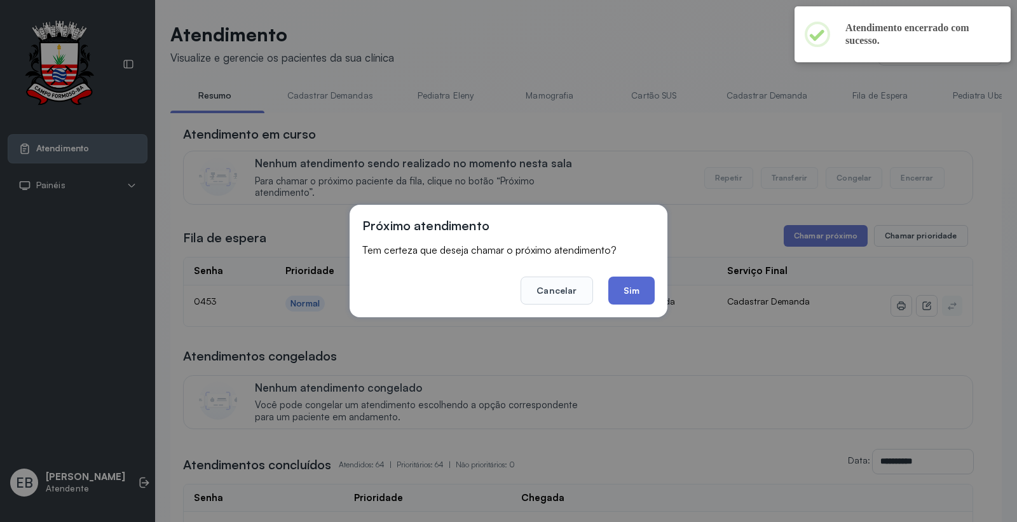
click at [627, 289] on button "Sim" at bounding box center [631, 290] width 46 height 28
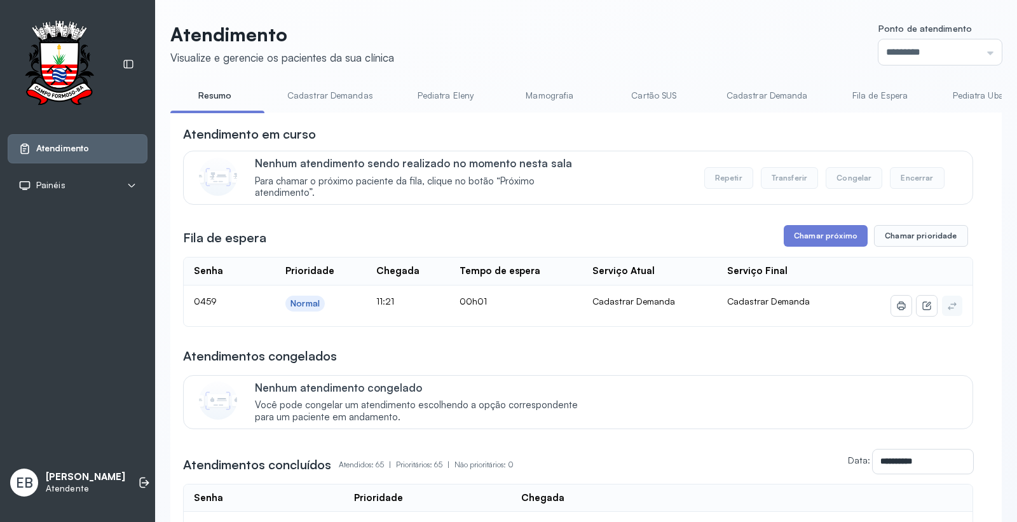
click at [814, 236] on button "Chamar próximo" at bounding box center [826, 236] width 84 height 22
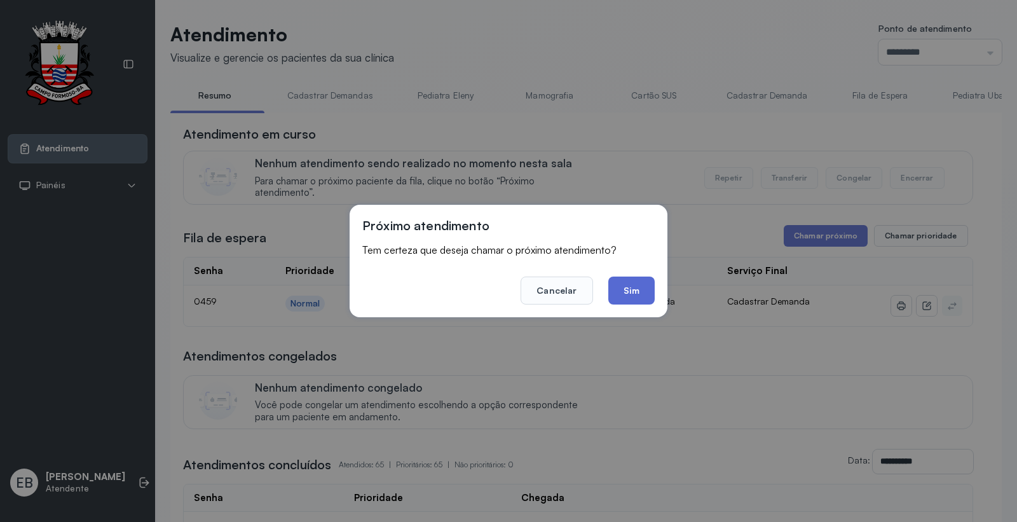
click at [638, 290] on button "Sim" at bounding box center [631, 290] width 46 height 28
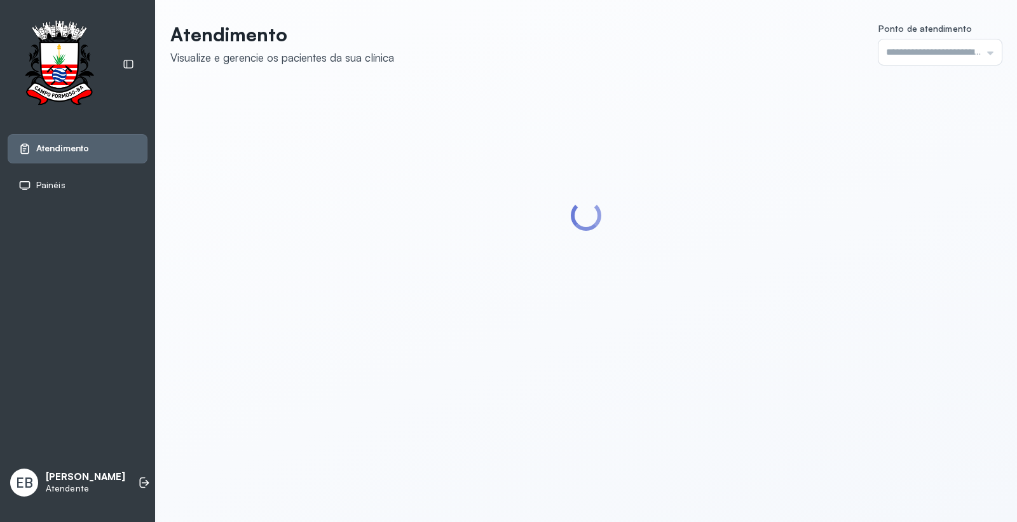
type input "*********"
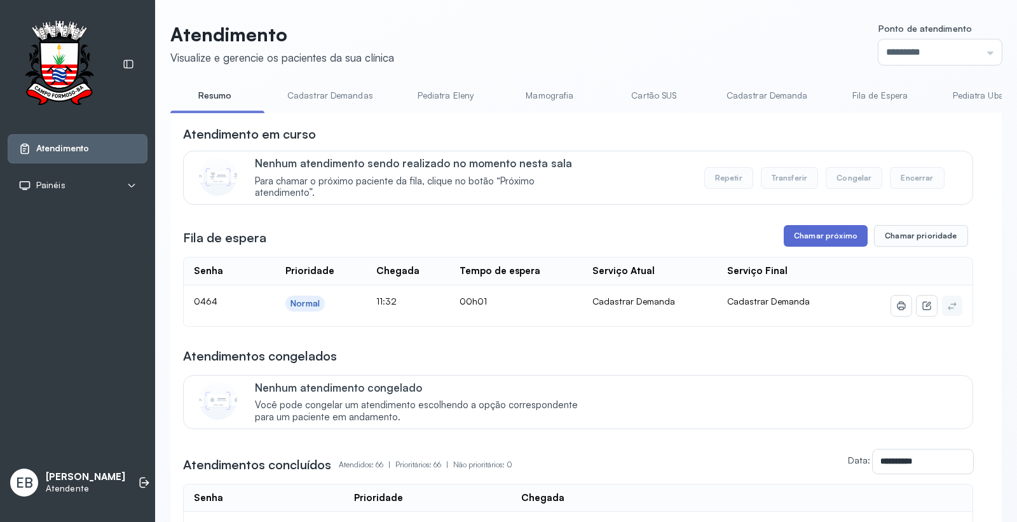
click at [834, 242] on button "Chamar próximo" at bounding box center [826, 236] width 84 height 22
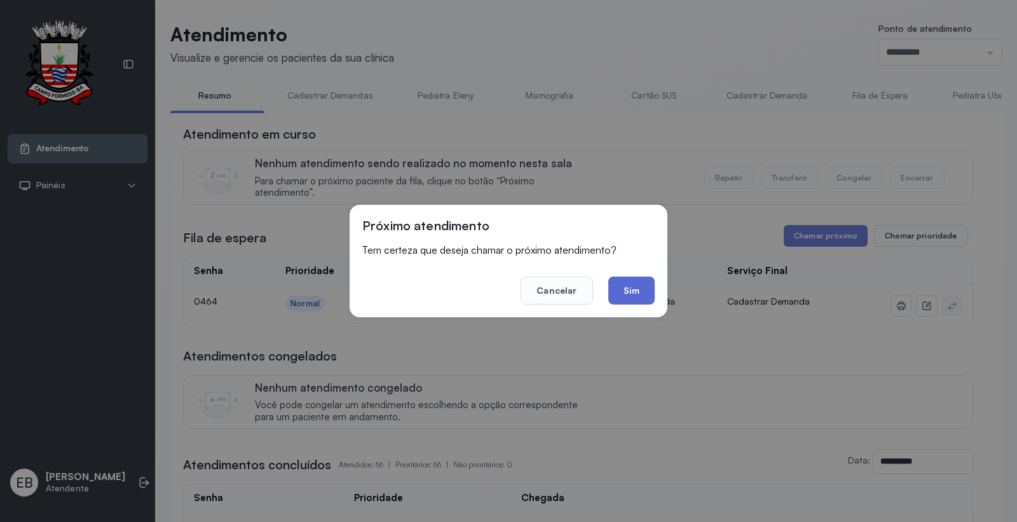
click at [640, 289] on button "Sim" at bounding box center [631, 290] width 46 height 28
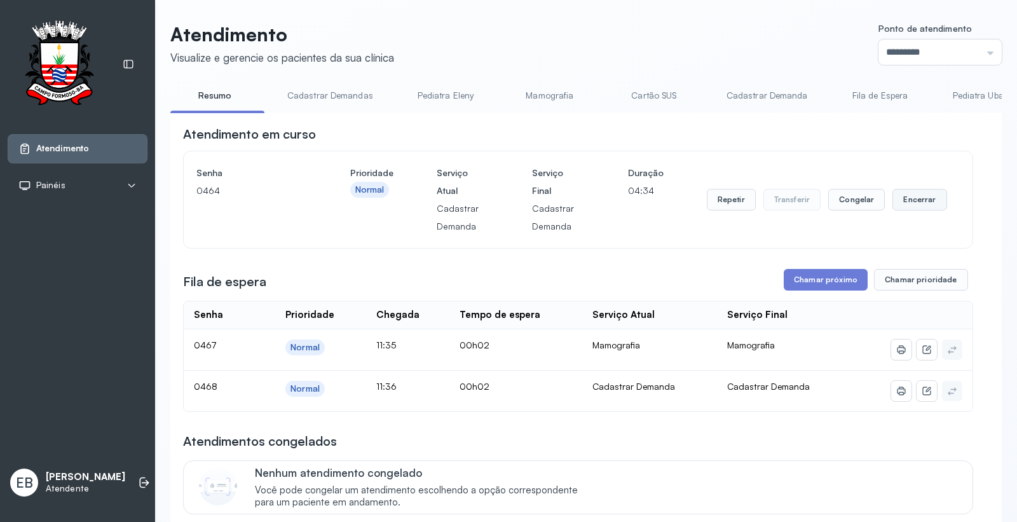
click at [899, 200] on button "Encerrar" at bounding box center [919, 200] width 54 height 22
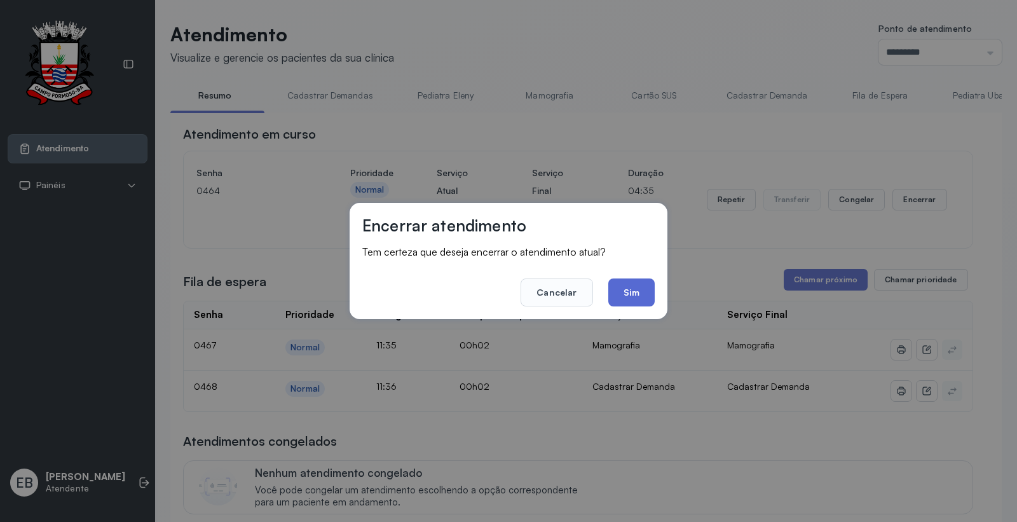
click at [634, 297] on button "Sim" at bounding box center [631, 292] width 46 height 28
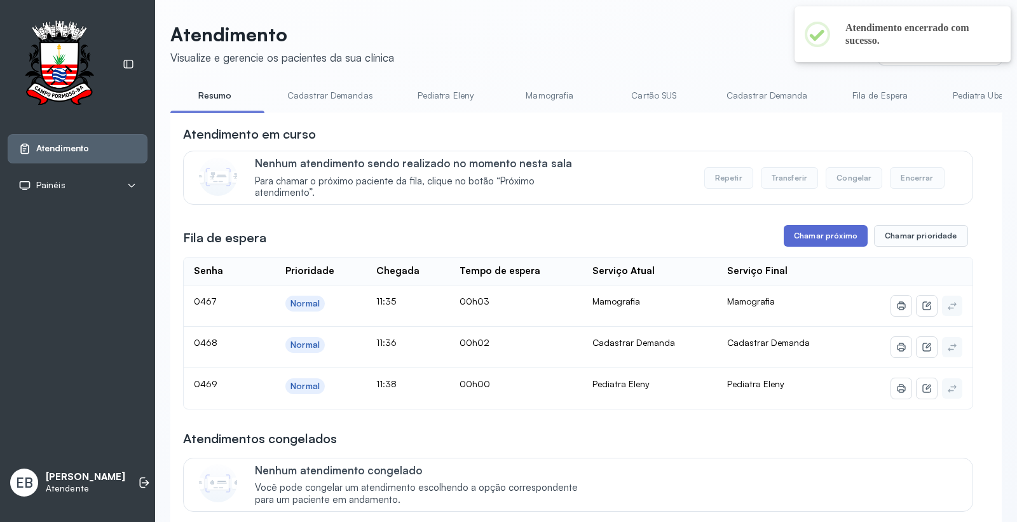
click at [796, 237] on button "Chamar próximo" at bounding box center [826, 236] width 84 height 22
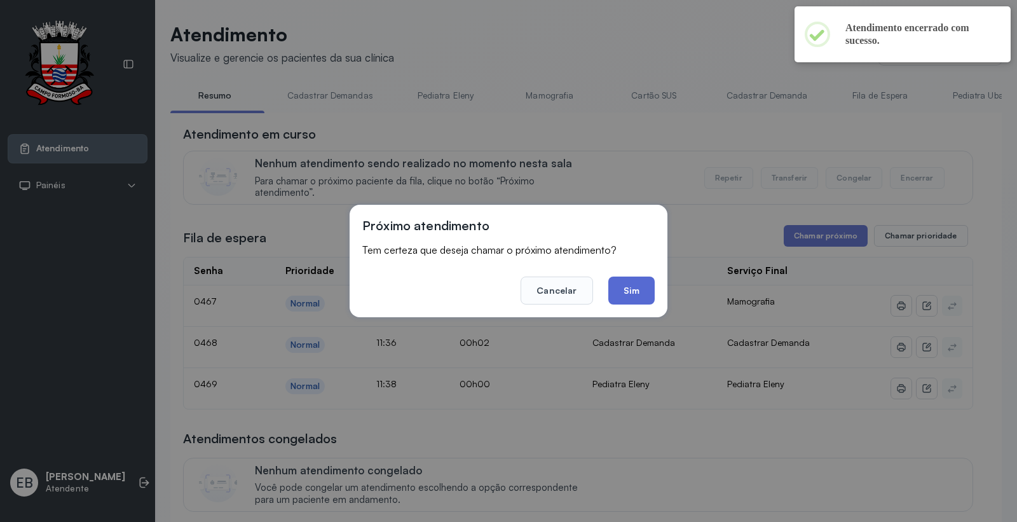
click at [646, 283] on button "Sim" at bounding box center [631, 290] width 46 height 28
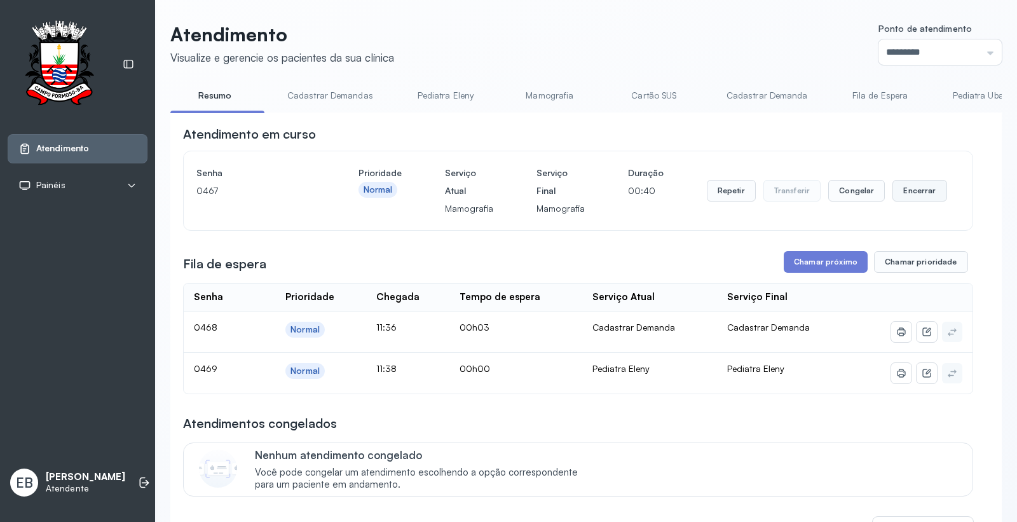
click at [907, 194] on button "Encerrar" at bounding box center [919, 191] width 54 height 22
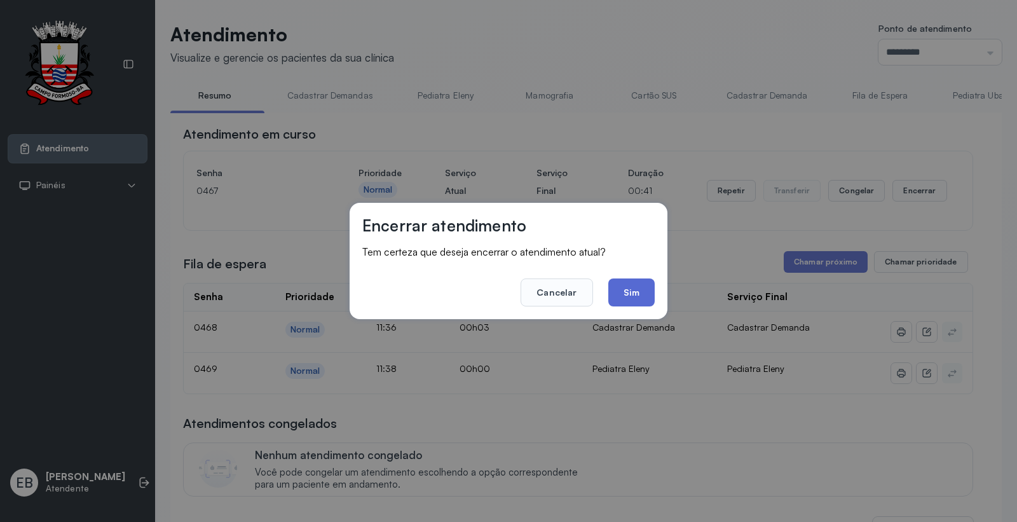
click at [638, 297] on button "Sim" at bounding box center [631, 292] width 46 height 28
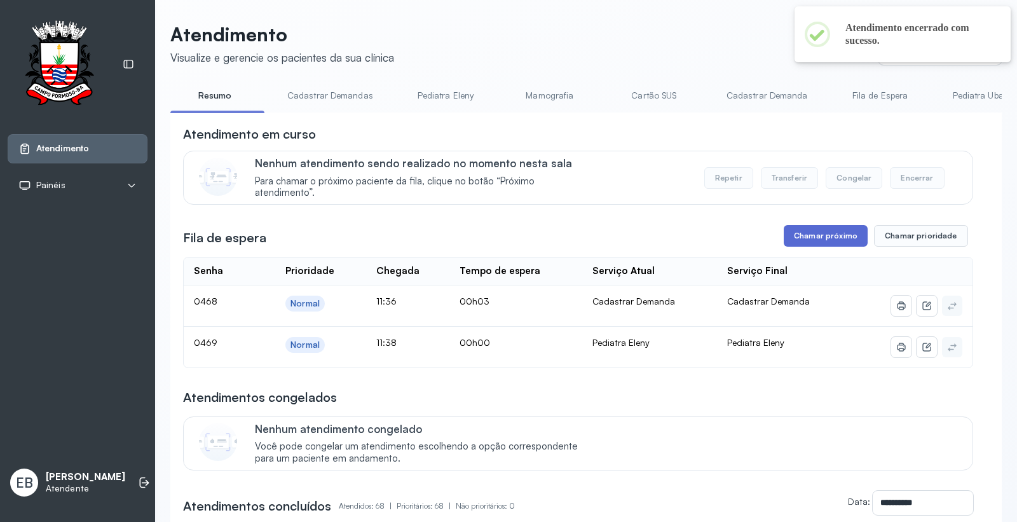
click at [808, 240] on button "Chamar próximo" at bounding box center [826, 236] width 84 height 22
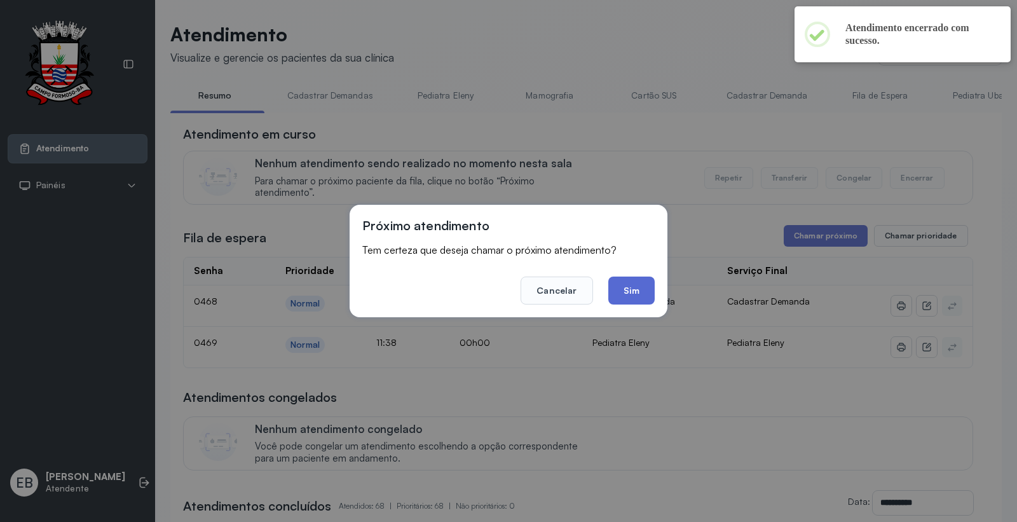
click at [640, 299] on button "Sim" at bounding box center [631, 290] width 46 height 28
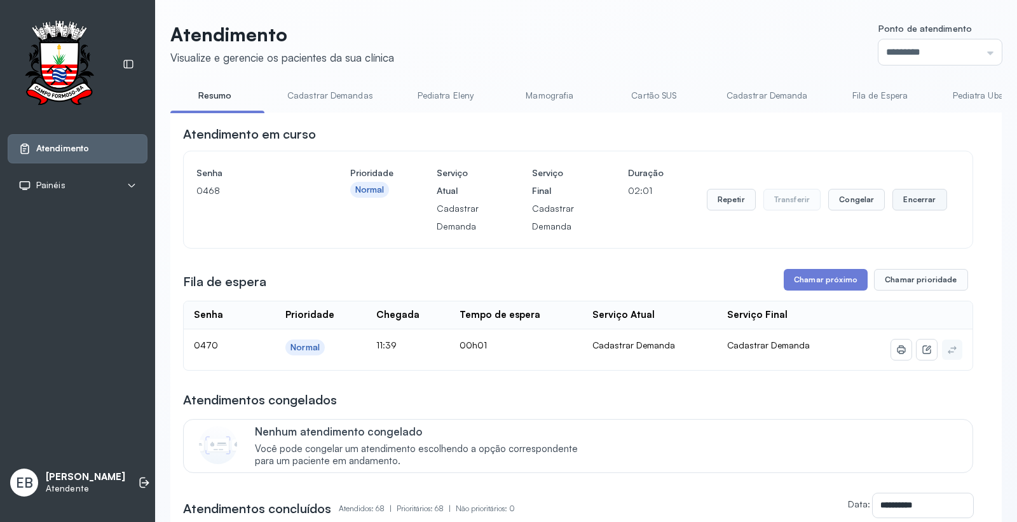
click at [896, 204] on button "Encerrar" at bounding box center [919, 200] width 54 height 22
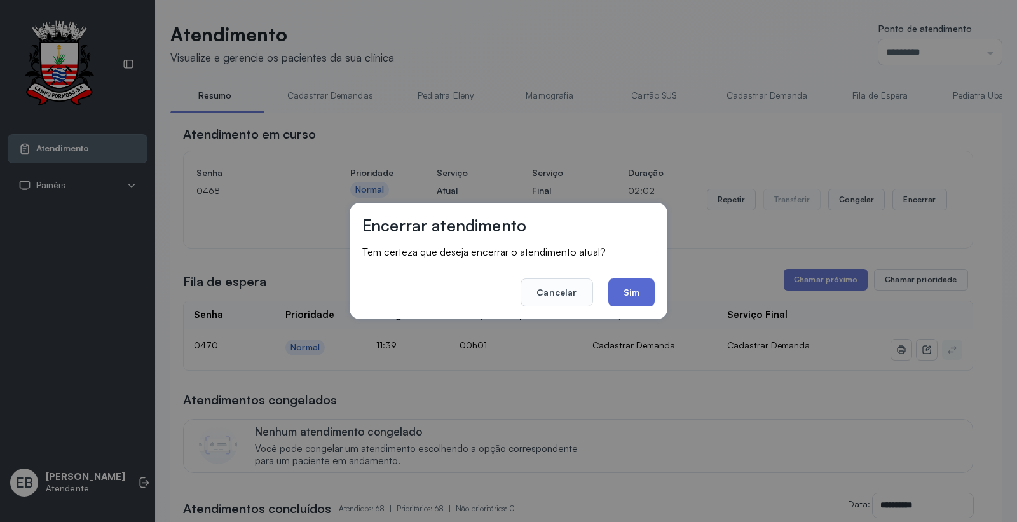
click at [644, 294] on button "Sim" at bounding box center [631, 292] width 46 height 28
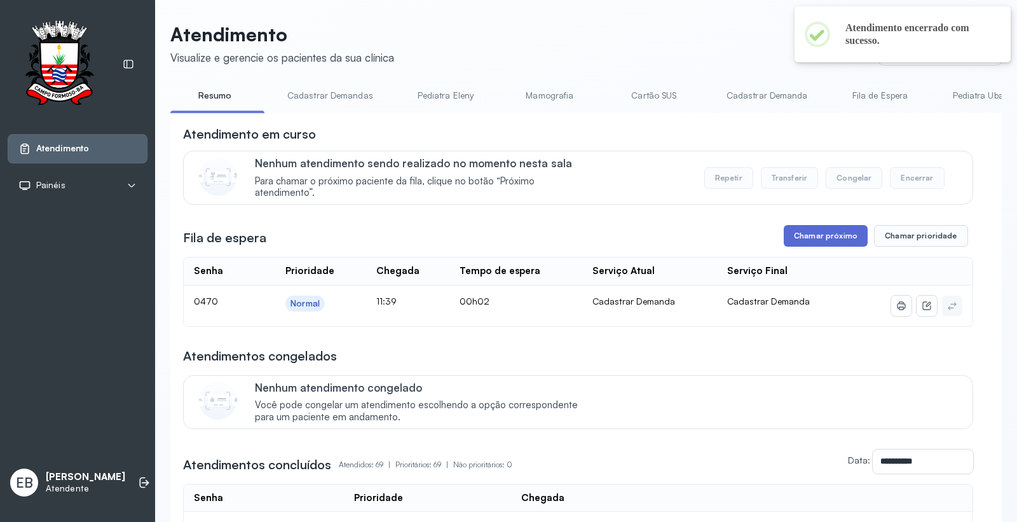
click at [809, 236] on button "Chamar próximo" at bounding box center [826, 236] width 84 height 22
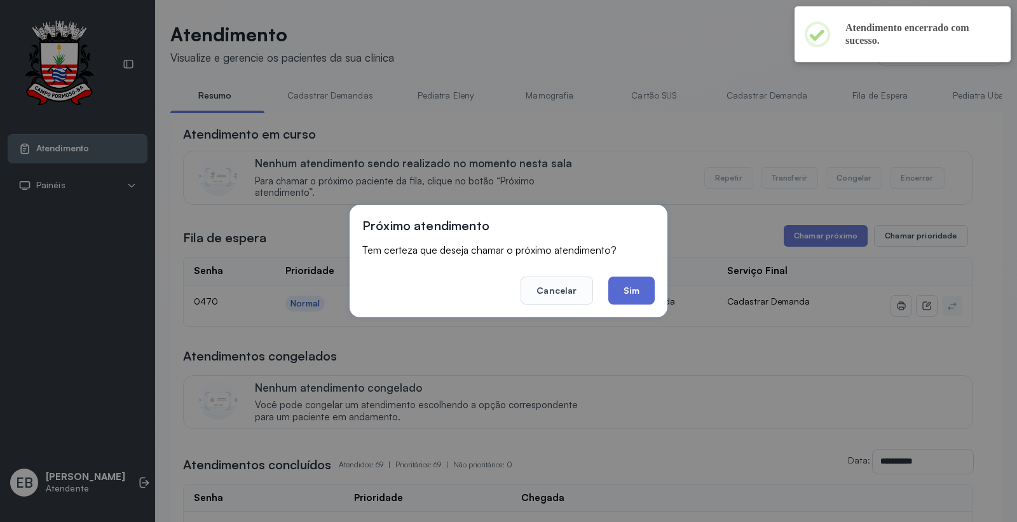
click at [647, 287] on button "Sim" at bounding box center [631, 290] width 46 height 28
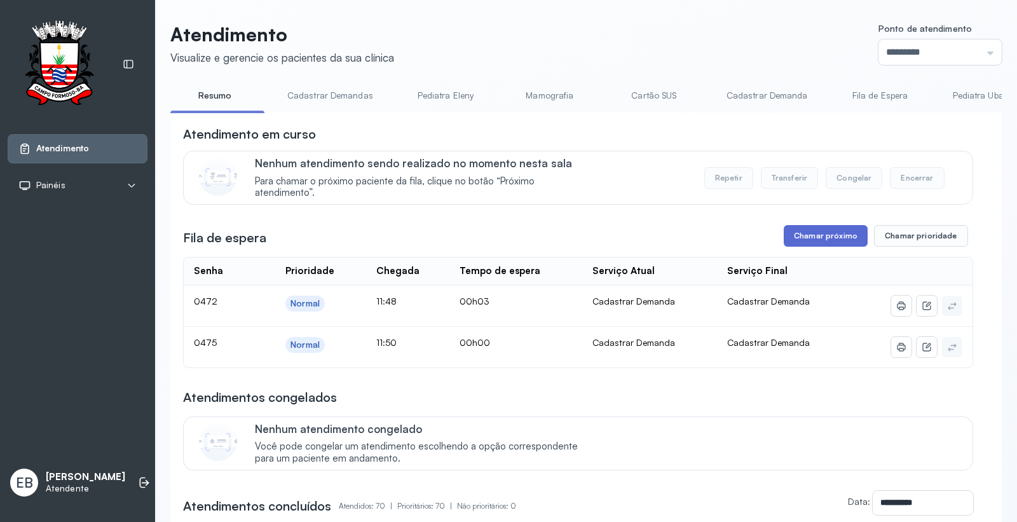
click at [821, 239] on button "Chamar próximo" at bounding box center [826, 236] width 84 height 22
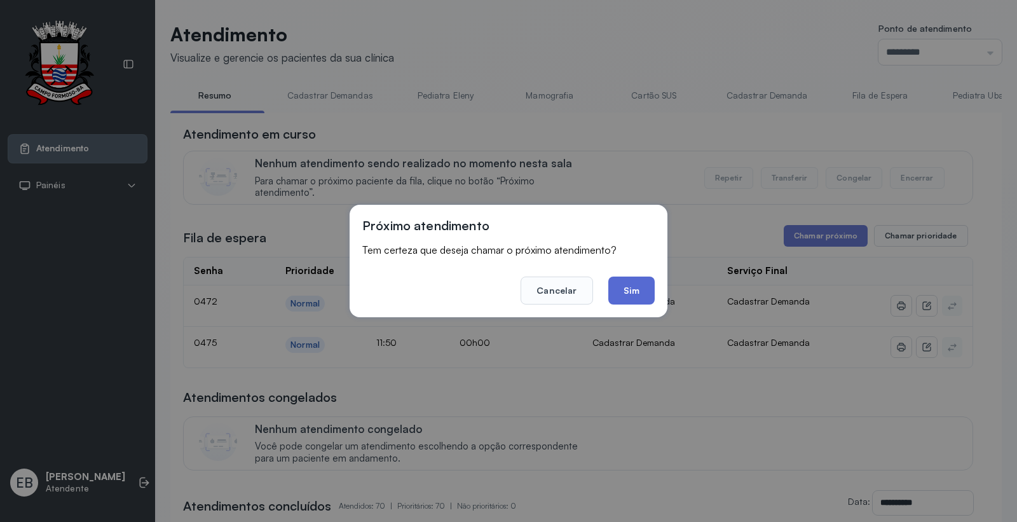
click at [636, 278] on button "Sim" at bounding box center [631, 290] width 46 height 28
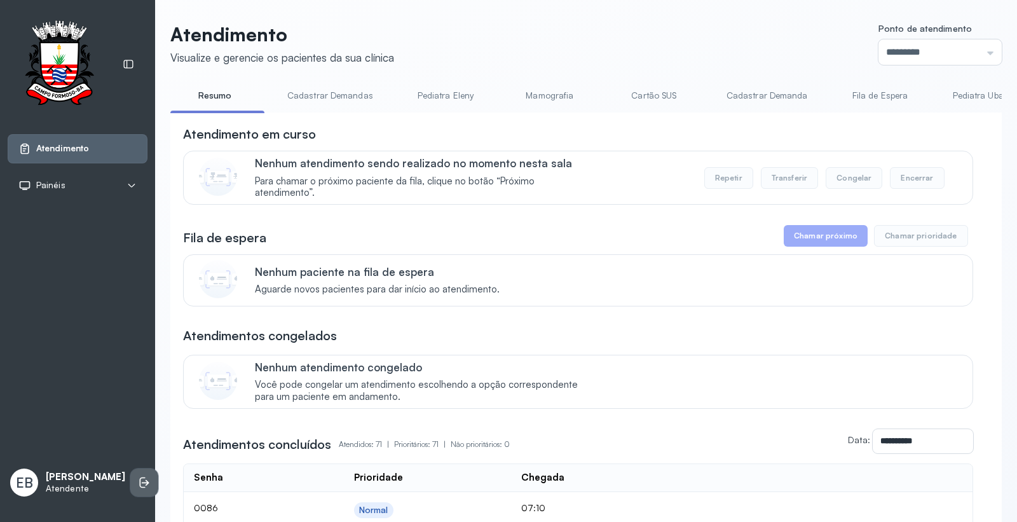
click at [138, 478] on icon at bounding box center [144, 482] width 13 height 13
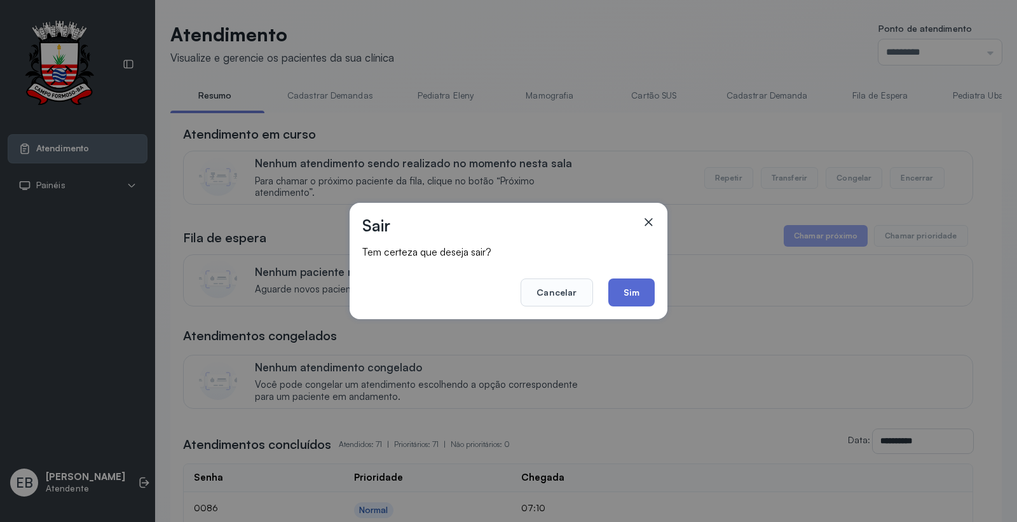
click at [626, 289] on button "Sim" at bounding box center [631, 292] width 46 height 28
